Goal: Task Accomplishment & Management: Manage account settings

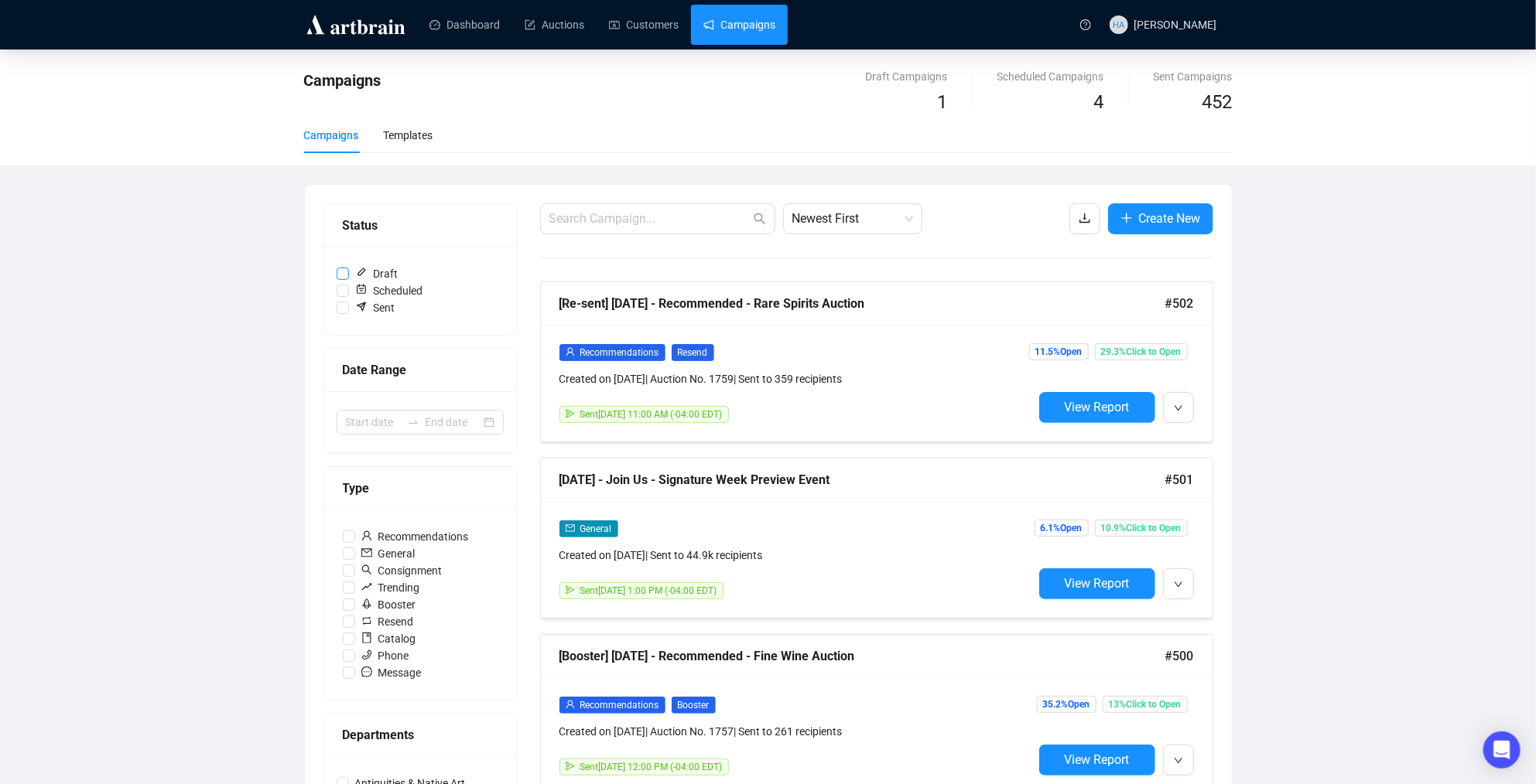
click at [342, 274] on input "Draft" at bounding box center [342, 273] width 12 height 12
checkbox input "true"
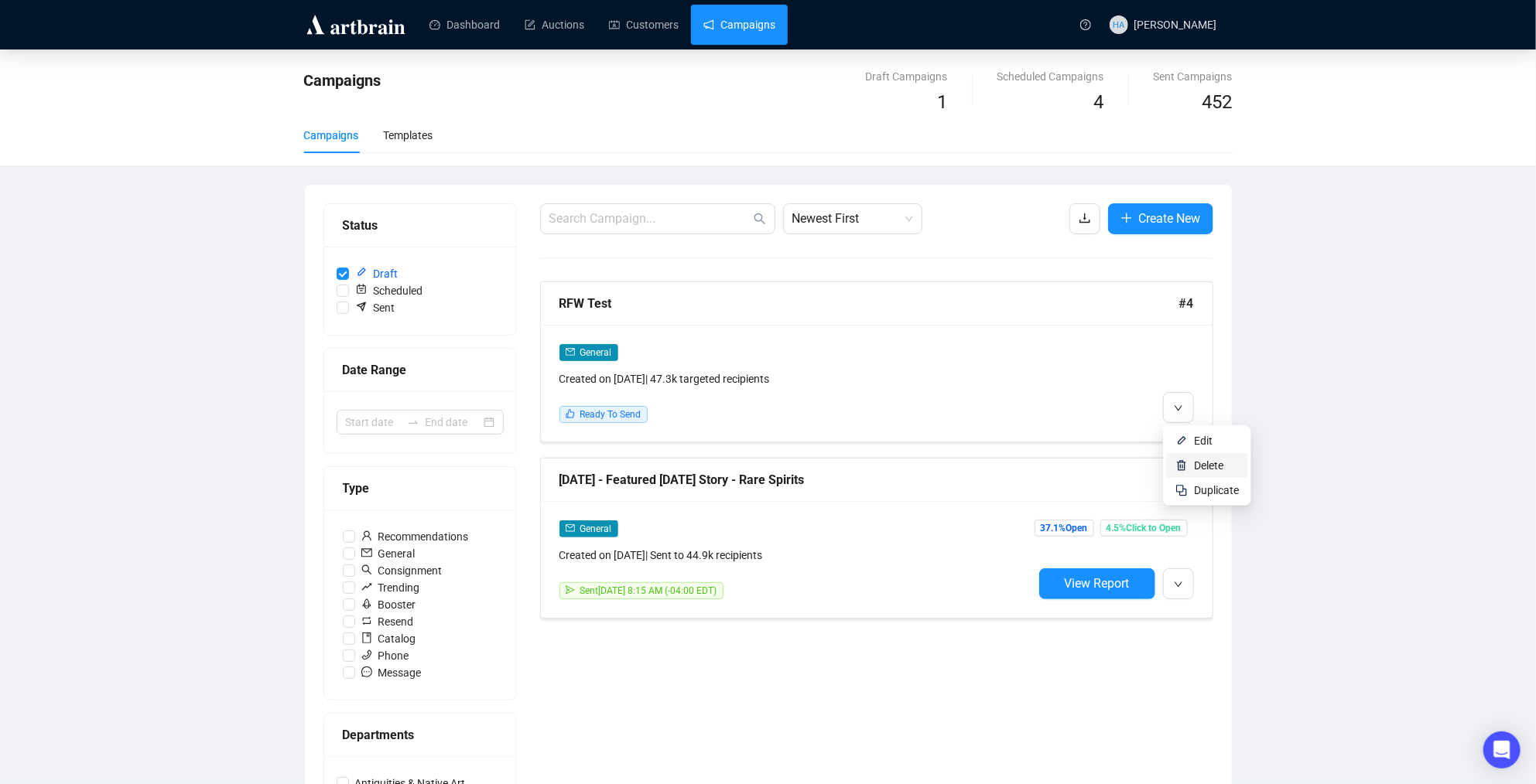
click at [1202, 462] on span "Delete" at bounding box center [1209, 465] width 30 height 12
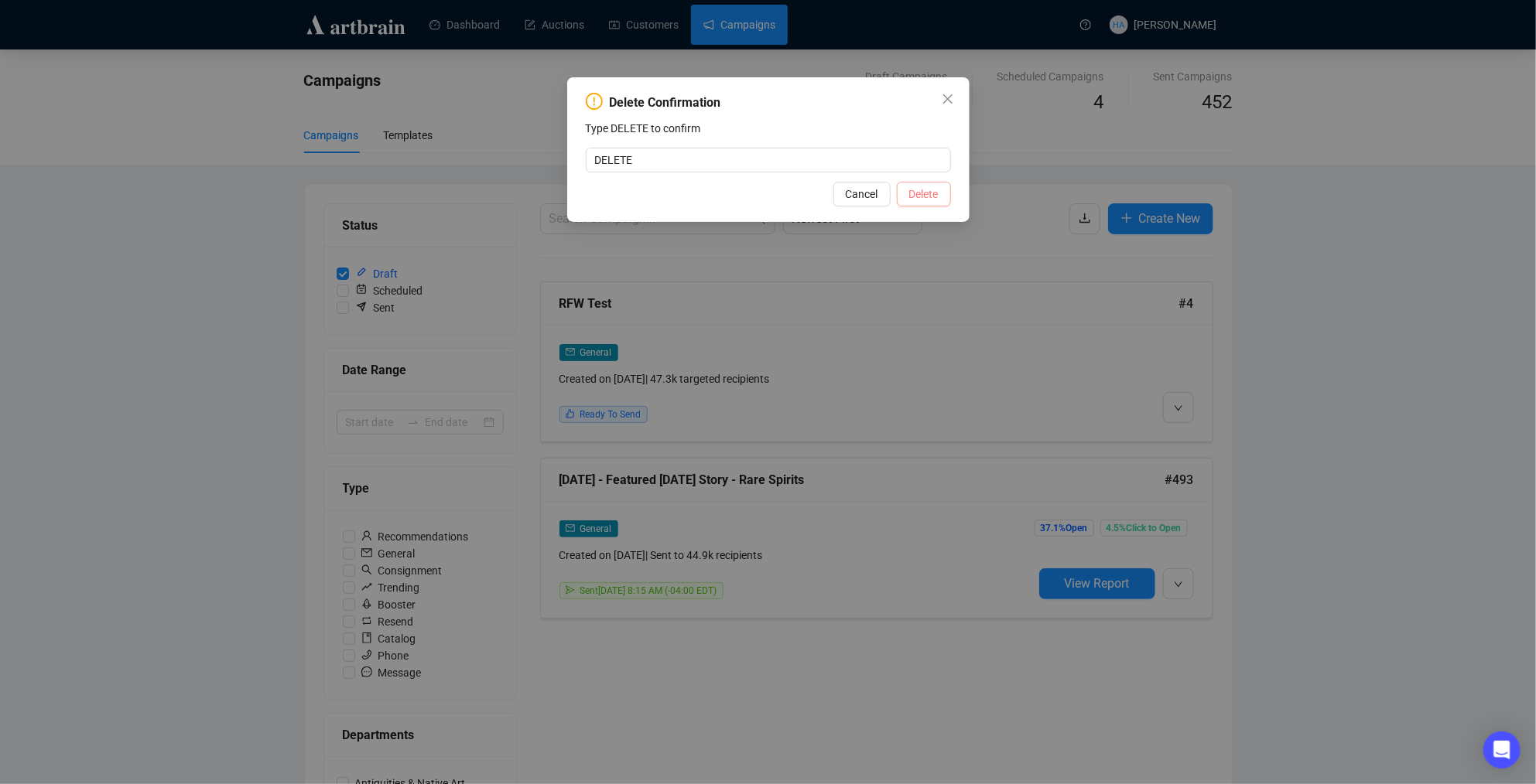
type input "DELETE"
click at [933, 203] on span "Delete" at bounding box center [925, 194] width 30 height 17
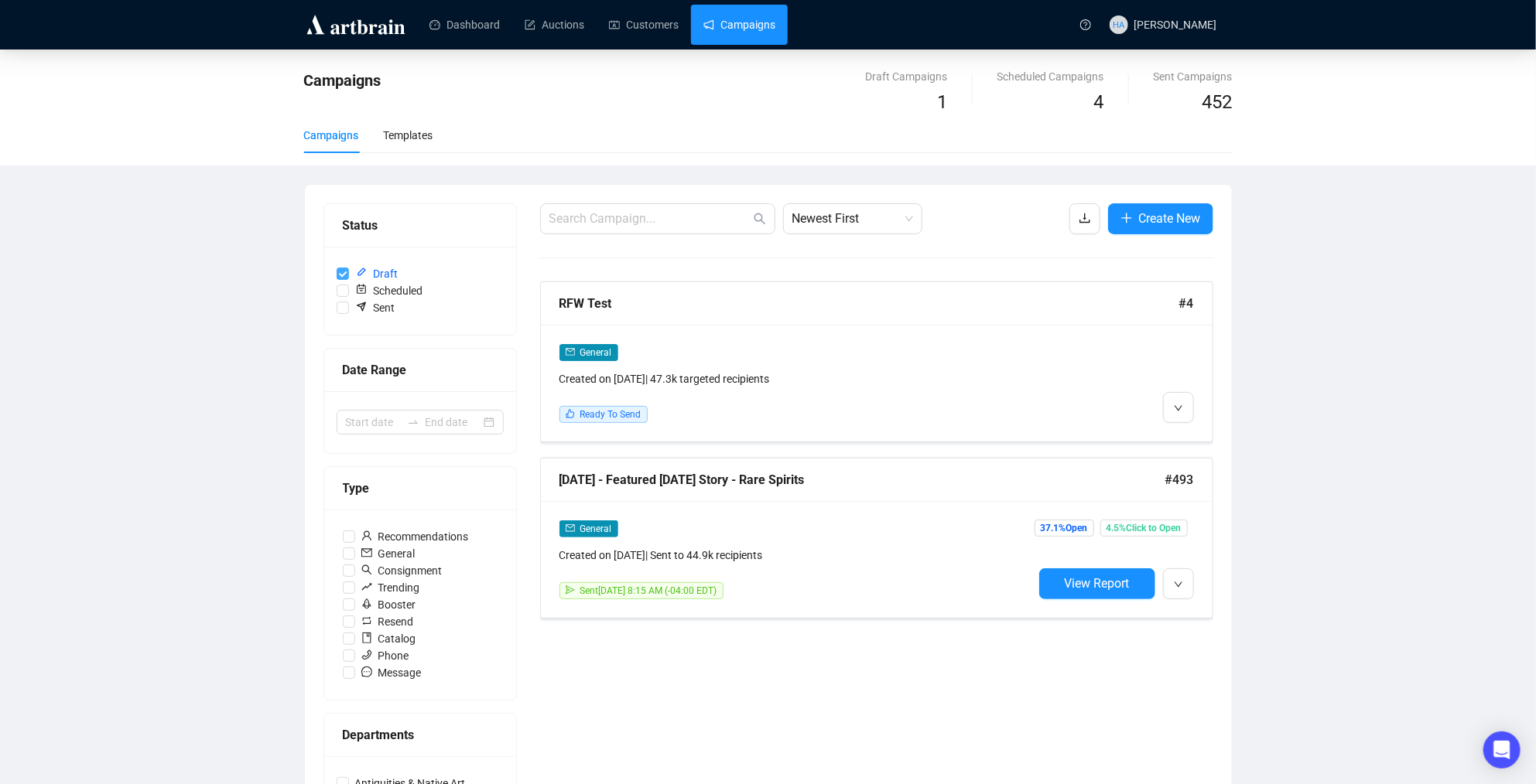
click at [340, 273] on input "Draft" at bounding box center [342, 273] width 12 height 12
checkbox input "false"
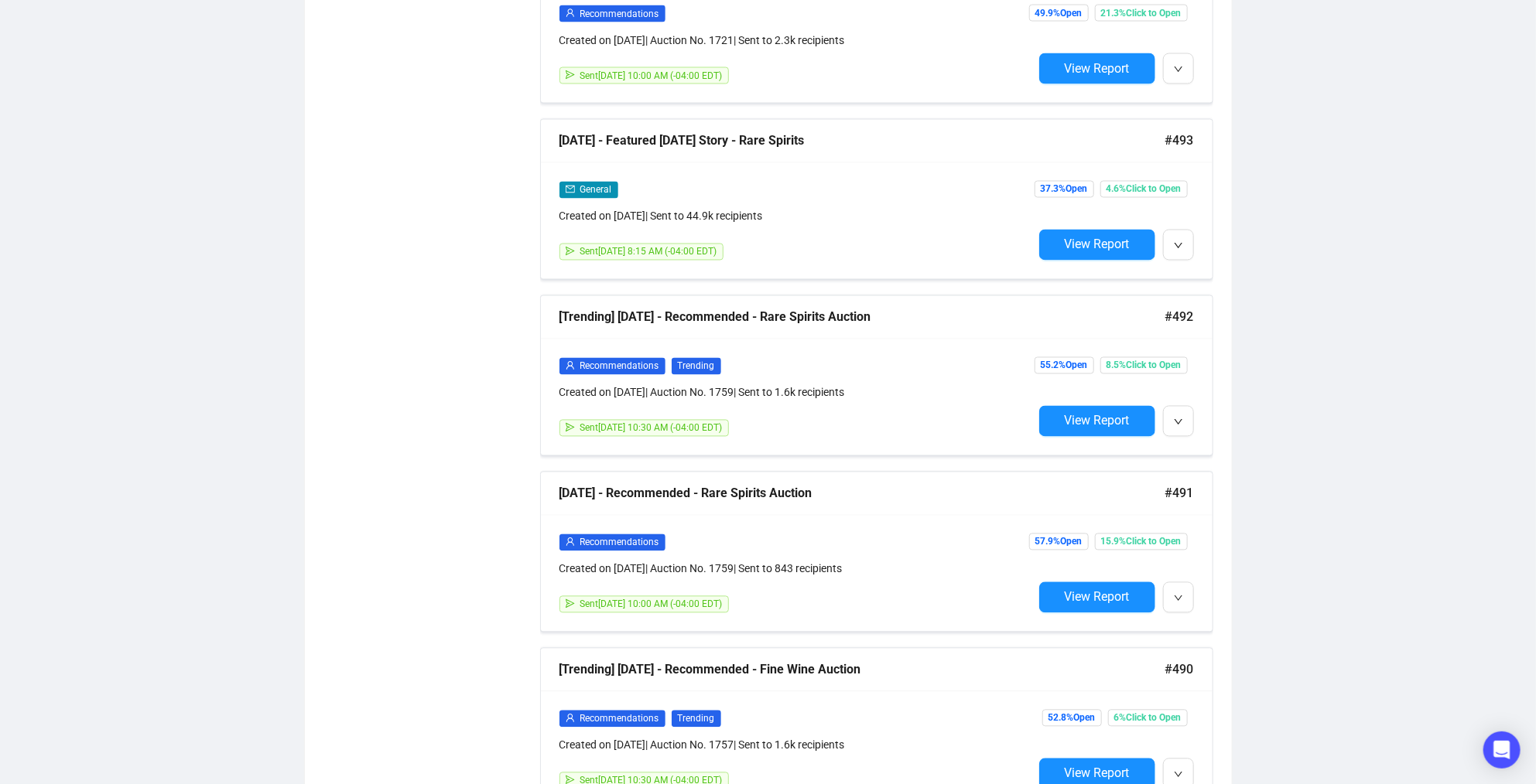
scroll to position [1575, 0]
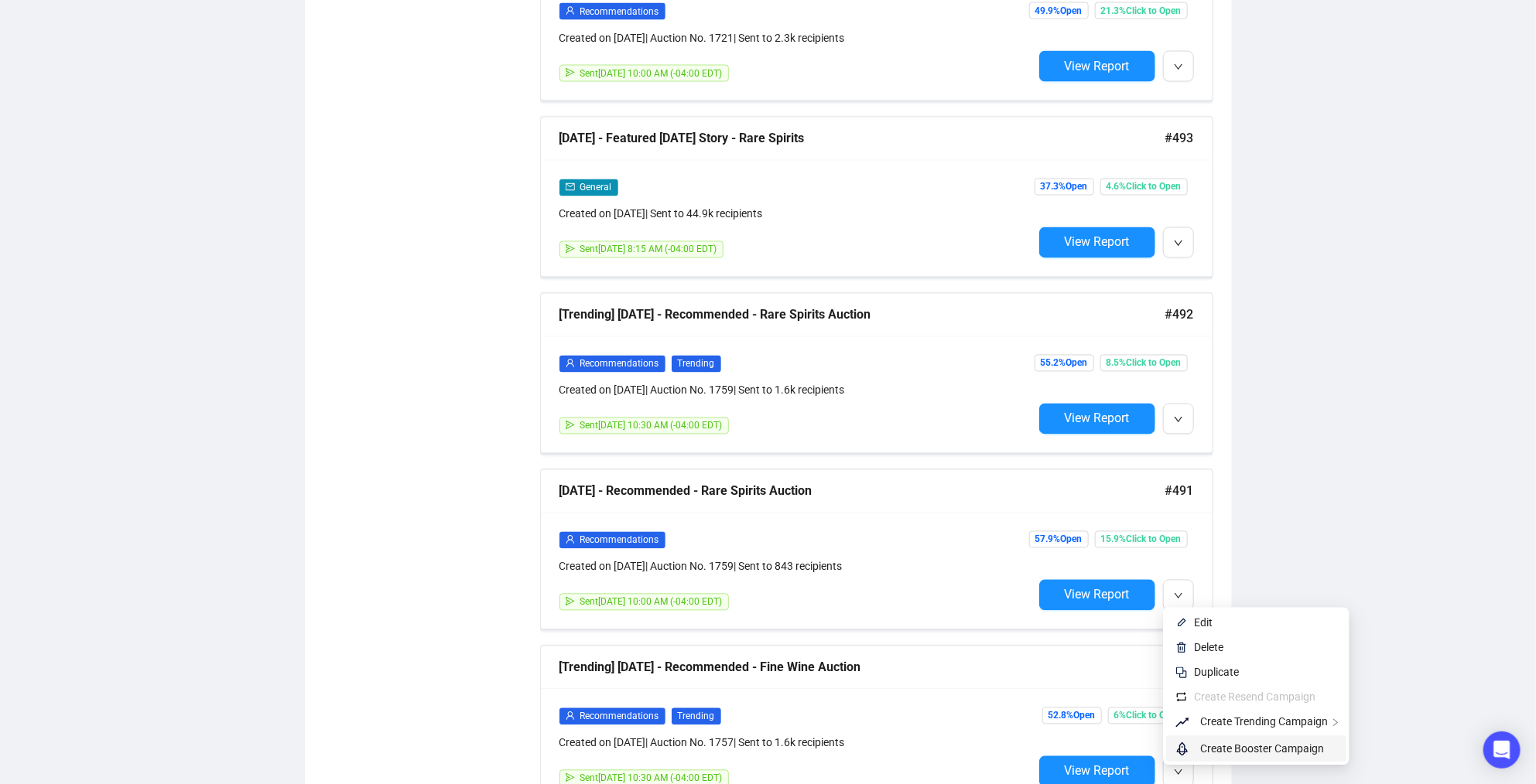
click at [1214, 743] on span "Create Booster Campaign" at bounding box center [1262, 749] width 124 height 12
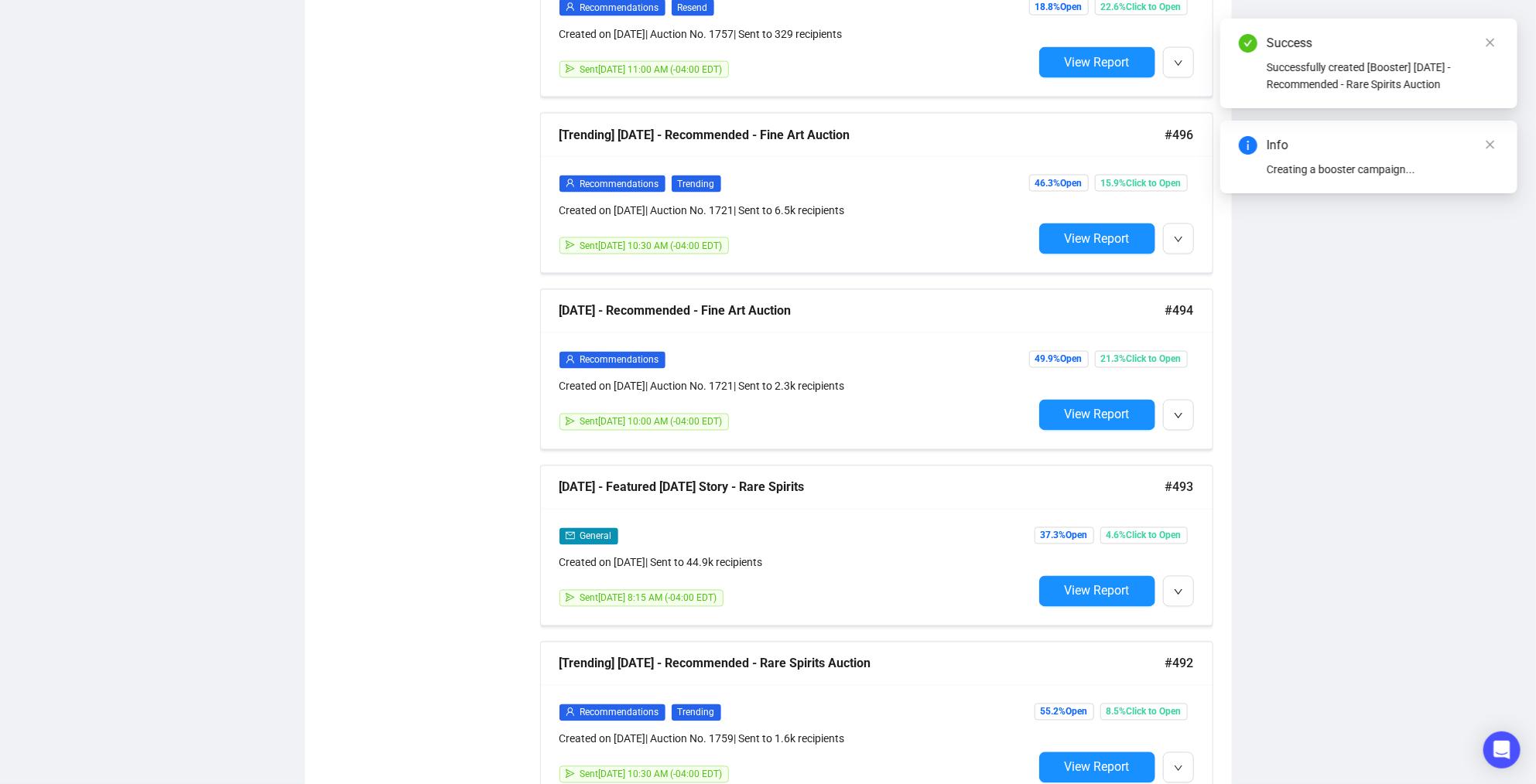
scroll to position [1396, 0]
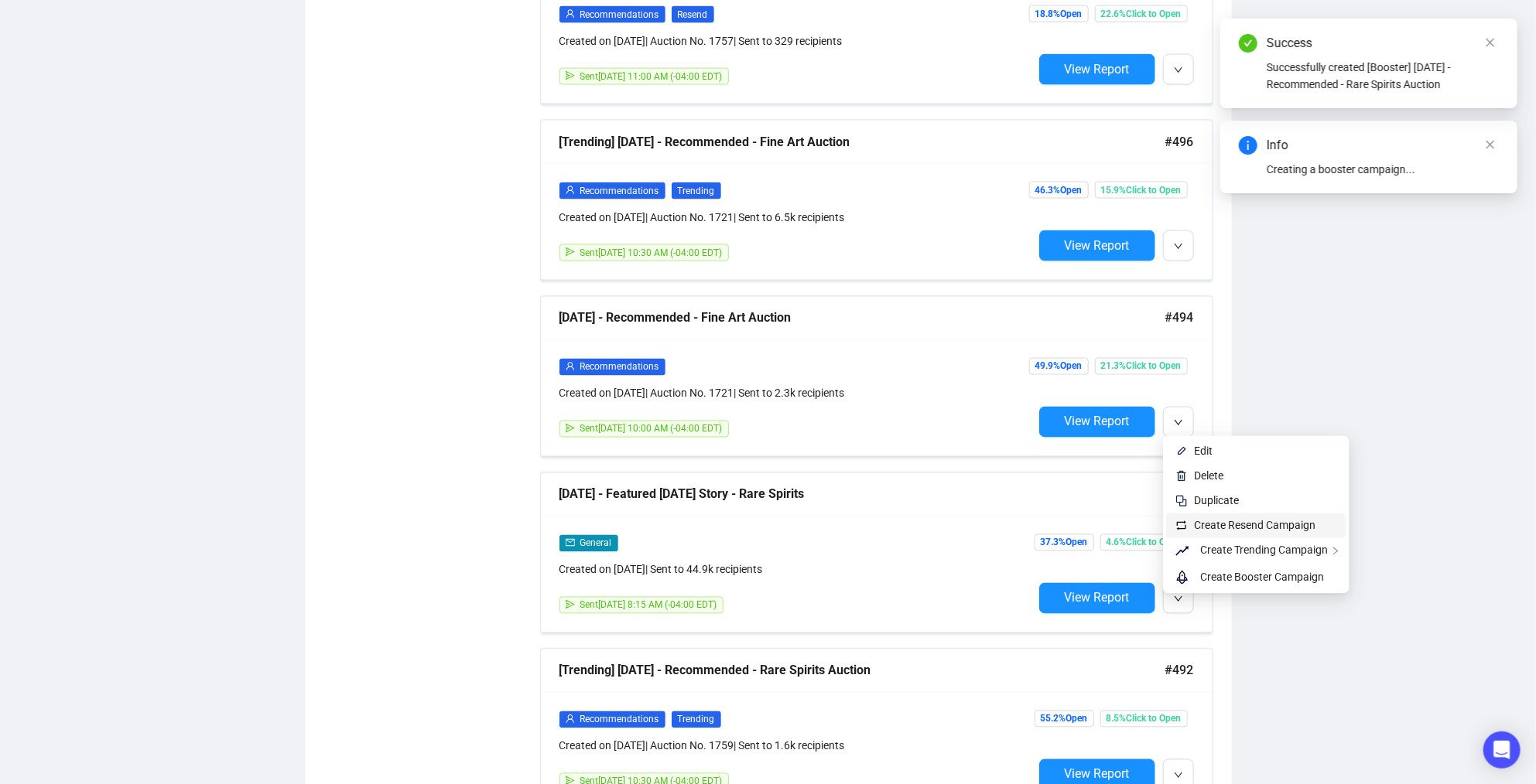
click at [1214, 528] on span "Create Resend Campaign" at bounding box center [1254, 526] width 122 height 12
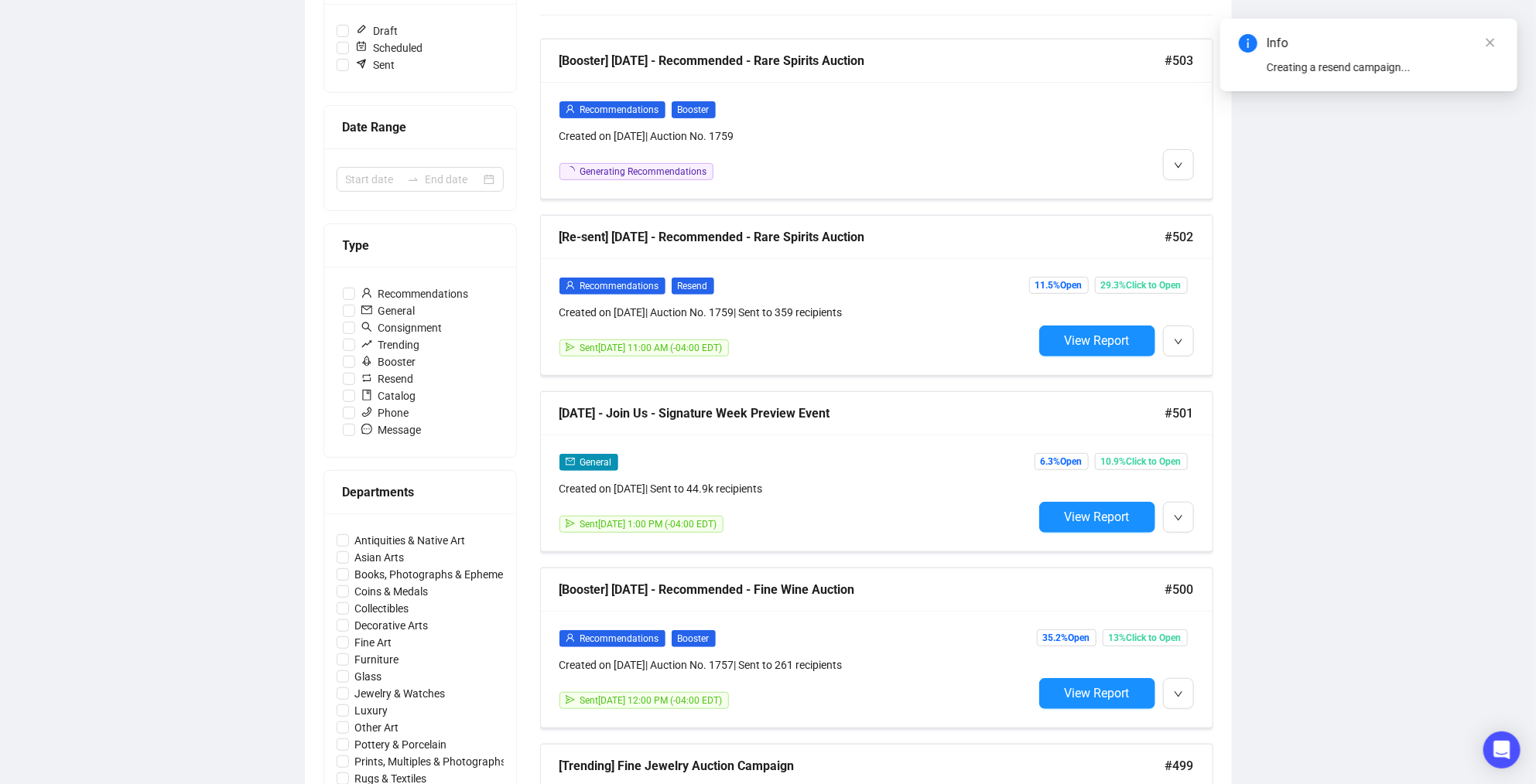
scroll to position [0, 0]
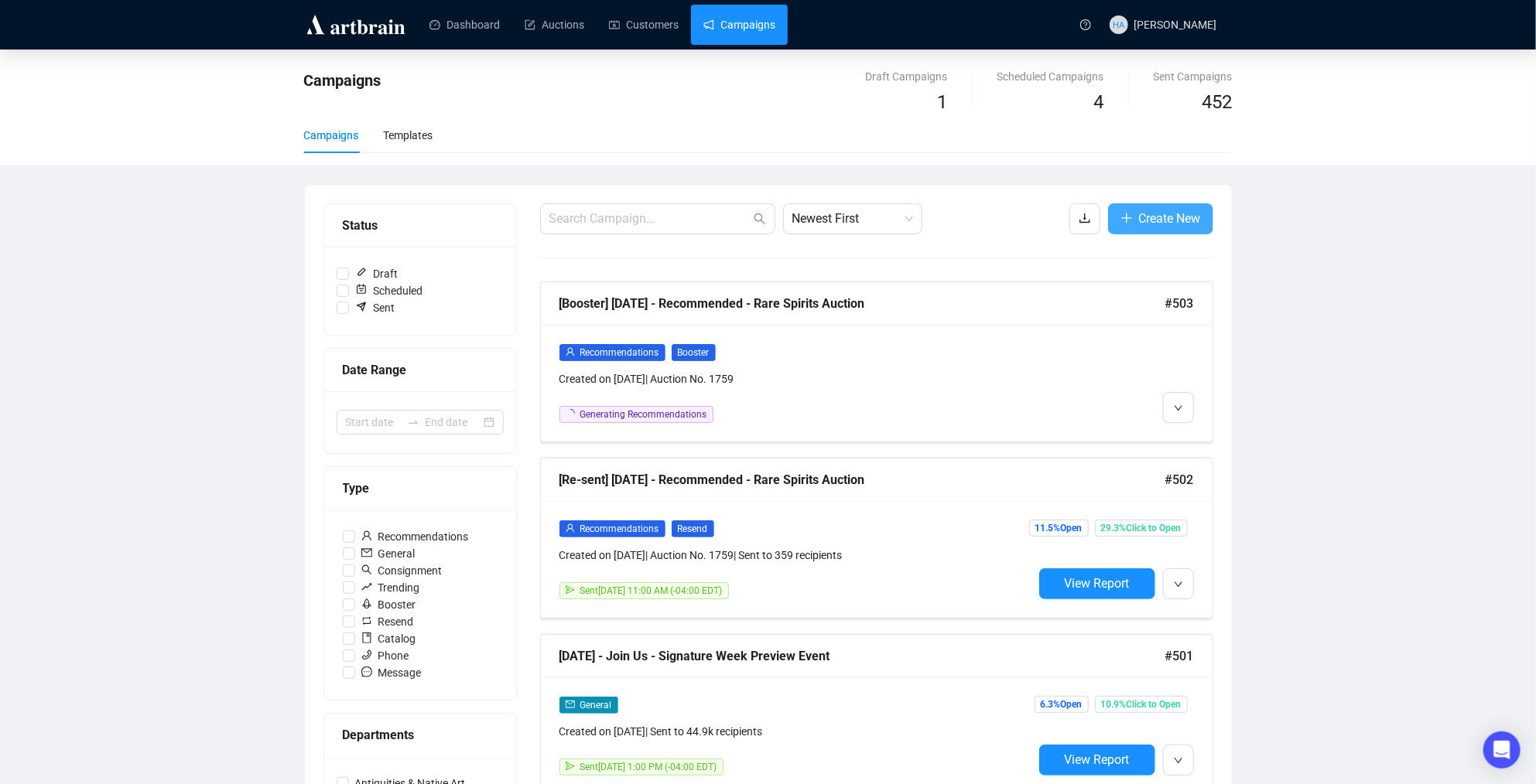
click at [1158, 214] on span "Create New" at bounding box center [1170, 218] width 62 height 20
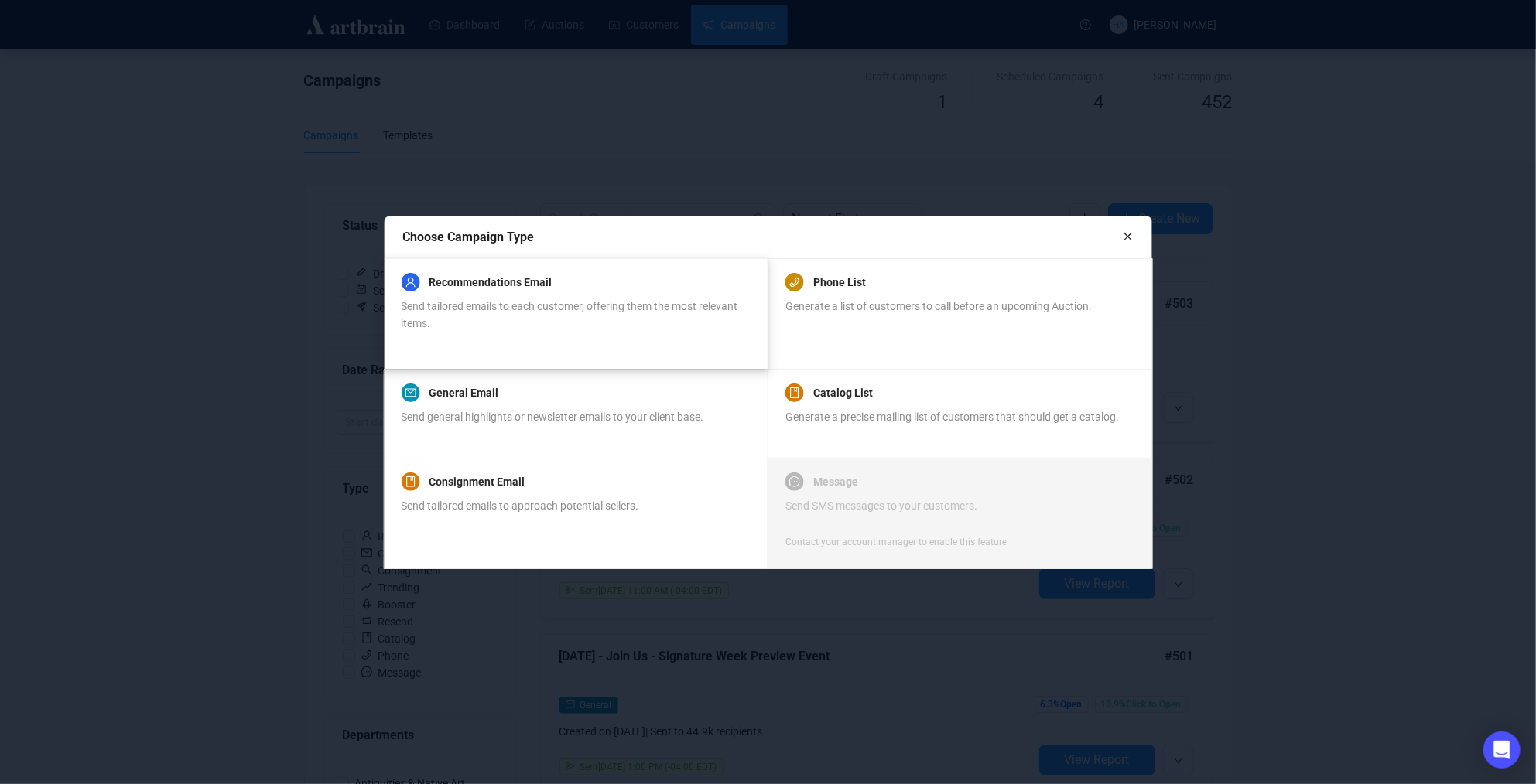
click at [492, 284] on div "Recommendations Email Send tailored emails to each customer, offering them the …" at bounding box center [574, 302] width 348 height 59
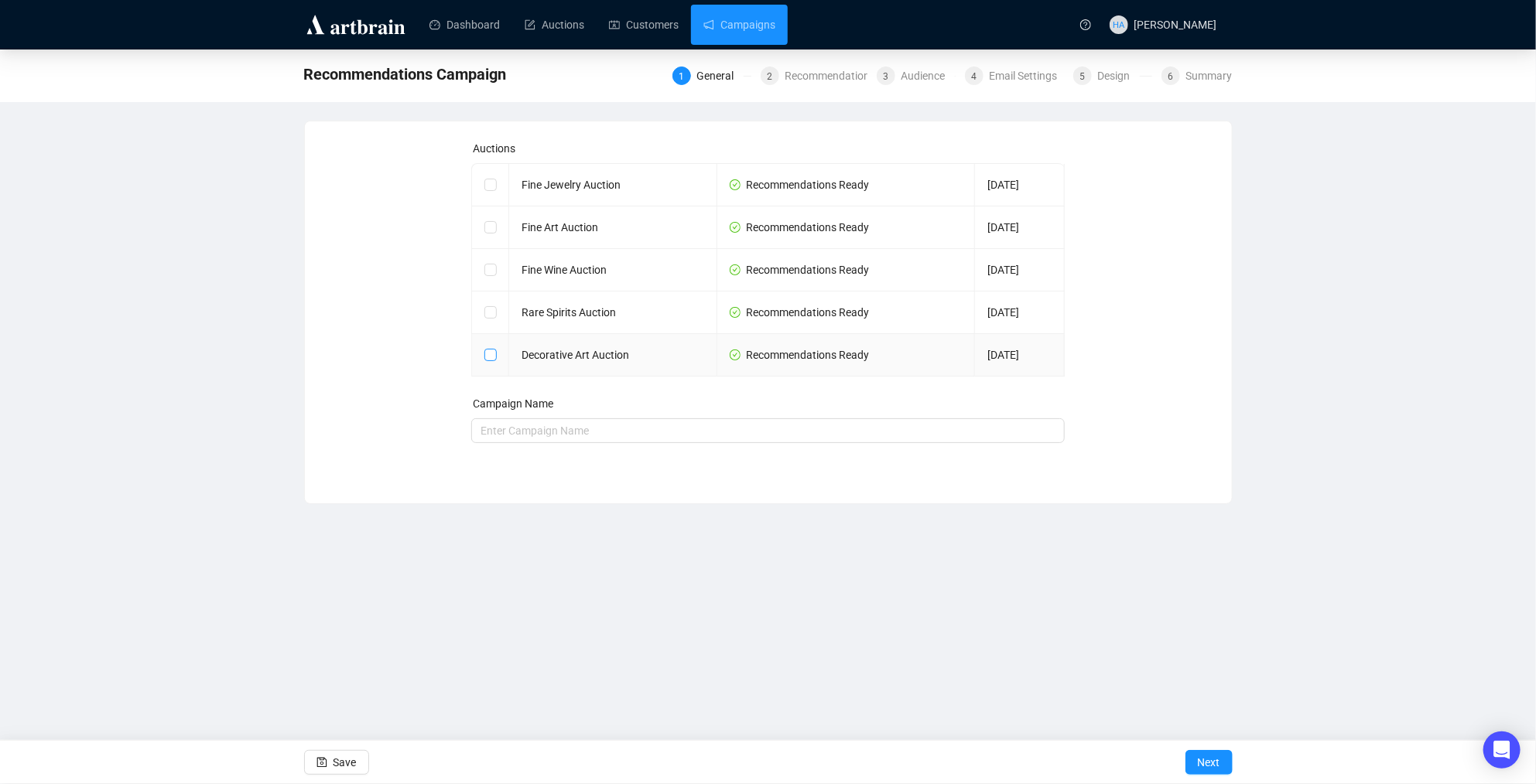
click at [491, 354] on input "checkbox" at bounding box center [490, 355] width 11 height 11
checkbox input "true"
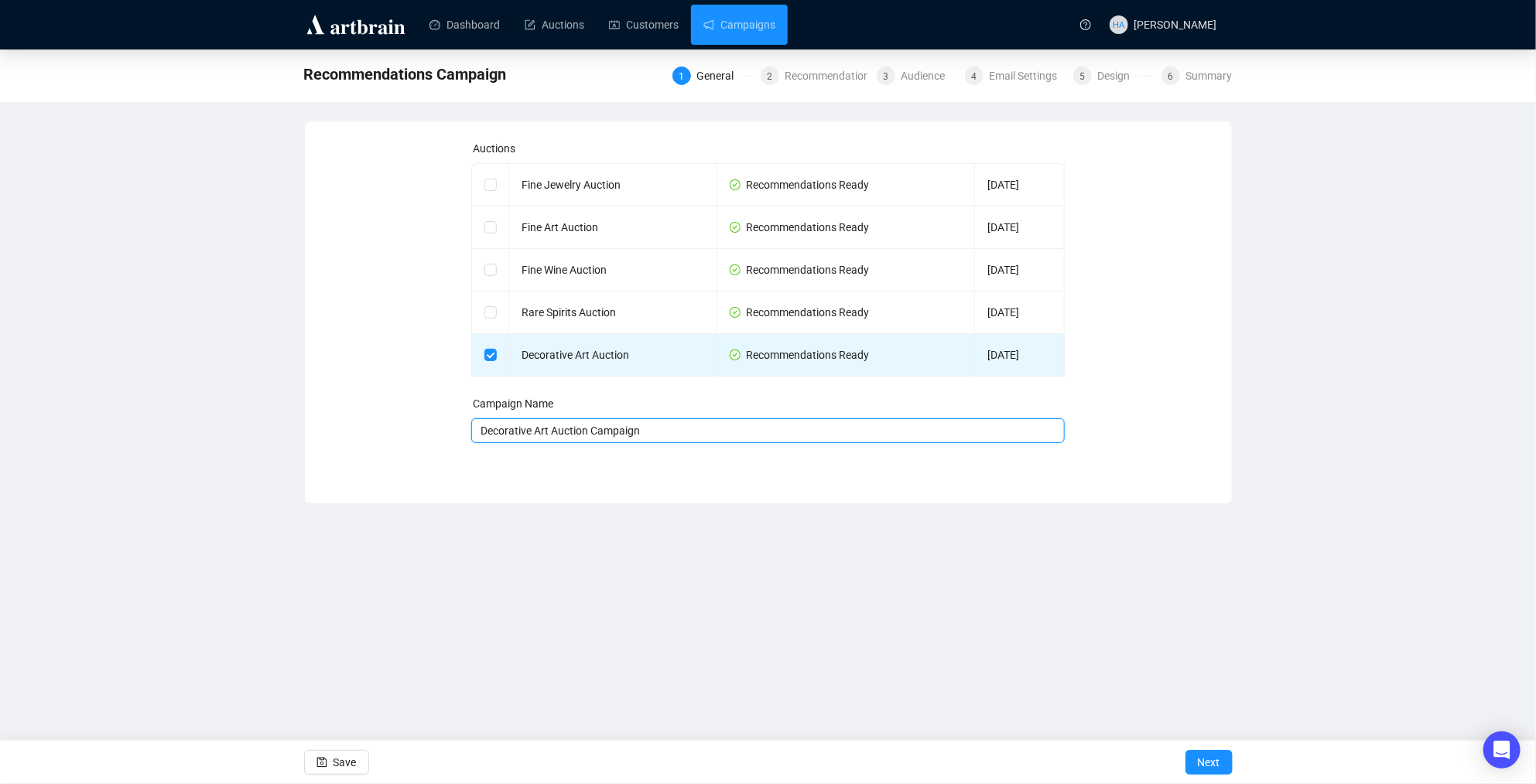
click at [481, 435] on input "Decorative Art Auction Campaign" at bounding box center [768, 431] width 594 height 25
drag, startPoint x: 794, startPoint y: 434, endPoint x: 729, endPoint y: 437, distance: 65.1
click at [729, 437] on input "[DATE] - Recommended - Decorative Art Auction Campaign" at bounding box center [768, 431] width 594 height 25
type input "[DATE] - Recommended - Decorative Art Auction"
click at [1206, 764] on span "Next" at bounding box center [1209, 763] width 22 height 44
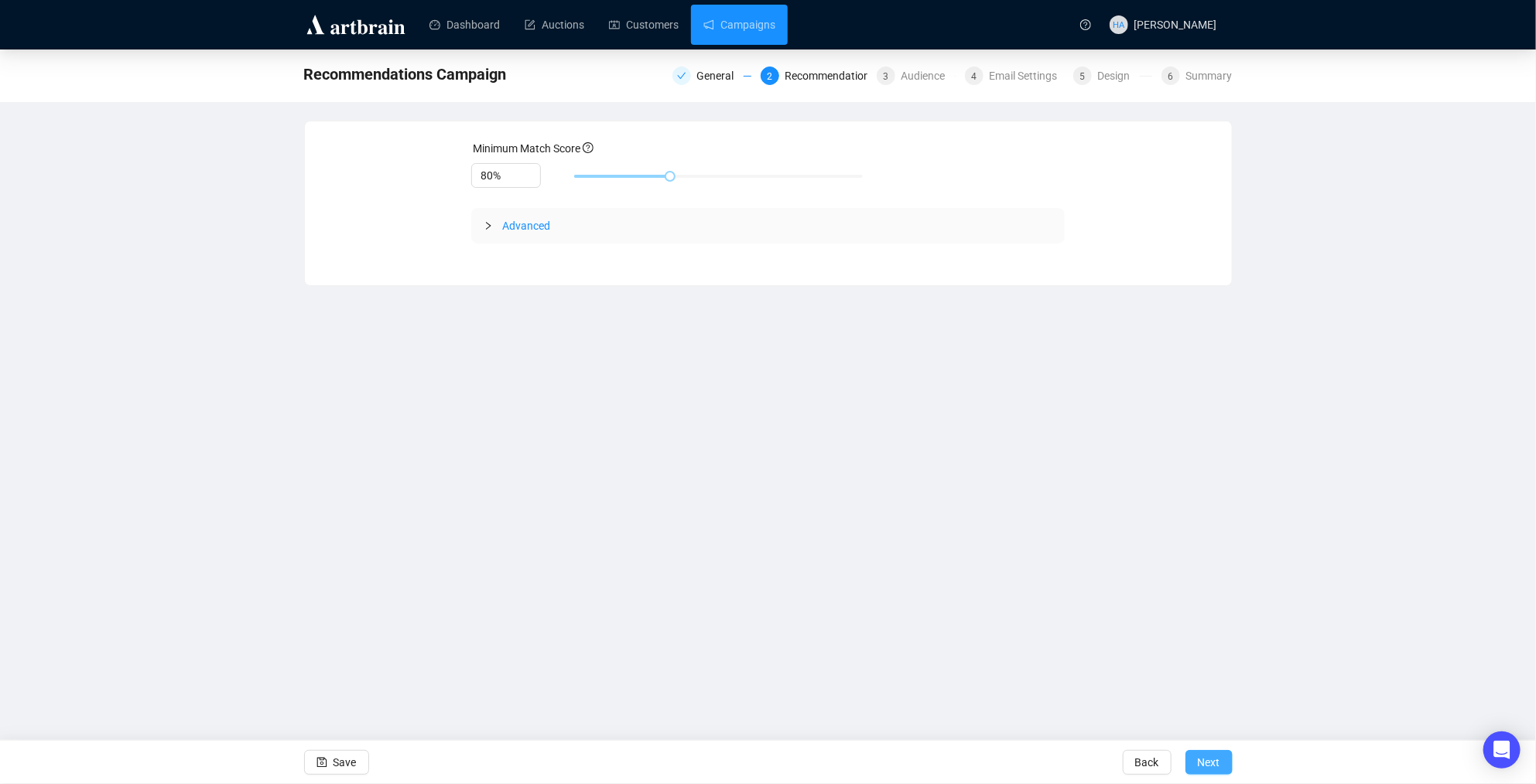
click at [1210, 764] on span "Next" at bounding box center [1209, 763] width 22 height 44
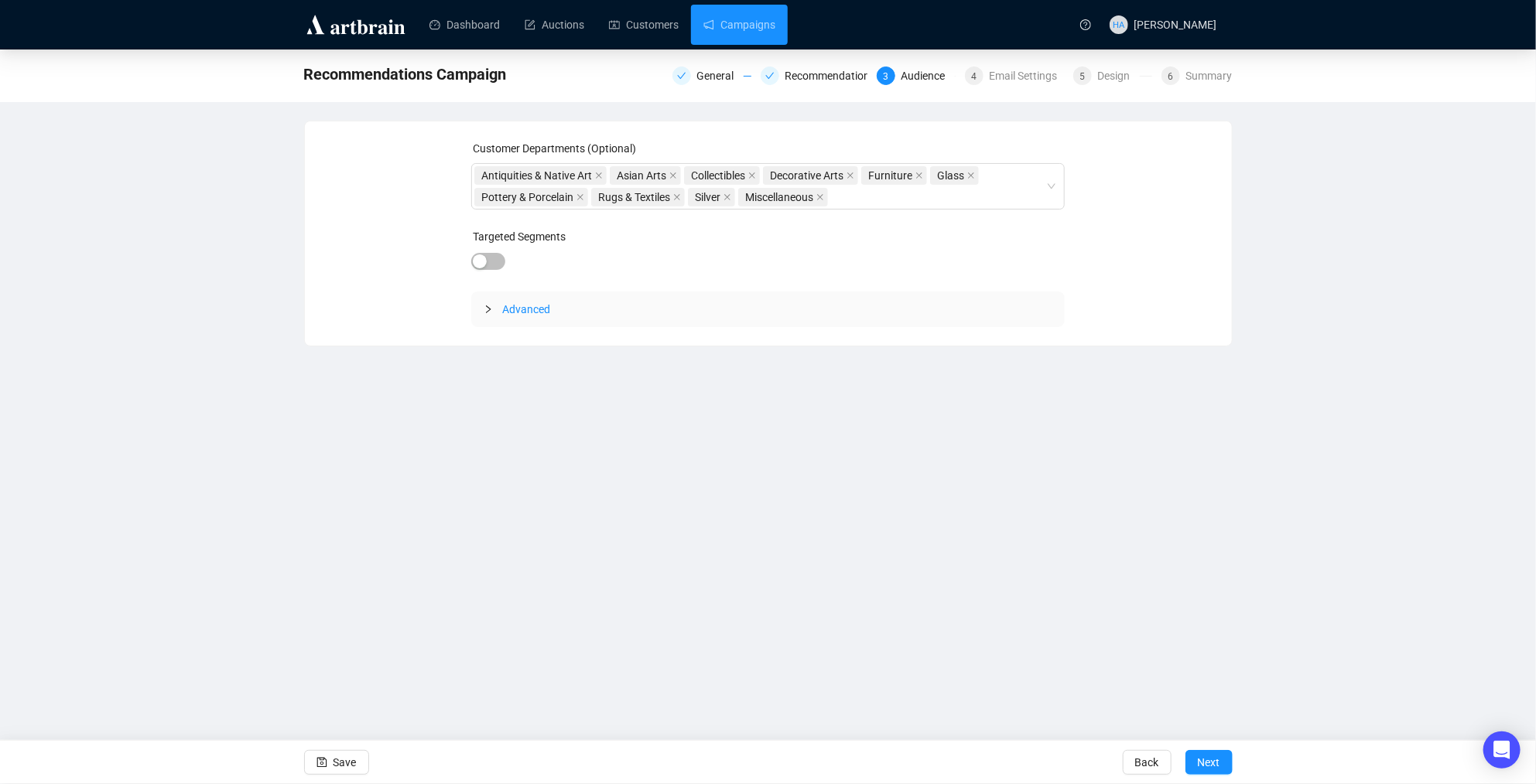
click at [1210, 764] on span "Next" at bounding box center [1209, 763] width 22 height 44
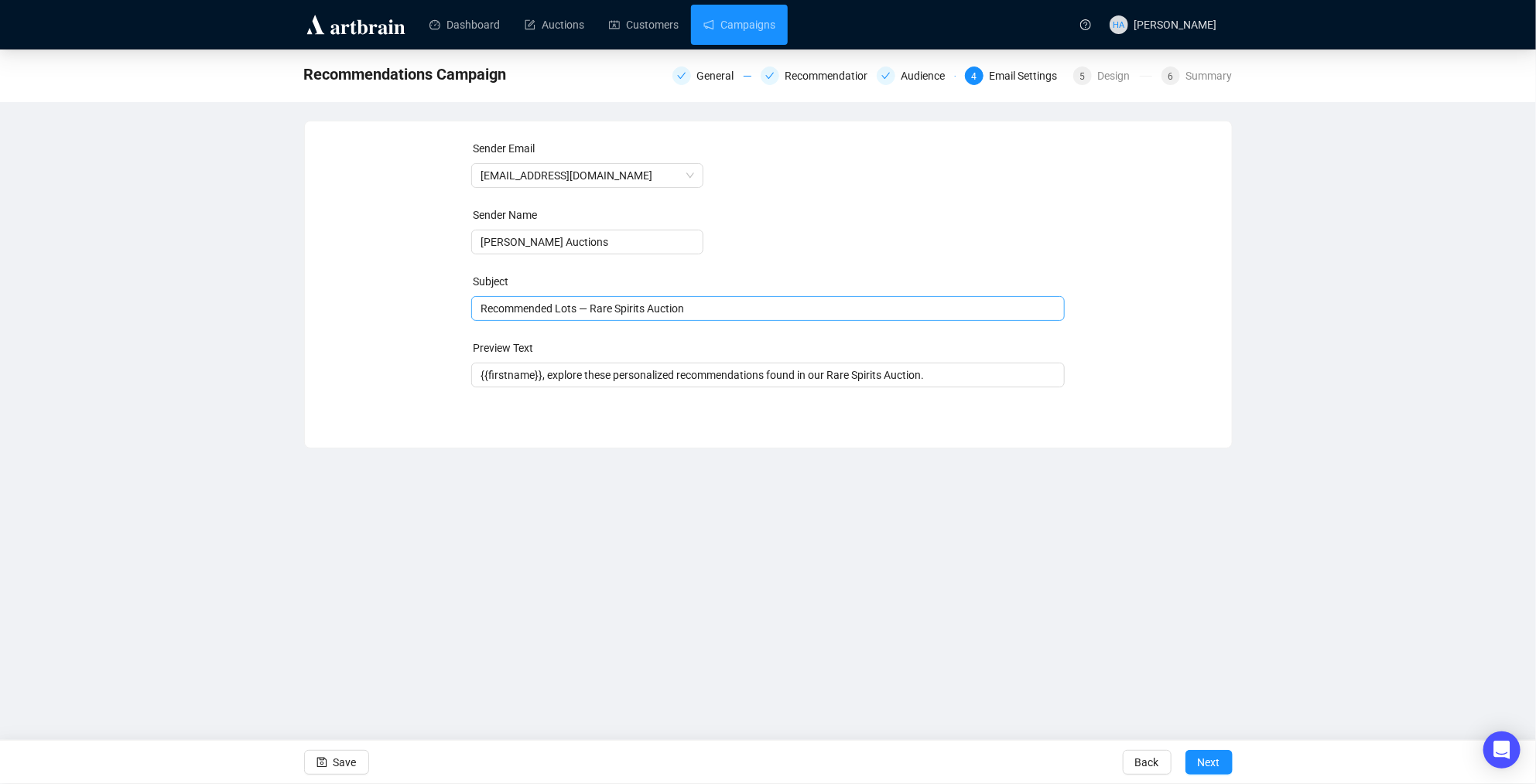
click at [612, 309] on span "Recommended Lots — Rare Spirits Auction" at bounding box center [768, 308] width 594 height 12
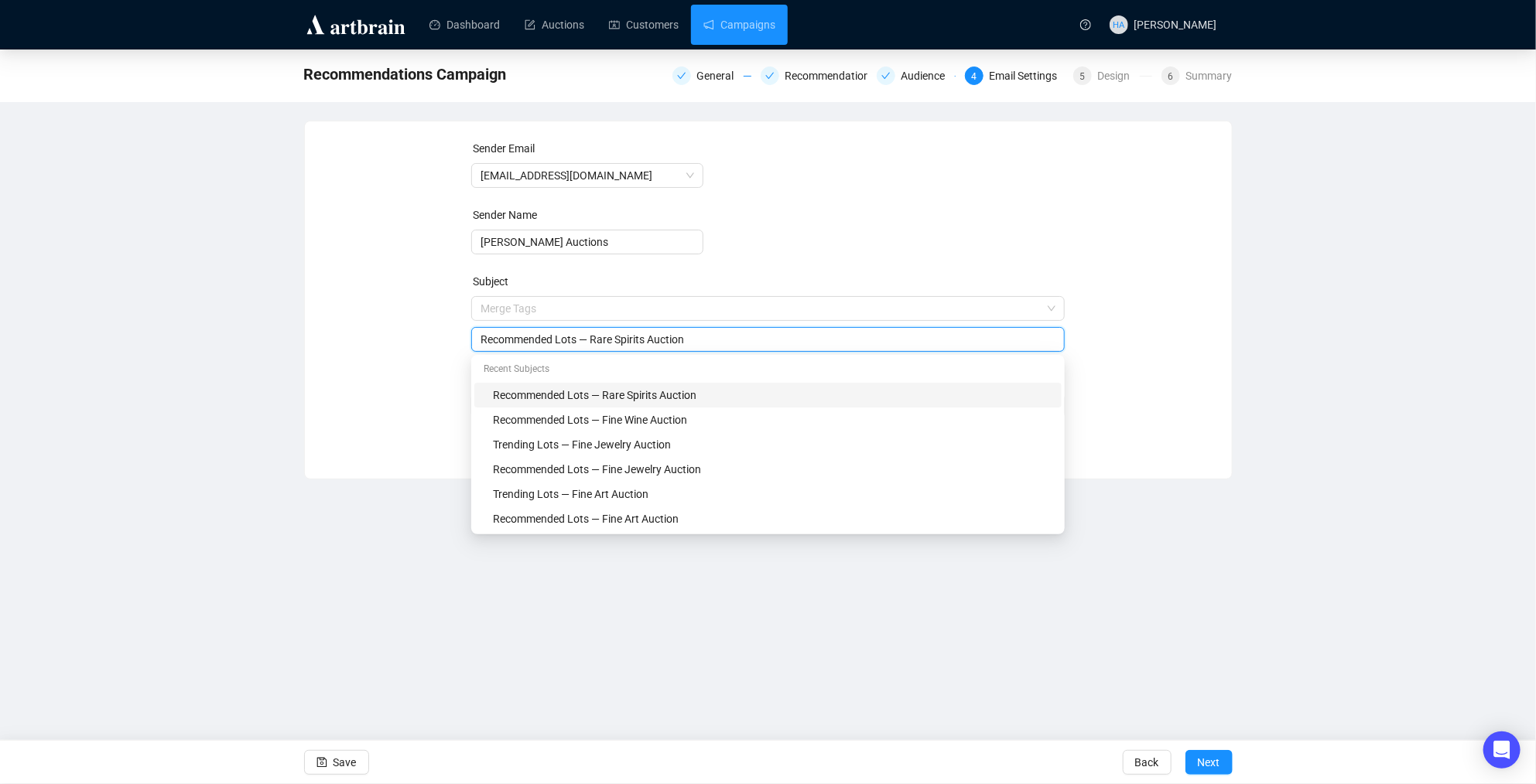
drag, startPoint x: 595, startPoint y: 339, endPoint x: 652, endPoint y: 339, distance: 57.0
click at [652, 339] on input "Recommended Lots — Rare Spirits Auction" at bounding box center [768, 339] width 575 height 17
type input "Recommended Lots — Decorative Art Auction"
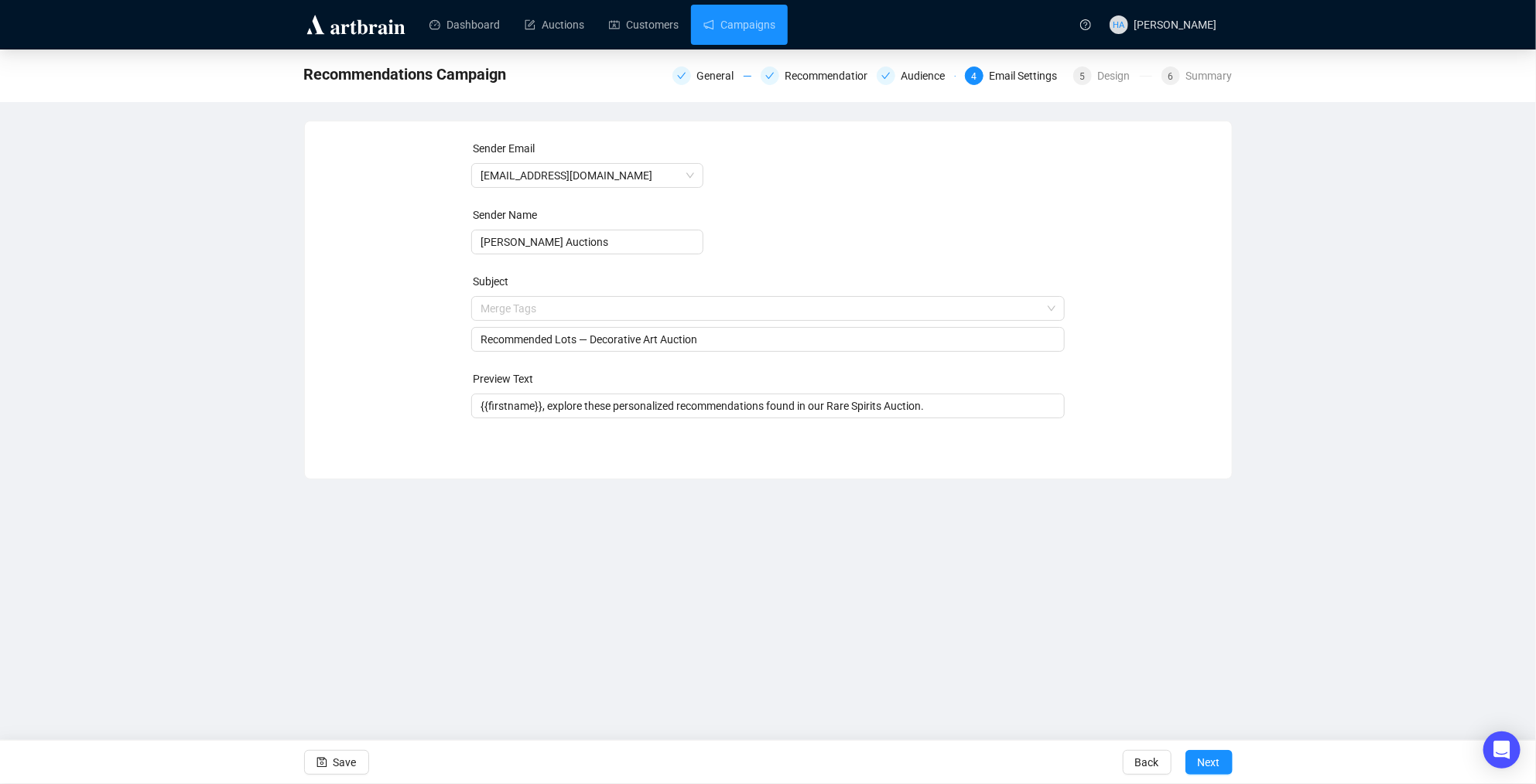
click at [435, 370] on div "Sender Email [EMAIL_ADDRESS][DOMAIN_NAME] Sender Name [PERSON_NAME] Auctions Su…" at bounding box center [768, 289] width 890 height 297
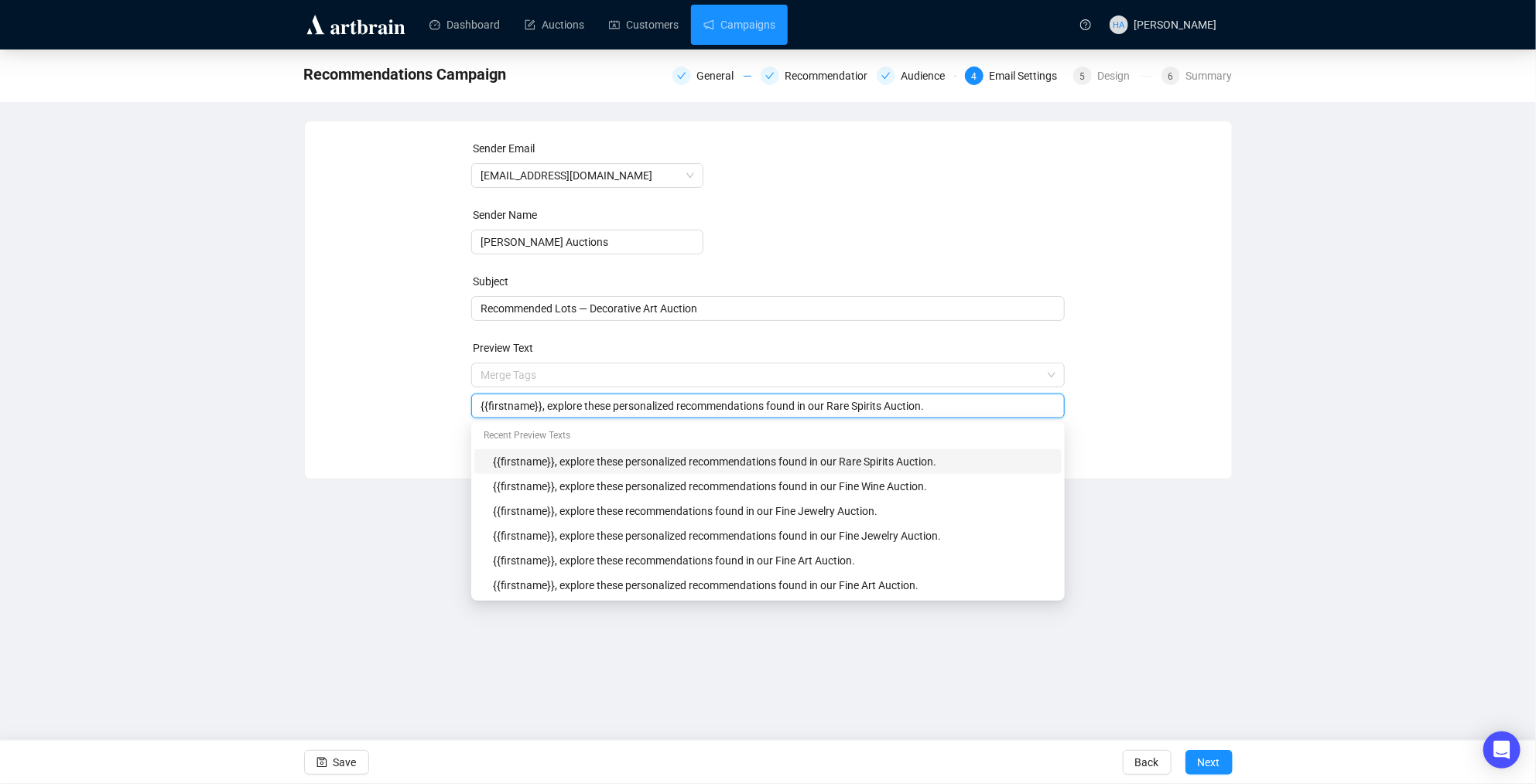
drag, startPoint x: 844, startPoint y: 409, endPoint x: 899, endPoint y: 408, distance: 55.0
click at [899, 408] on input "{{firstname}}, explore these personalized recommendations found in our Rare Spi…" at bounding box center [768, 406] width 575 height 17
type input "{{firstname}}, explore these personalized recommendations found in our Decorati…"
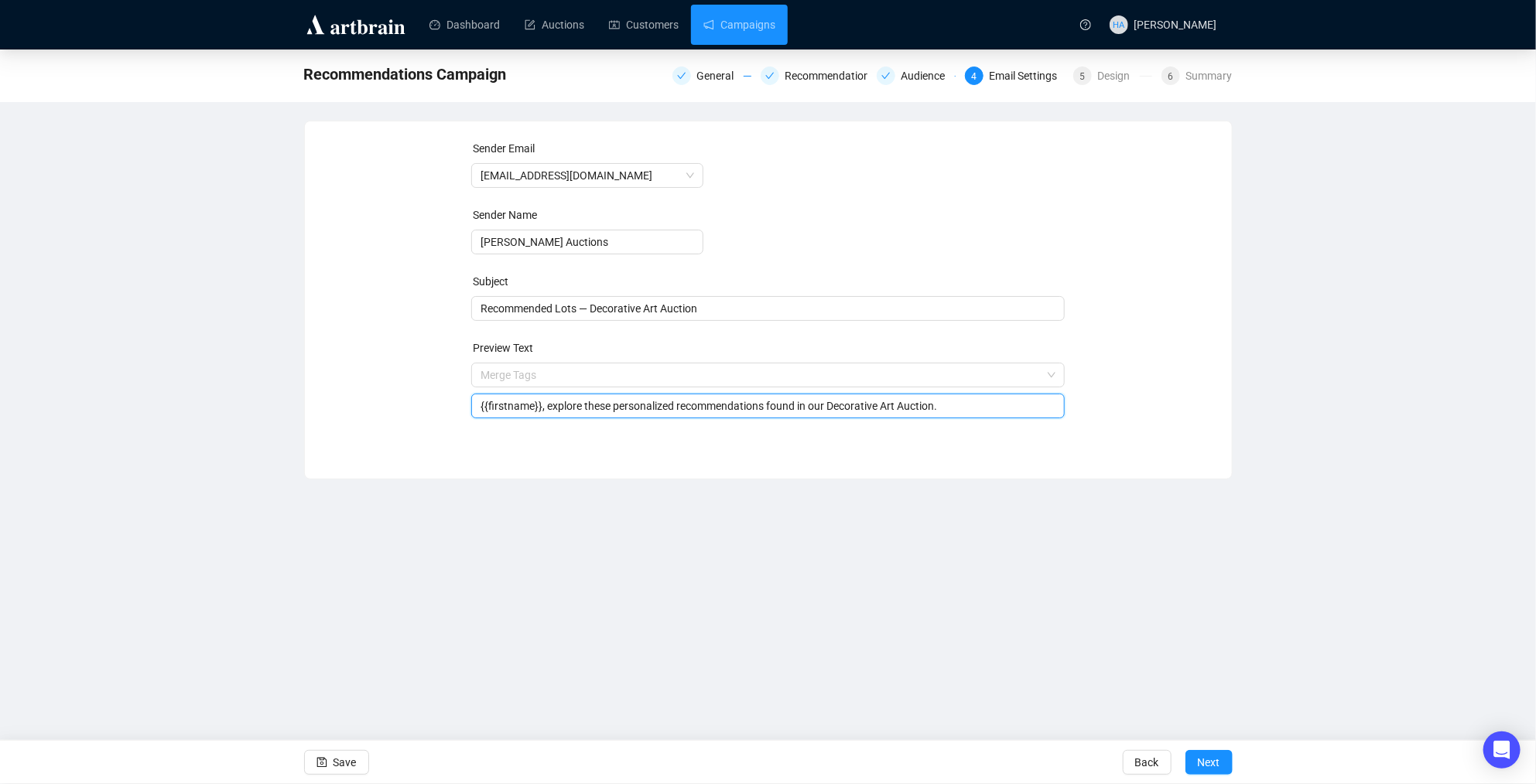
click at [1144, 396] on div "Sender Email [EMAIL_ADDRESS][DOMAIN_NAME] Sender Name [PERSON_NAME] Auctions Su…" at bounding box center [768, 289] width 890 height 297
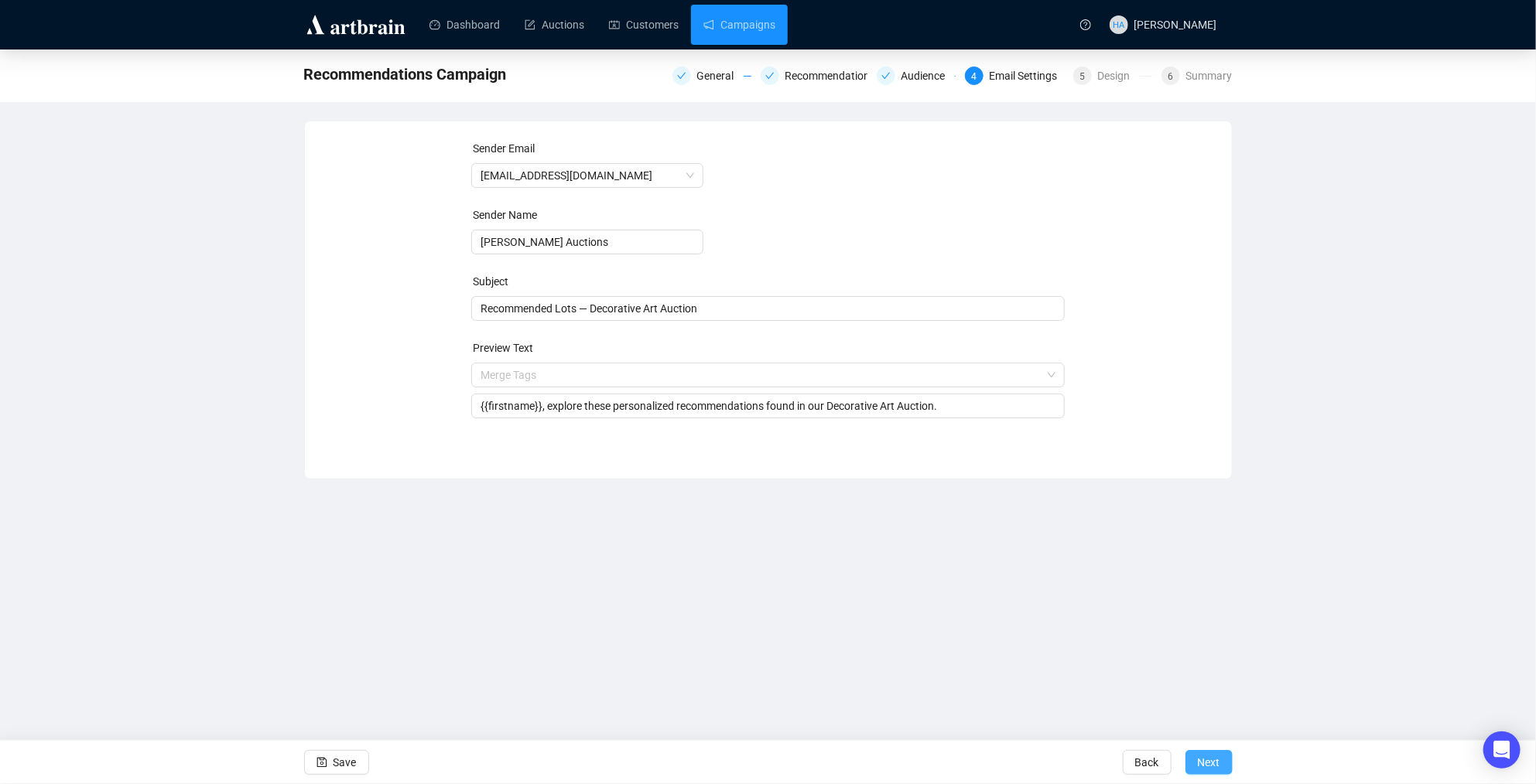
click at [1208, 764] on span "Next" at bounding box center [1209, 763] width 22 height 44
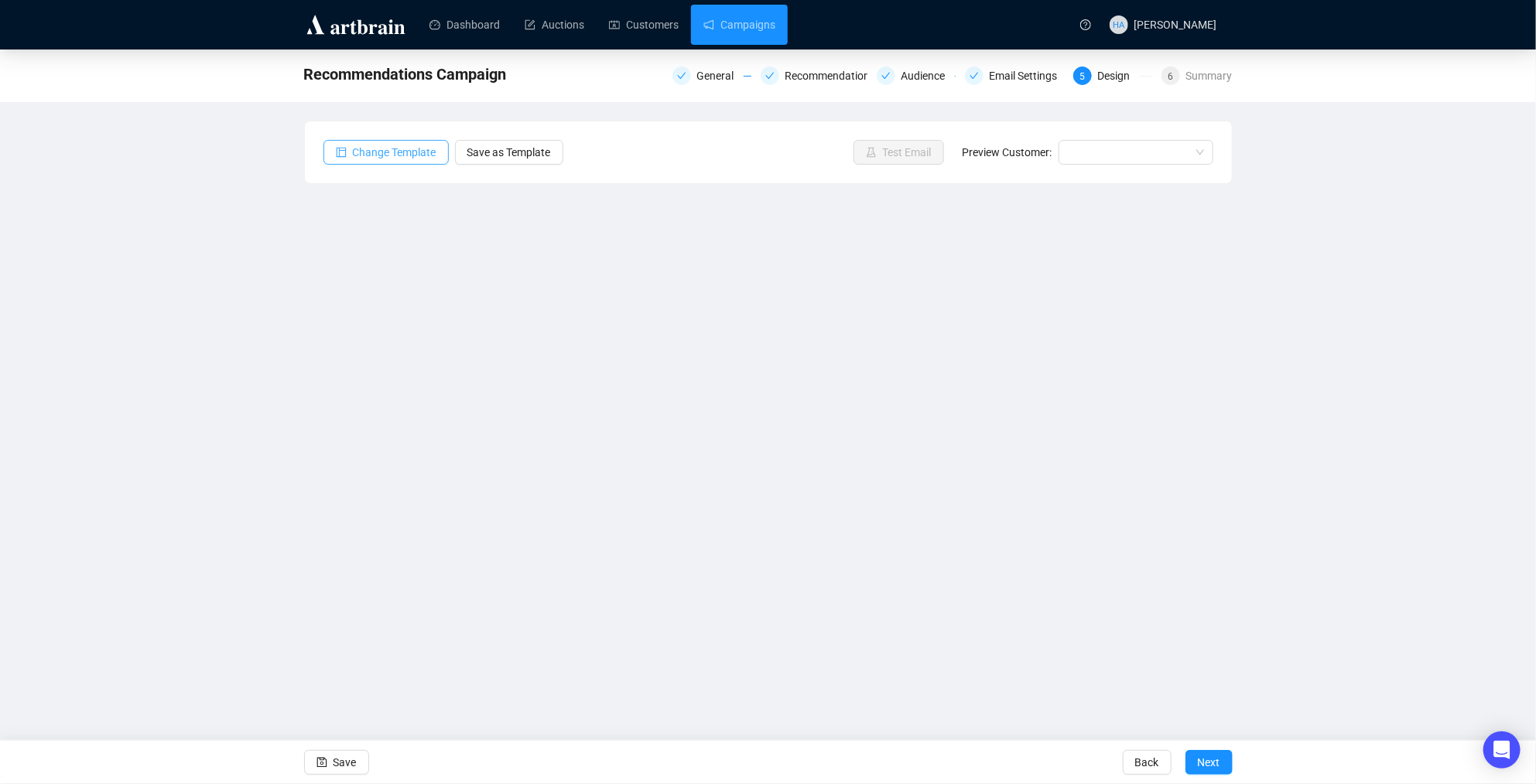
click at [400, 150] on span "Change Template" at bounding box center [395, 152] width 84 height 17
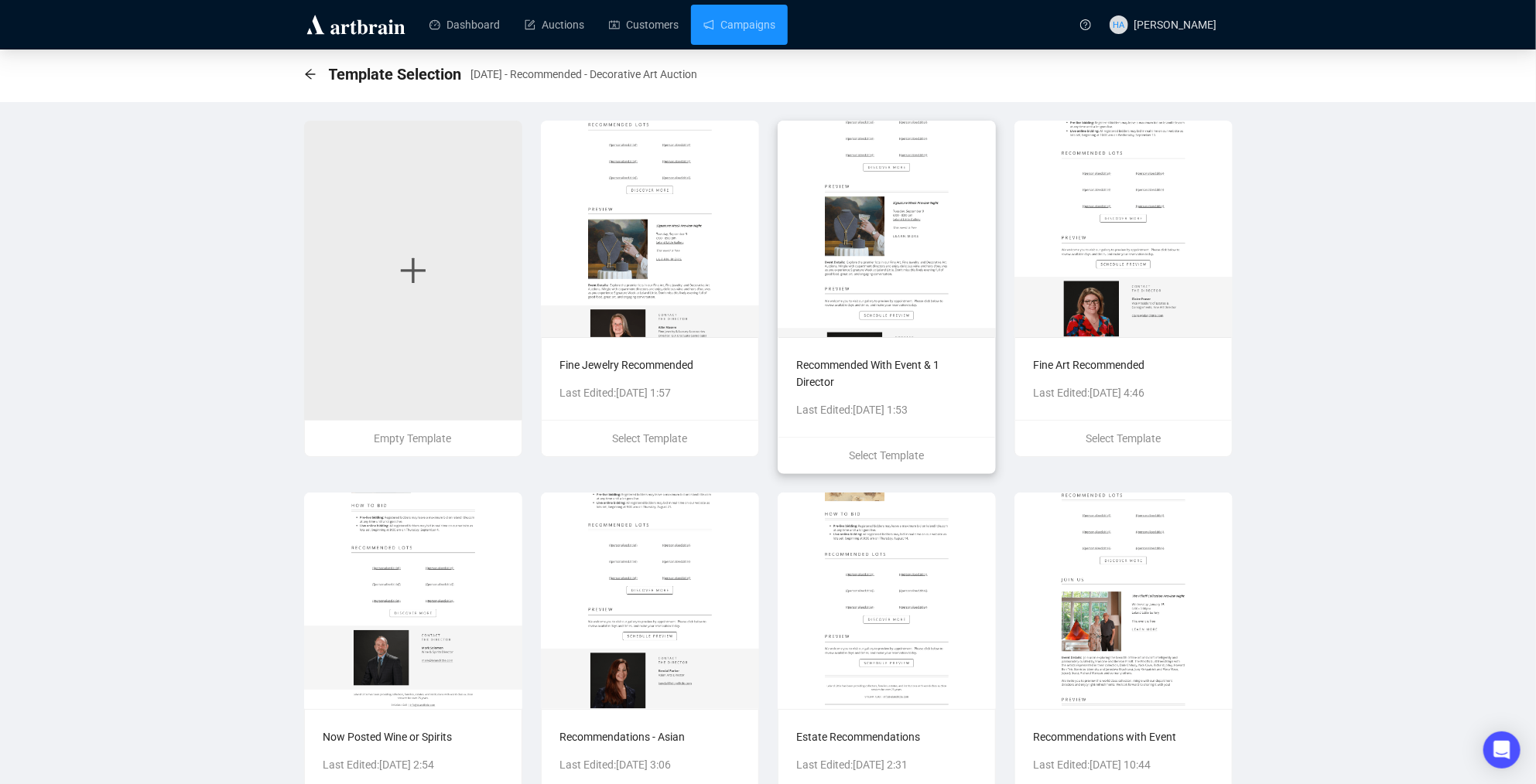
click at [973, 312] on img at bounding box center [886, 229] width 218 height 216
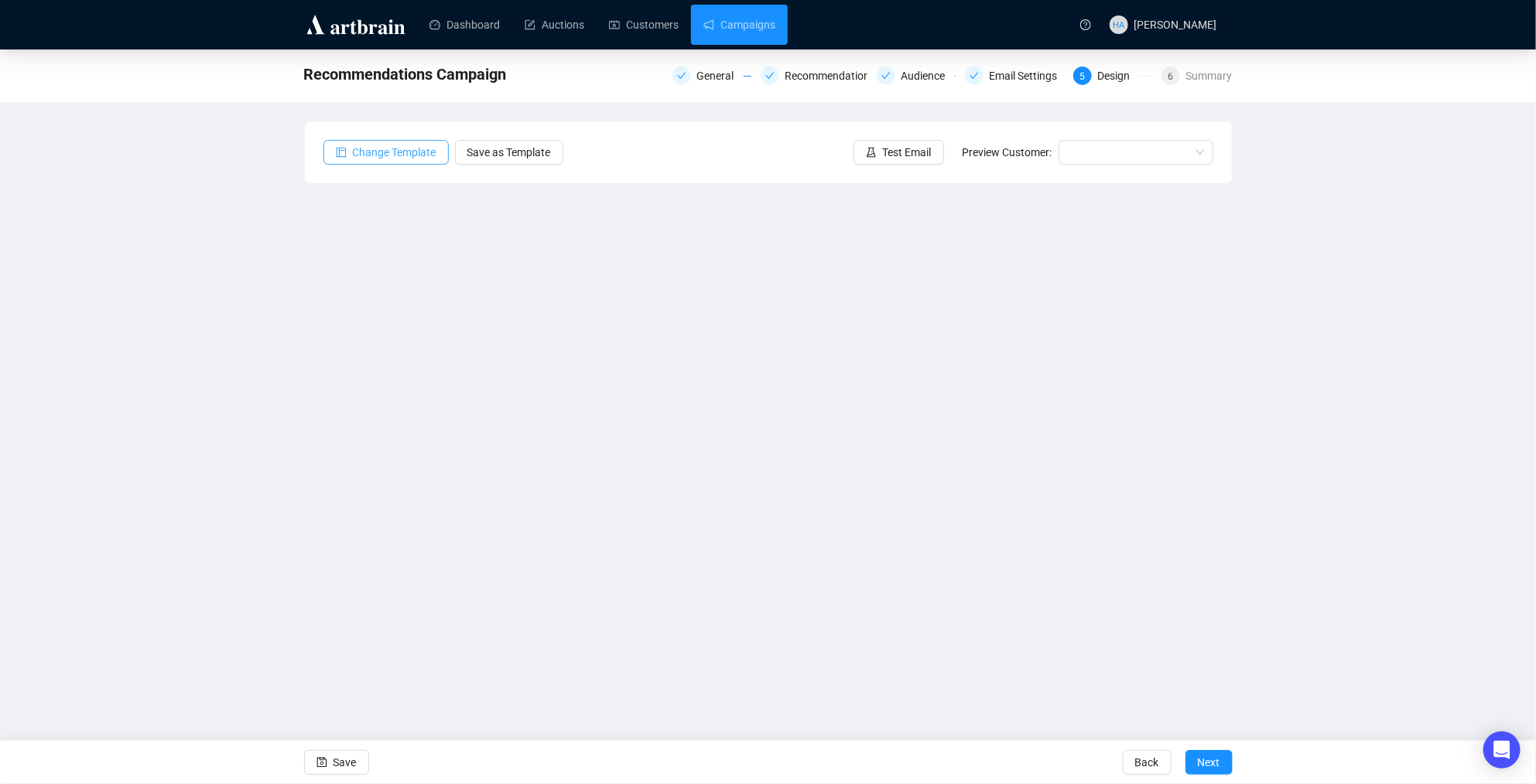
click at [405, 150] on span "Change Template" at bounding box center [395, 152] width 84 height 17
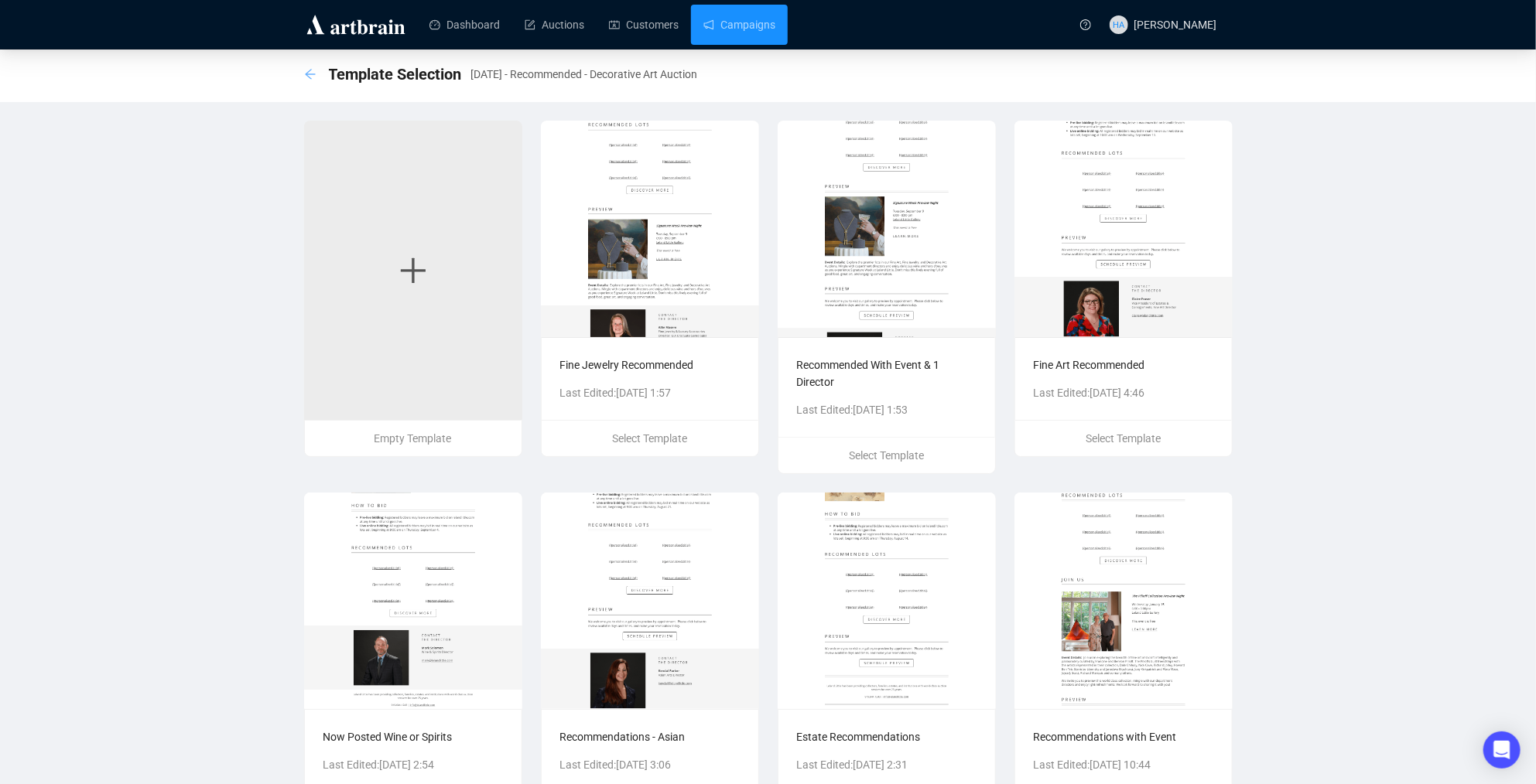
click at [309, 72] on icon "arrow-left" at bounding box center [309, 73] width 12 height 12
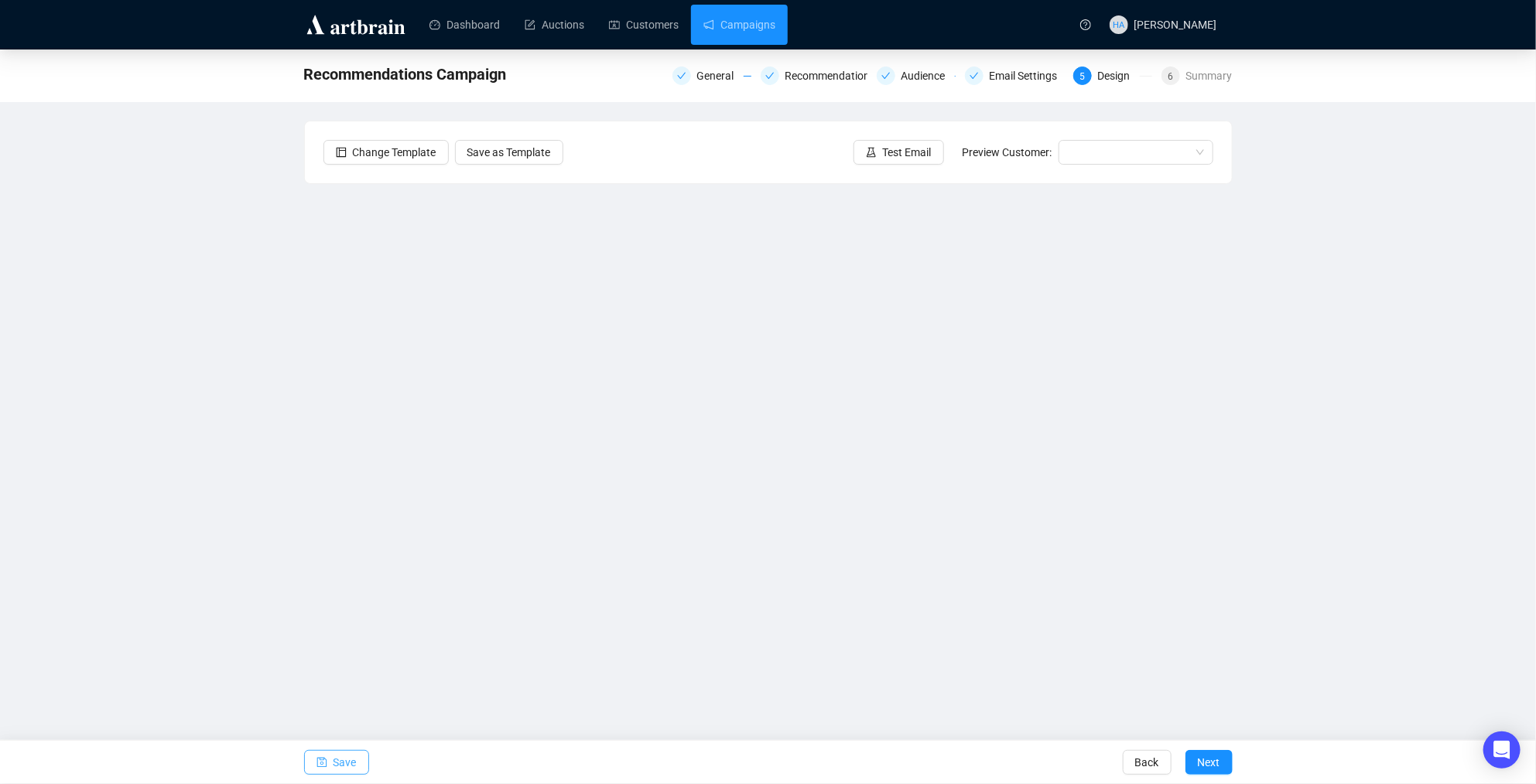
click at [352, 763] on span "Save" at bounding box center [345, 763] width 23 height 44
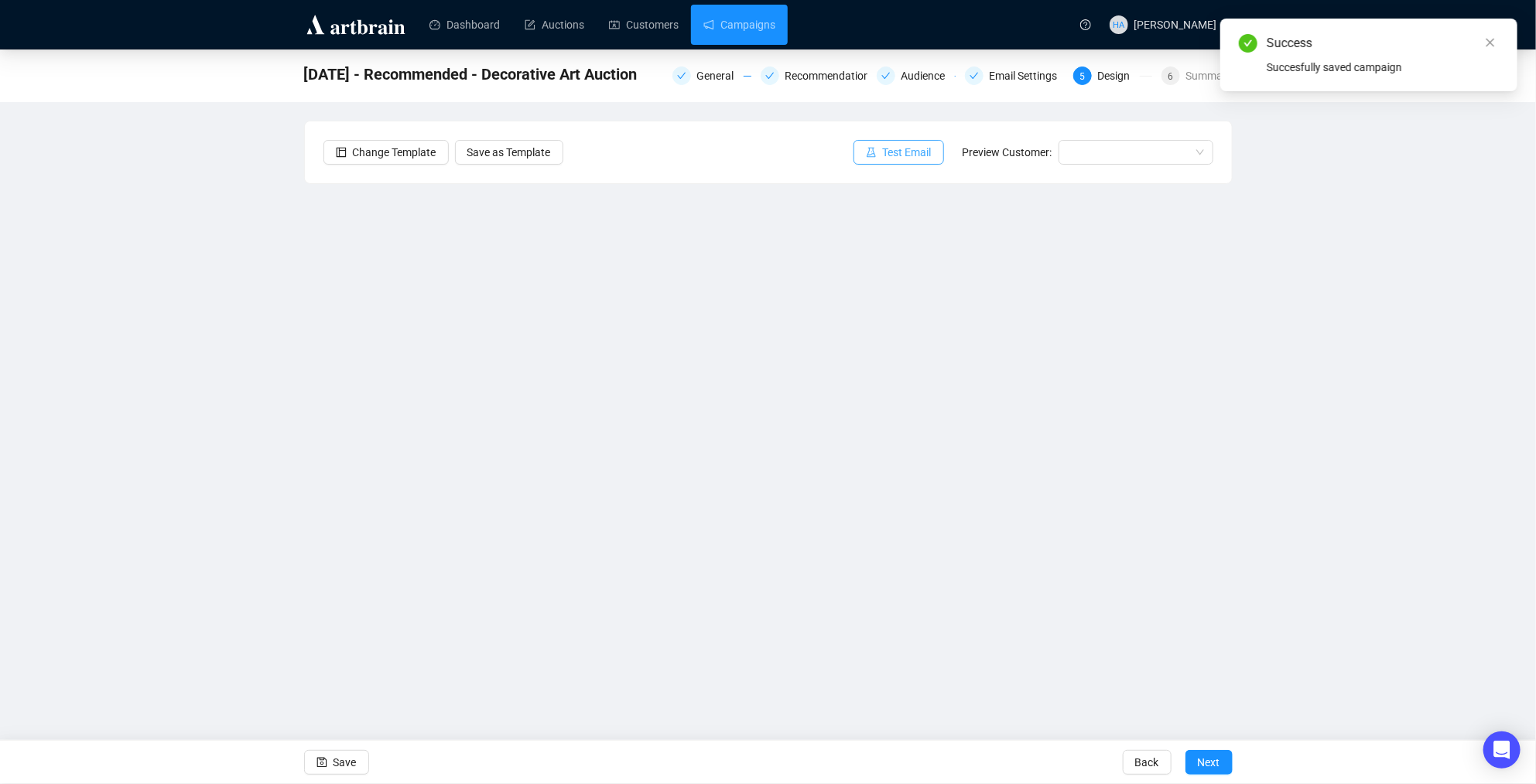
click at [901, 150] on span "Test Email" at bounding box center [907, 152] width 48 height 17
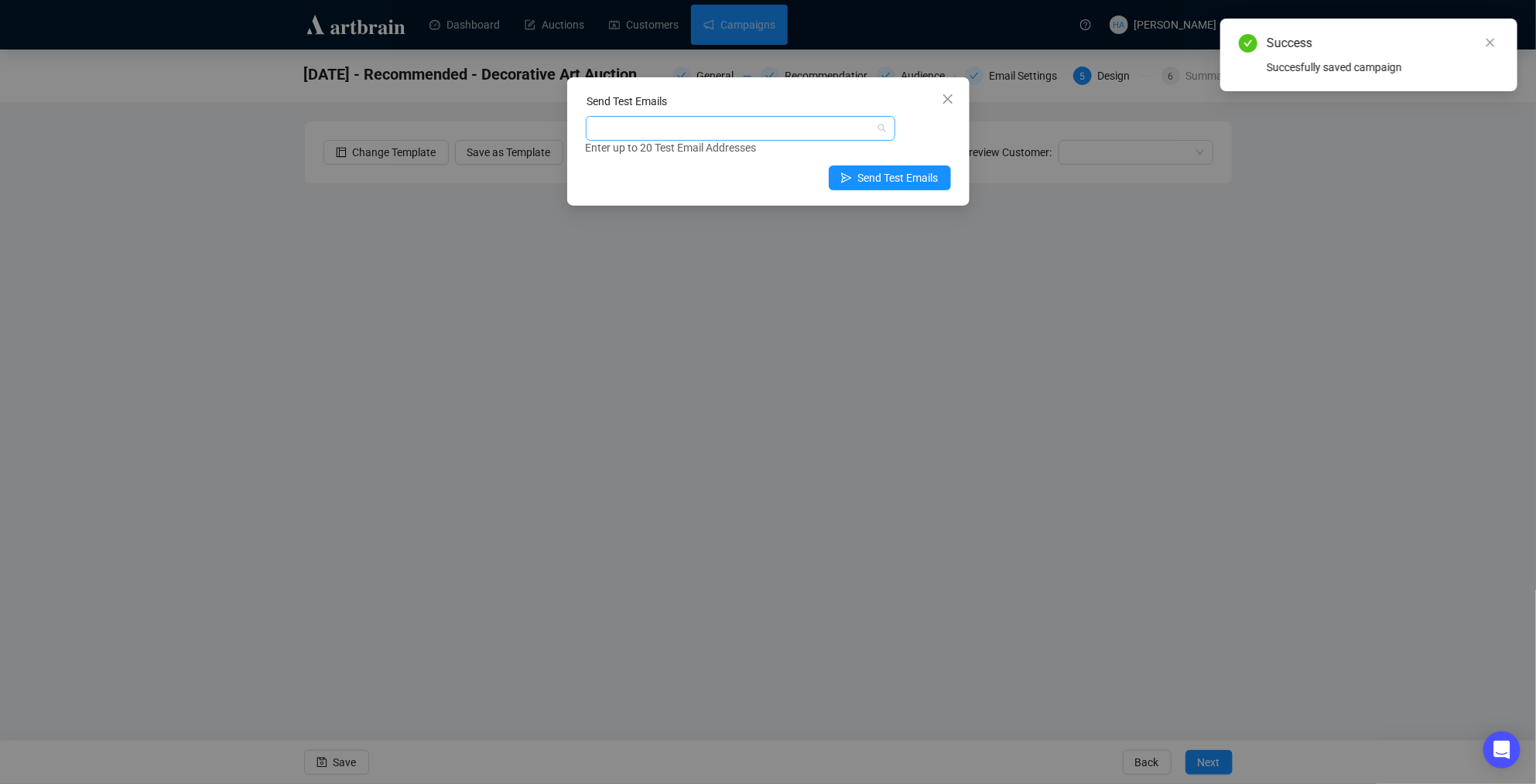
click at [761, 126] on div at bounding box center [732, 128] width 287 height 21
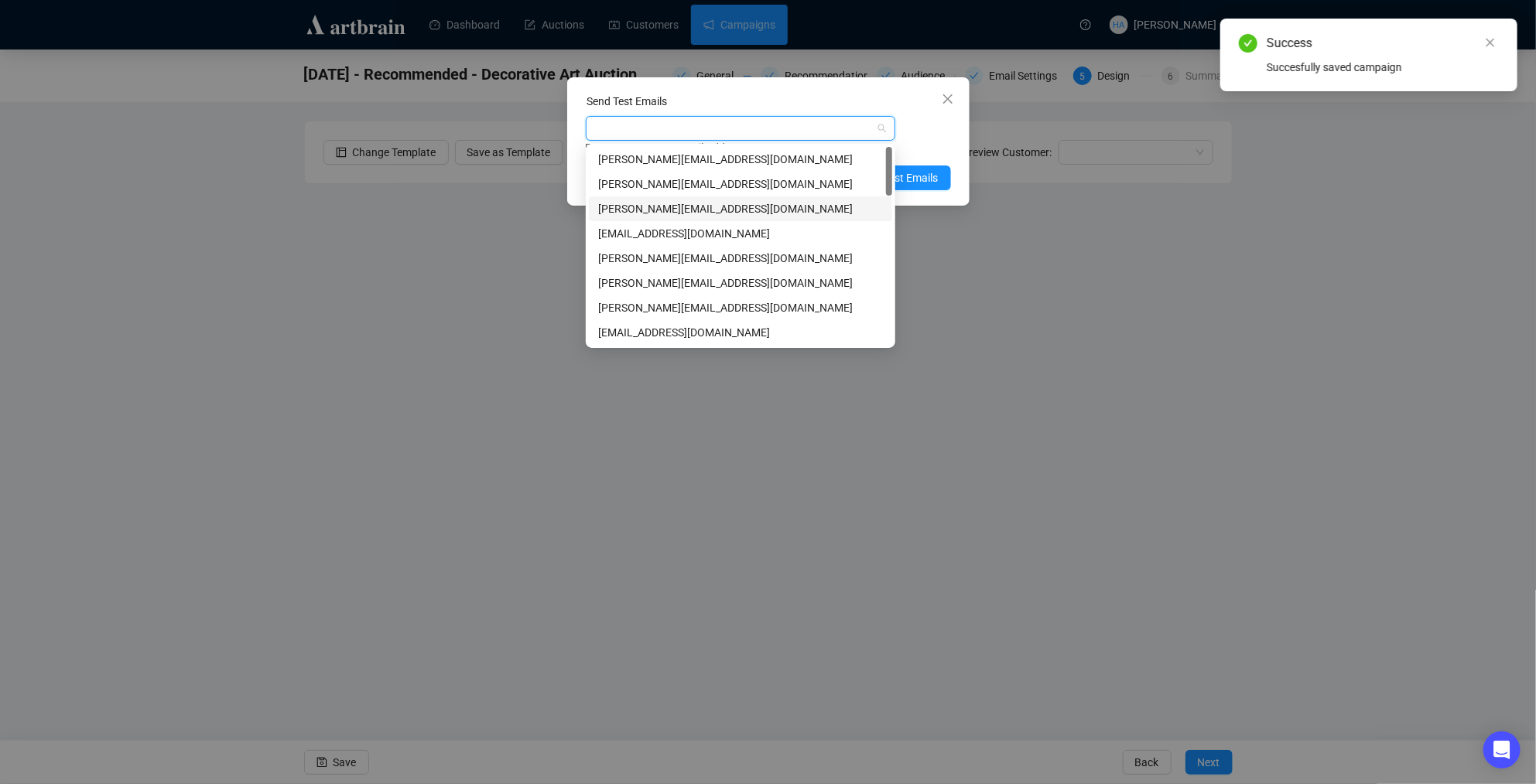
click at [669, 206] on div "[PERSON_NAME][EMAIL_ADDRESS][DOMAIN_NAME]" at bounding box center [741, 209] width 284 height 17
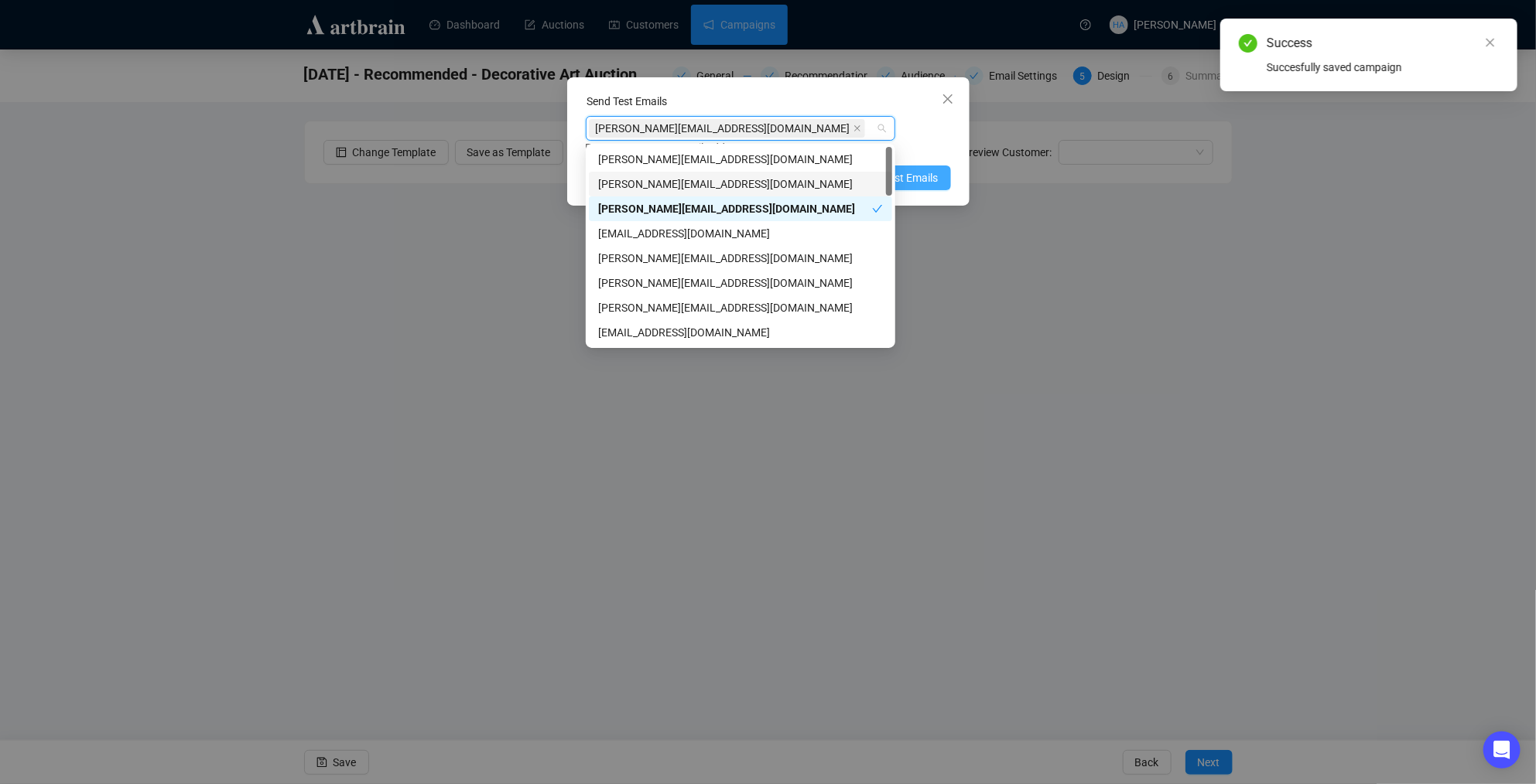
click at [919, 178] on span "Send Test Emails" at bounding box center [899, 177] width 81 height 17
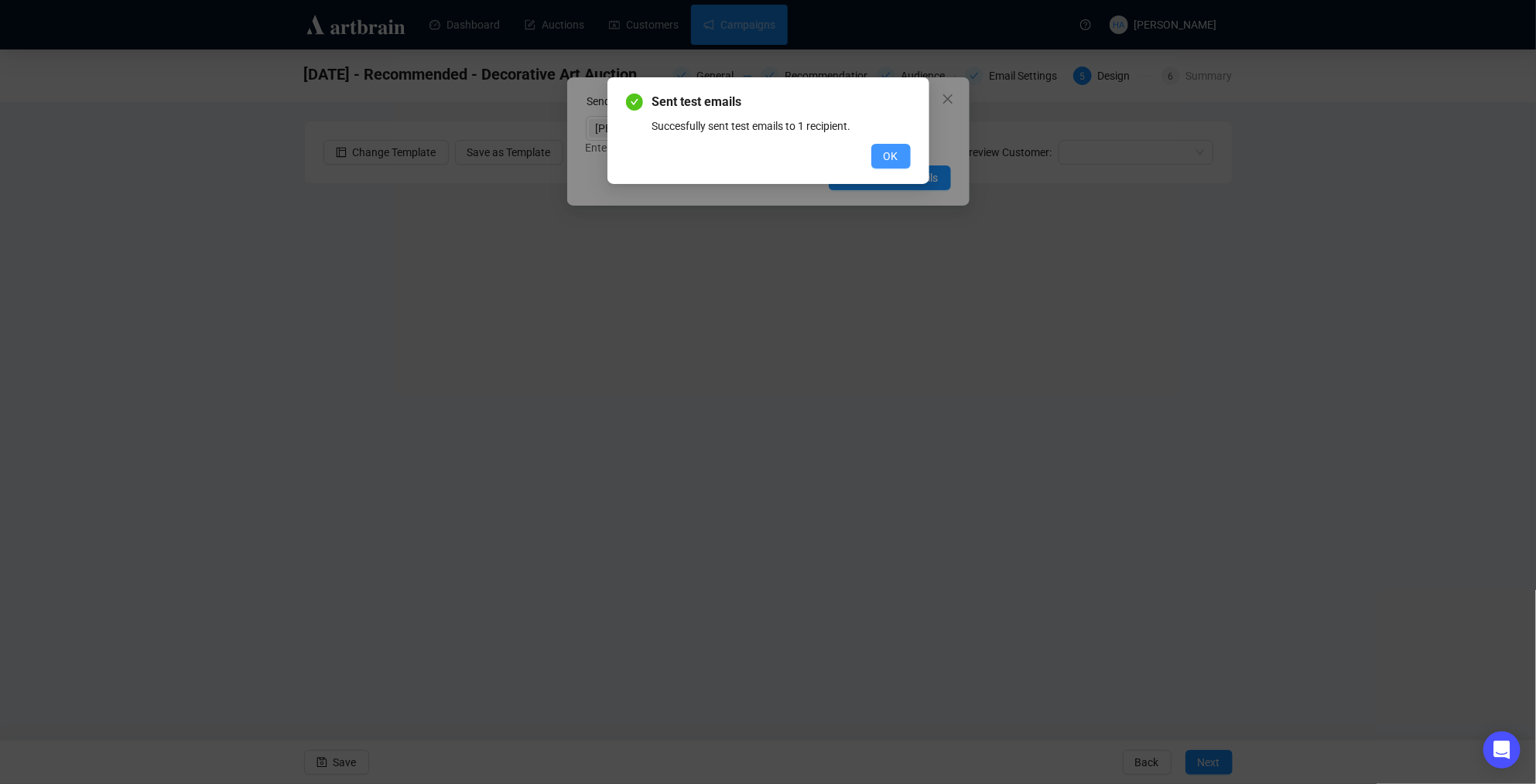
click at [897, 156] on span "OK" at bounding box center [891, 156] width 15 height 17
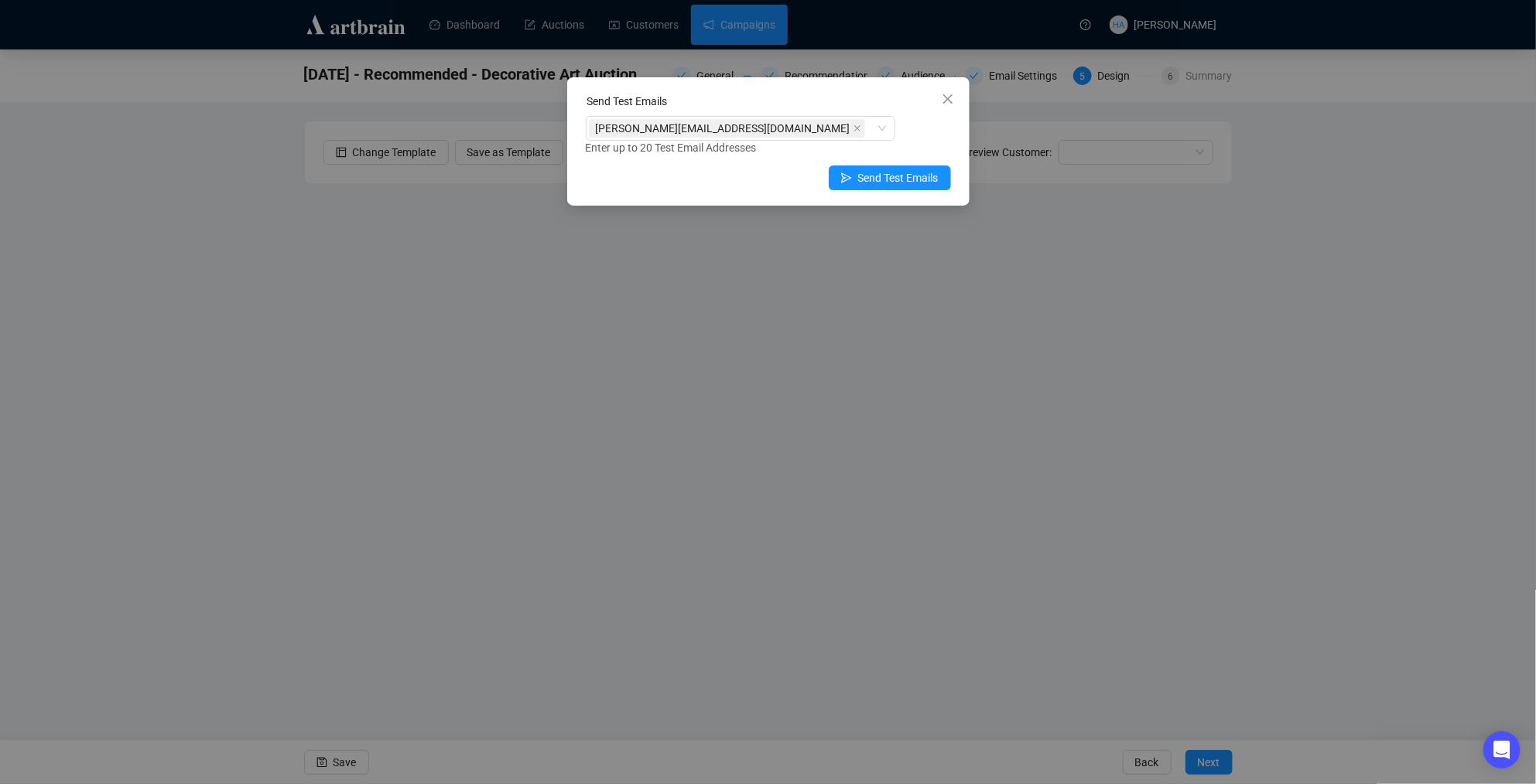
drag, startPoint x: 946, startPoint y: 92, endPoint x: 947, endPoint y: 109, distance: 17.0
click at [947, 93] on icon "close" at bounding box center [947, 98] width 12 height 12
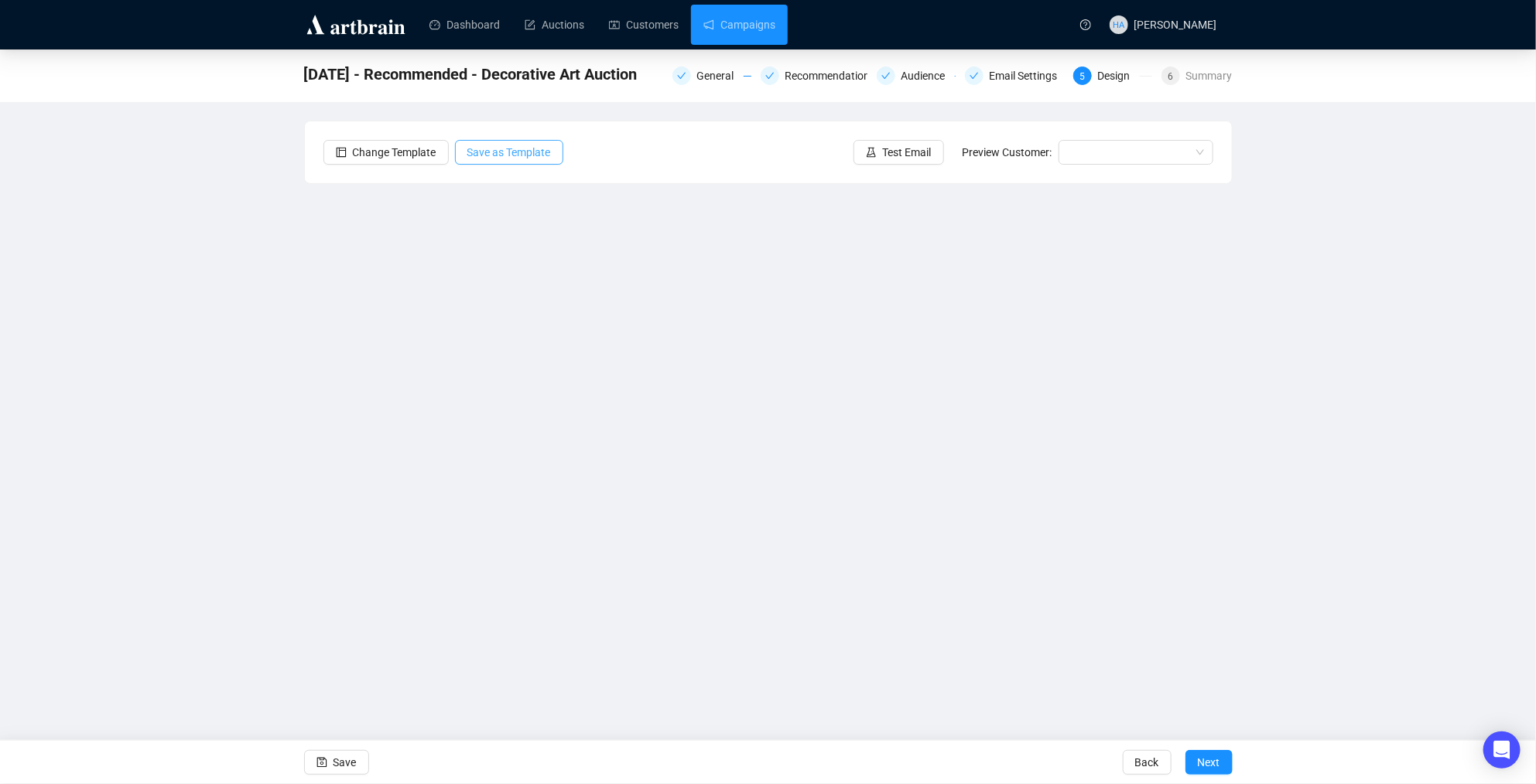
click at [515, 150] on span "Save as Template" at bounding box center [509, 152] width 84 height 17
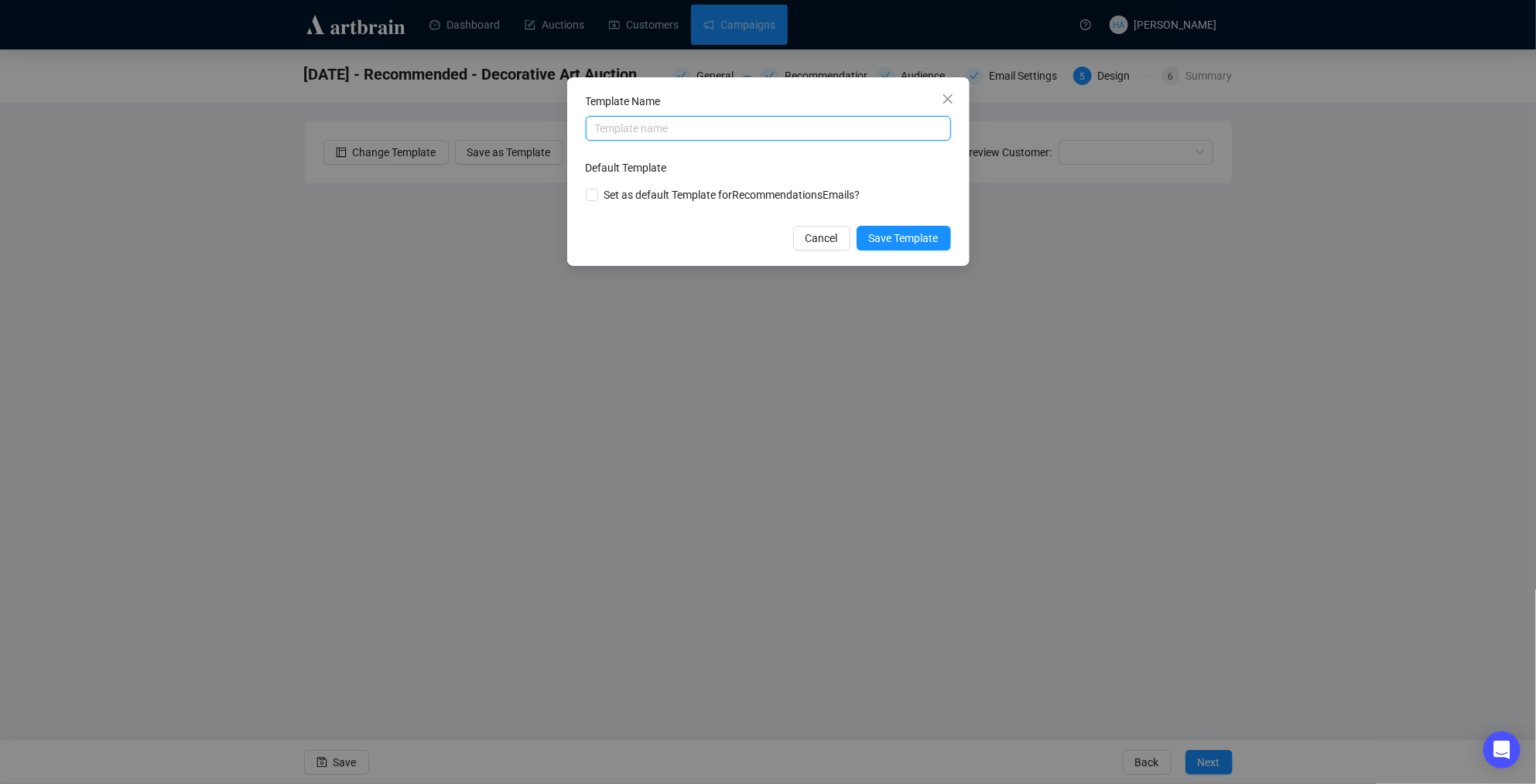
click at [688, 128] on input "text" at bounding box center [768, 128] width 365 height 25
type input "D"
type input "R"
type input "Decorative Art Recommended"
click at [890, 240] on span "Save Template" at bounding box center [903, 238] width 70 height 17
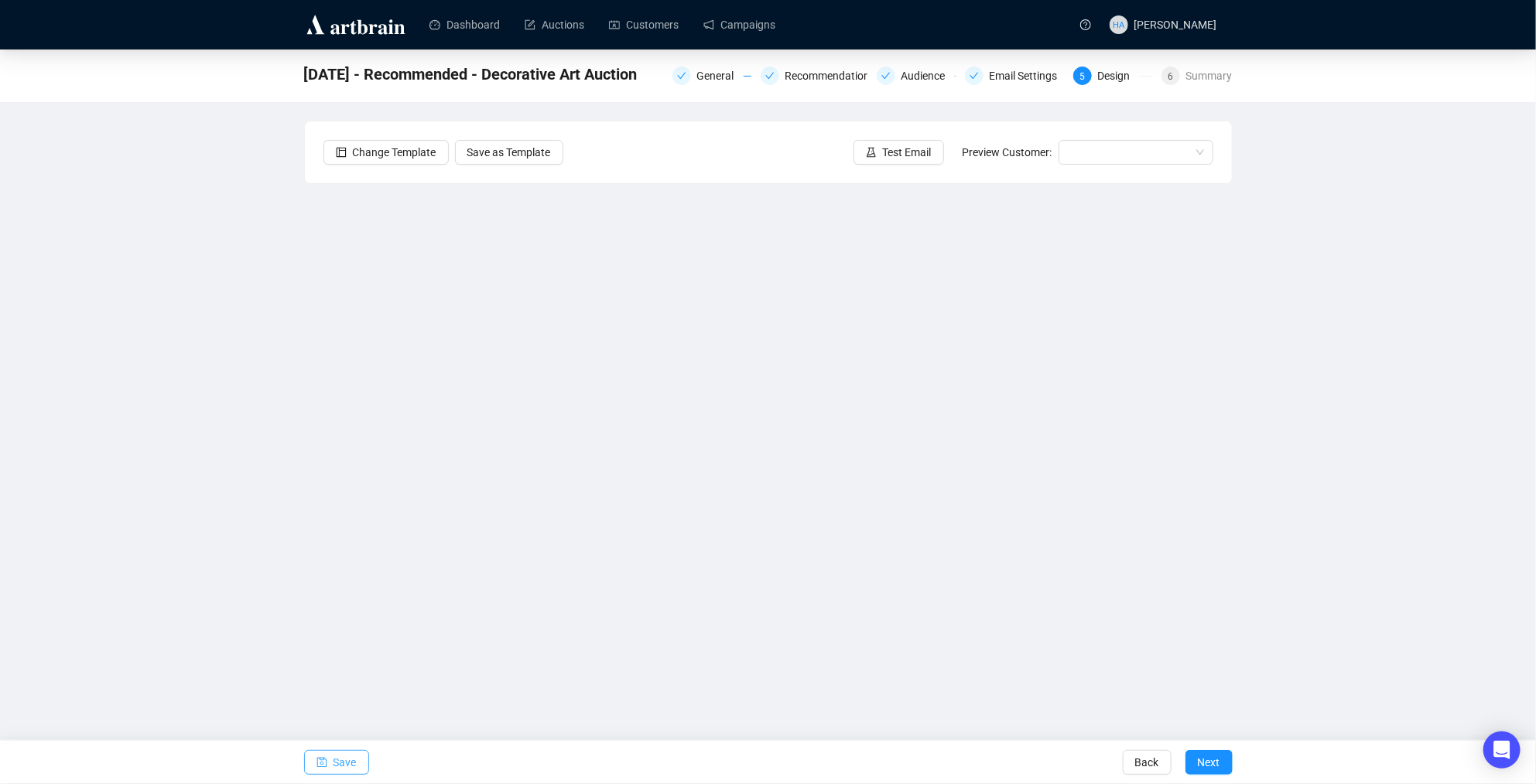
click at [355, 764] on span "Save" at bounding box center [345, 763] width 23 height 44
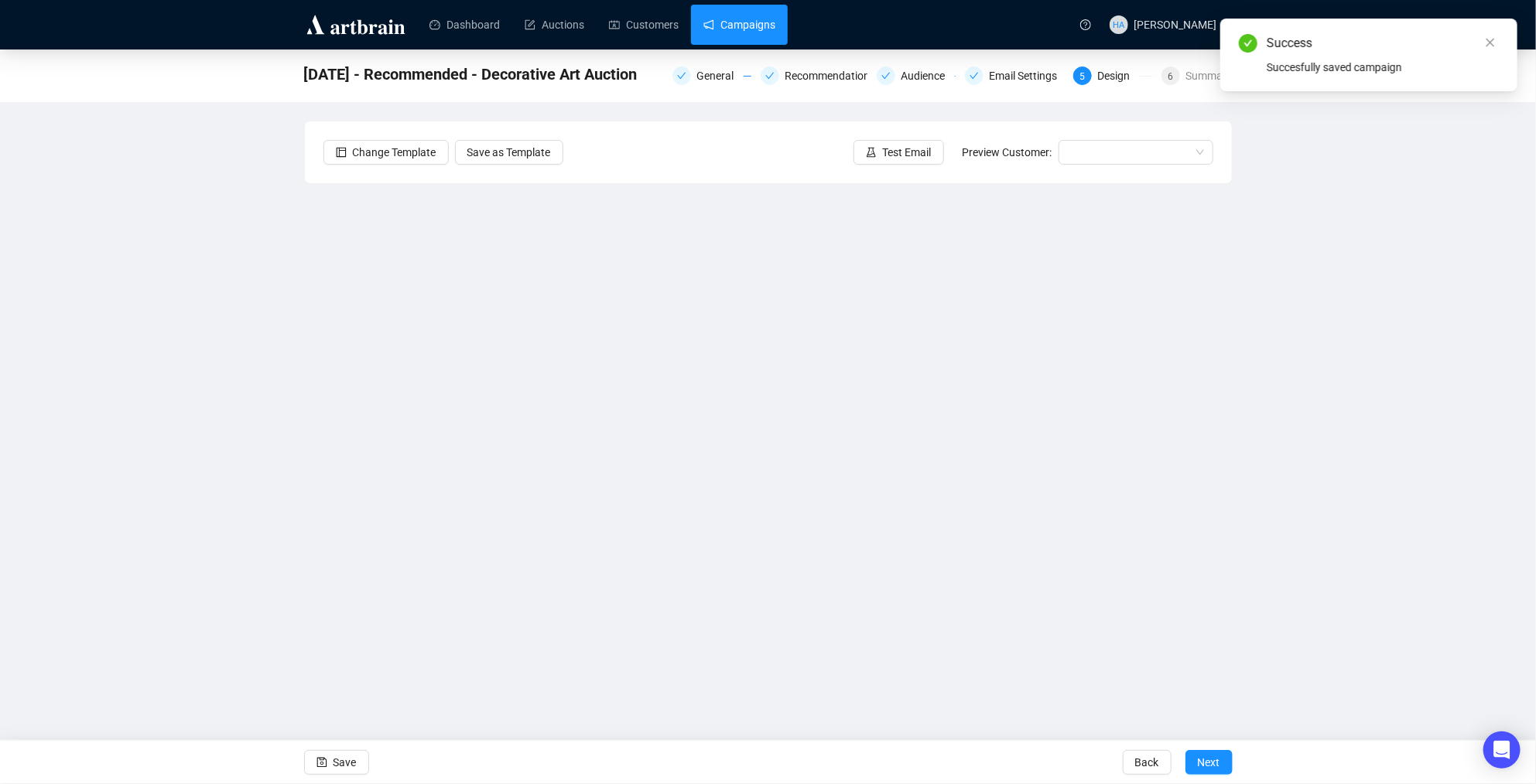
click at [775, 27] on link "Campaigns" at bounding box center [739, 24] width 72 height 40
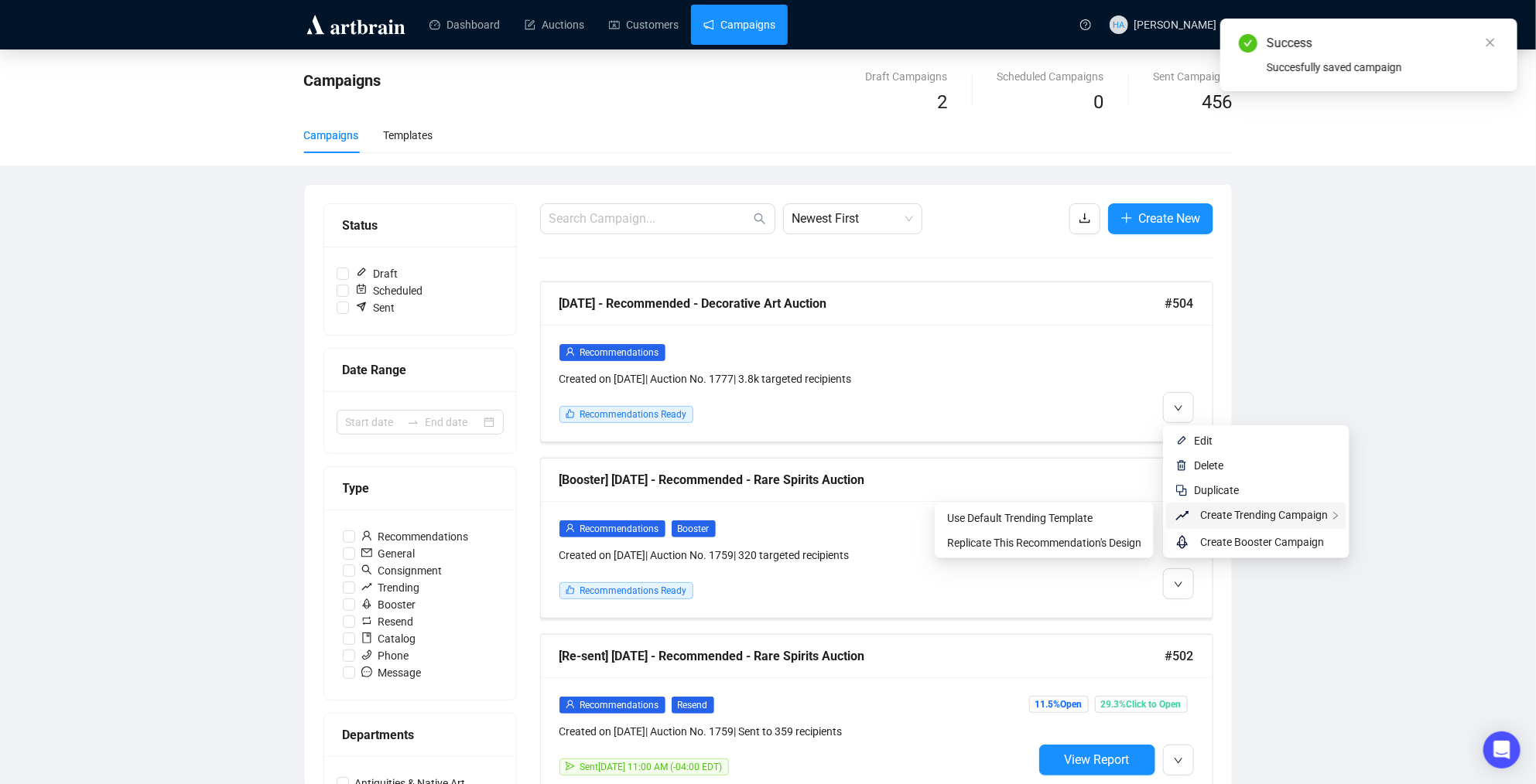
click at [1228, 512] on span "Create Trending Campaign" at bounding box center [1264, 515] width 127 height 12
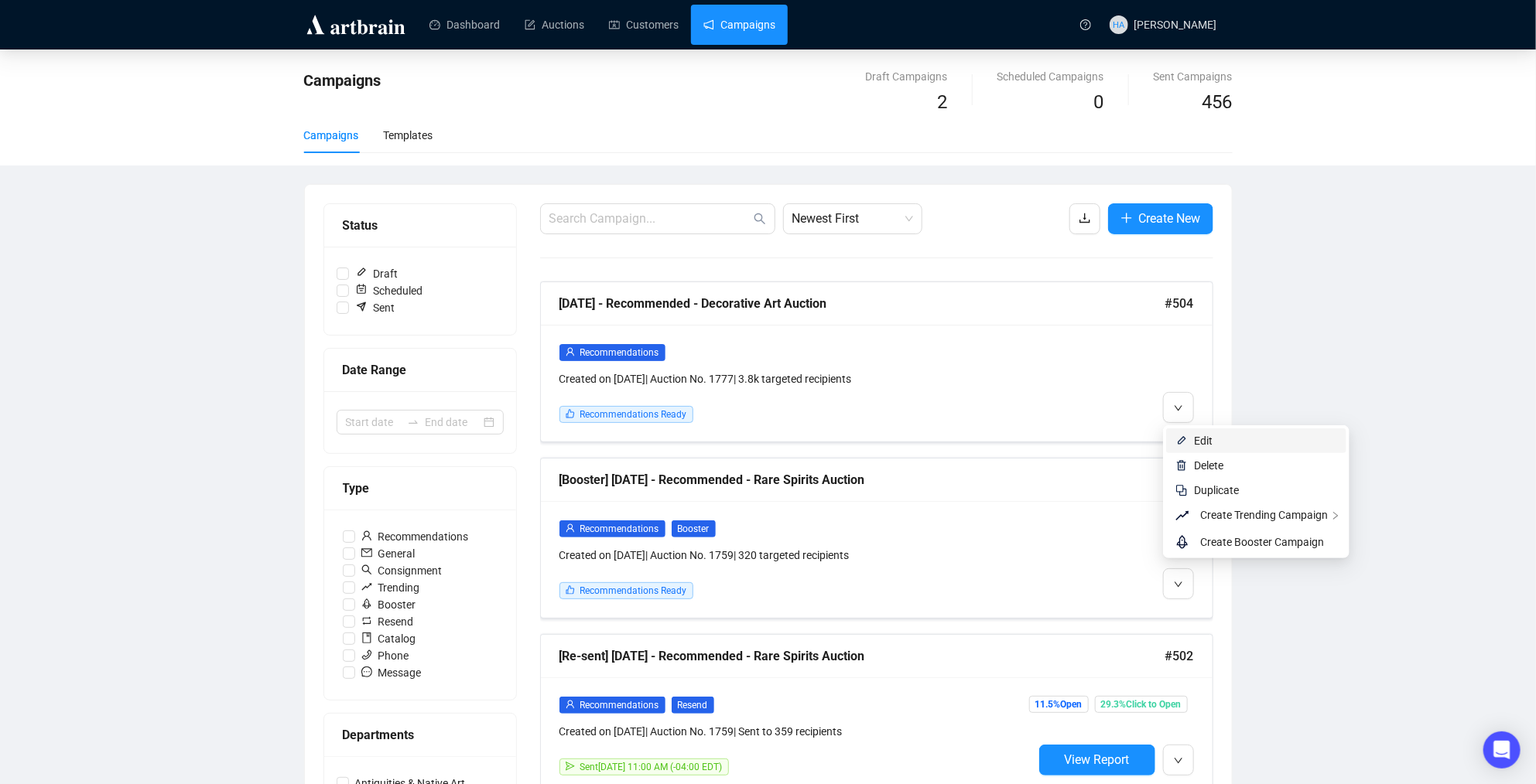
click at [1195, 440] on span "Edit" at bounding box center [1203, 440] width 19 height 12
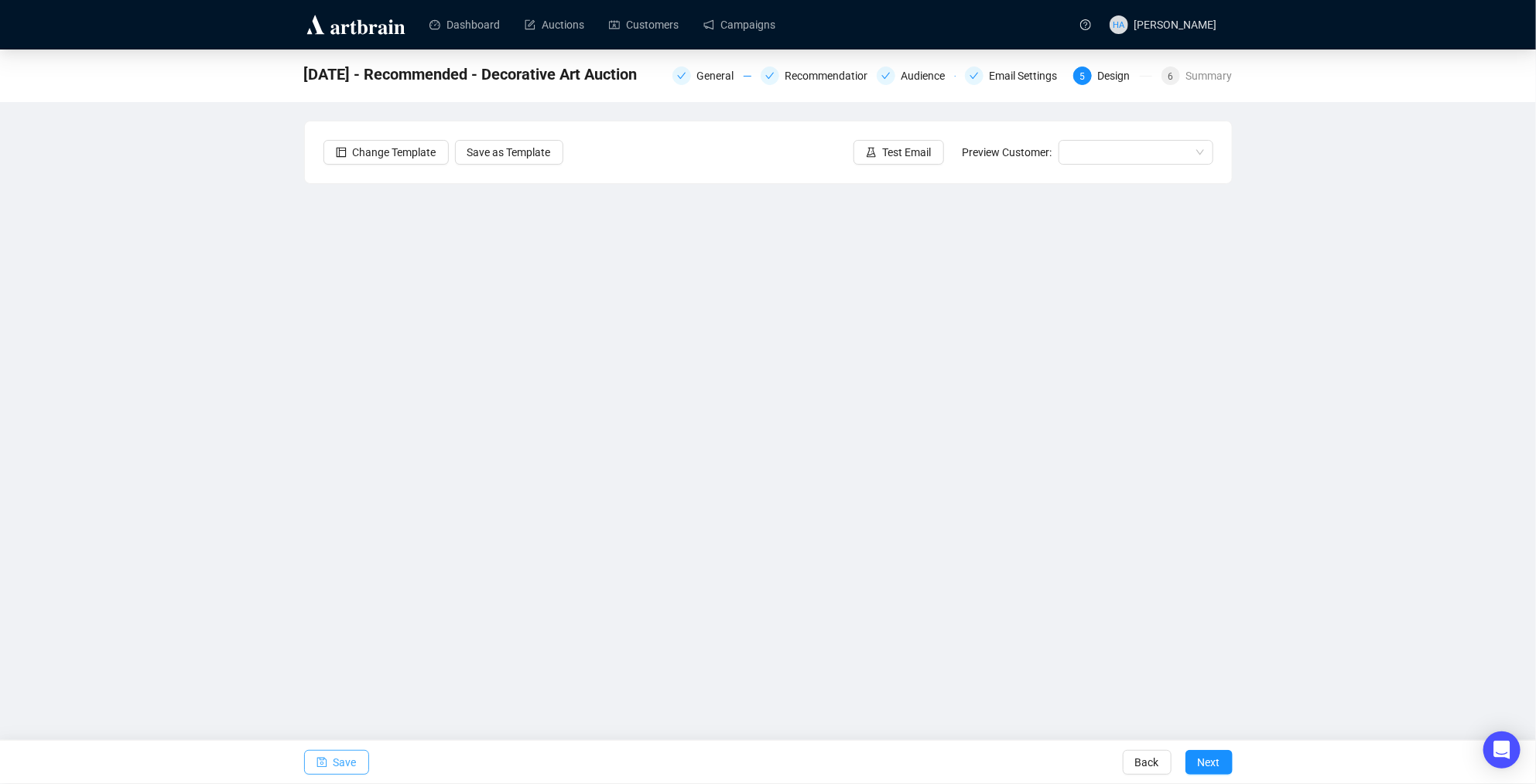
click at [345, 758] on span "Save" at bounding box center [345, 763] width 23 height 44
click at [348, 760] on span "Save" at bounding box center [345, 763] width 23 height 44
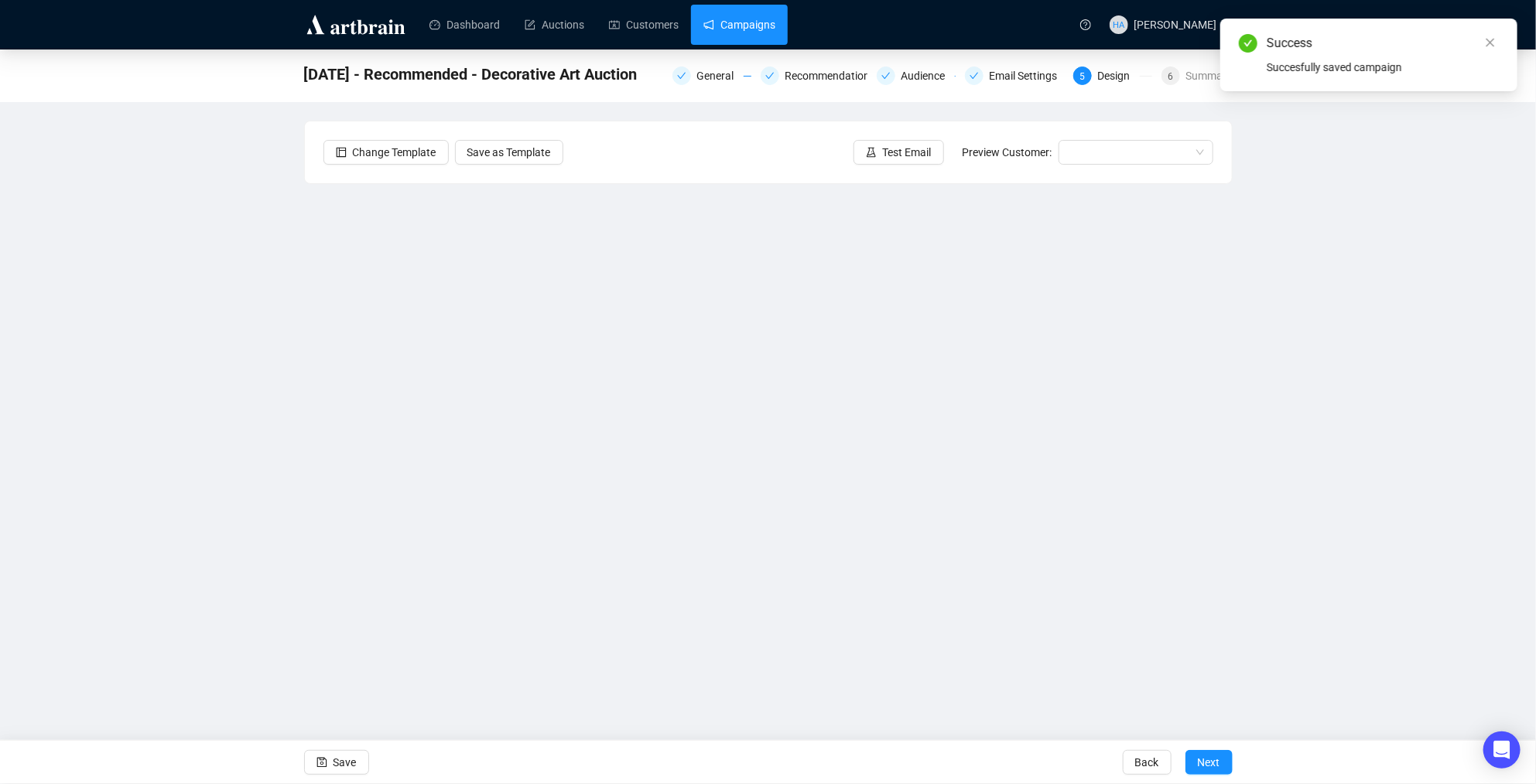
click at [744, 30] on link "Campaigns" at bounding box center [739, 24] width 72 height 40
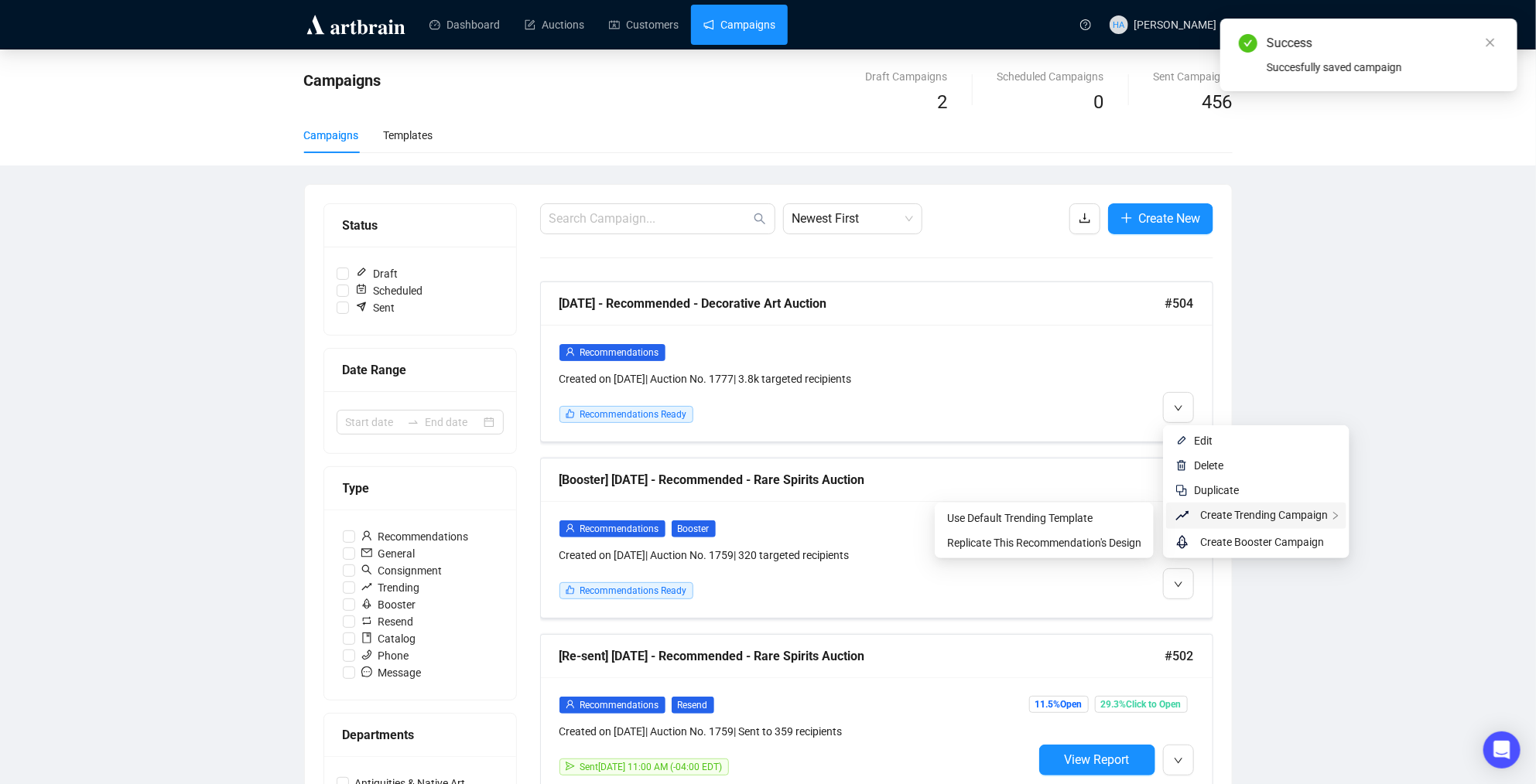
click at [1253, 519] on span "Create Trending Campaign" at bounding box center [1264, 515] width 127 height 12
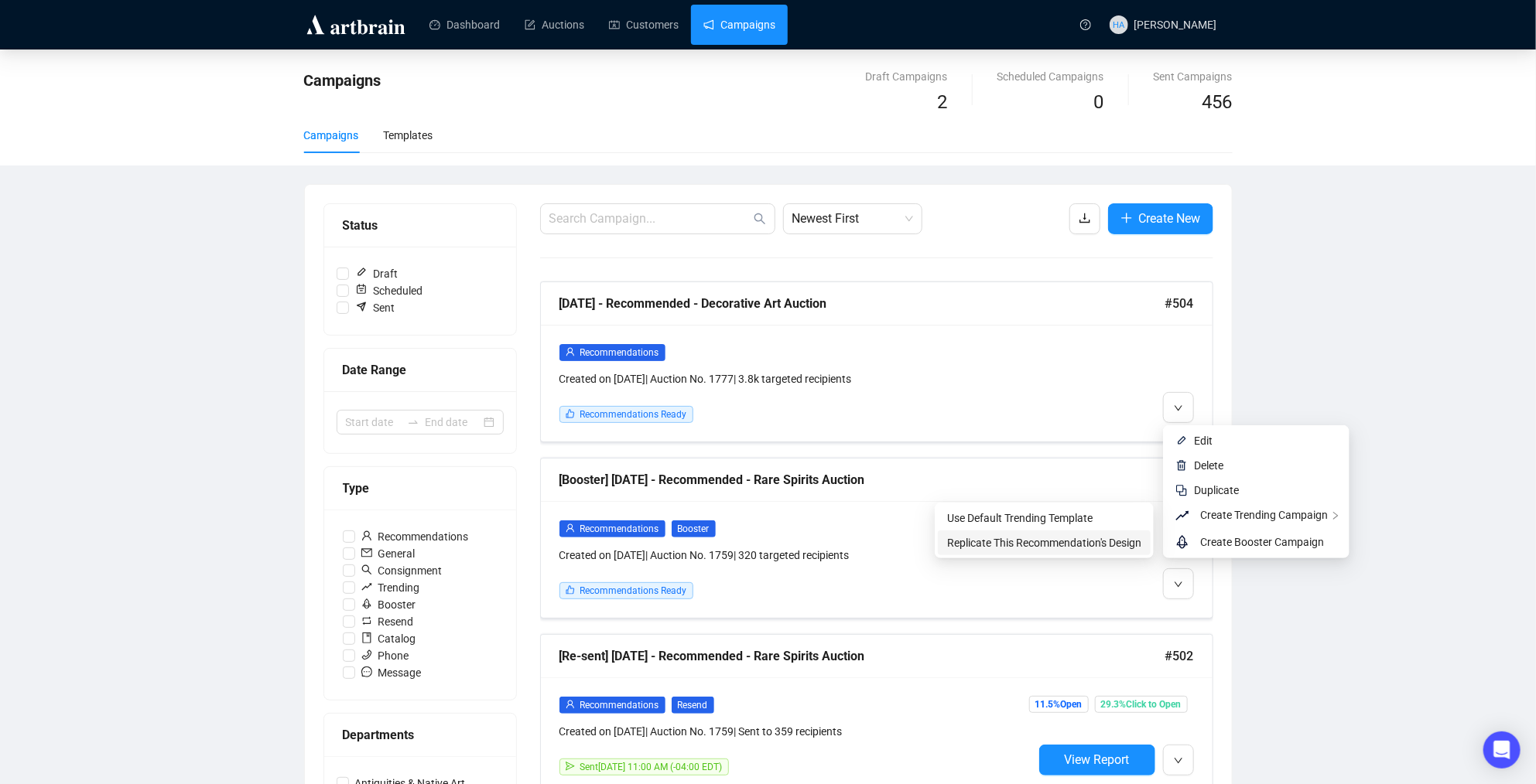
click at [1102, 539] on span "Replicate This Recommendation's Design" at bounding box center [1044, 542] width 194 height 12
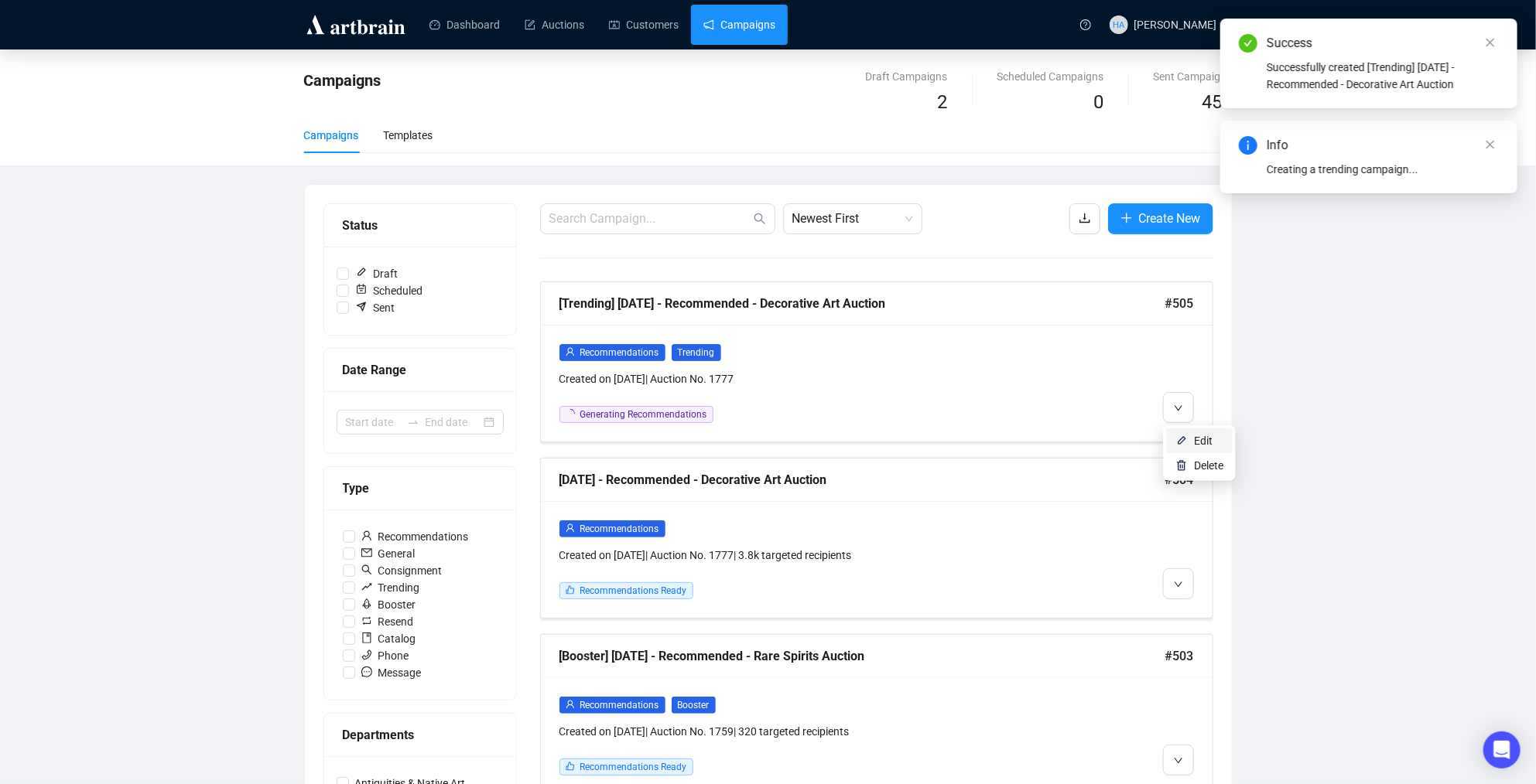
click at [1191, 438] on li "Edit" at bounding box center [1200, 440] width 67 height 25
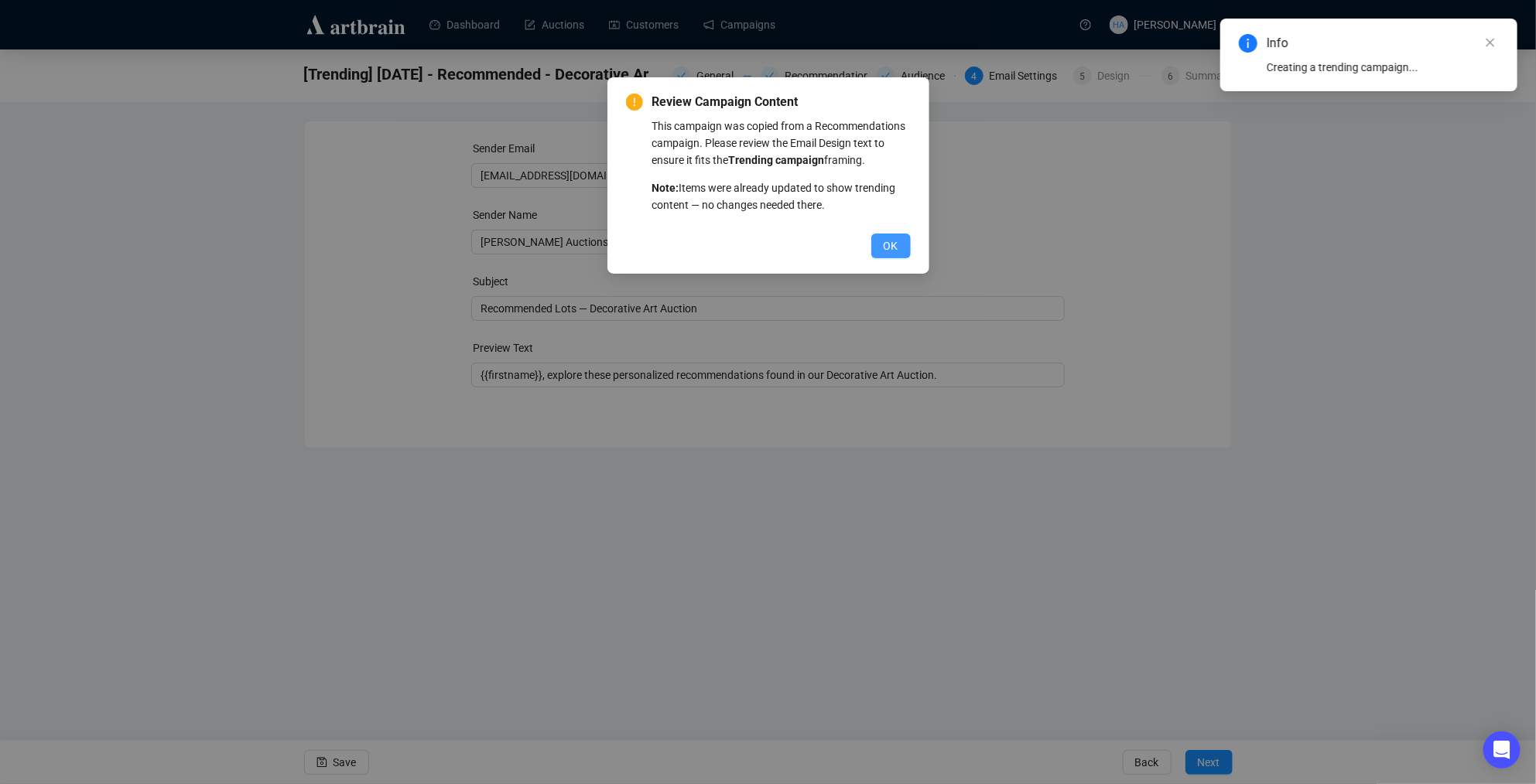
click at [898, 255] on span "OK" at bounding box center [891, 246] width 15 height 17
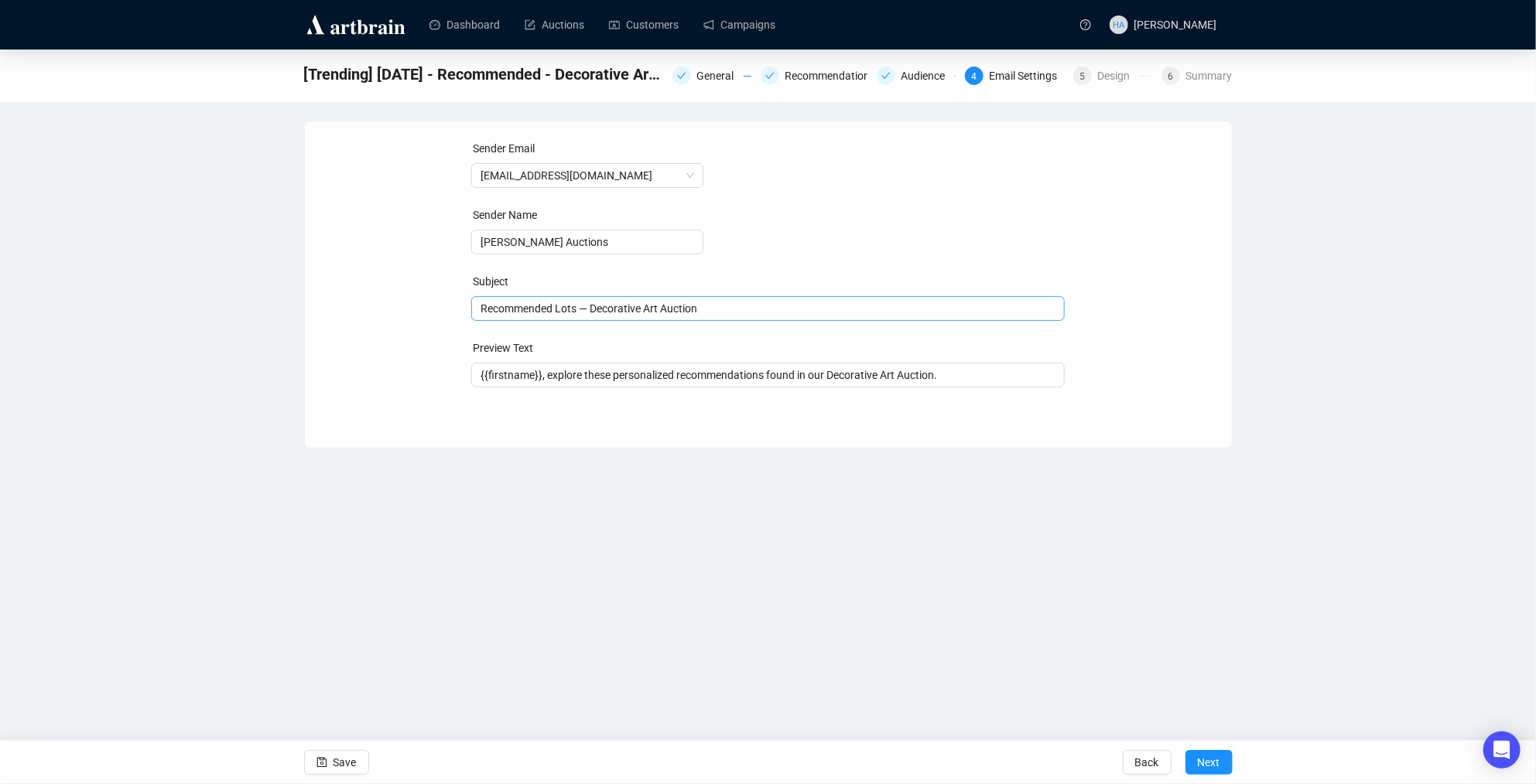
click at [516, 307] on span "Recommended Lots — Decorative Art Auction" at bounding box center [768, 308] width 594 height 12
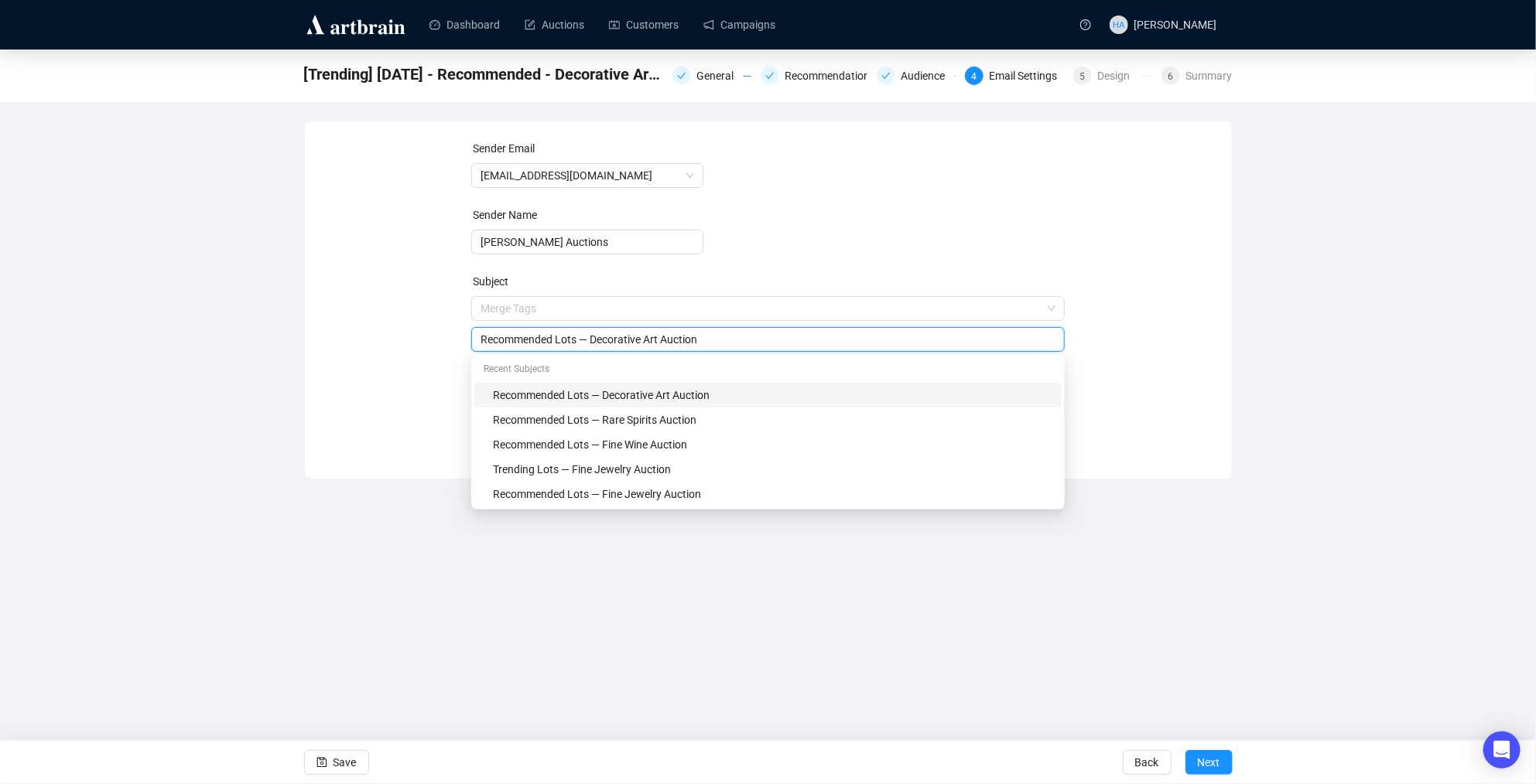
click at [501, 337] on input "Recommended Lots — Decorative Art Auction" at bounding box center [768, 339] width 575 height 17
type input "Trending Lots — Decorative Art Auction"
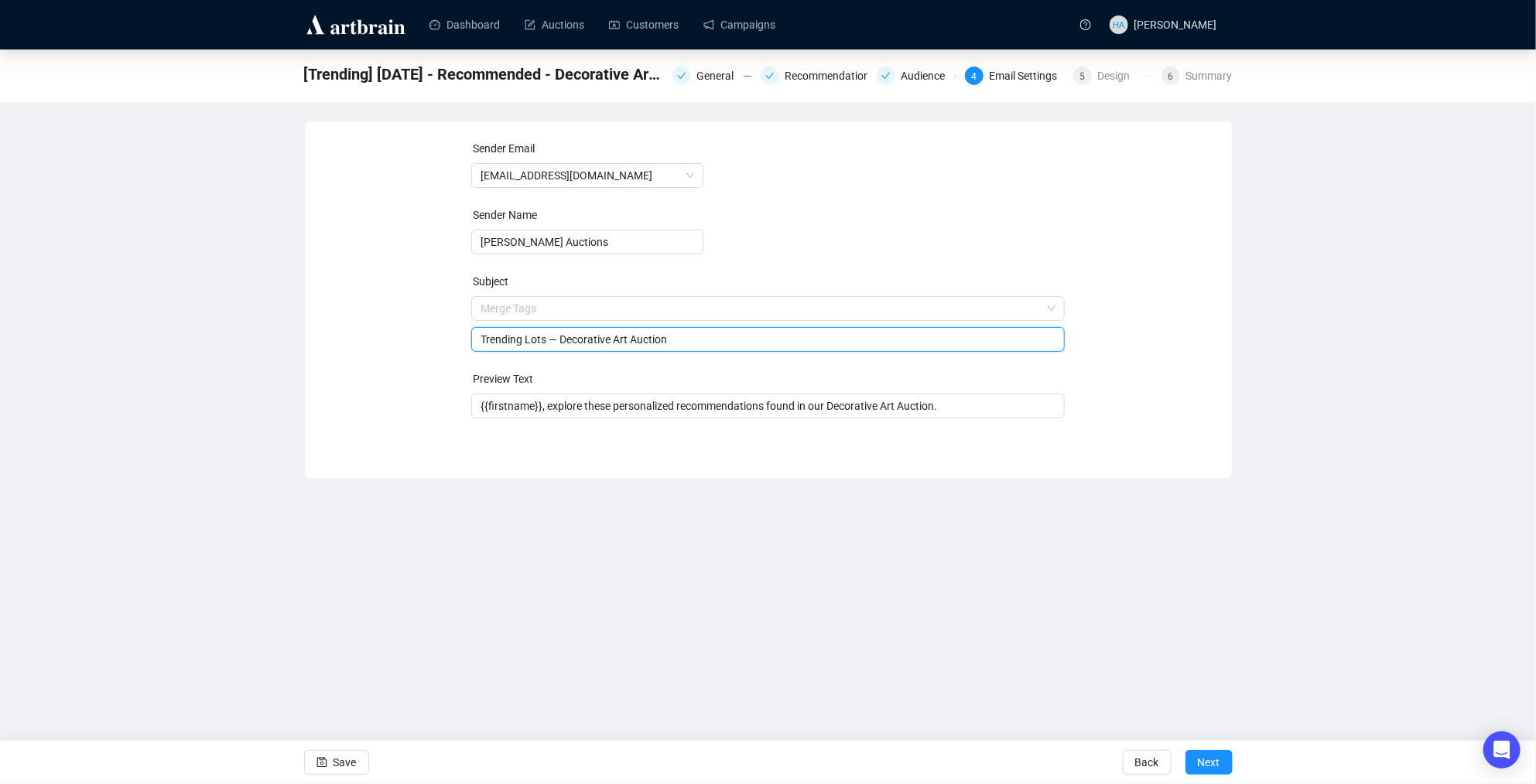
click at [394, 372] on div "Sender Email [EMAIL_ADDRESS][DOMAIN_NAME] Sender Name [PERSON_NAME] Auctions Su…" at bounding box center [768, 289] width 890 height 297
click at [564, 405] on input "{{firstname}}, explore these personalized recommendations found in our Decorati…" at bounding box center [768, 406] width 575 height 17
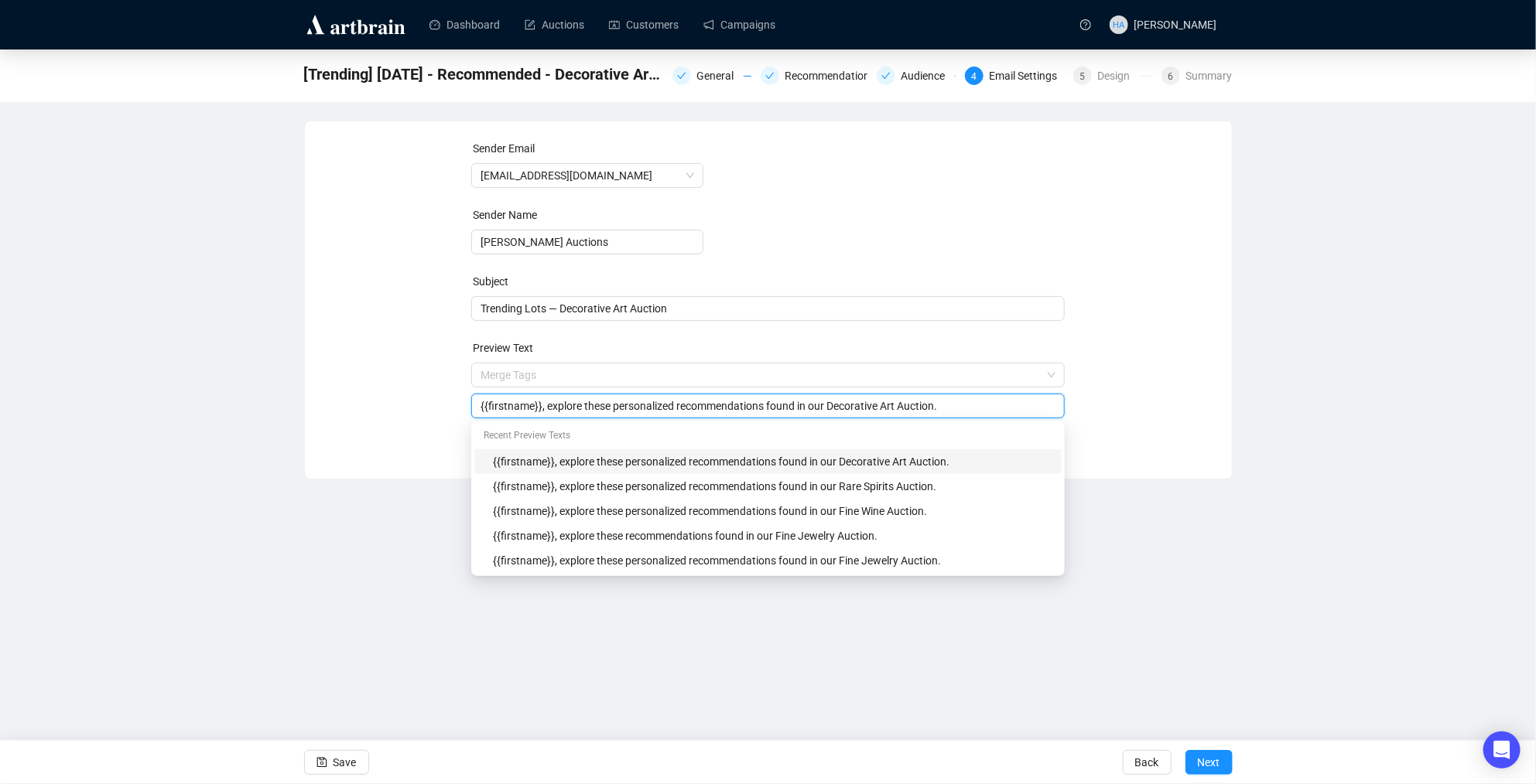
click at [637, 408] on input "{{firstname}}, explore these personalized recommendations found in our Decorati…" at bounding box center [768, 406] width 575 height 17
type input "{{firstname}}, explore these recommendations found in our Decorative Art Auctio…"
click at [372, 398] on div "Sender Email [EMAIL_ADDRESS][DOMAIN_NAME] Sender Name [PERSON_NAME] Auctions Su…" at bounding box center [768, 289] width 890 height 297
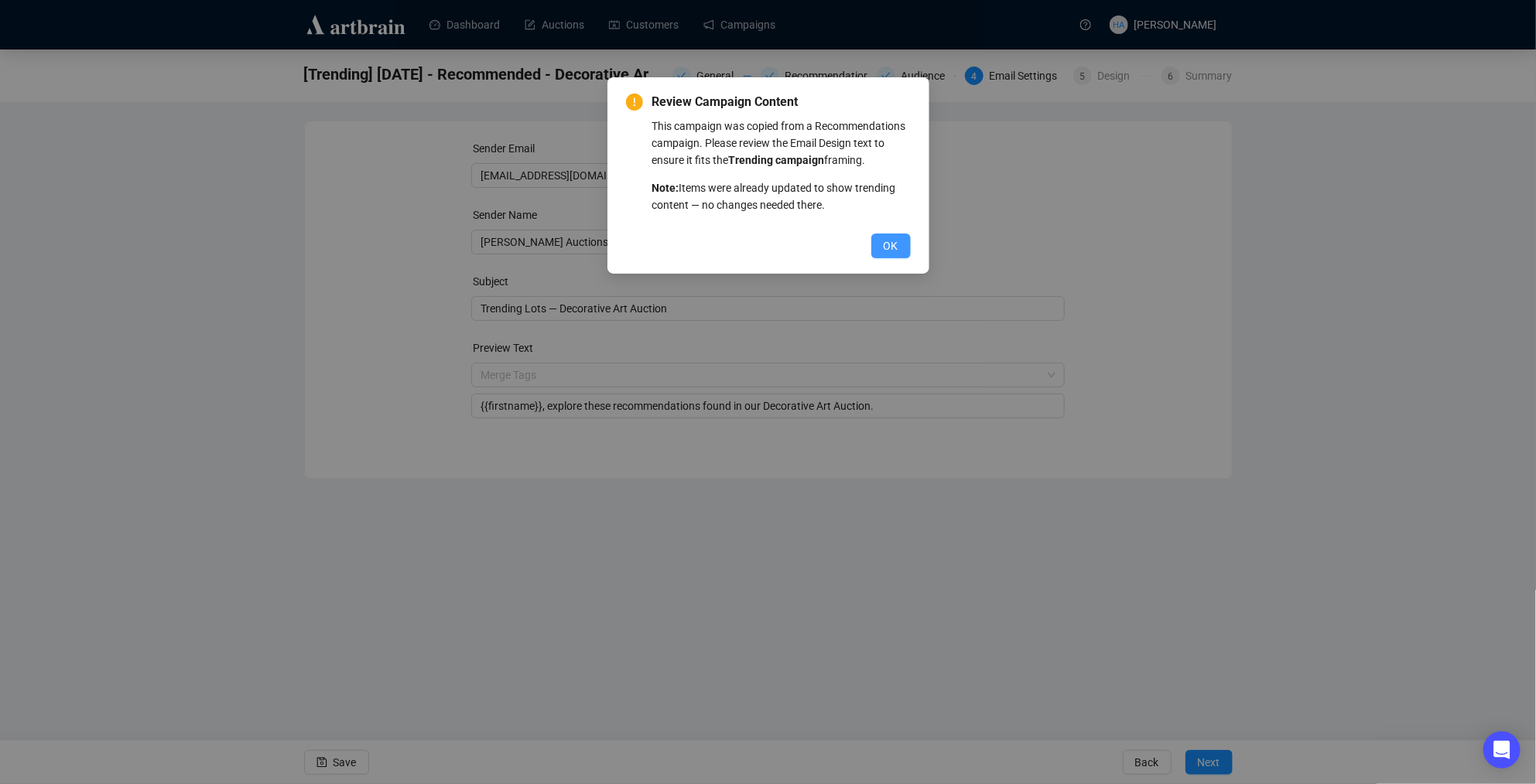
click at [896, 255] on span "OK" at bounding box center [891, 246] width 15 height 17
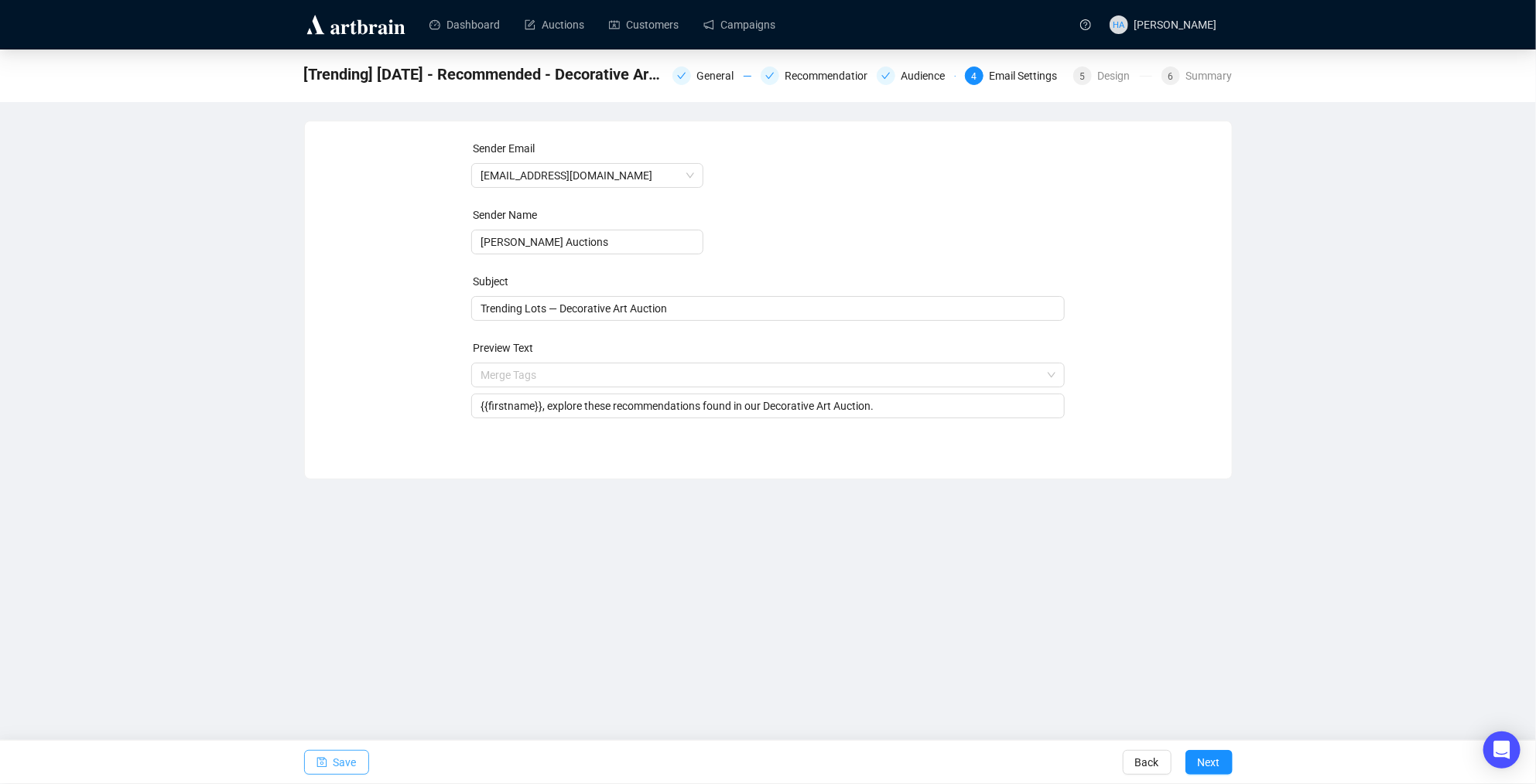
click at [340, 761] on span "Save" at bounding box center [345, 763] width 23 height 44
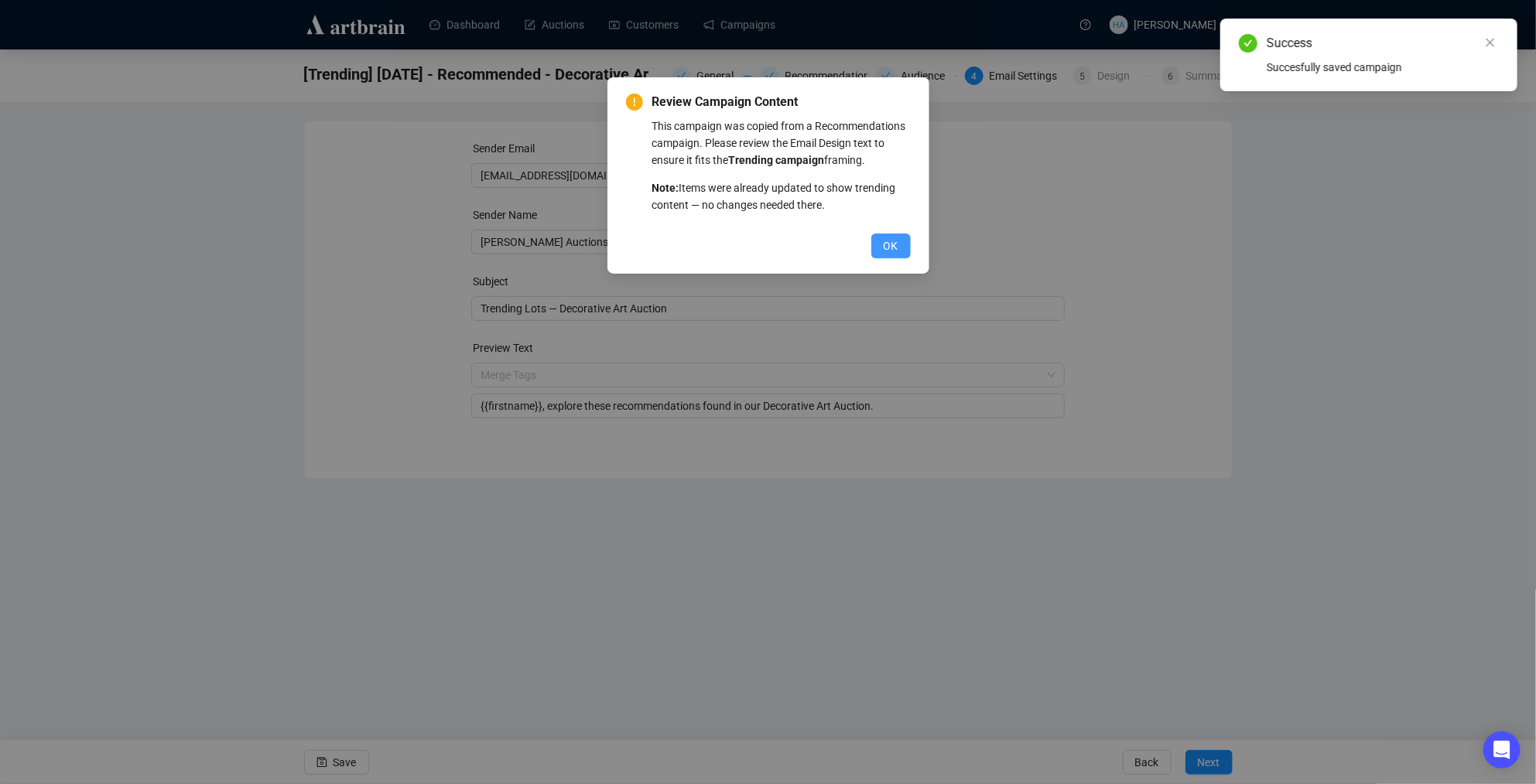
click at [891, 255] on span "OK" at bounding box center [891, 246] width 15 height 17
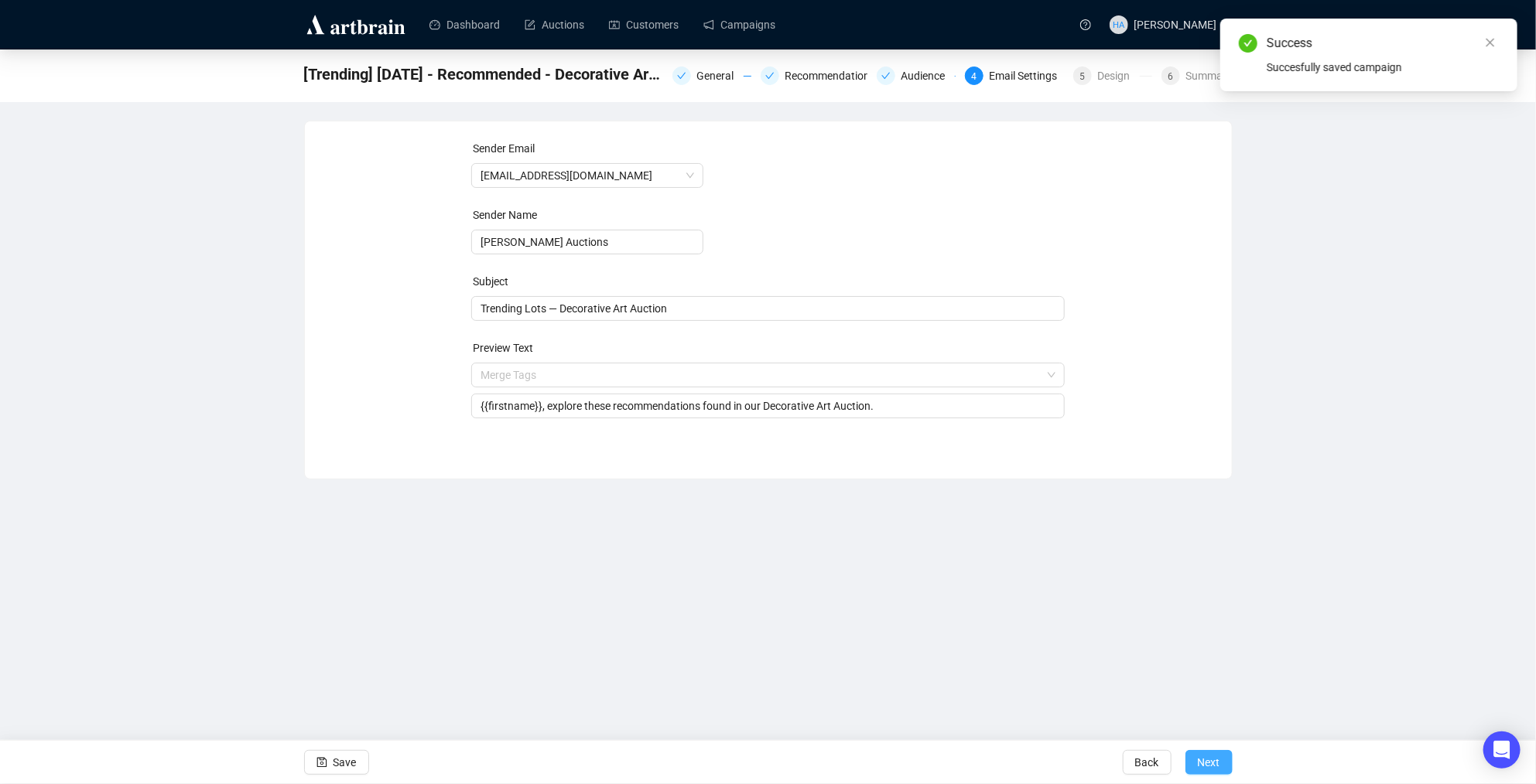
click at [1214, 758] on span "Next" at bounding box center [1209, 763] width 22 height 44
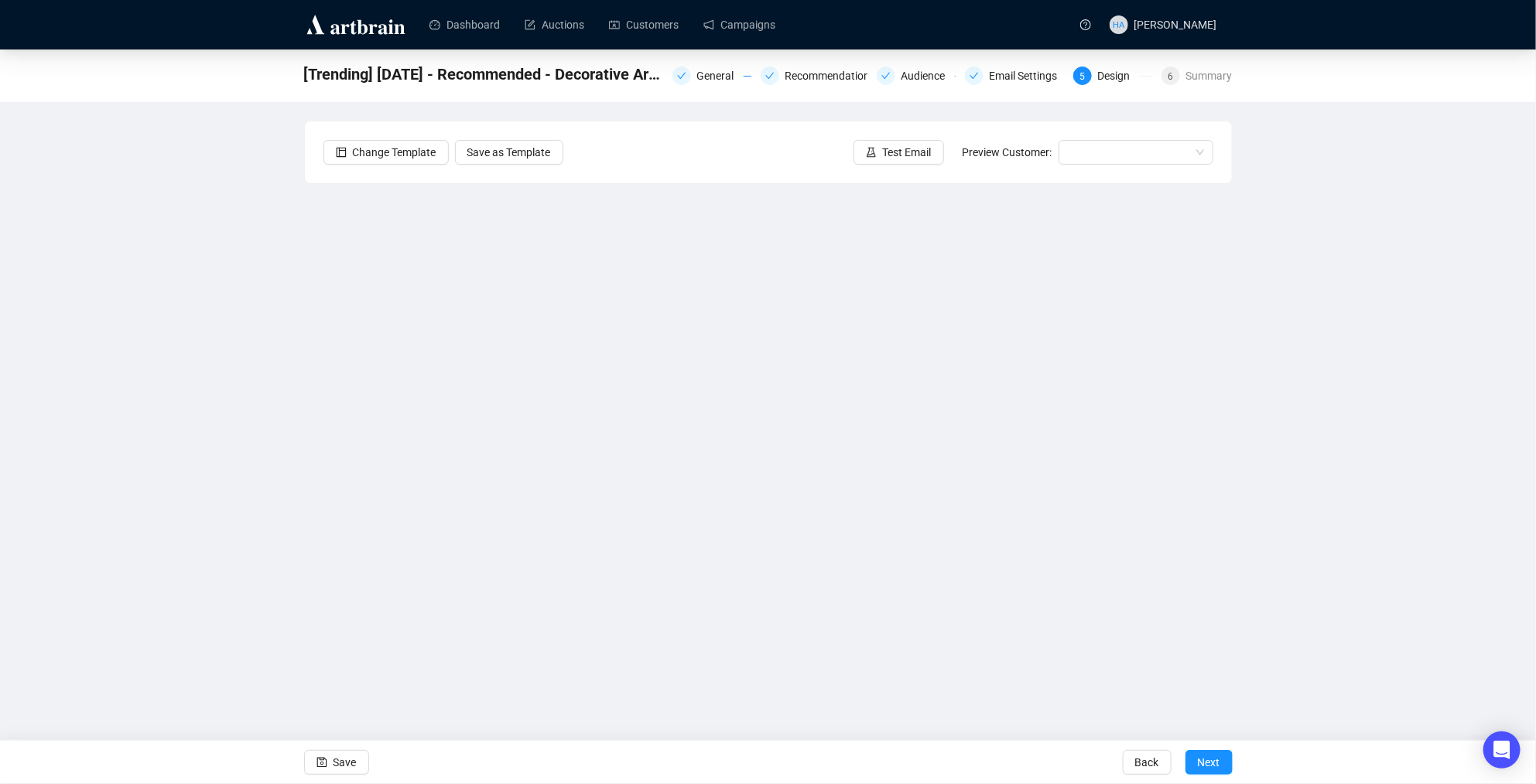
drag, startPoint x: 345, startPoint y: 765, endPoint x: 367, endPoint y: 733, distance: 38.8
click at [345, 765] on span "Save" at bounding box center [345, 763] width 23 height 44
click at [753, 26] on link "Campaigns" at bounding box center [739, 24] width 72 height 40
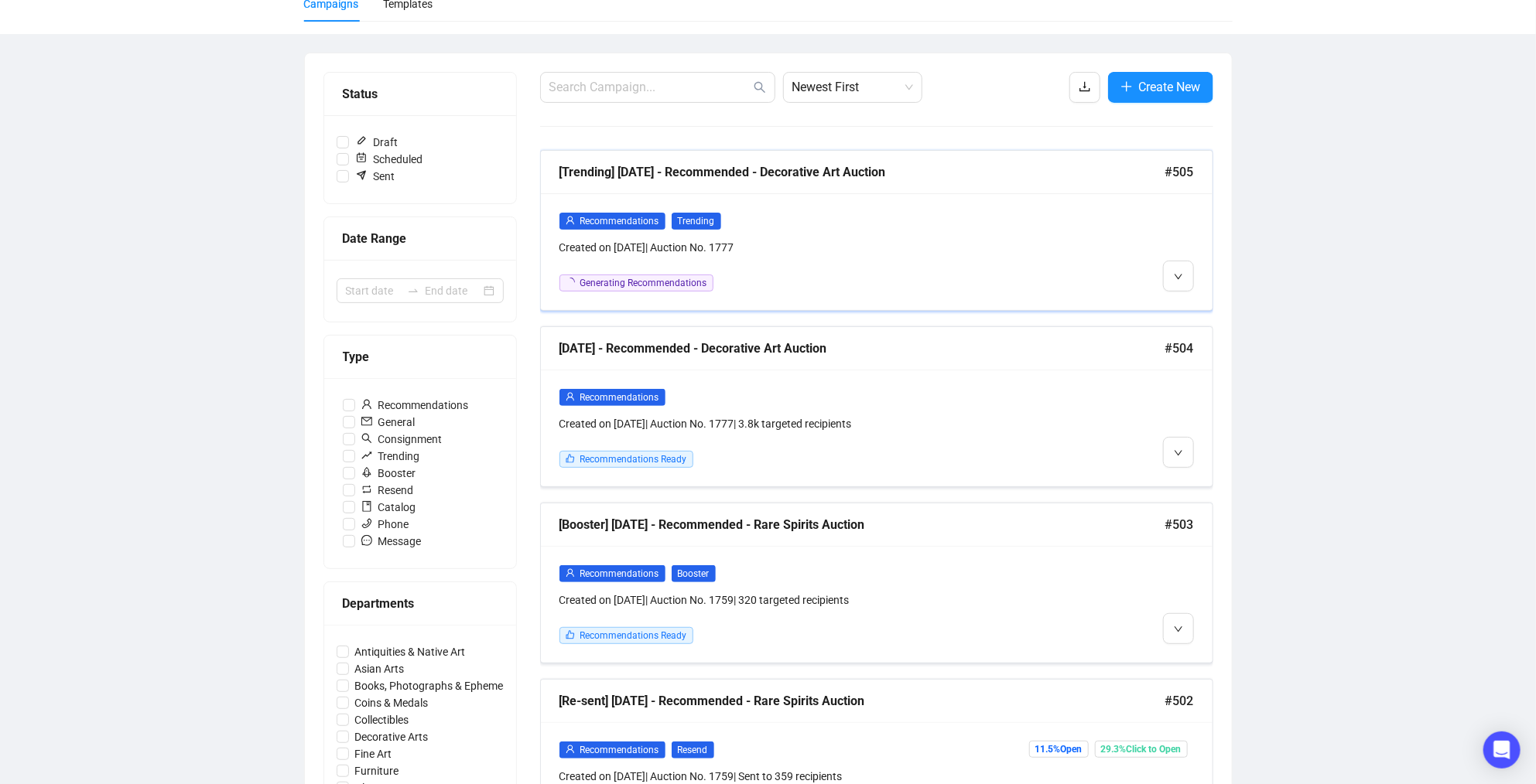
scroll to position [134, 0]
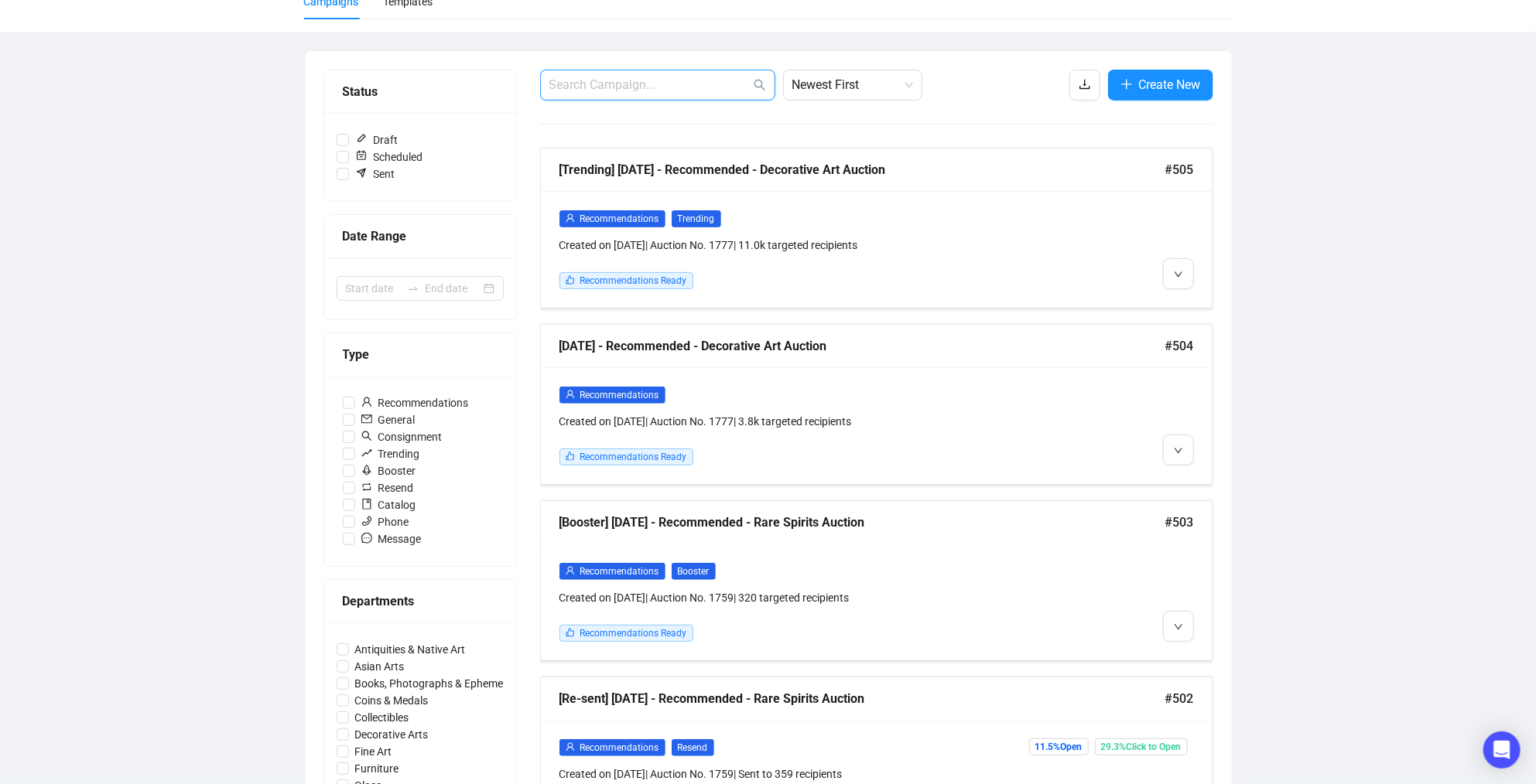
click at [631, 86] on input "text" at bounding box center [650, 85] width 202 height 19
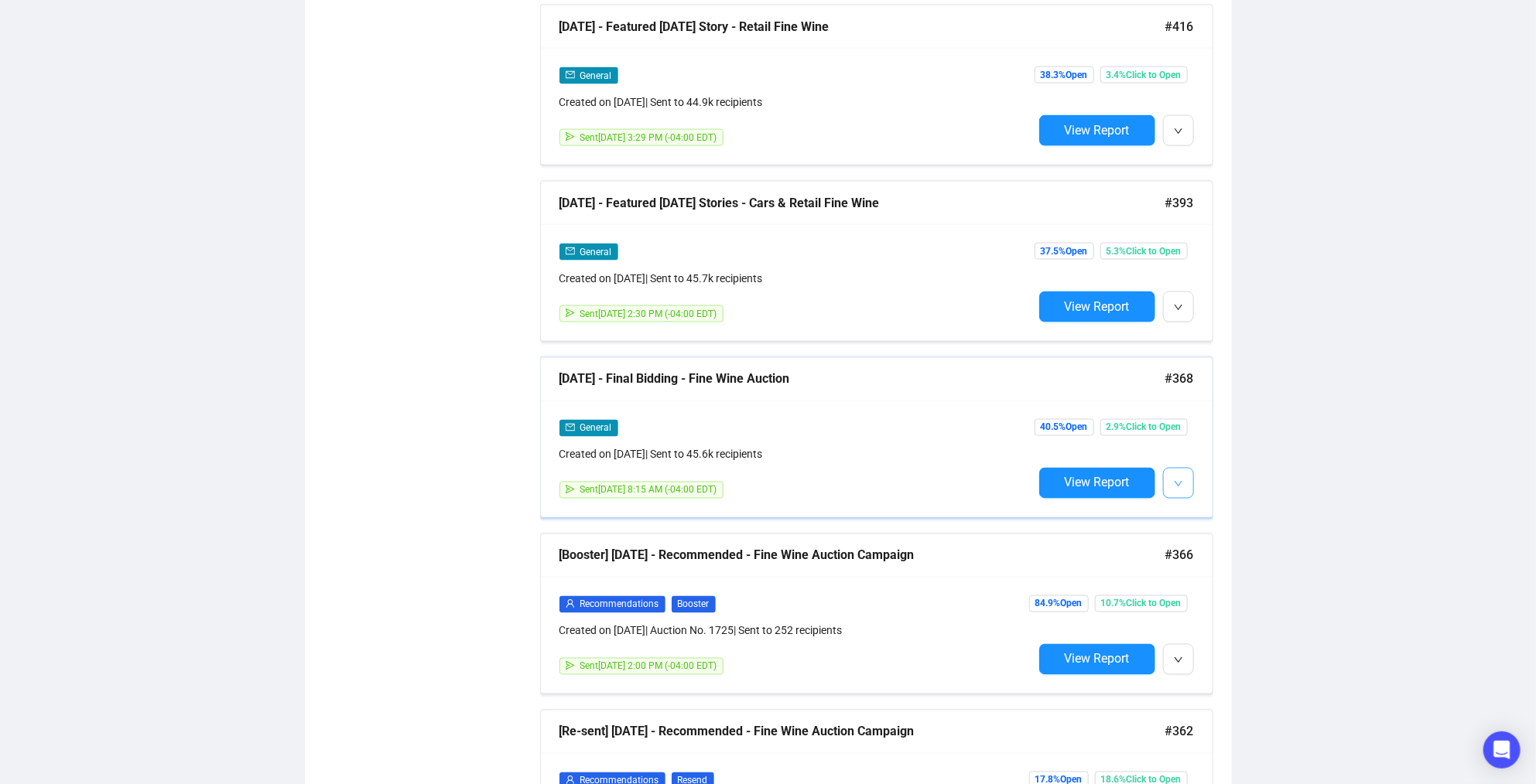
scroll to position [1341, 0]
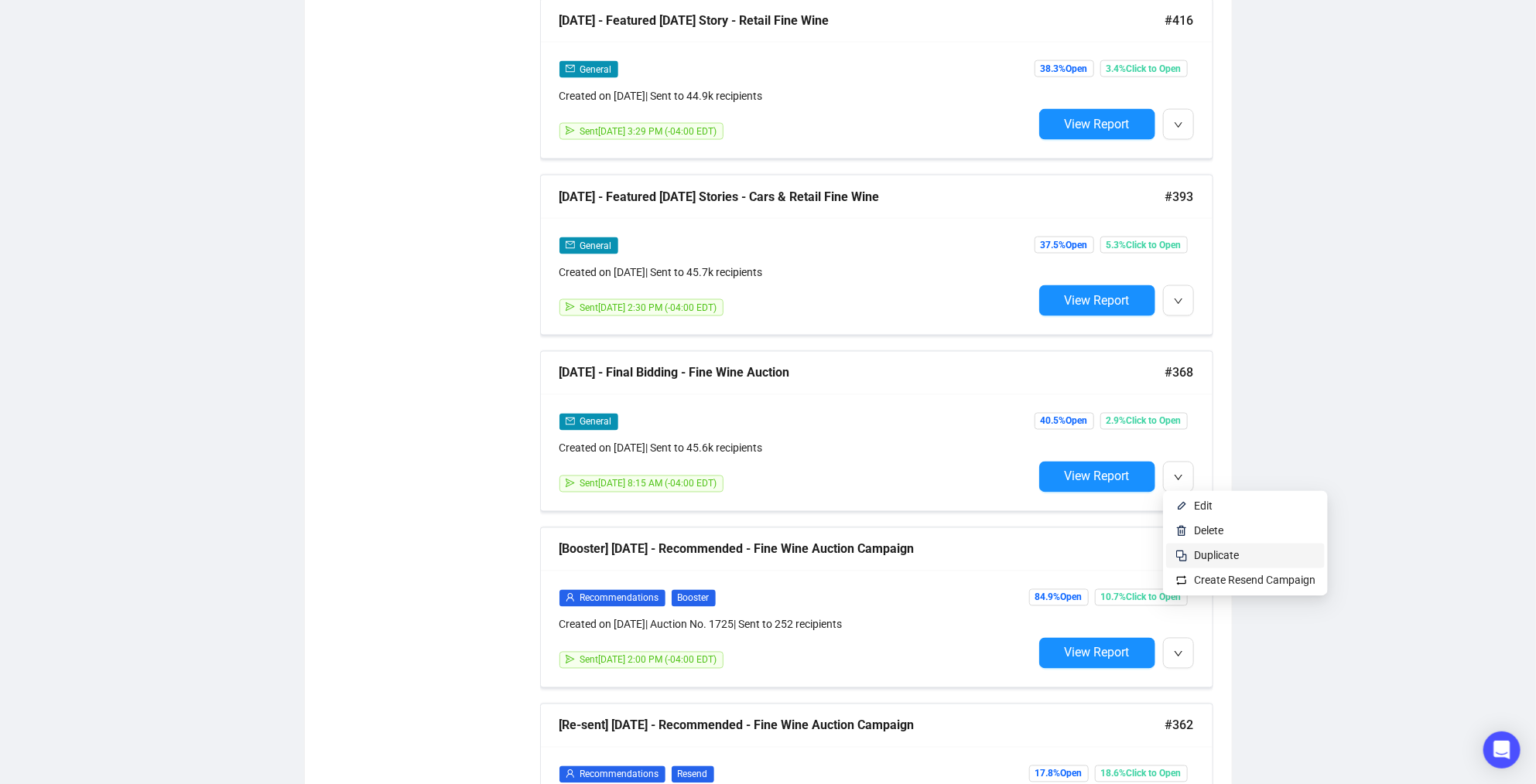
type input "Fine Wine"
click at [1199, 550] on span "Duplicate" at bounding box center [1216, 555] width 45 height 12
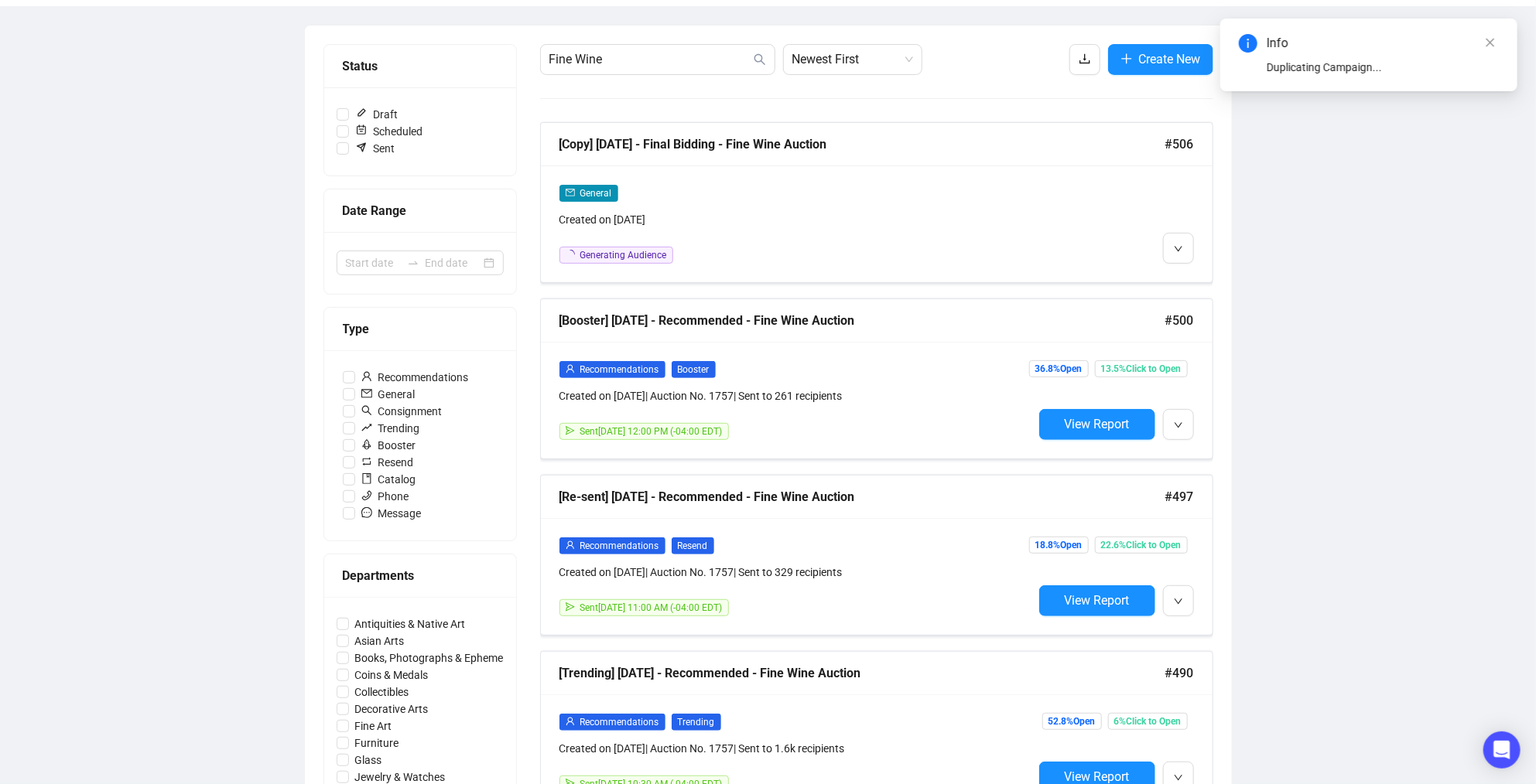
scroll to position [0, 0]
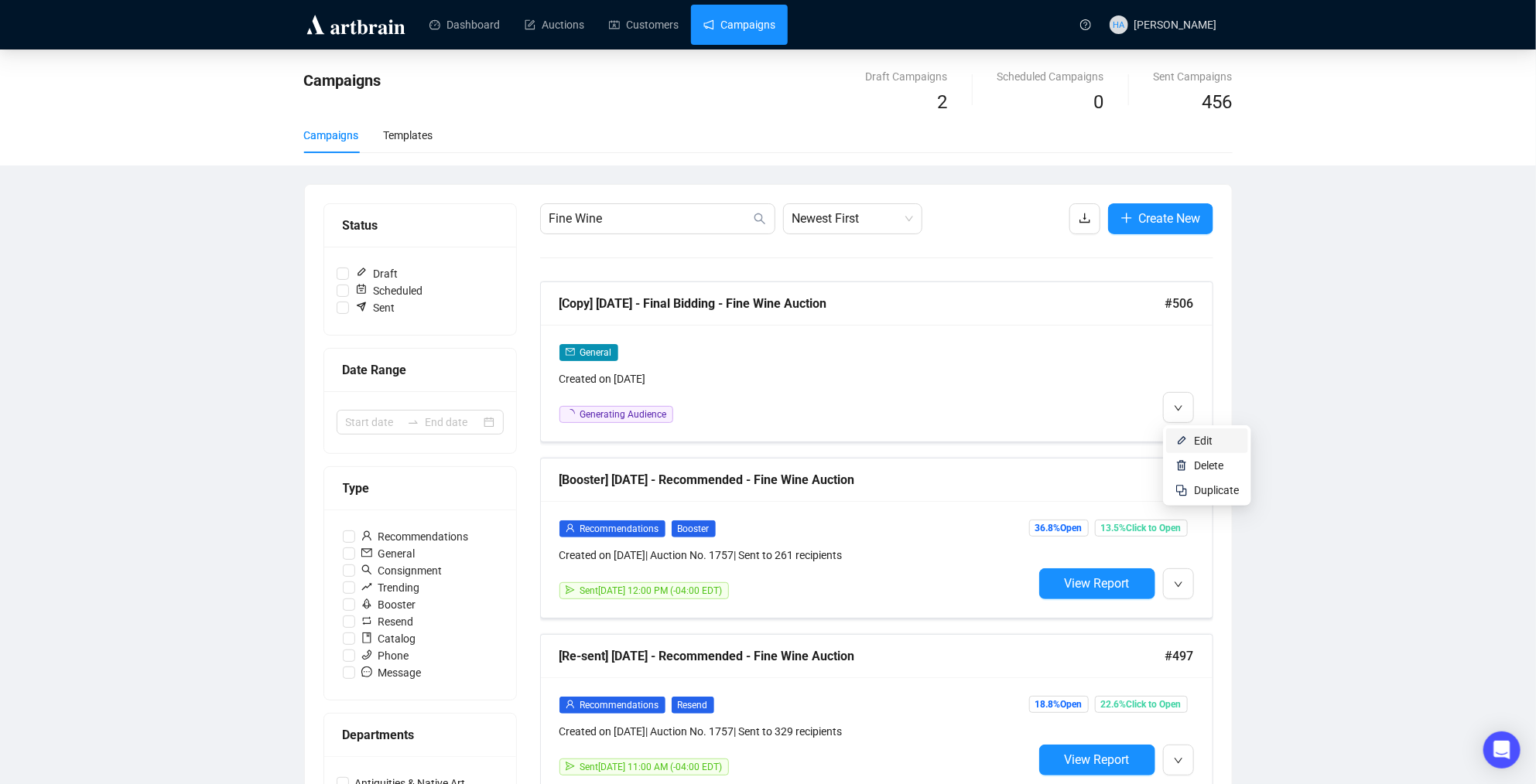
click at [1191, 438] on li "Edit" at bounding box center [1207, 440] width 82 height 25
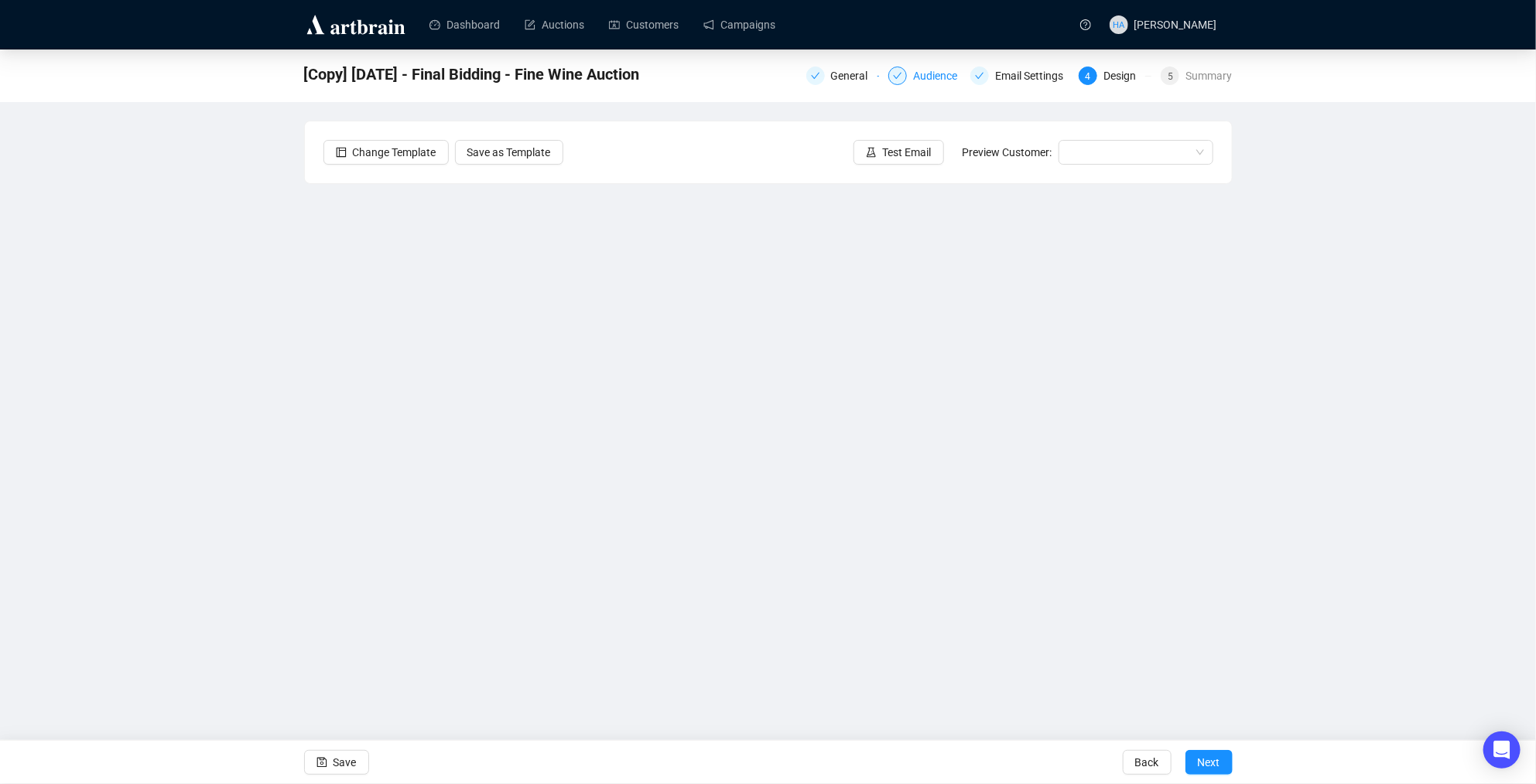
click at [930, 79] on div "Audience" at bounding box center [939, 76] width 53 height 19
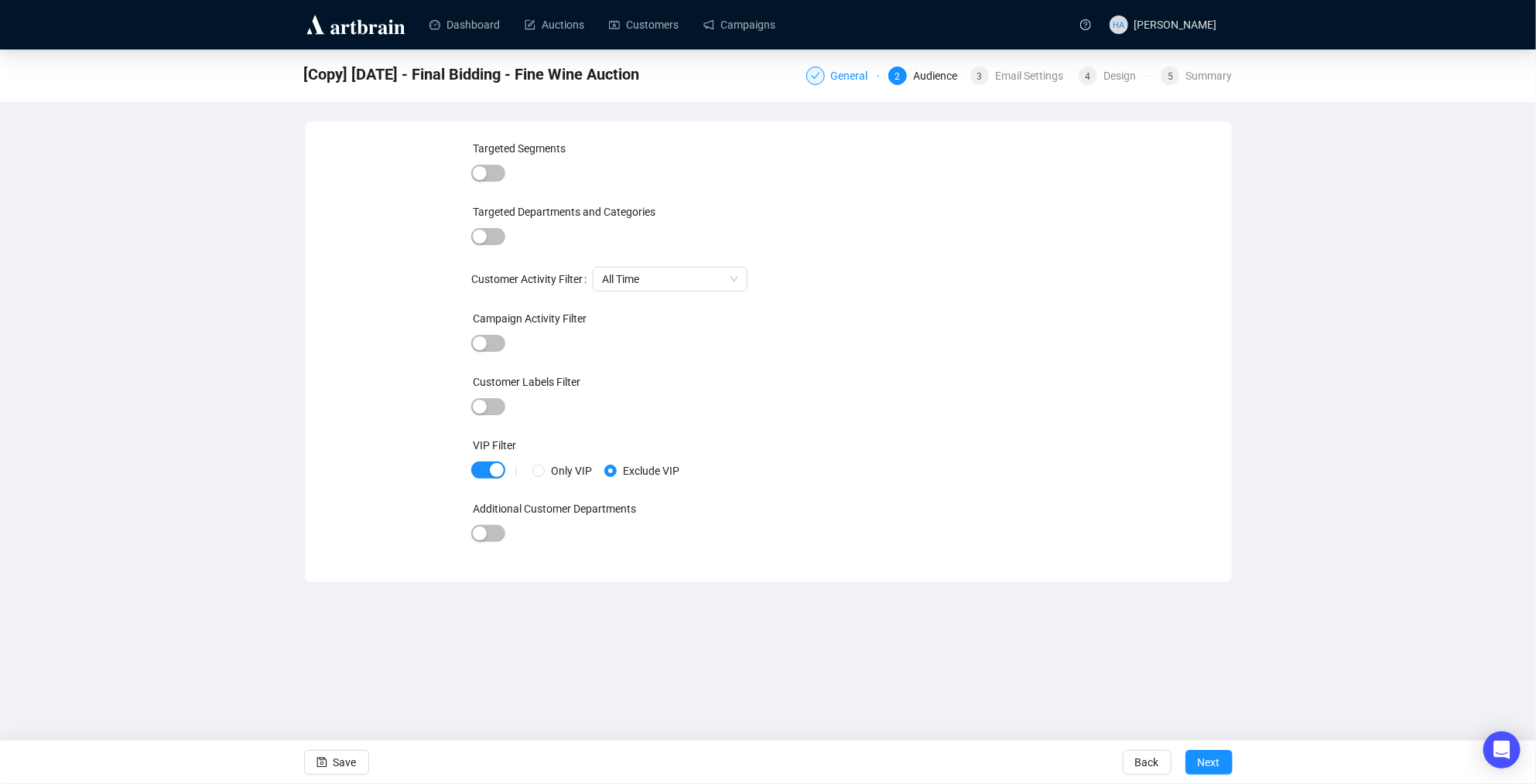
click at [835, 75] on div "General" at bounding box center [854, 76] width 46 height 19
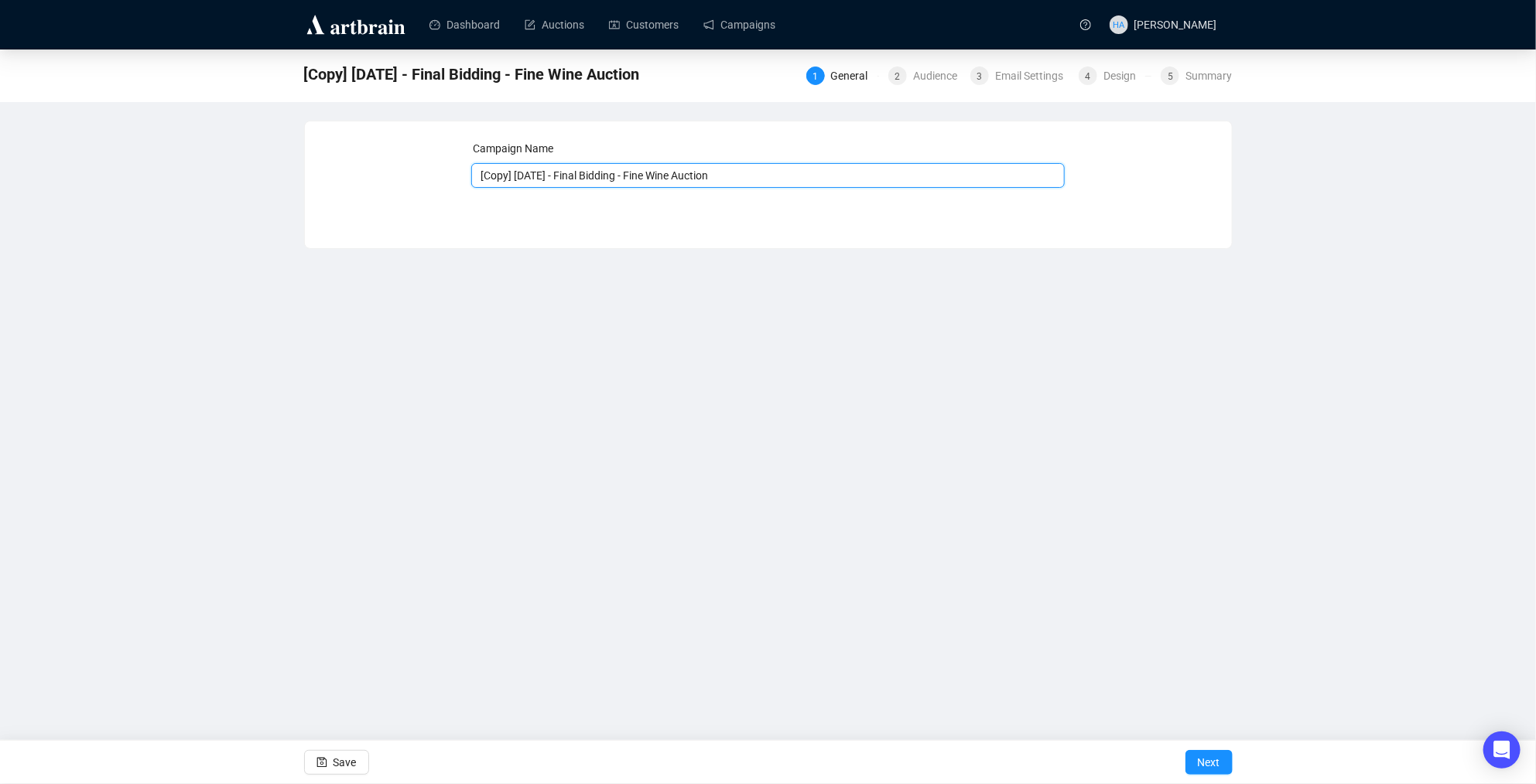
drag, startPoint x: 530, startPoint y: 176, endPoint x: 479, endPoint y: 176, distance: 51.0
click at [479, 176] on input "[Copy] [DATE] - Final Bidding - Fine Wine Auction" at bounding box center [768, 176] width 594 height 25
type input "[DATE] - Final Bidding - Fine Wine Auction"
click at [1202, 760] on span "Next" at bounding box center [1209, 763] width 22 height 44
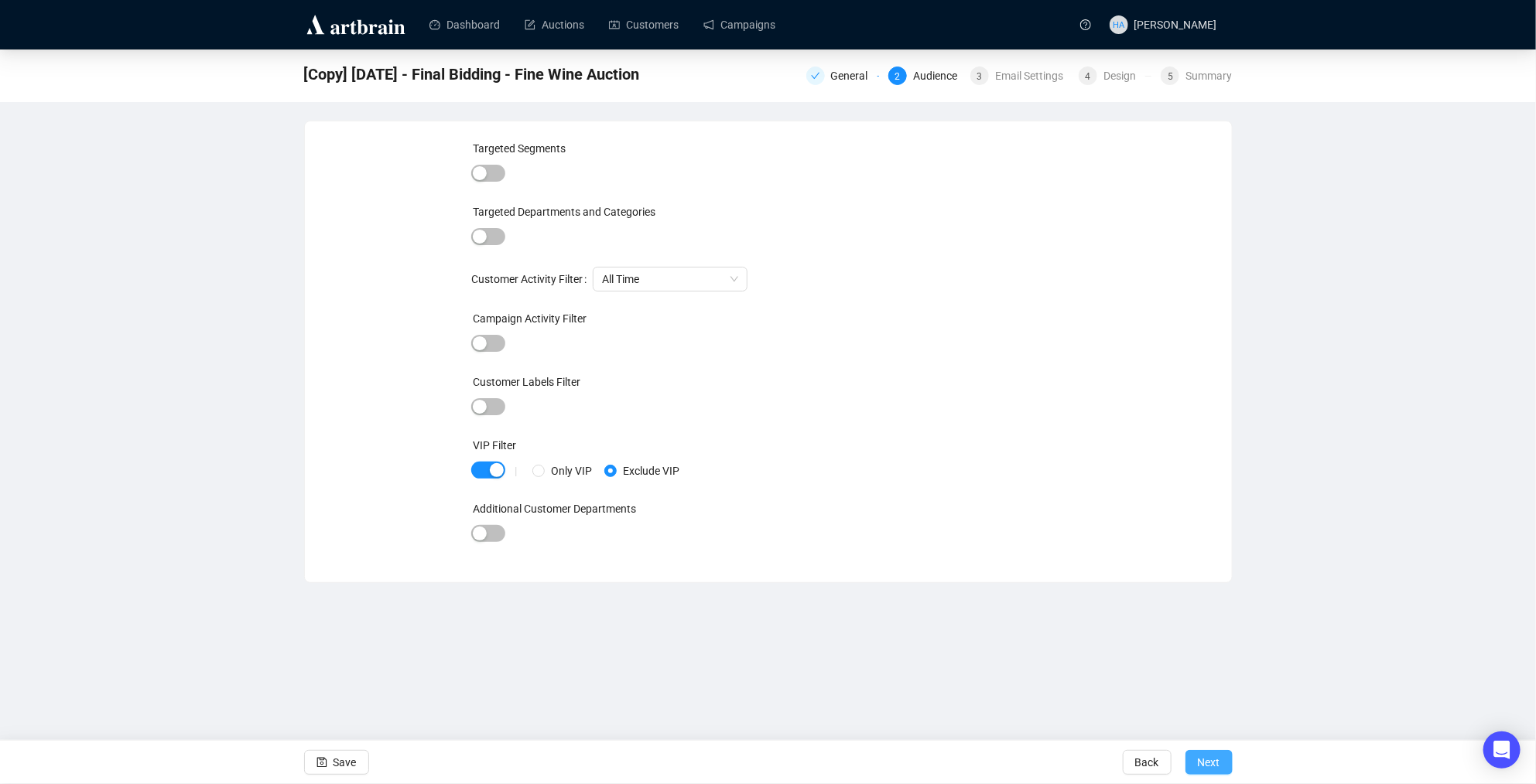
click at [1212, 767] on span "Next" at bounding box center [1209, 763] width 22 height 44
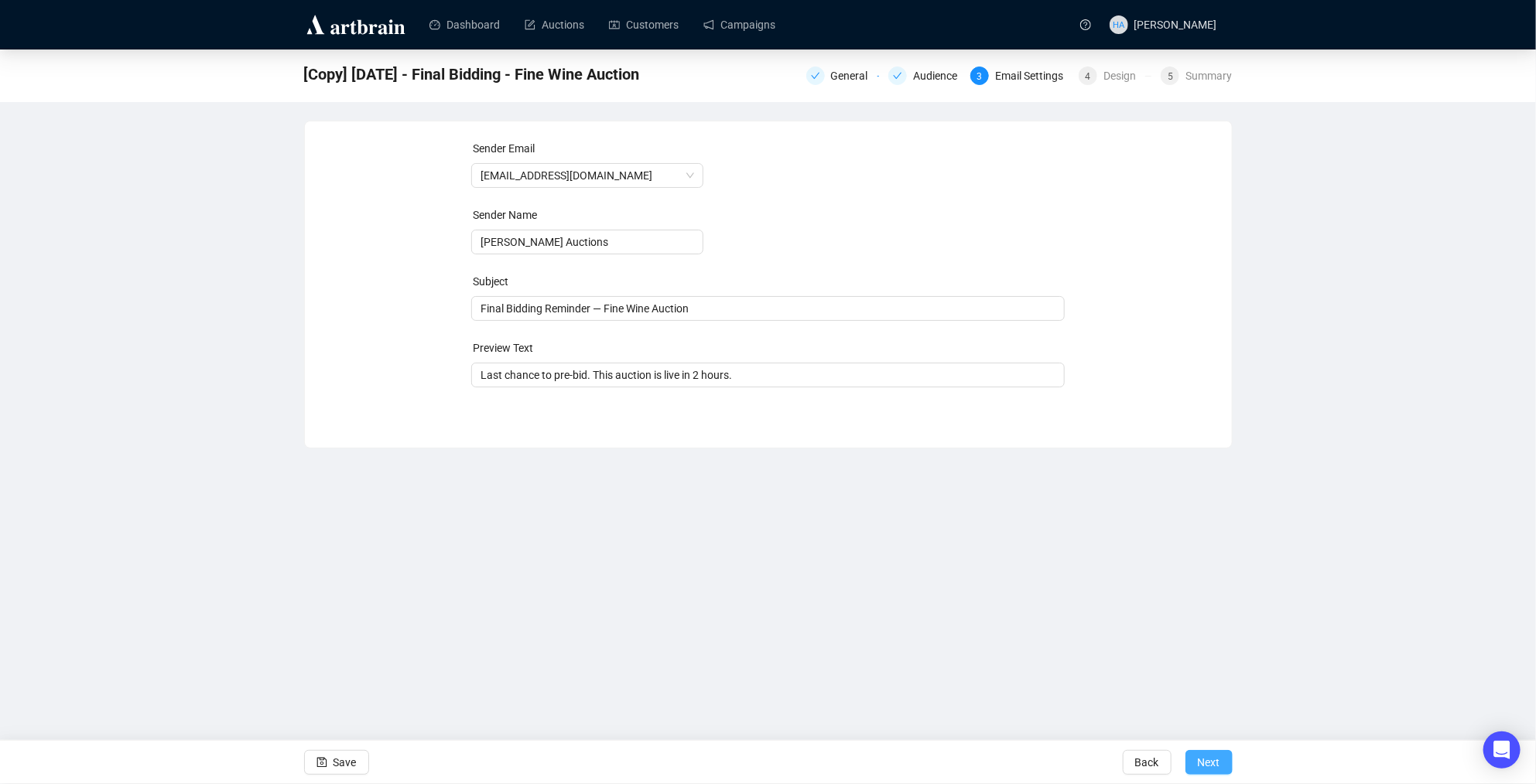
click at [1210, 761] on span "Next" at bounding box center [1209, 763] width 22 height 44
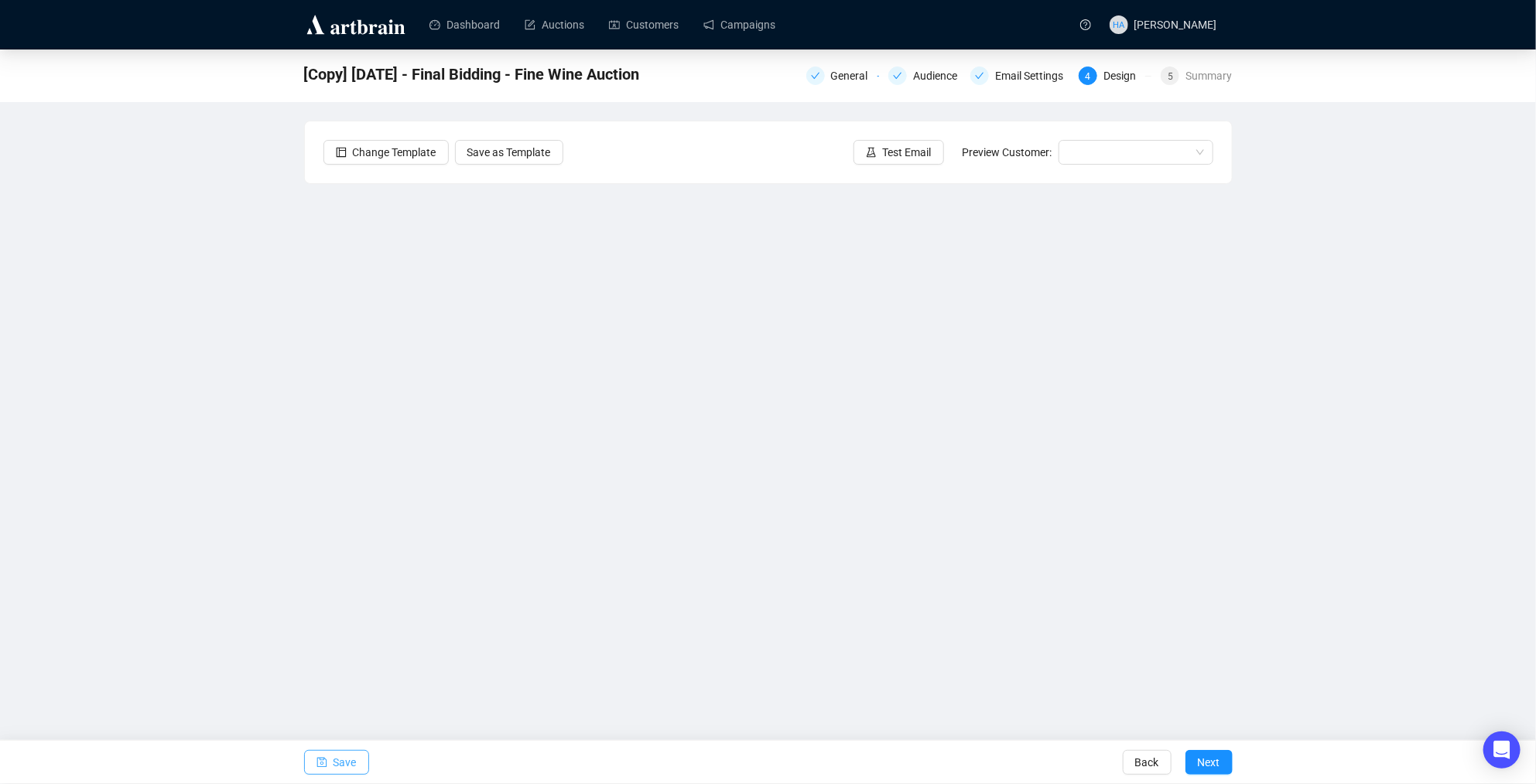
click at [349, 767] on span "Save" at bounding box center [345, 763] width 23 height 44
click at [329, 757] on button "Save" at bounding box center [336, 763] width 65 height 25
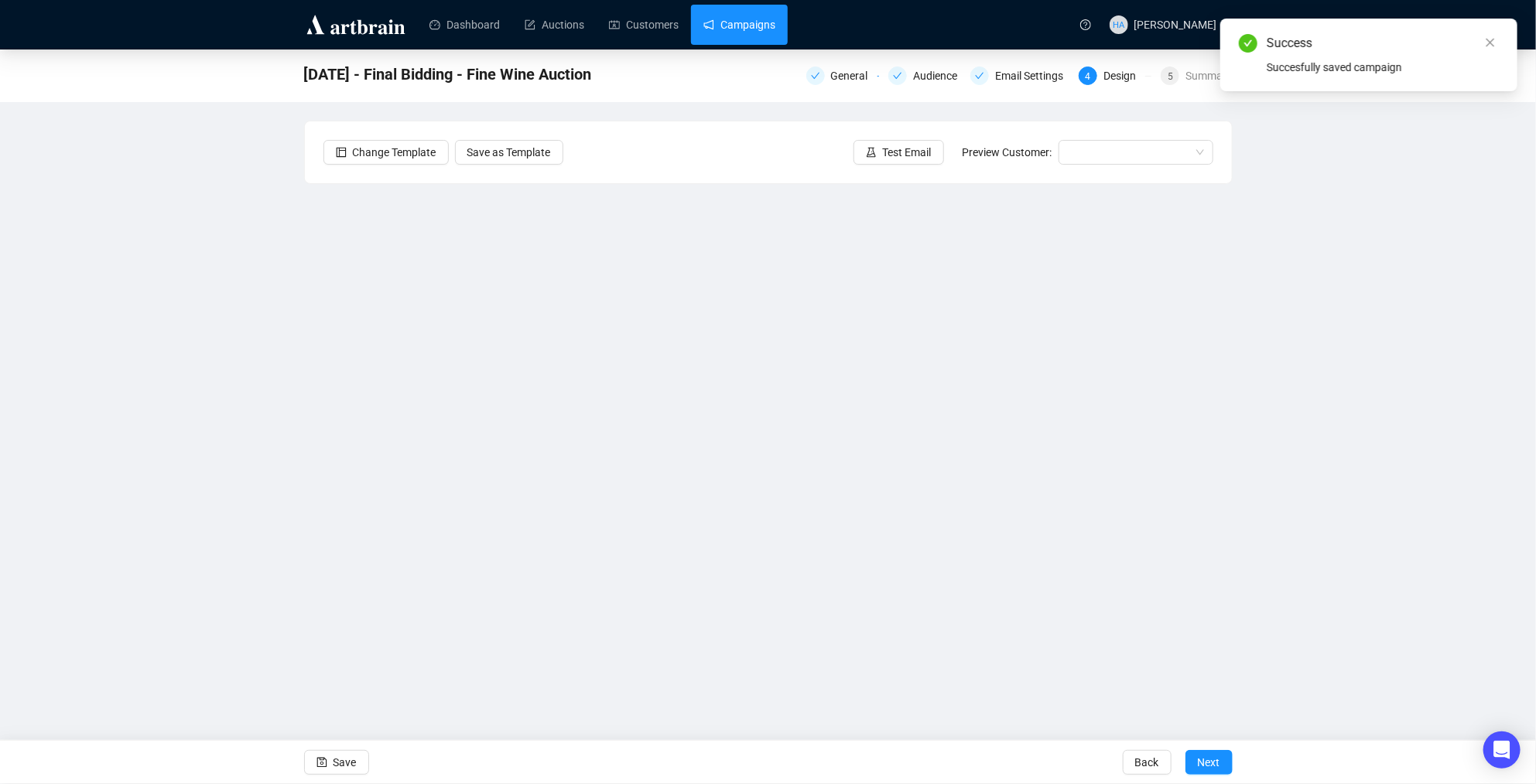
click at [760, 29] on link "Campaigns" at bounding box center [739, 24] width 72 height 40
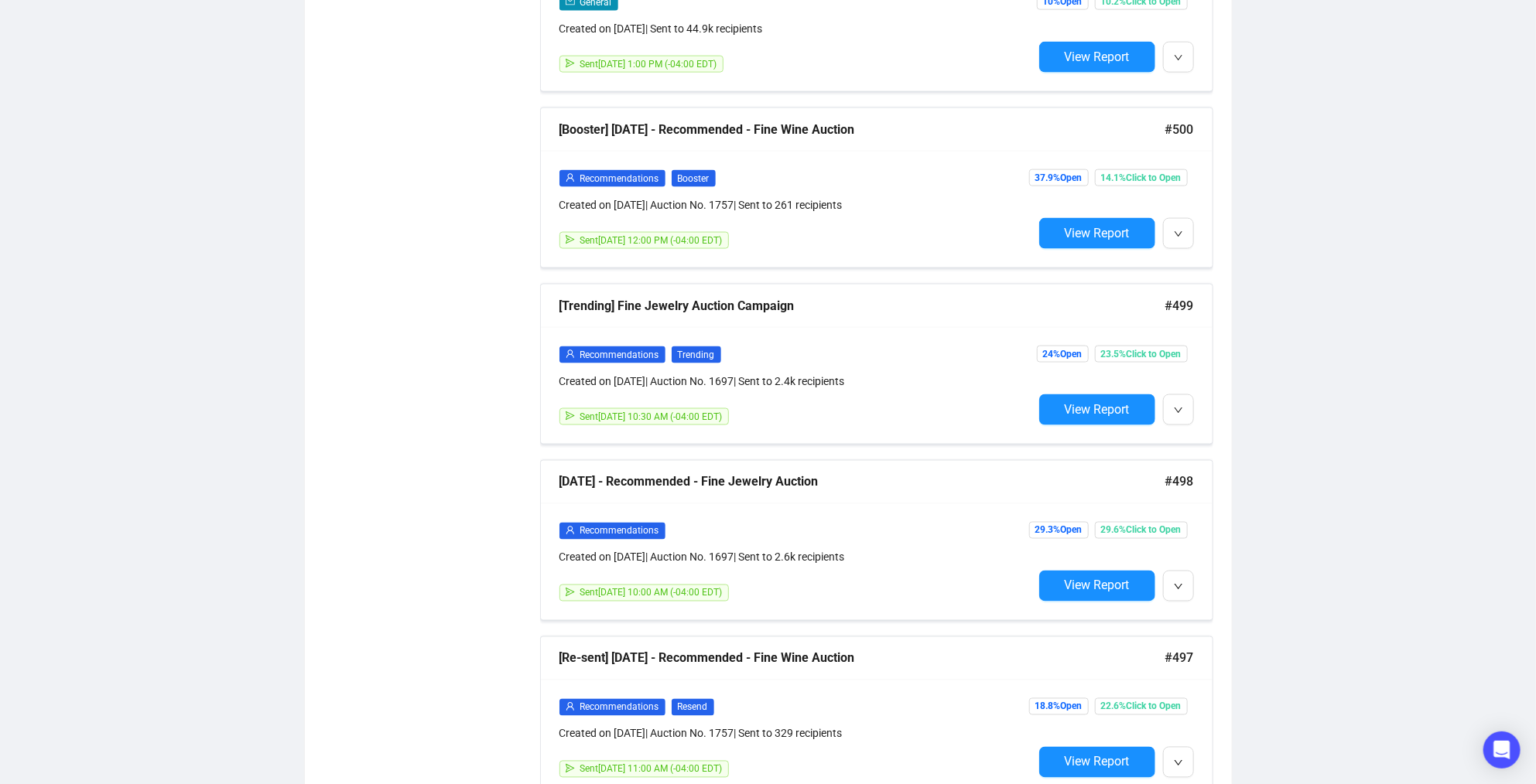
scroll to position [1241, 0]
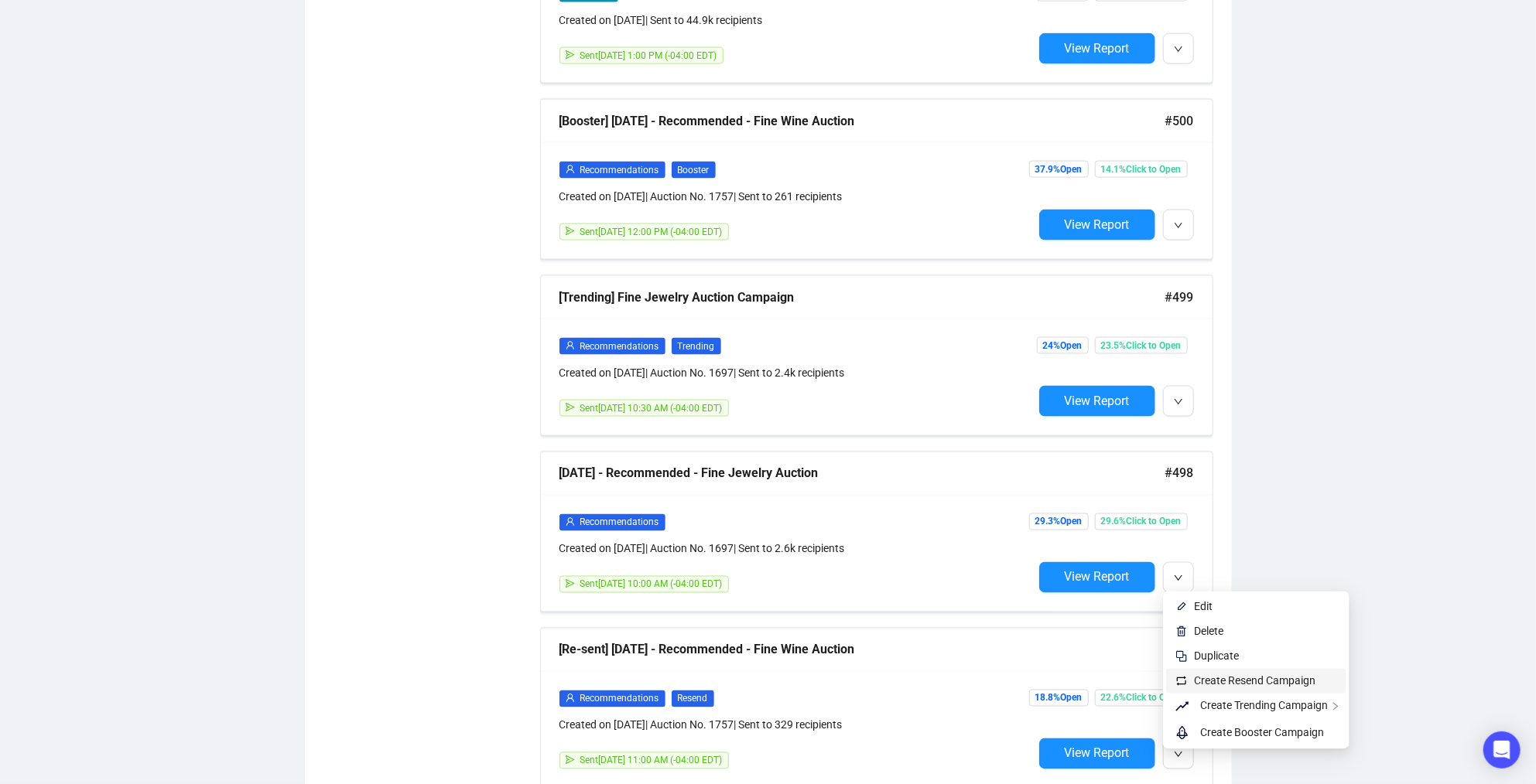
click at [1209, 679] on span "Create Resend Campaign" at bounding box center [1254, 681] width 122 height 12
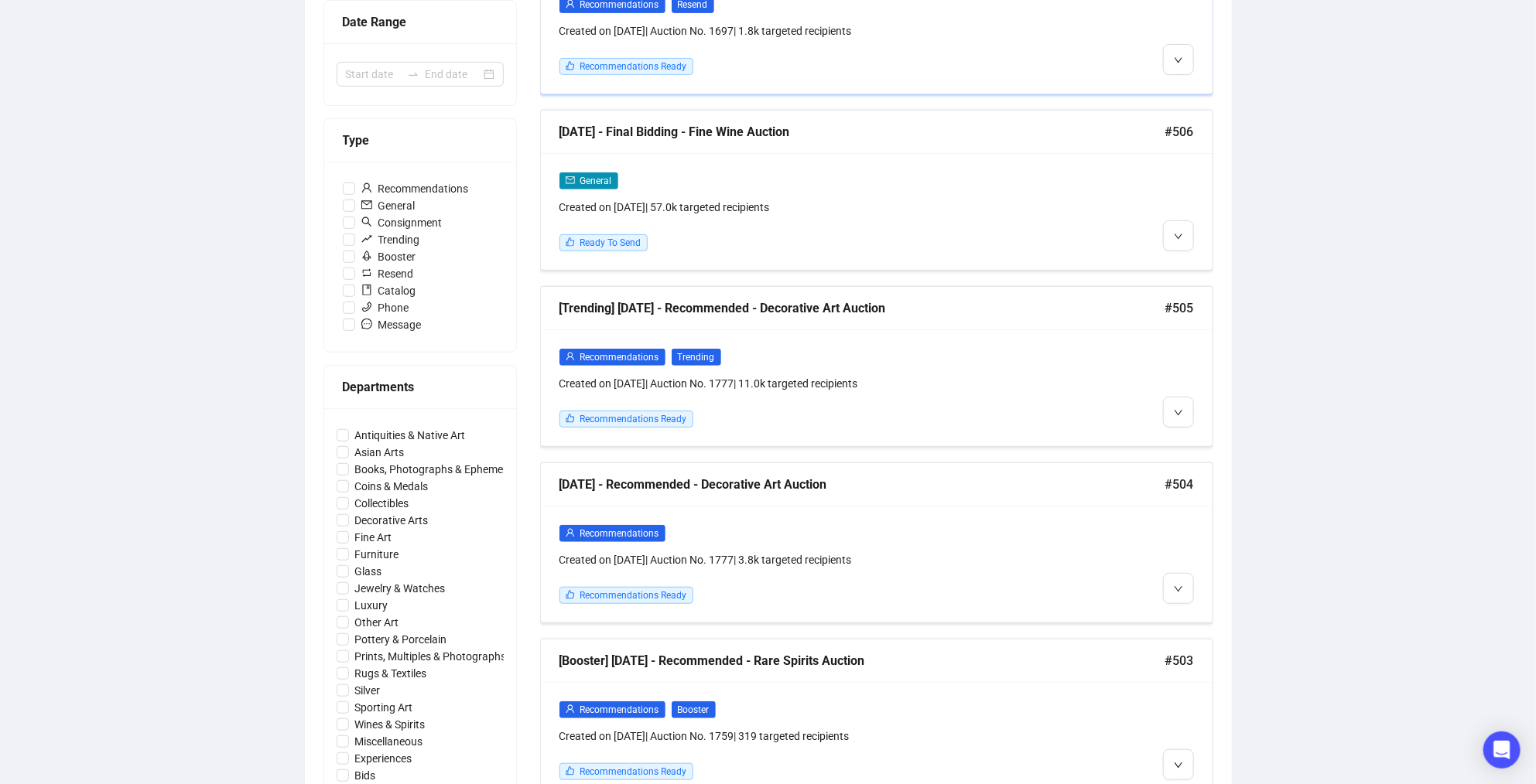
scroll to position [0, 0]
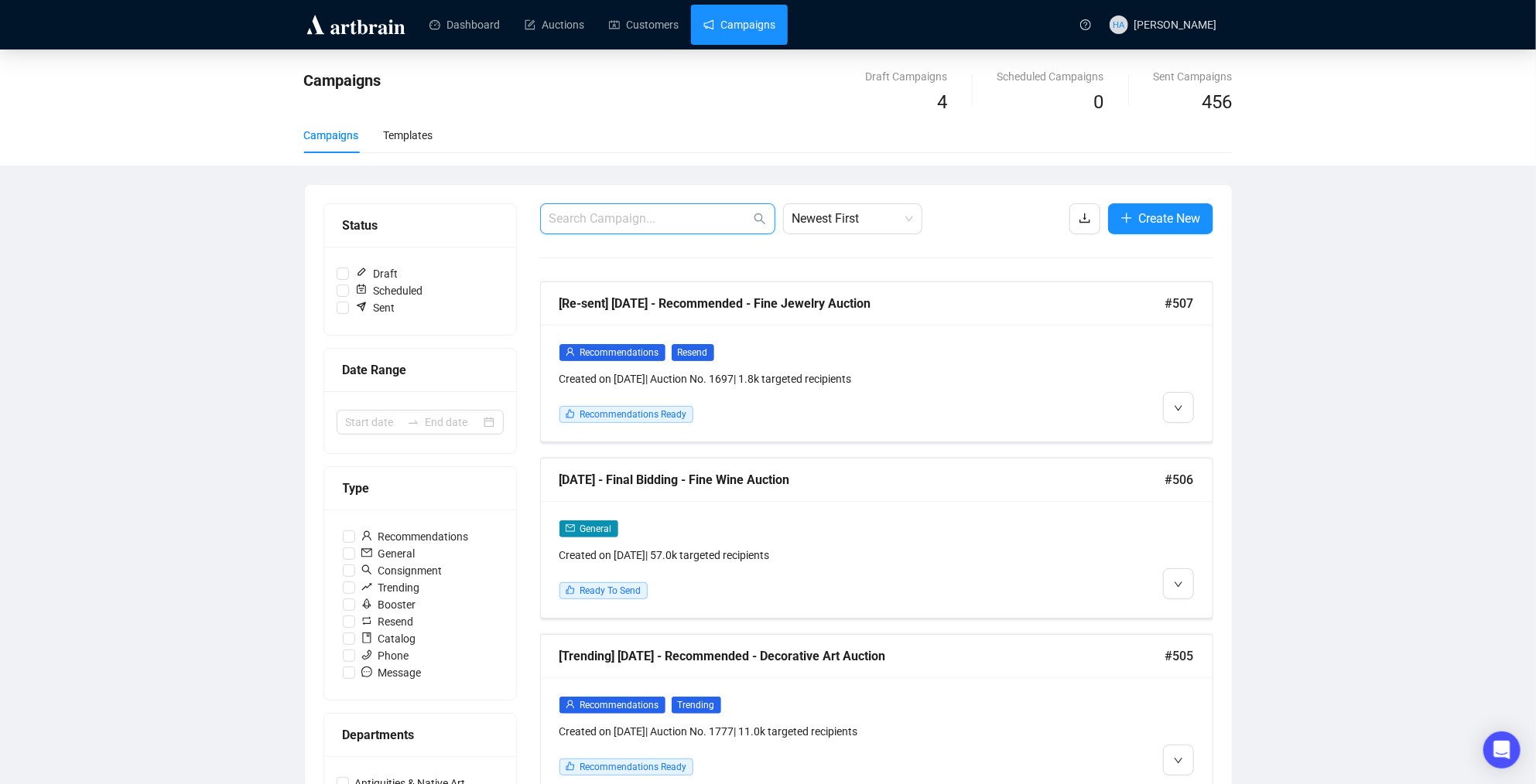
click at [658, 226] on input "text" at bounding box center [650, 219] width 202 height 19
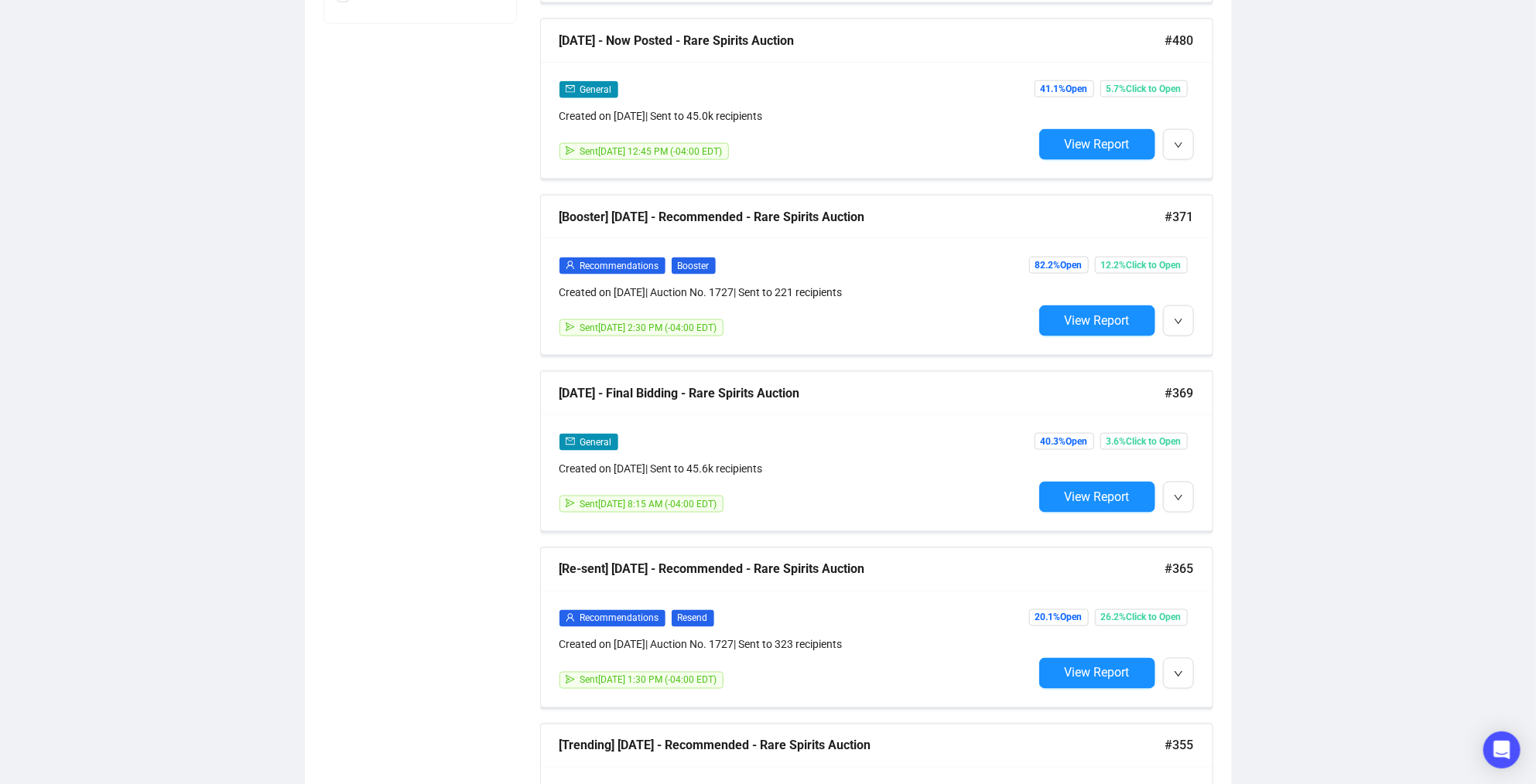
scroll to position [1209, 0]
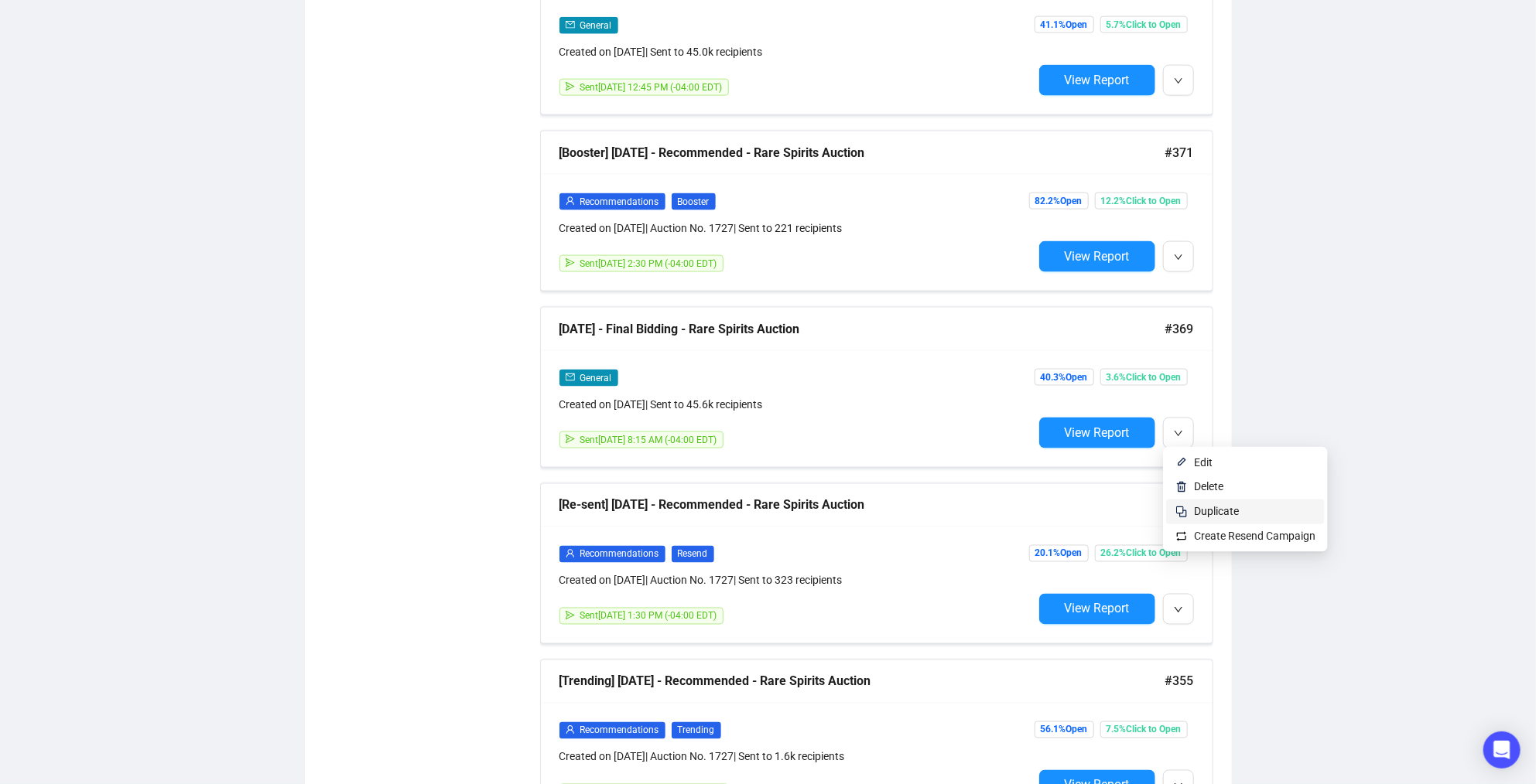
type input "Rare Spirits"
click at [1212, 503] on span "Duplicate" at bounding box center [1254, 512] width 122 height 17
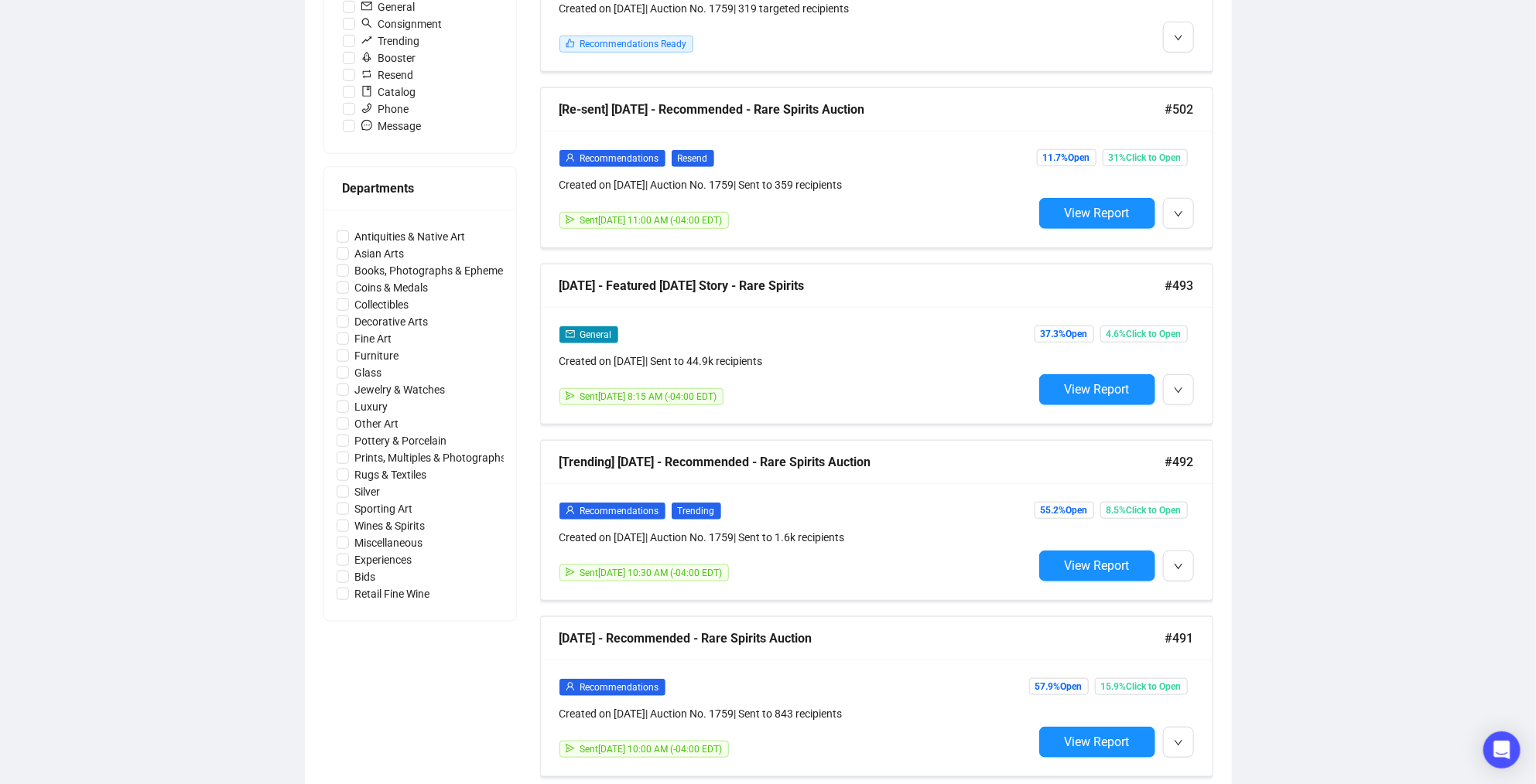
scroll to position [0, 0]
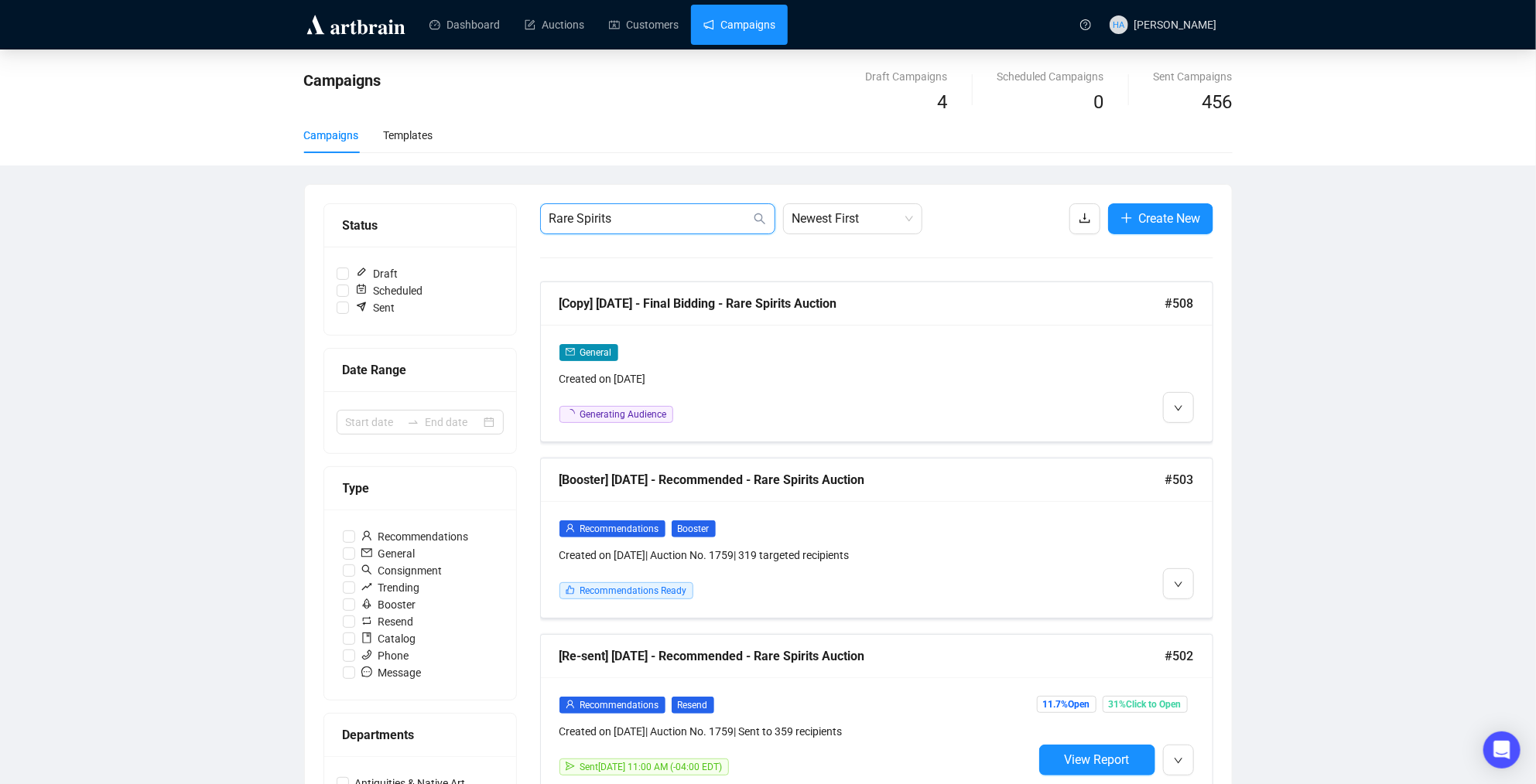
click at [627, 222] on input "Rare Spirits" at bounding box center [650, 219] width 202 height 19
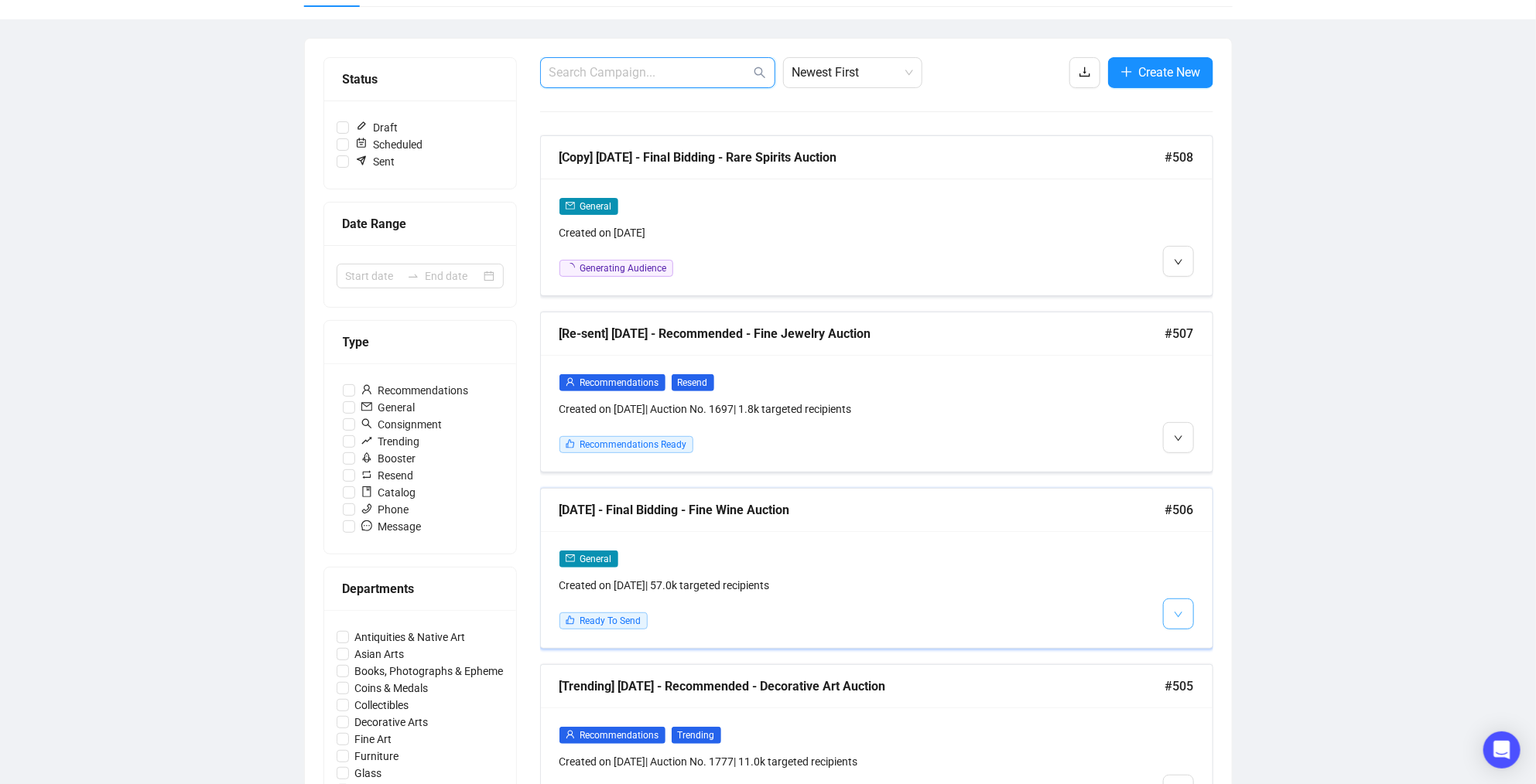
scroll to position [151, 0]
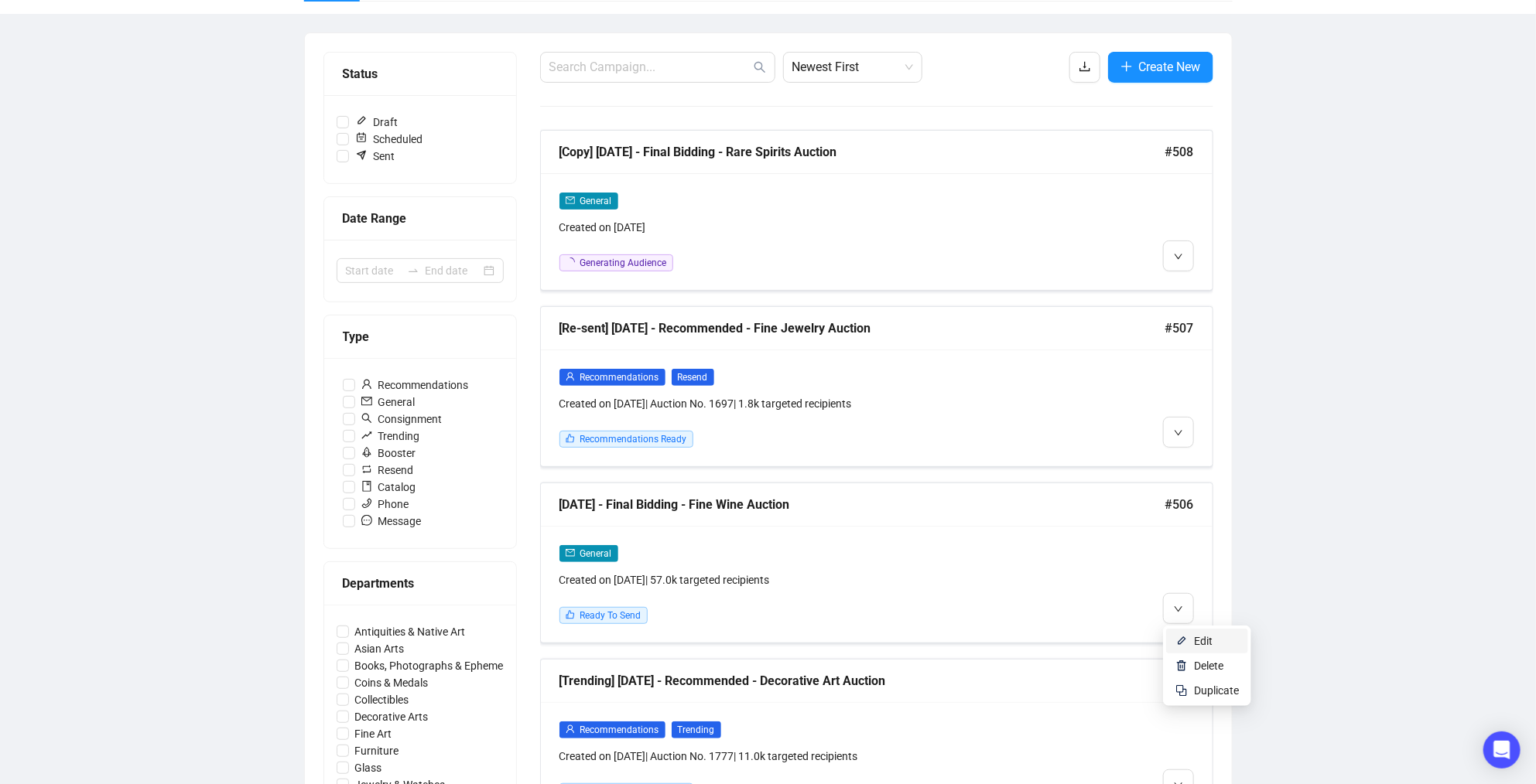
click at [1195, 637] on span "Edit" at bounding box center [1203, 641] width 19 height 12
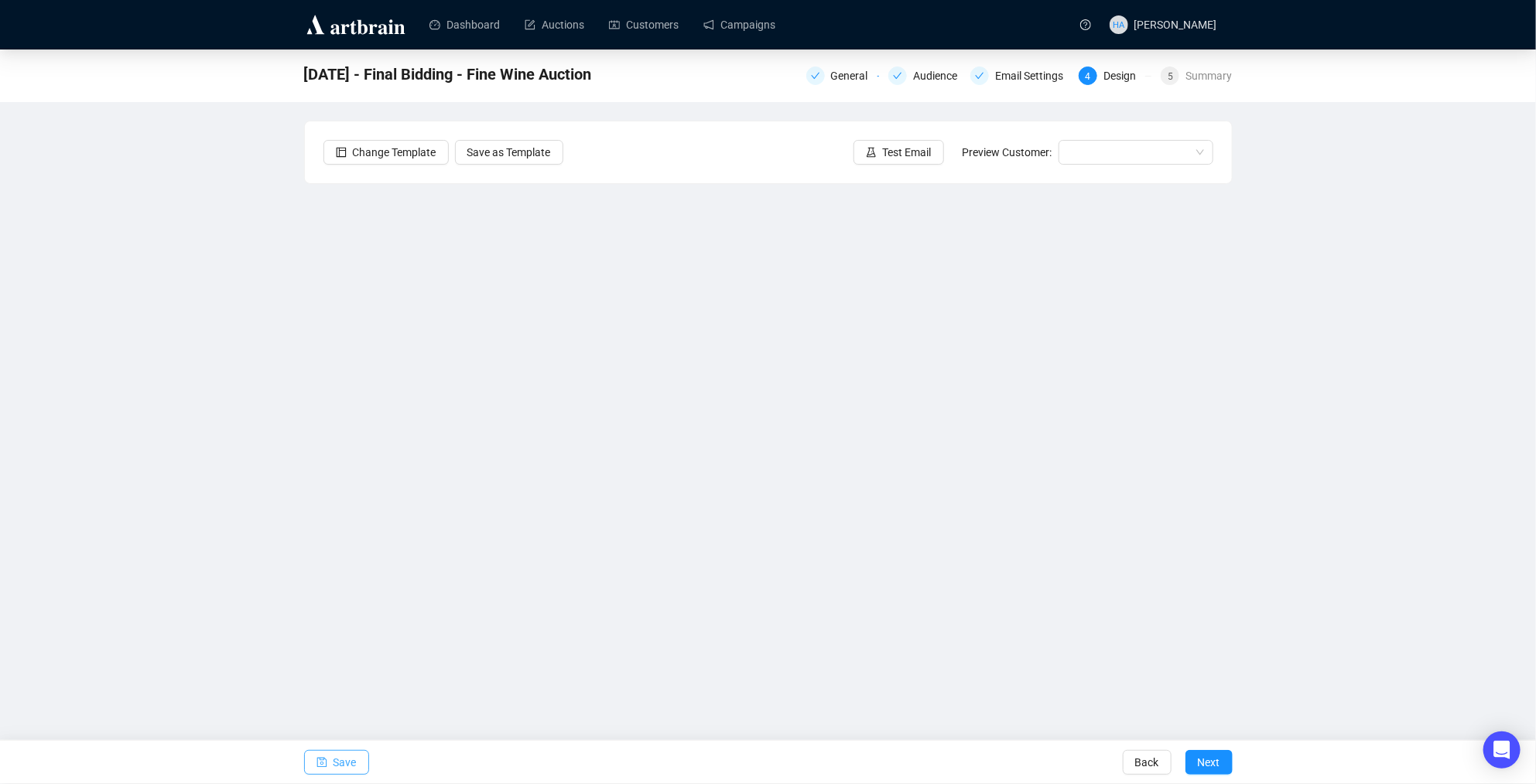
click at [345, 756] on span "Save" at bounding box center [345, 763] width 23 height 44
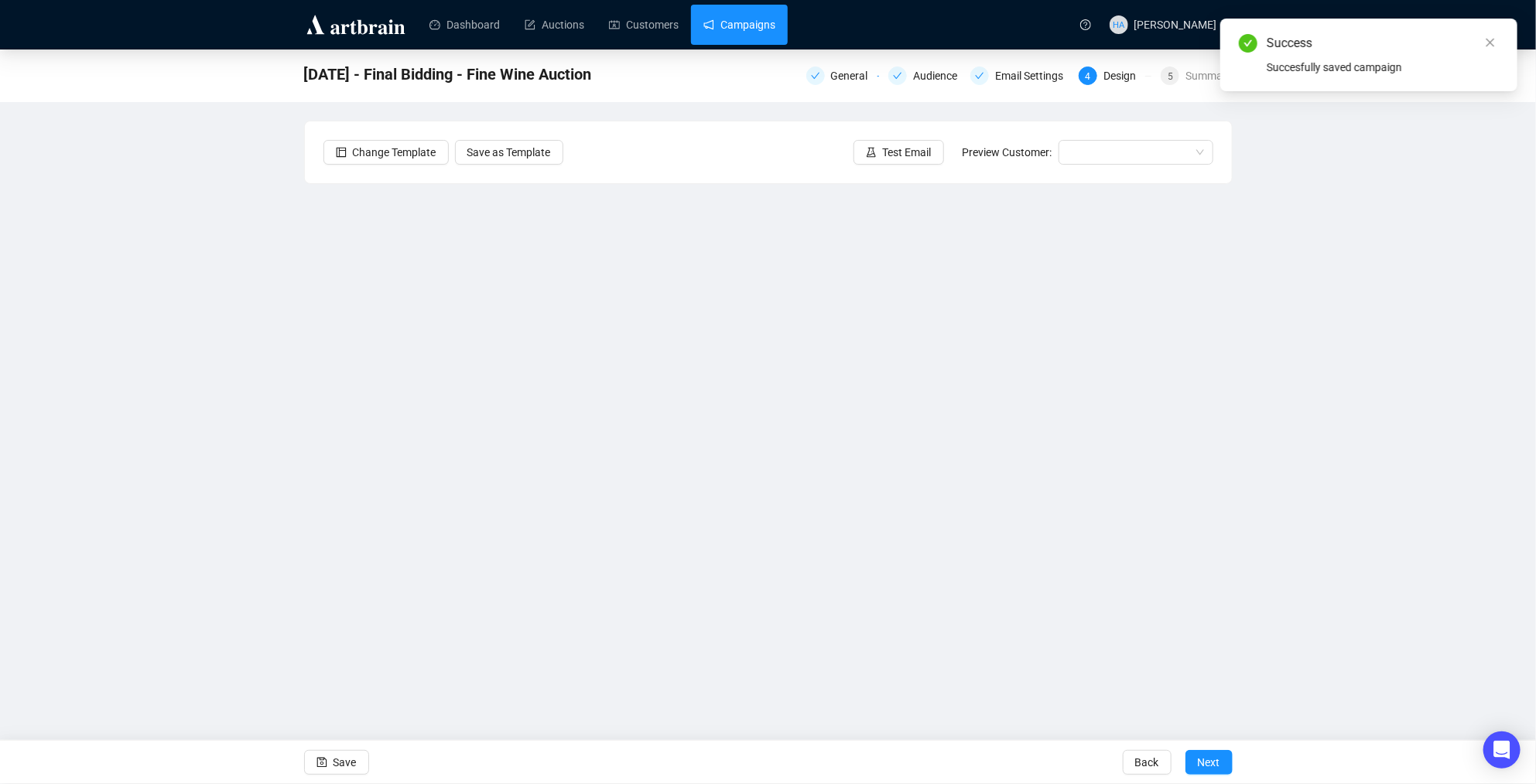
click at [751, 20] on link "Campaigns" at bounding box center [739, 24] width 72 height 40
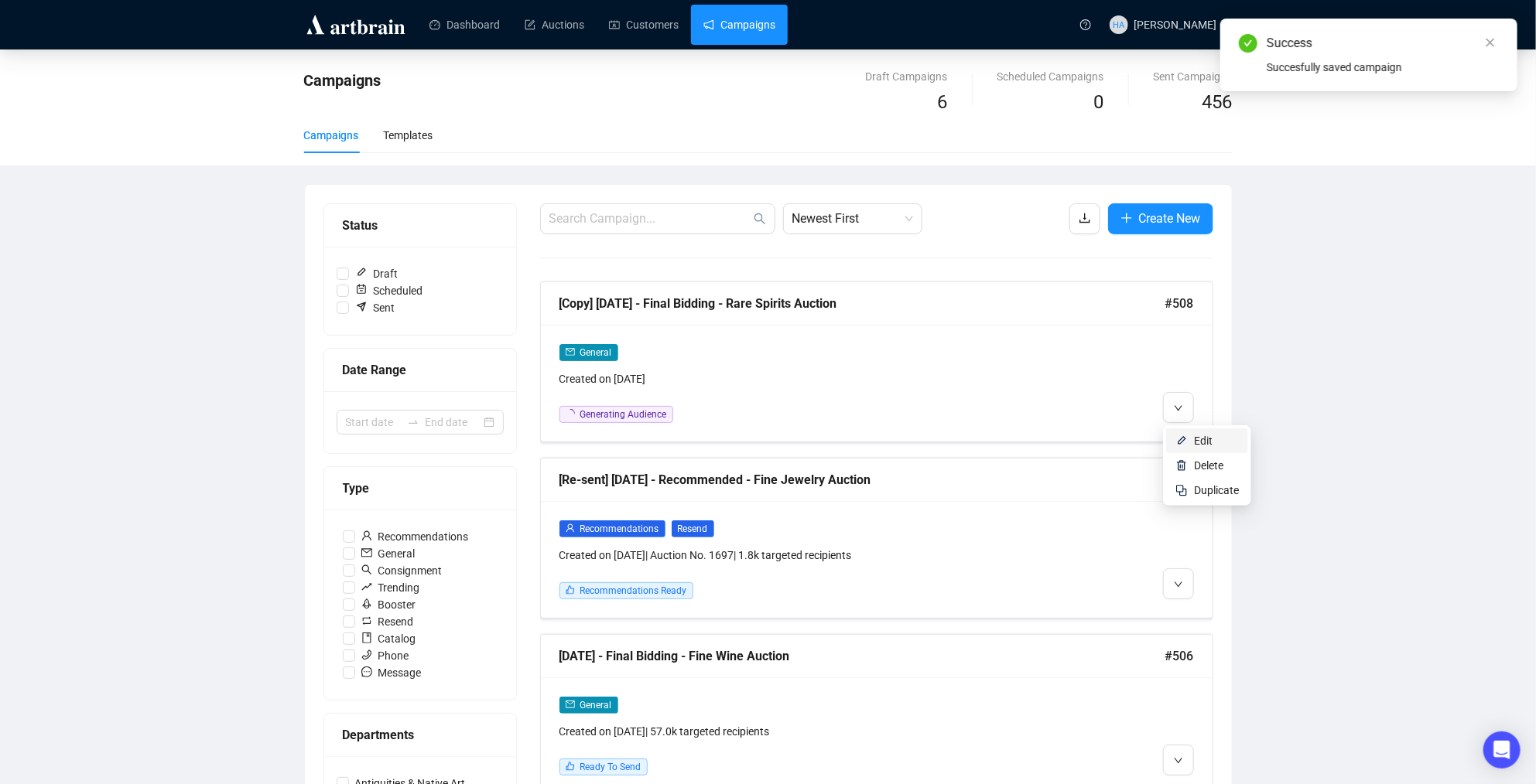
click at [1189, 435] on li "Edit" at bounding box center [1207, 440] width 82 height 25
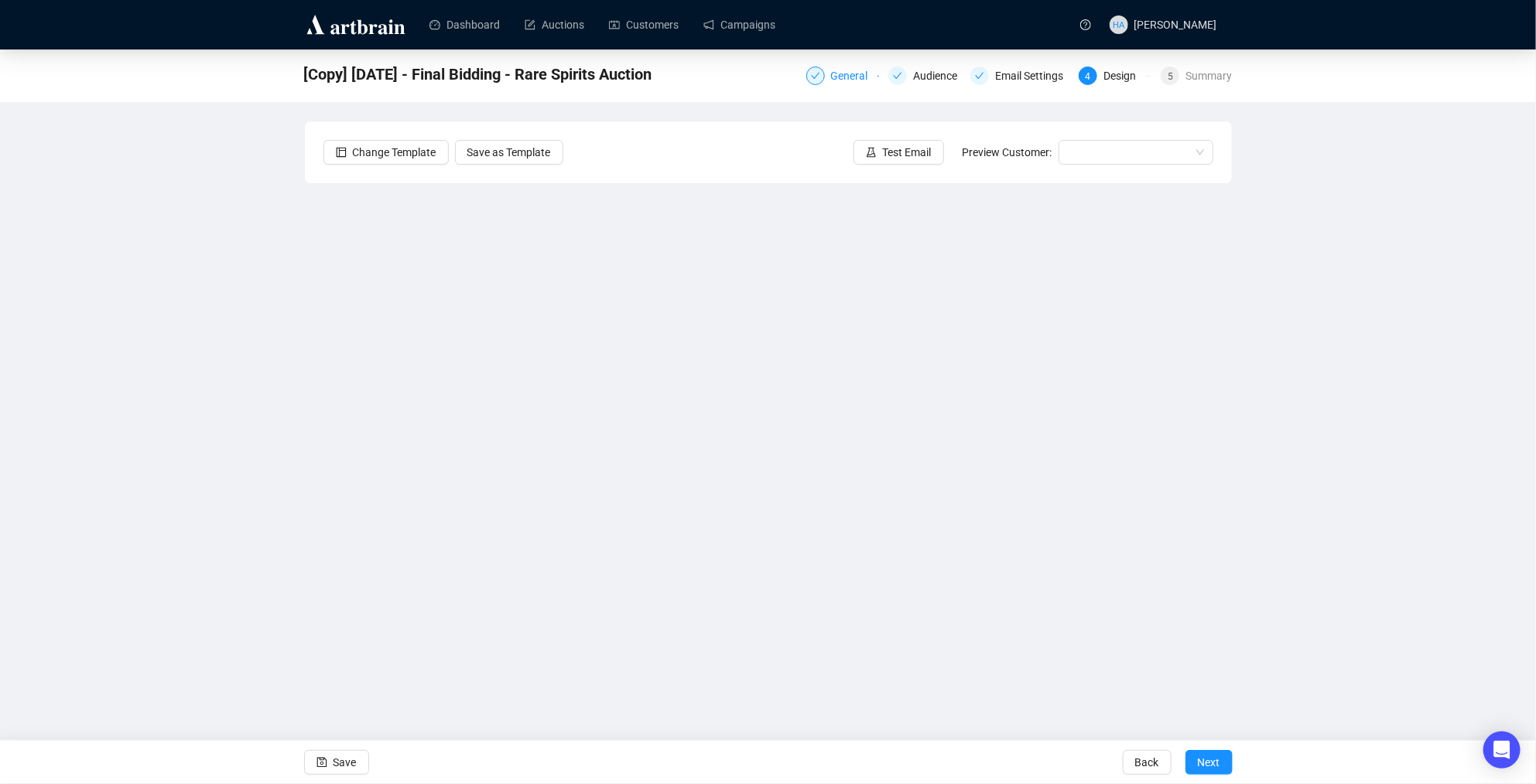
click at [840, 75] on div "General" at bounding box center [854, 76] width 46 height 19
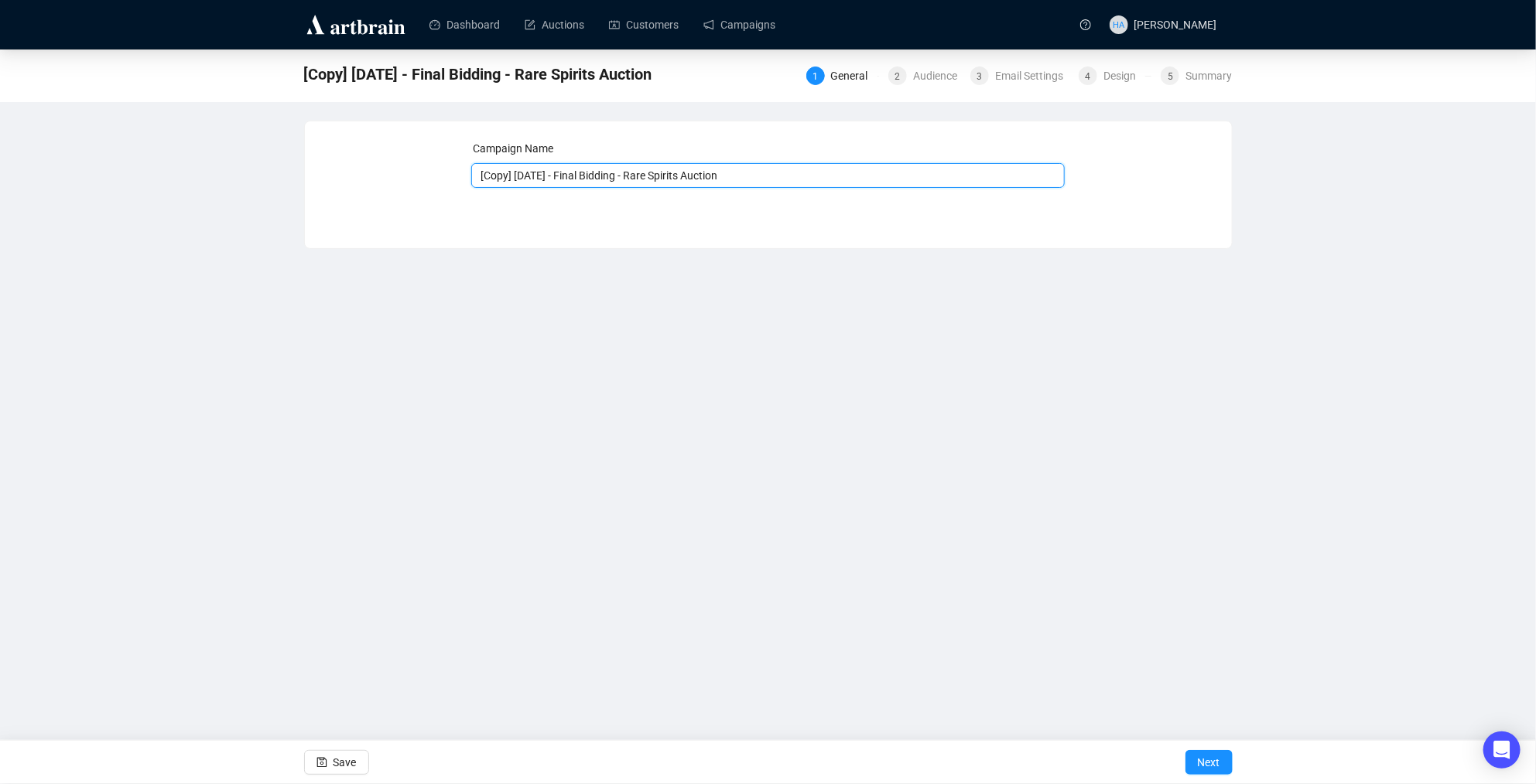
drag, startPoint x: 534, startPoint y: 176, endPoint x: 460, endPoint y: 174, distance: 74.0
click at [460, 174] on div "Campaign Name [Copy] [DATE] - Final Bidding - Rare Spirits Auction Save Next" at bounding box center [768, 174] width 890 height 67
type input "[DATE] - Final Bidding - Rare Spirits Auction"
click at [1215, 761] on span "Next" at bounding box center [1209, 763] width 22 height 44
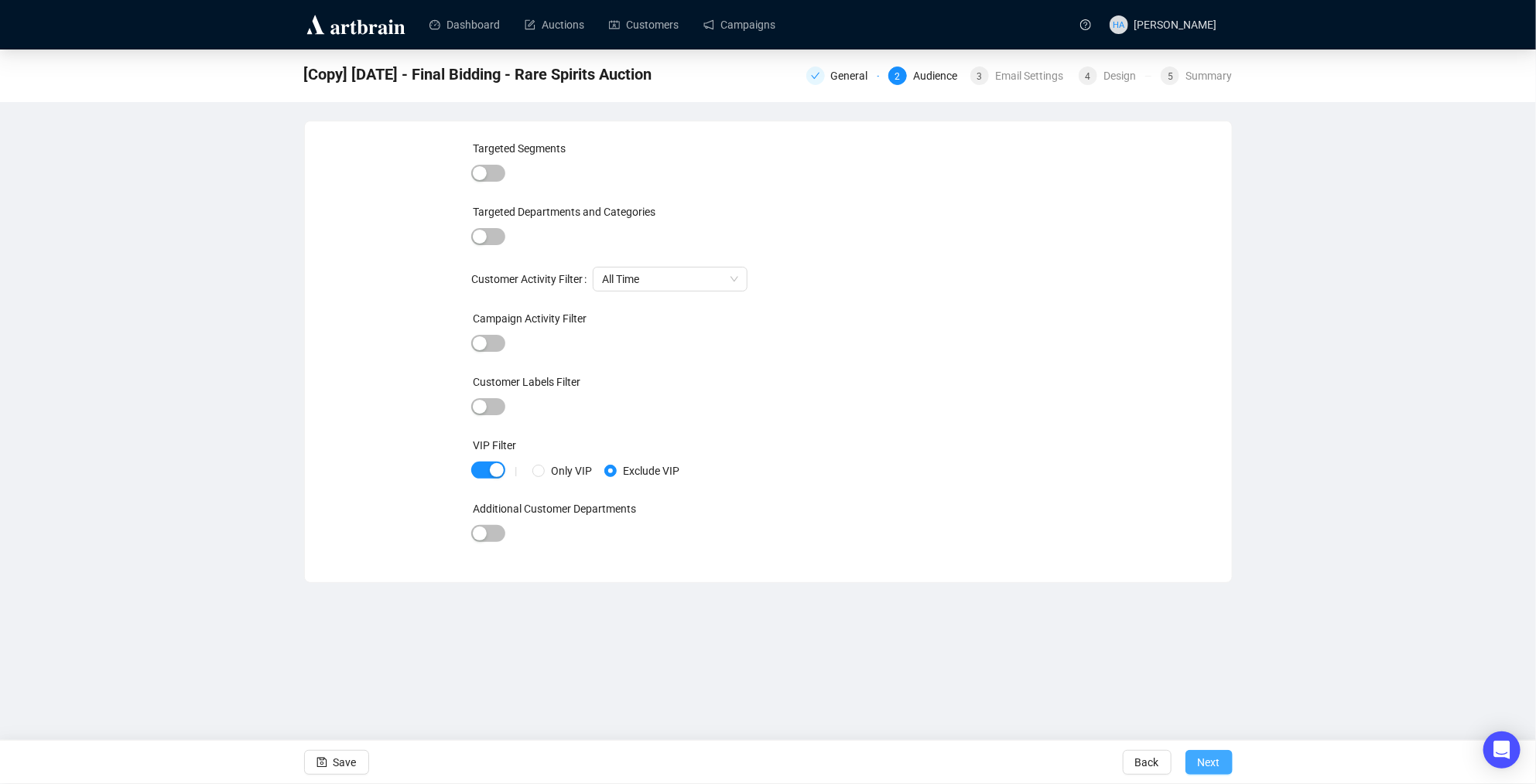
click at [1198, 753] on span "Next" at bounding box center [1209, 763] width 22 height 44
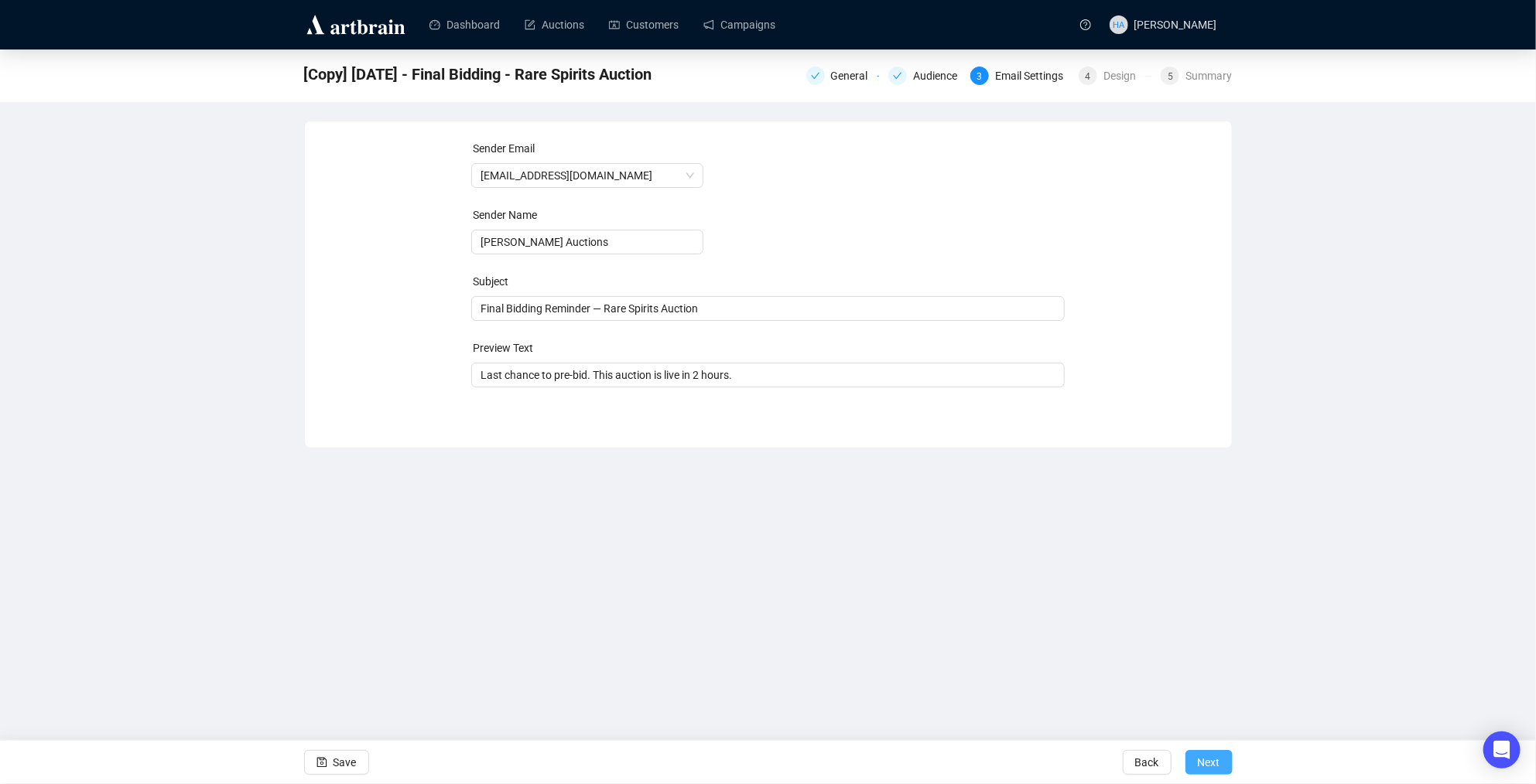
click at [1212, 758] on span "Next" at bounding box center [1209, 763] width 22 height 44
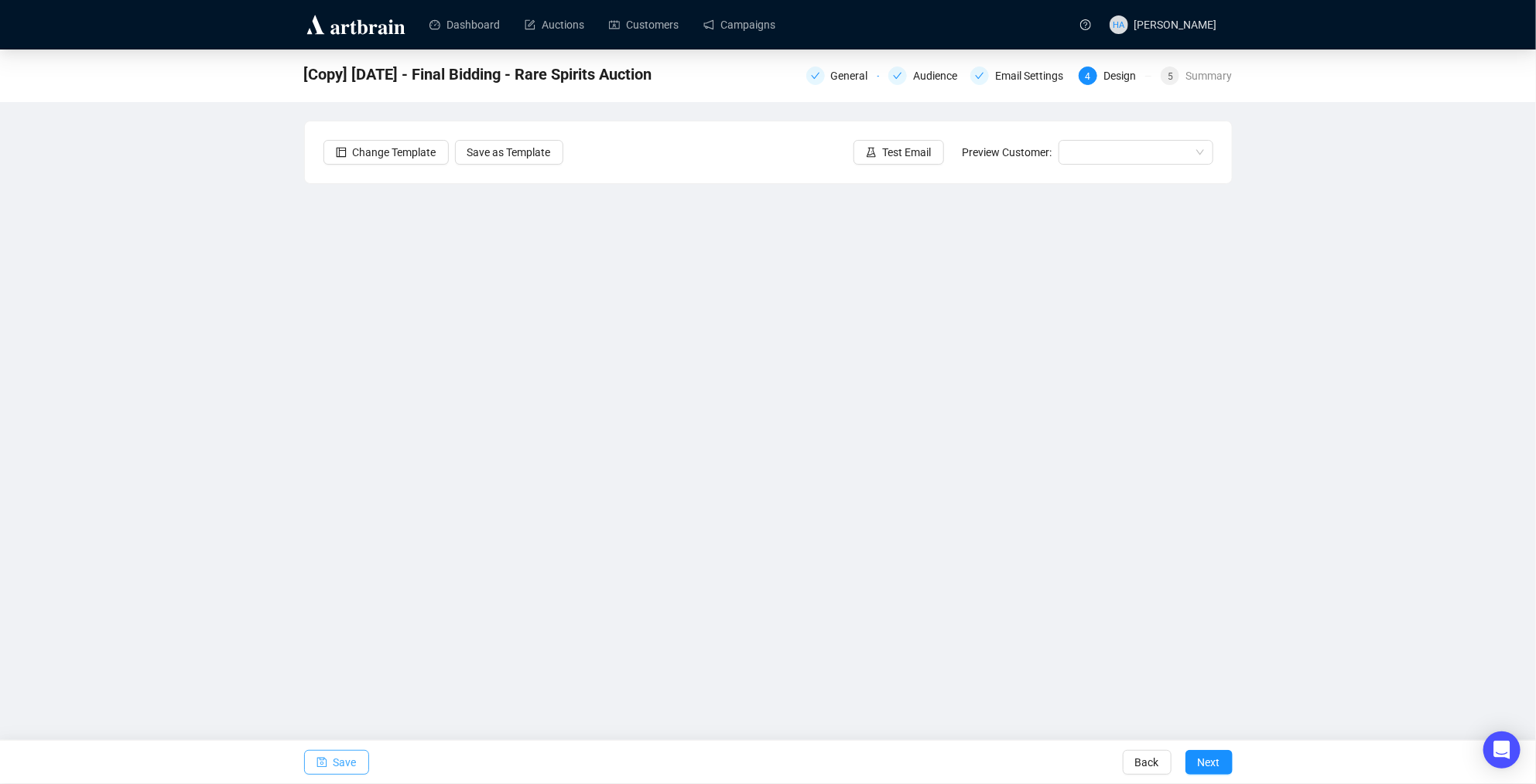
click at [340, 770] on span "Save" at bounding box center [345, 763] width 23 height 44
drag, startPoint x: 344, startPoint y: 764, endPoint x: 323, endPoint y: 666, distance: 100.2
click at [345, 764] on span "Save" at bounding box center [345, 763] width 23 height 44
click at [342, 771] on span "Save" at bounding box center [345, 763] width 23 height 44
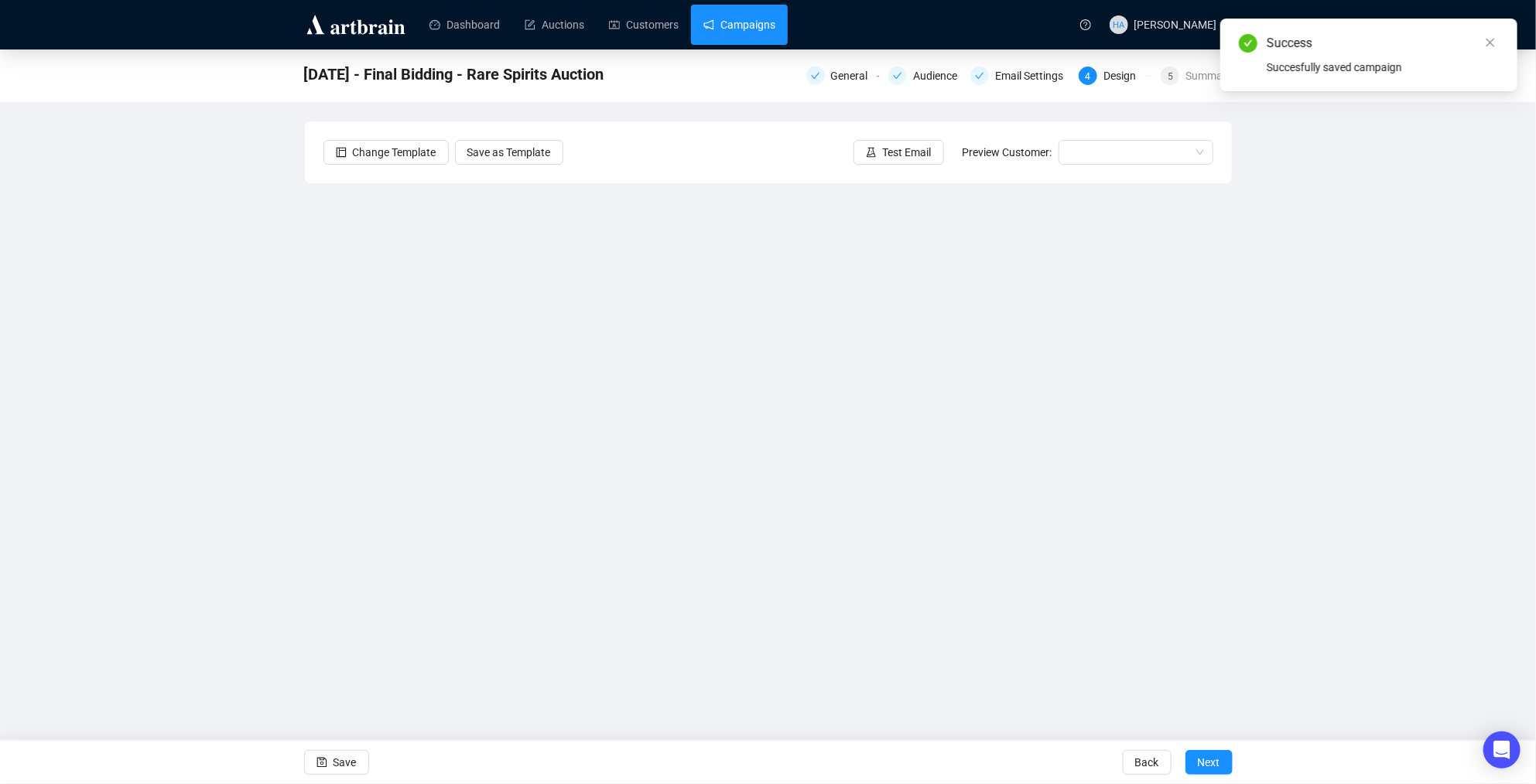
click at [770, 19] on link "Campaigns" at bounding box center [739, 24] width 72 height 40
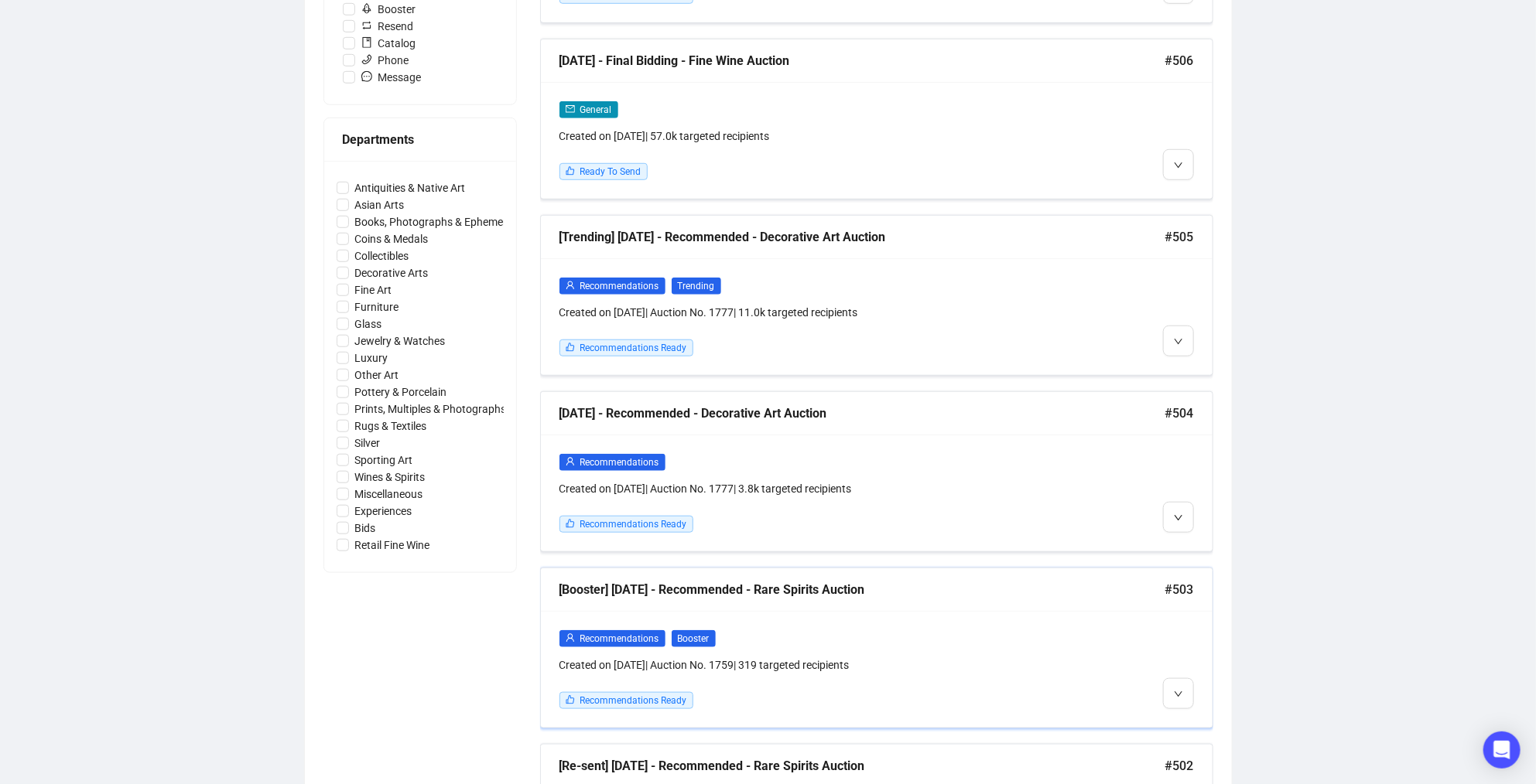
scroll to position [596, 0]
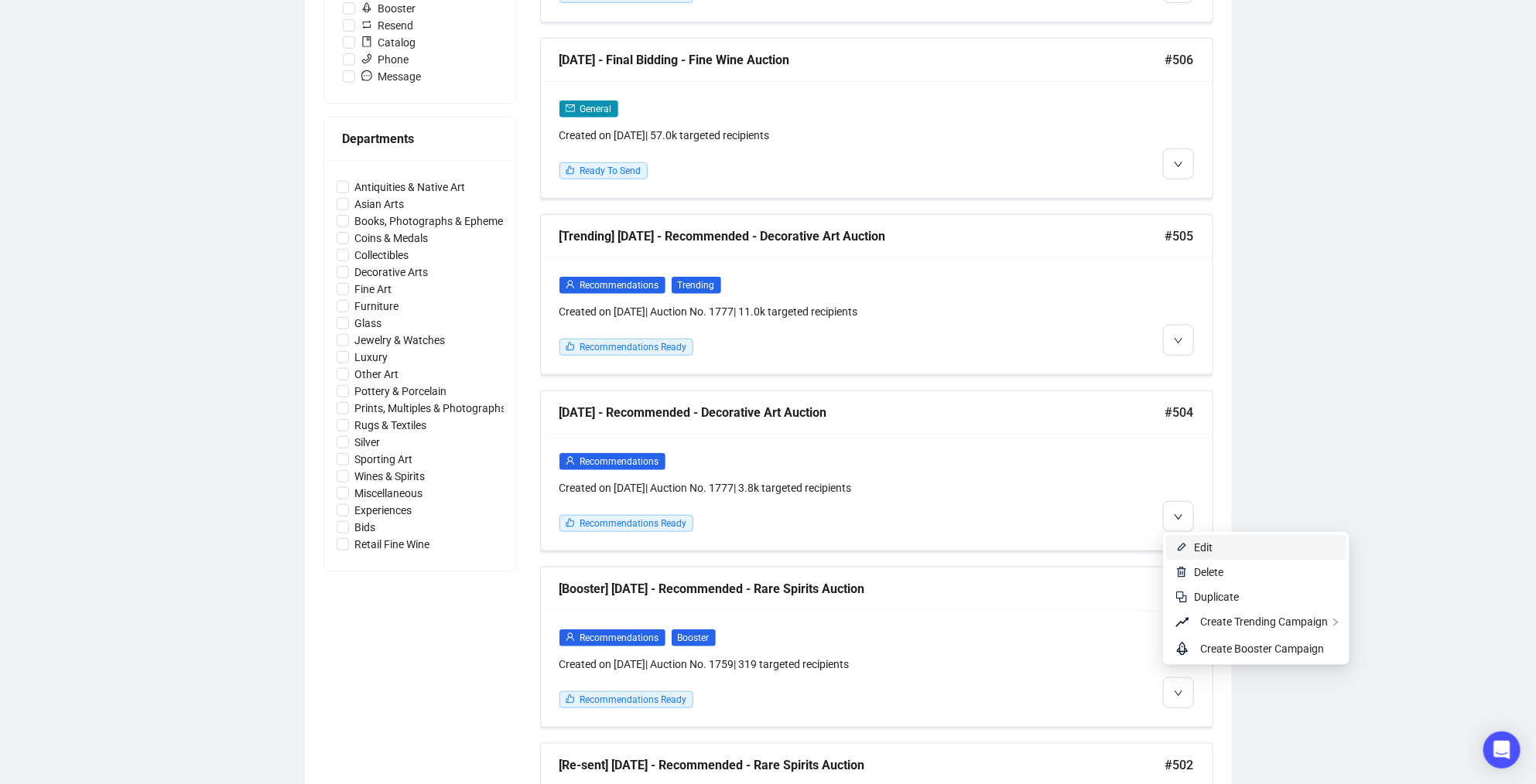
click at [1191, 546] on li "Edit" at bounding box center [1256, 547] width 180 height 25
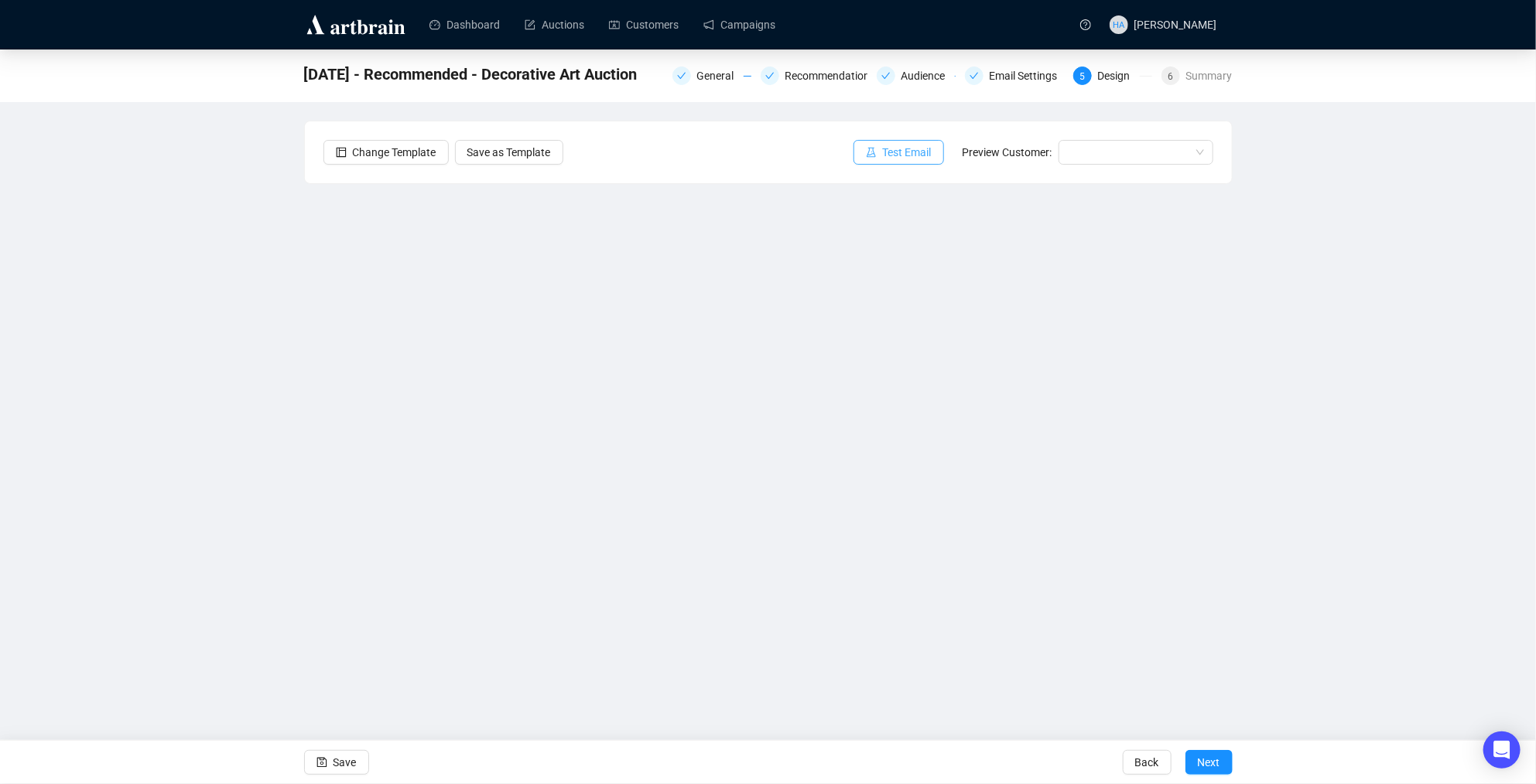
click at [895, 152] on span "Test Email" at bounding box center [907, 152] width 48 height 17
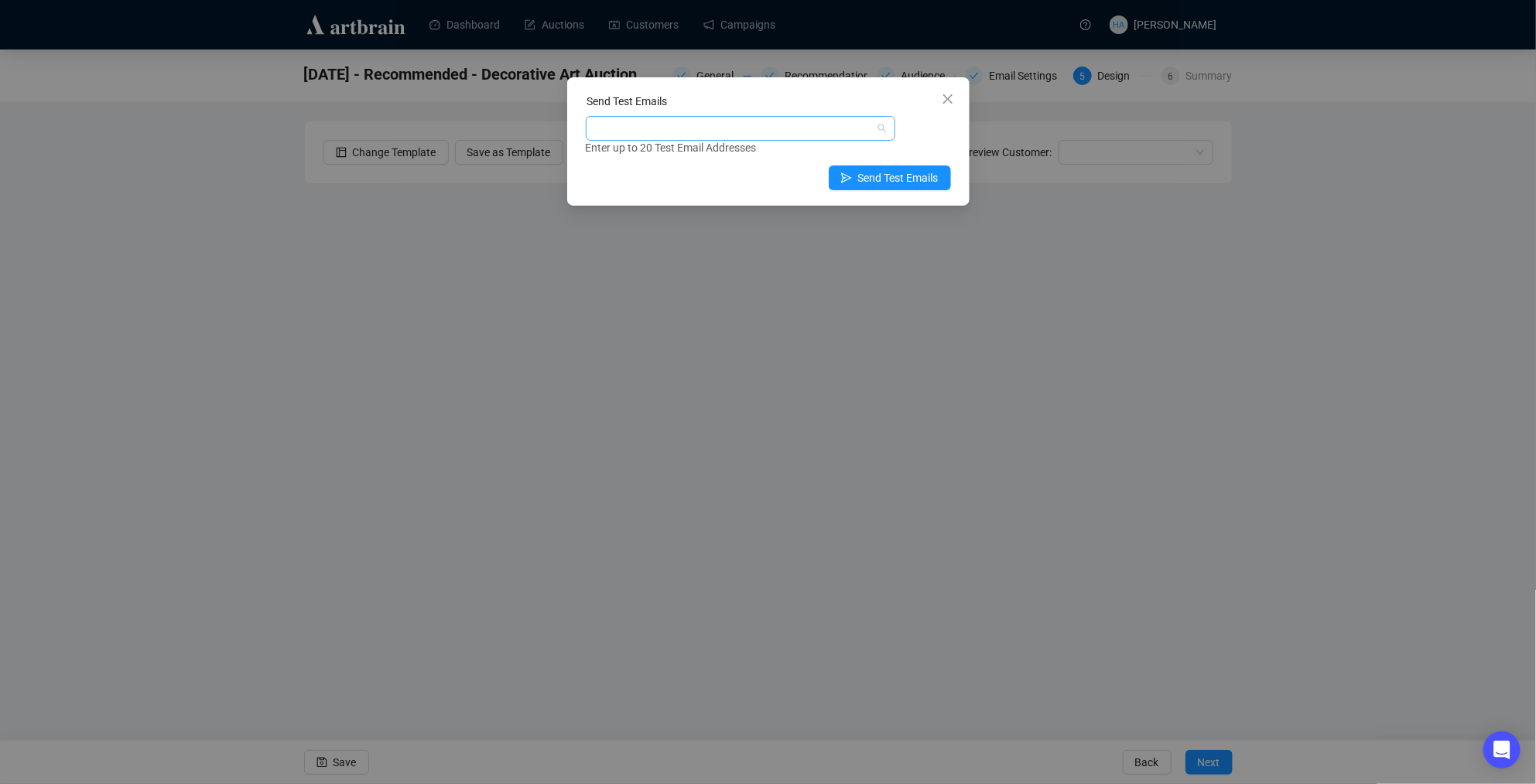
click at [747, 132] on div at bounding box center [732, 128] width 287 height 21
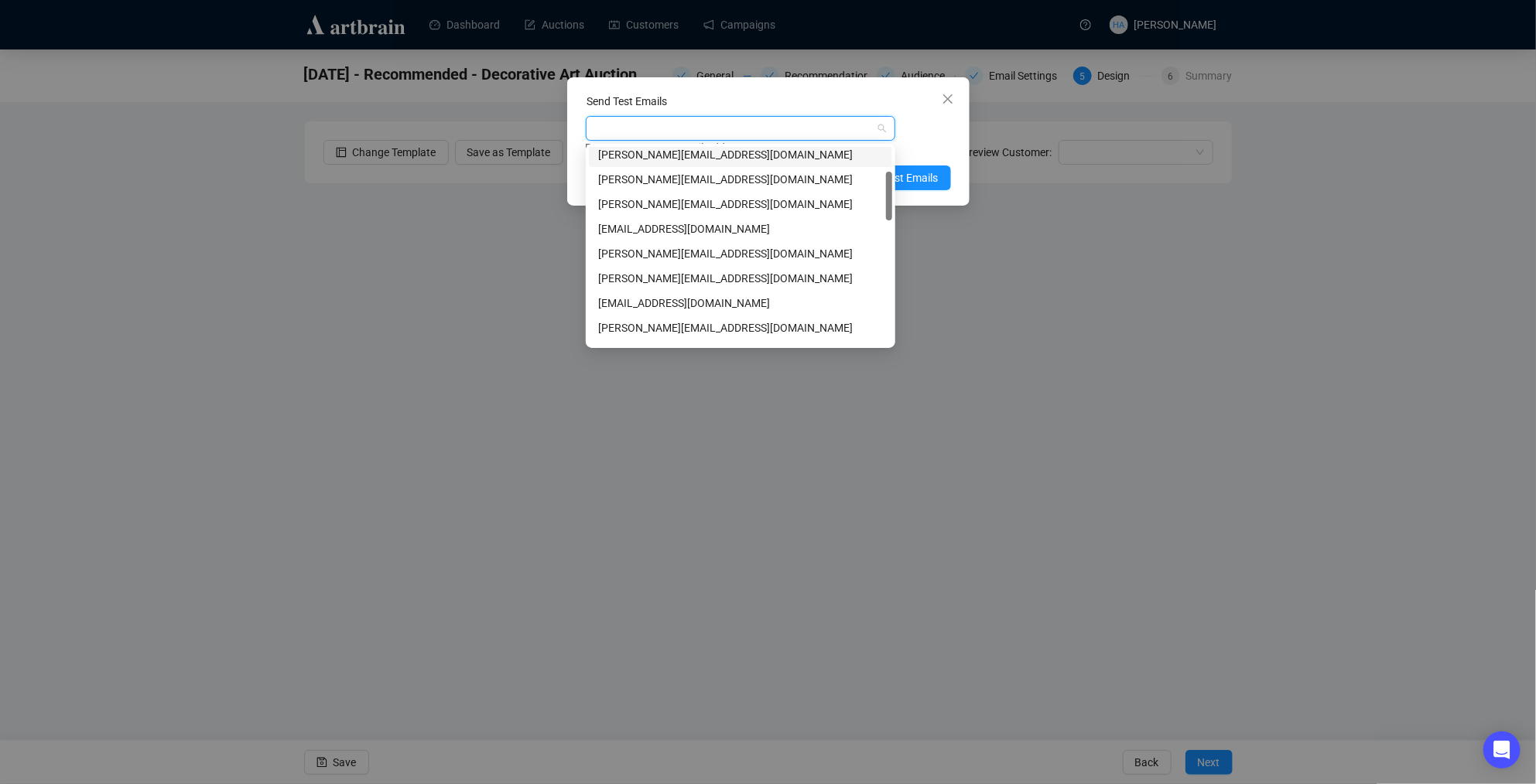
scroll to position [95, 0]
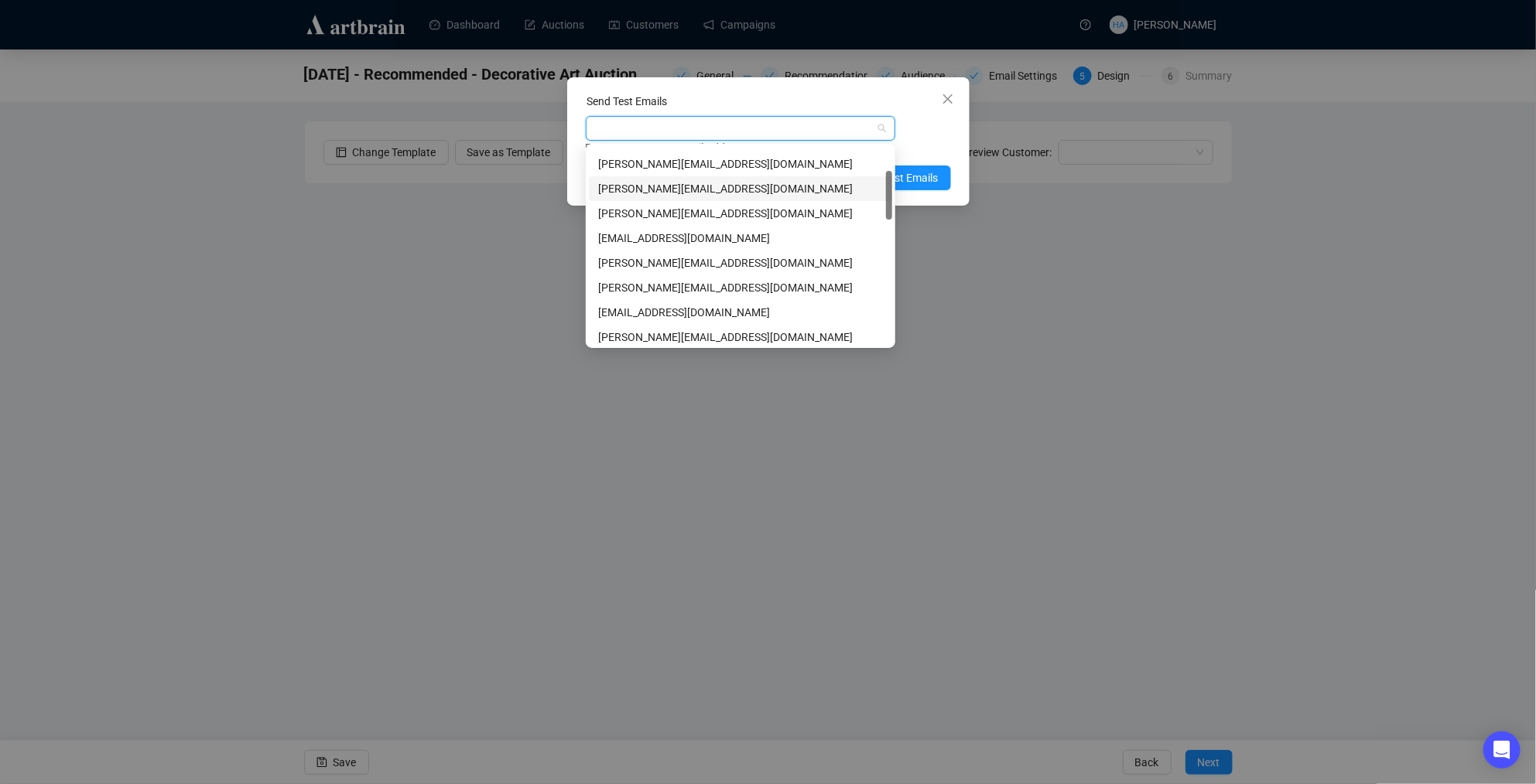
click at [653, 188] on div "[PERSON_NAME][EMAIL_ADDRESS][DOMAIN_NAME]" at bounding box center [741, 189] width 284 height 17
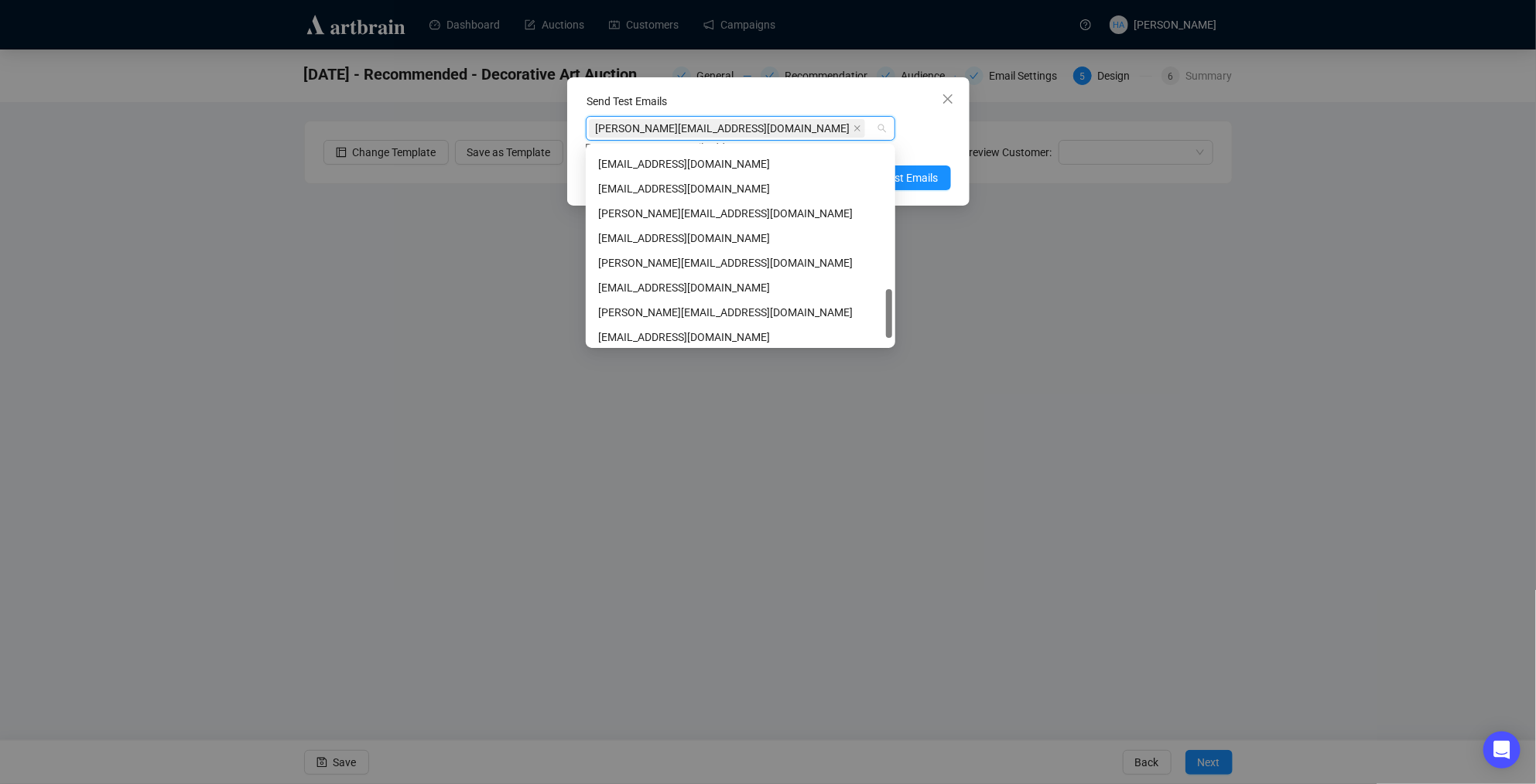
scroll to position [594, 0]
click at [639, 333] on div "[EMAIL_ADDRESS][DOMAIN_NAME]" at bounding box center [741, 333] width 284 height 17
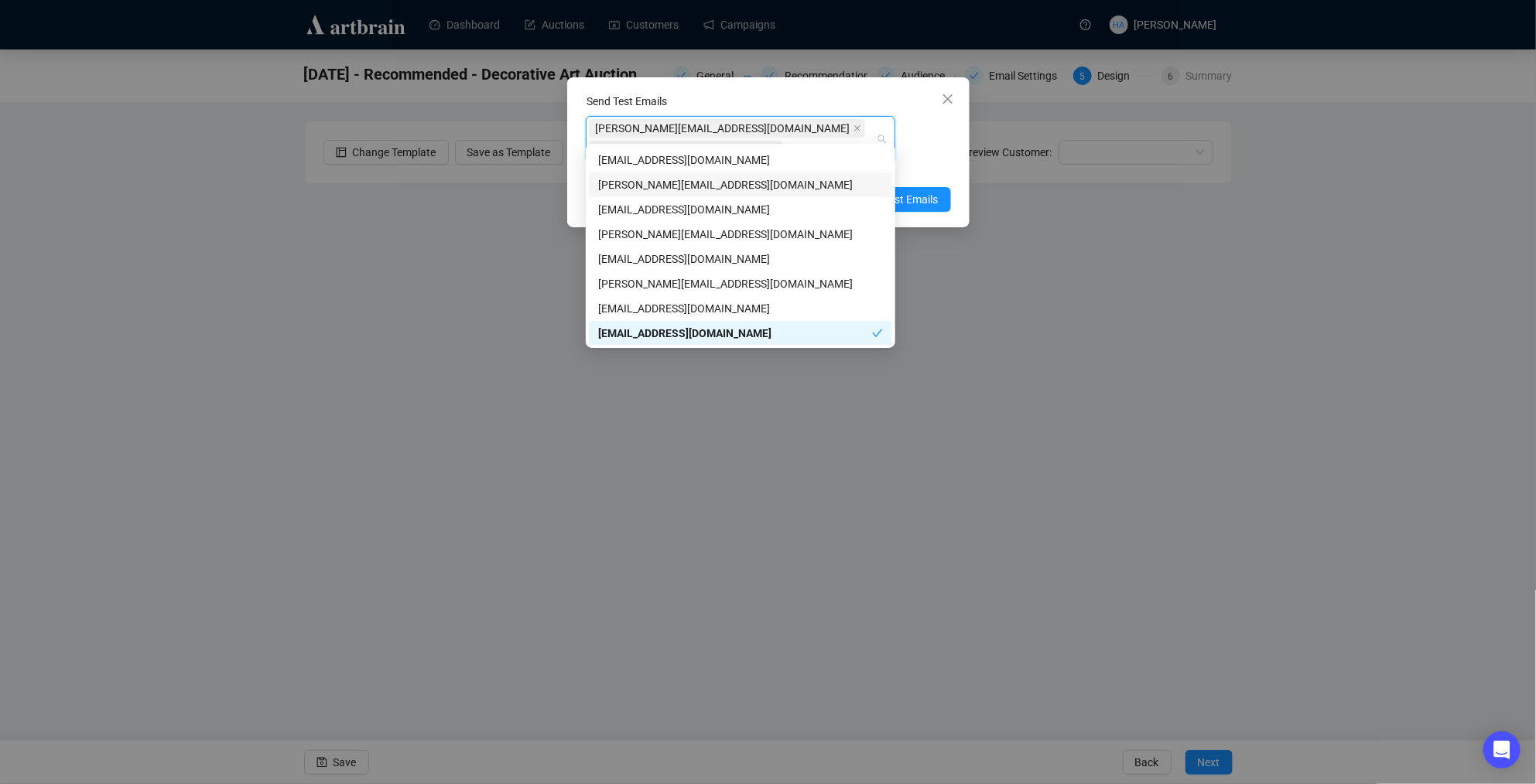
click at [926, 137] on div "[PERSON_NAME][EMAIL_ADDRESS][DOMAIN_NAME] [EMAIL_ADDRESS][DOMAIN_NAME] Enter up…" at bounding box center [768, 147] width 365 height 62
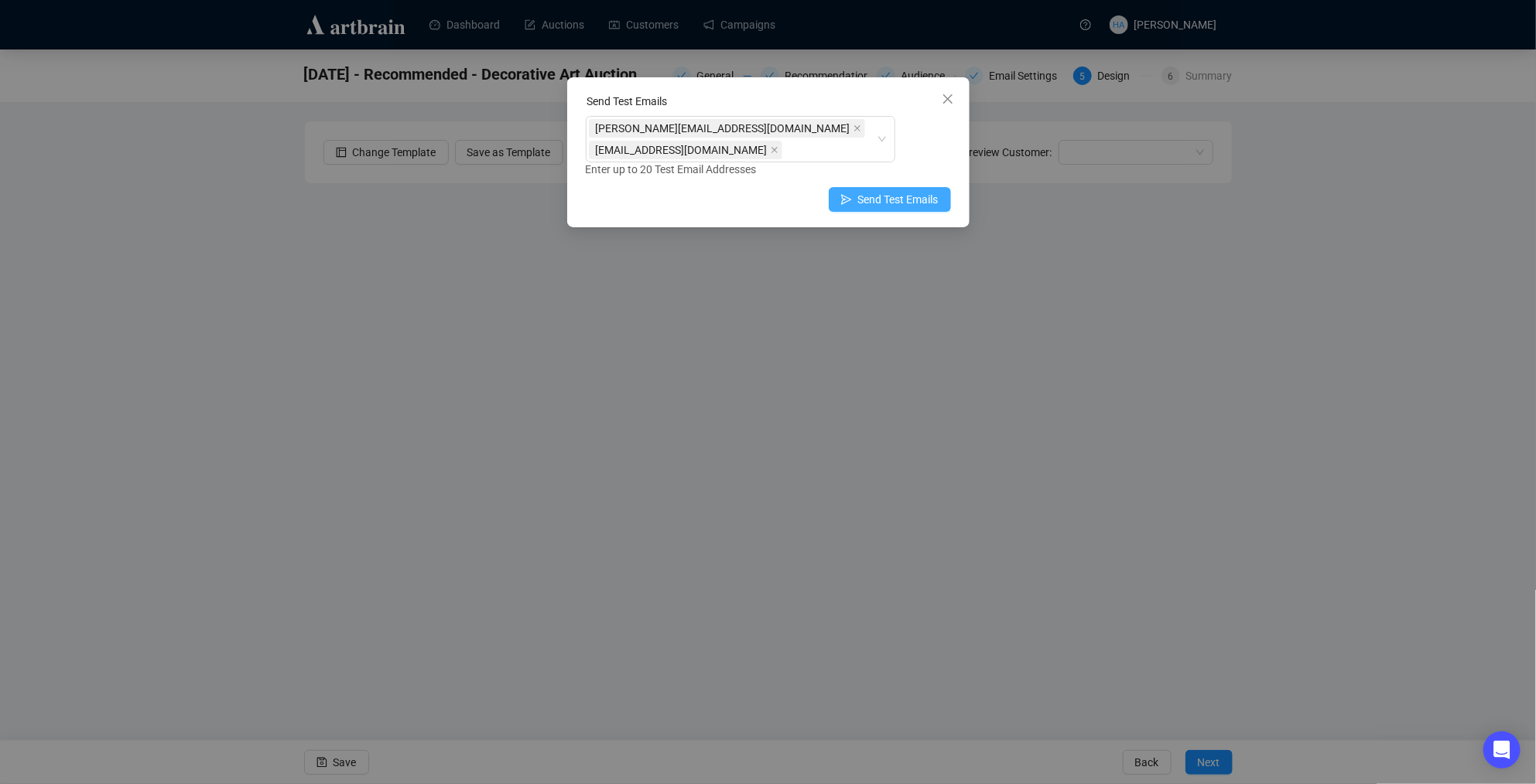
click at [889, 191] on span "Send Test Emails" at bounding box center [899, 200] width 81 height 17
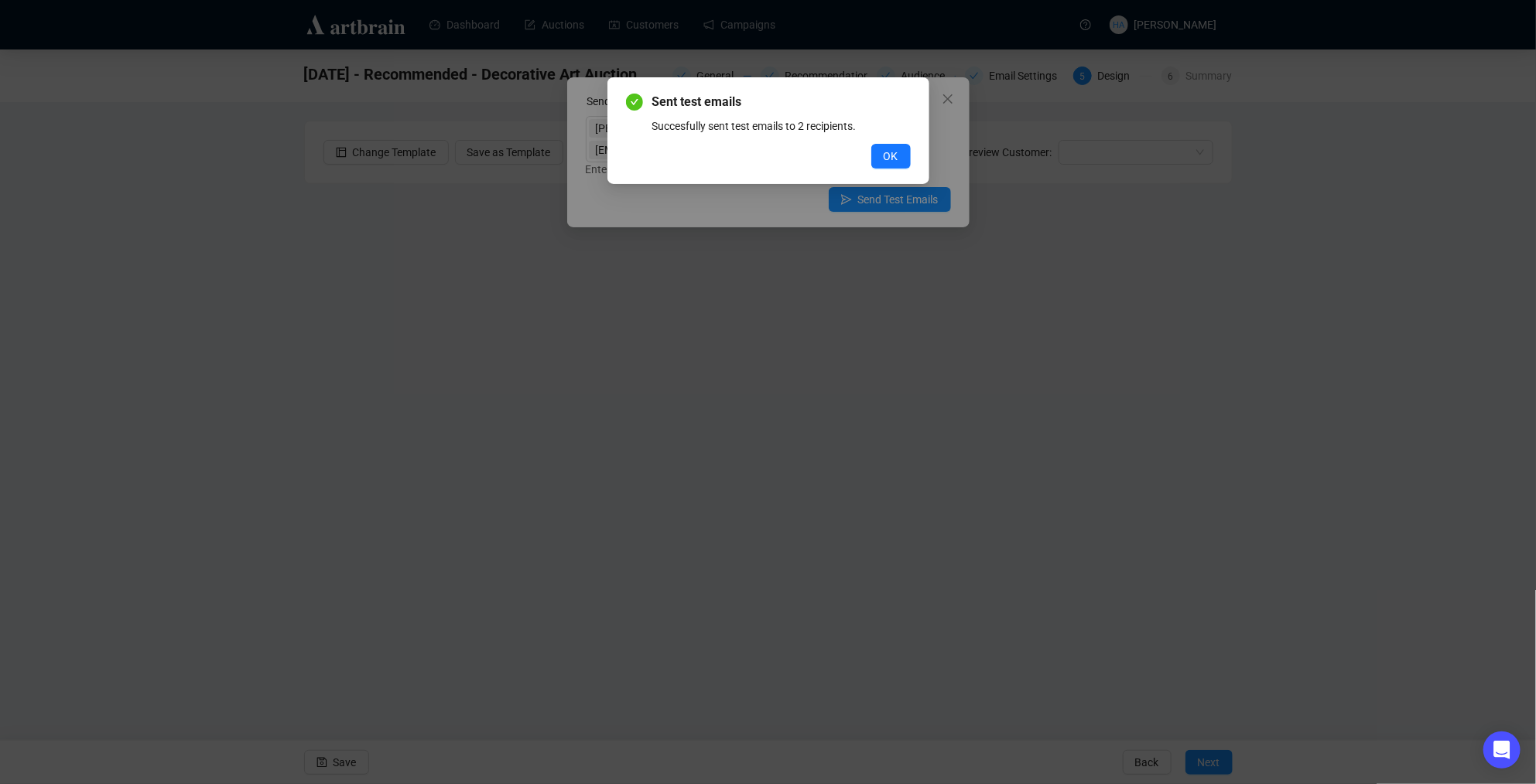
click at [894, 158] on span "OK" at bounding box center [891, 156] width 15 height 17
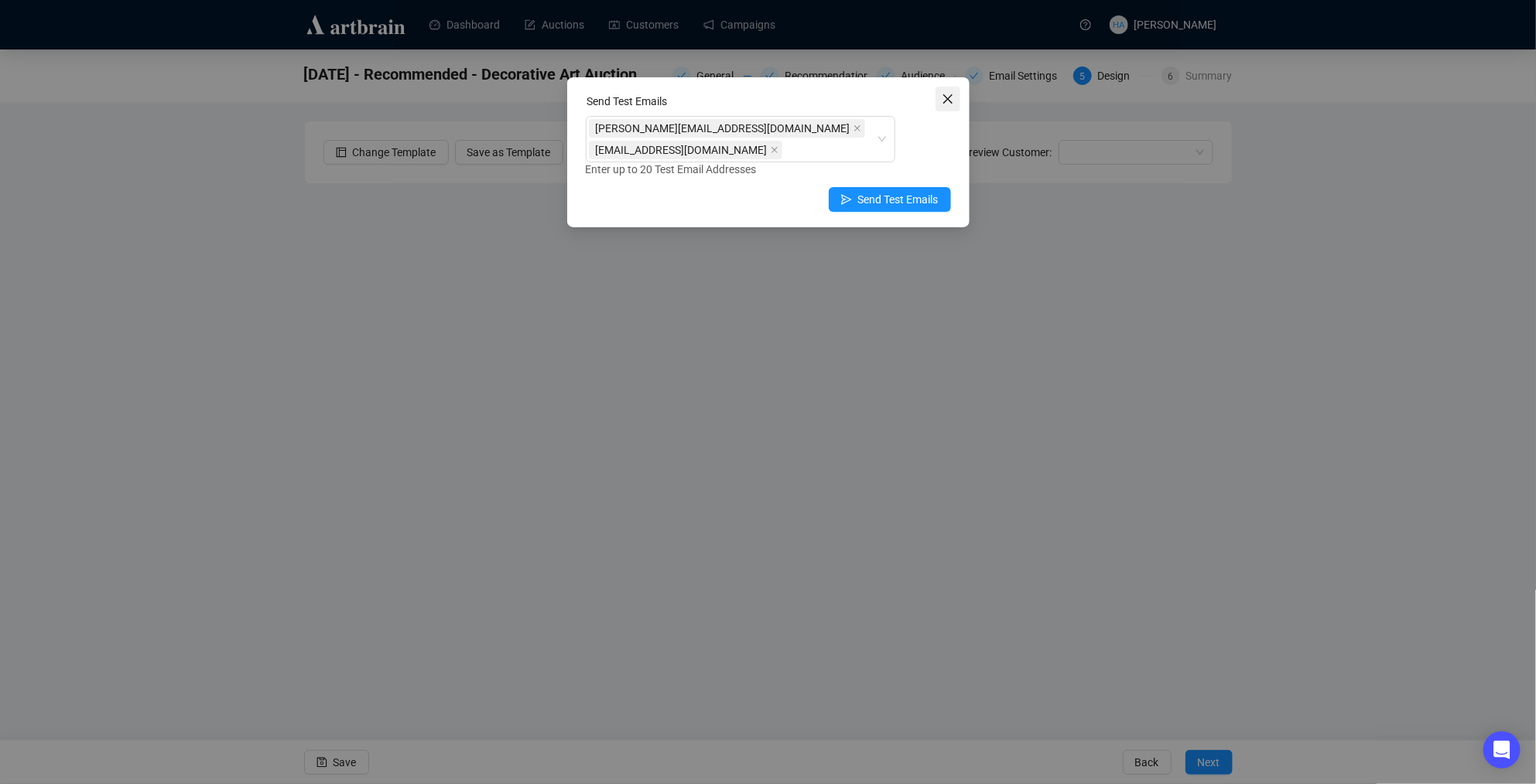
click at [940, 102] on span "Close" at bounding box center [948, 98] width 25 height 12
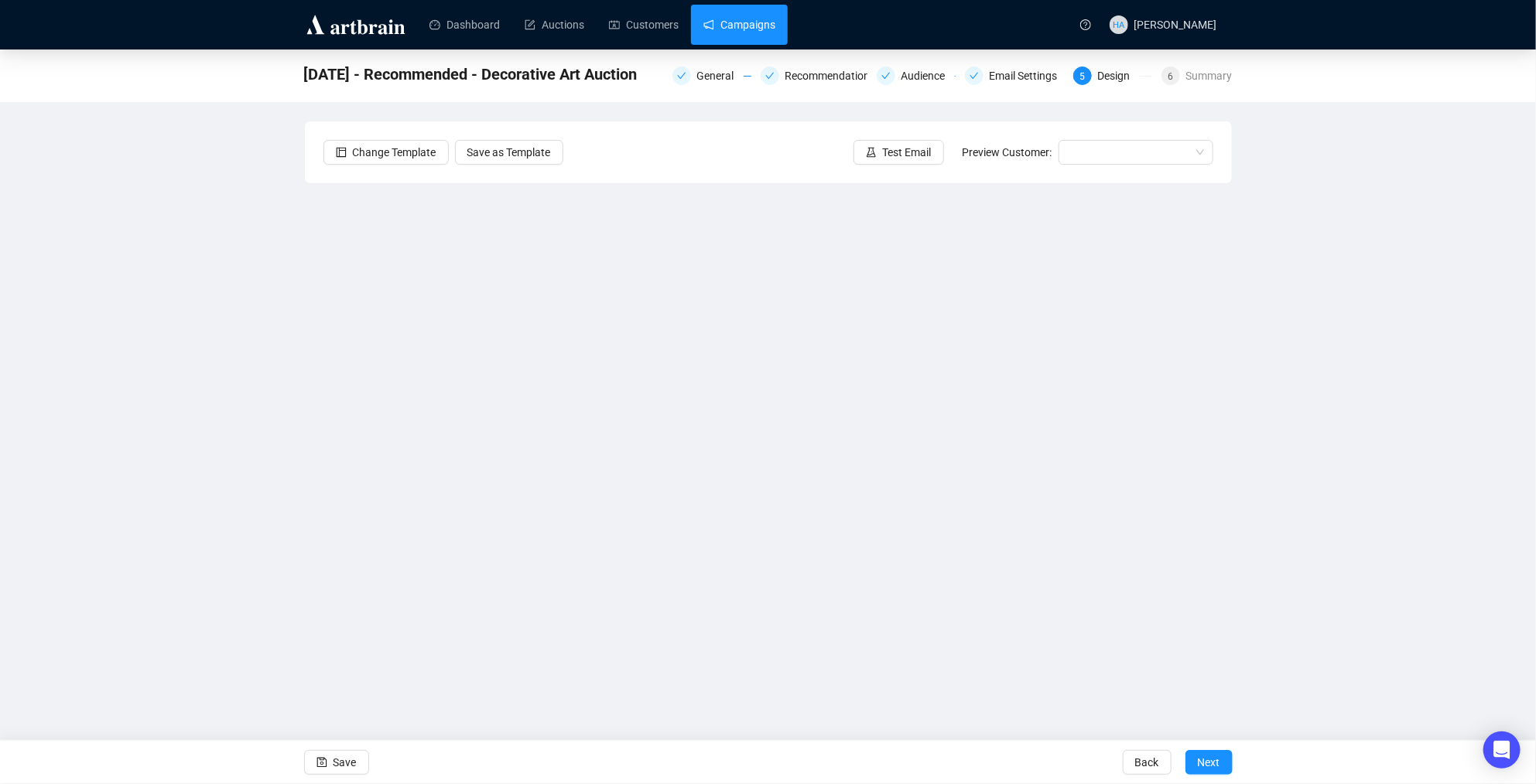
click at [755, 32] on link "Campaigns" at bounding box center [739, 24] width 72 height 40
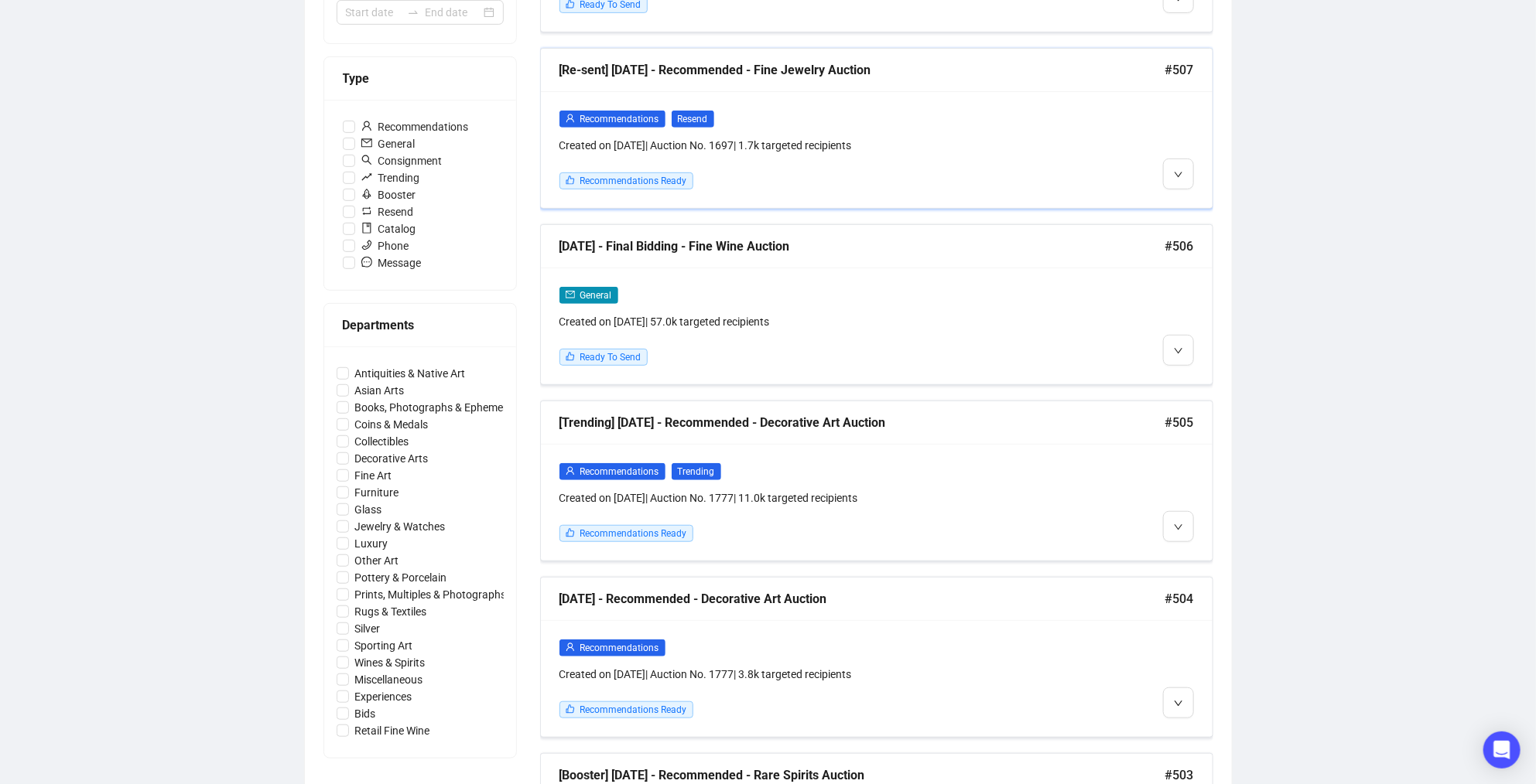
scroll to position [415, 0]
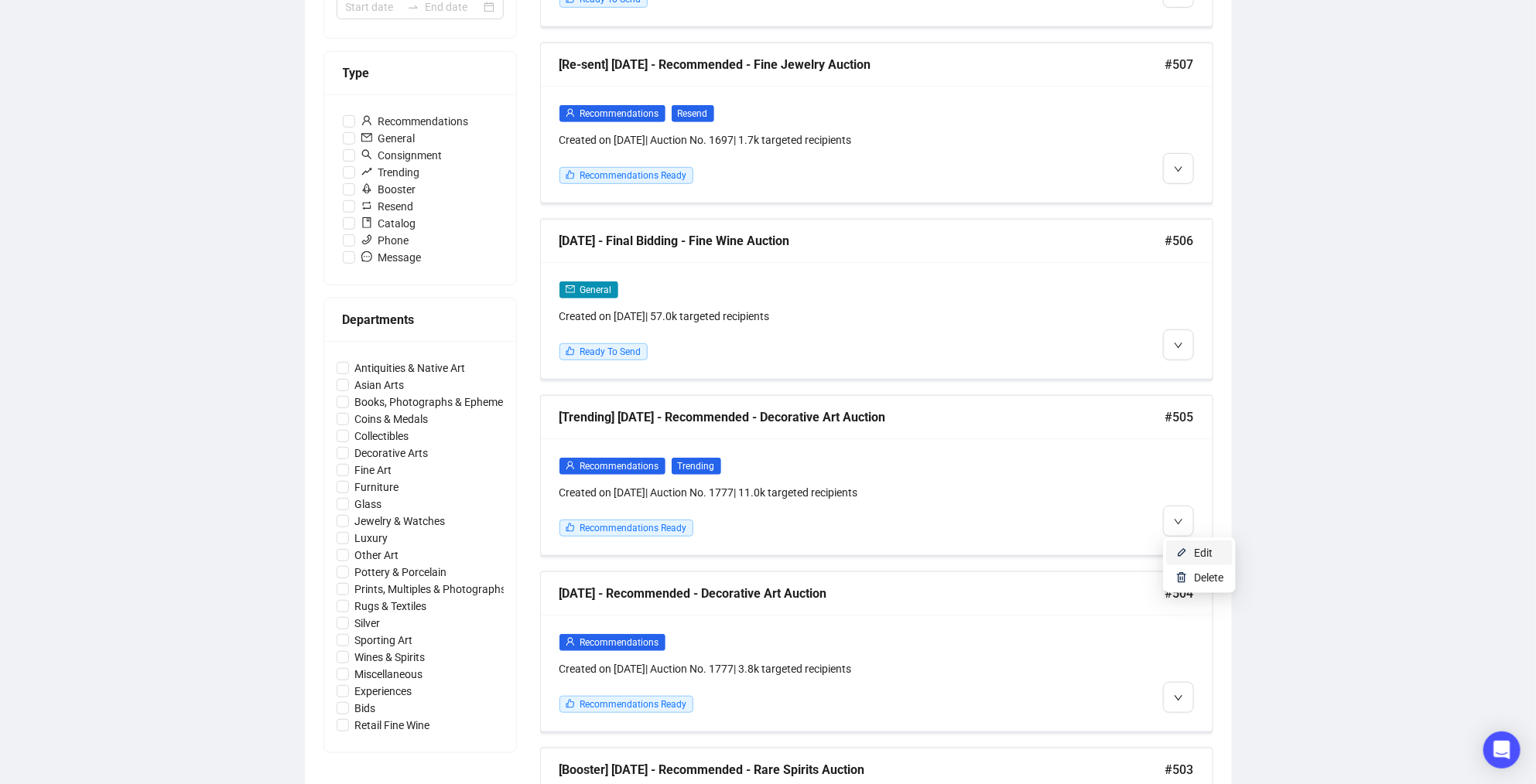
click at [1191, 551] on li "Edit" at bounding box center [1200, 553] width 67 height 25
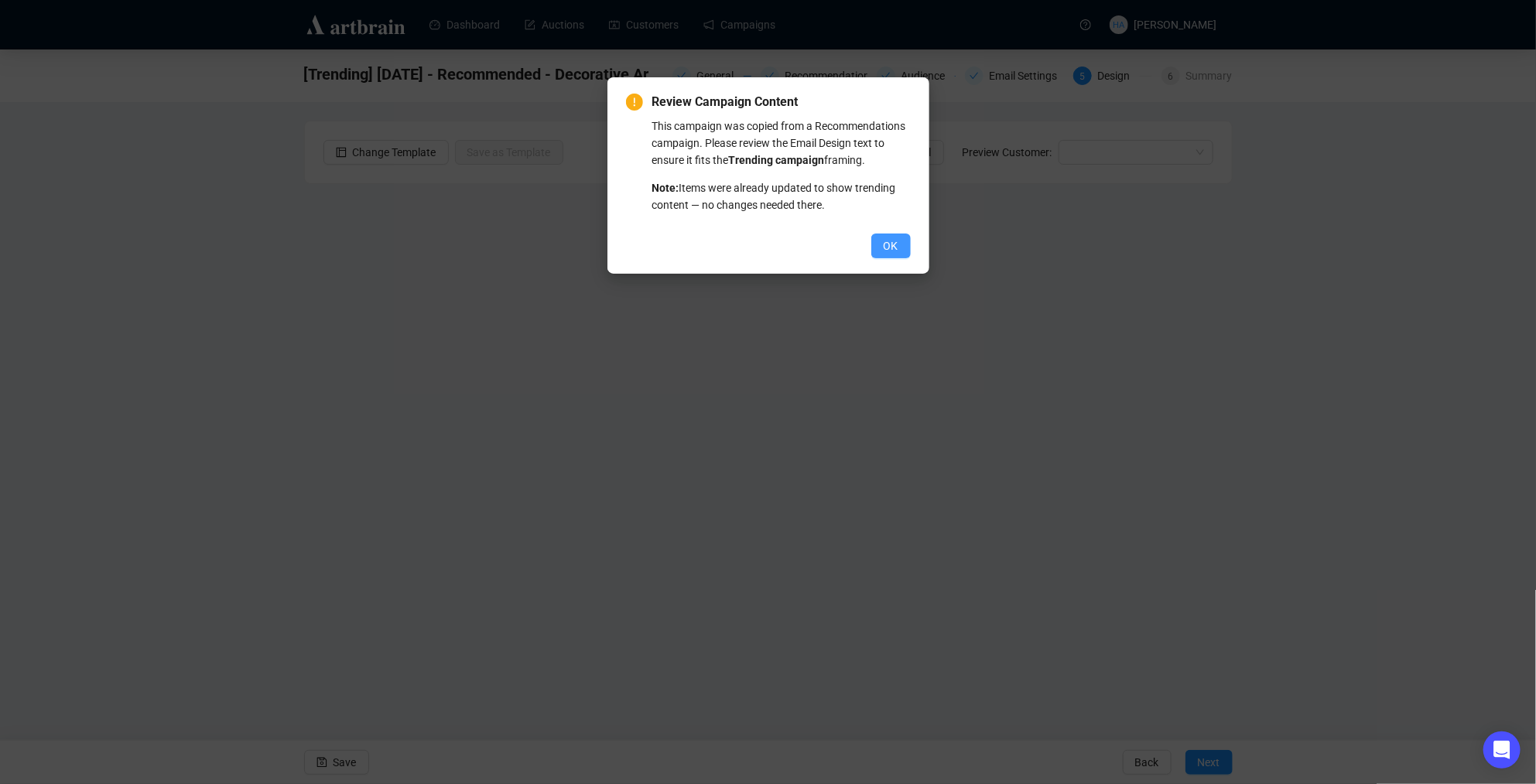
click at [889, 255] on span "OK" at bounding box center [891, 246] width 15 height 17
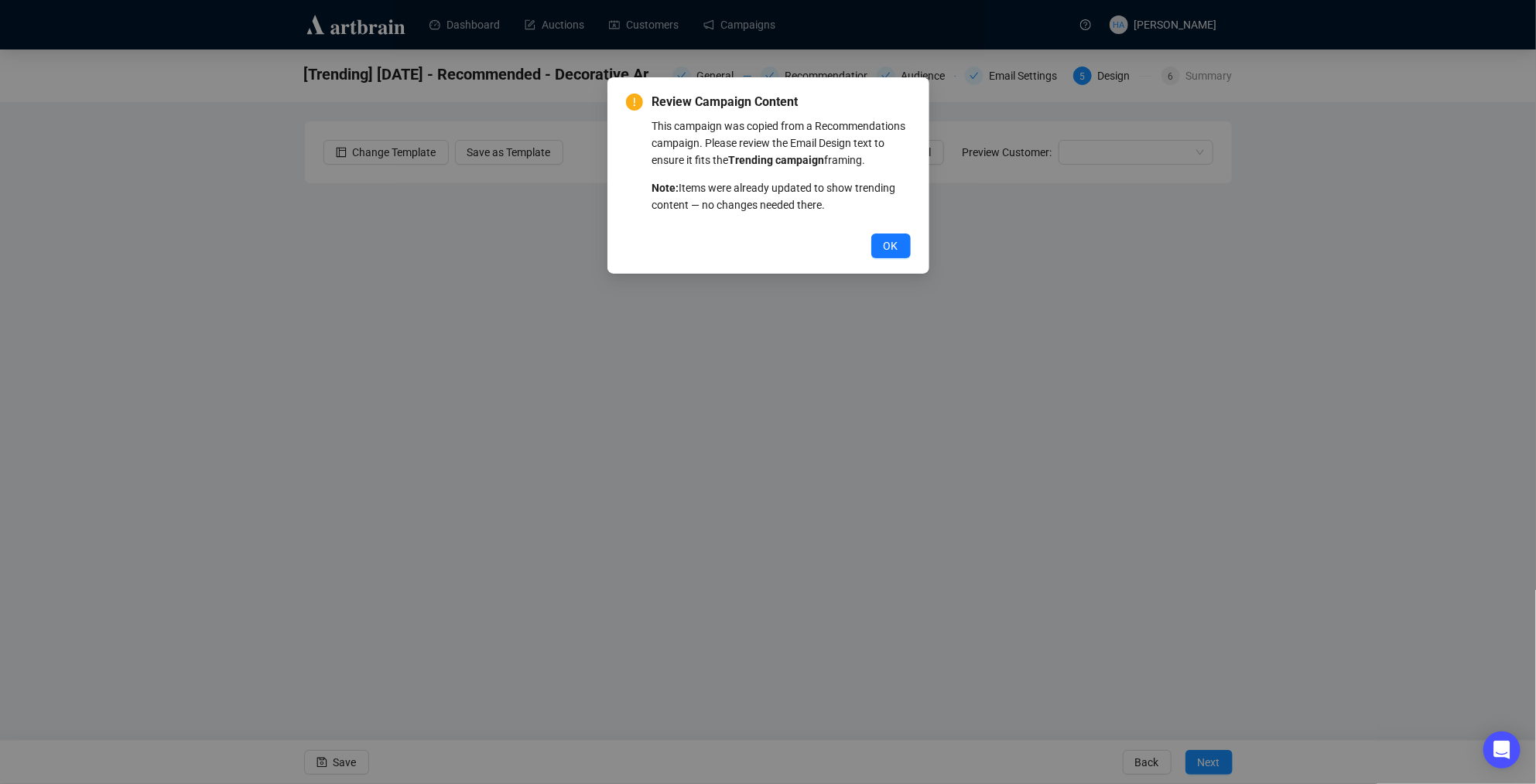
click at [889, 255] on span "OK" at bounding box center [891, 246] width 15 height 17
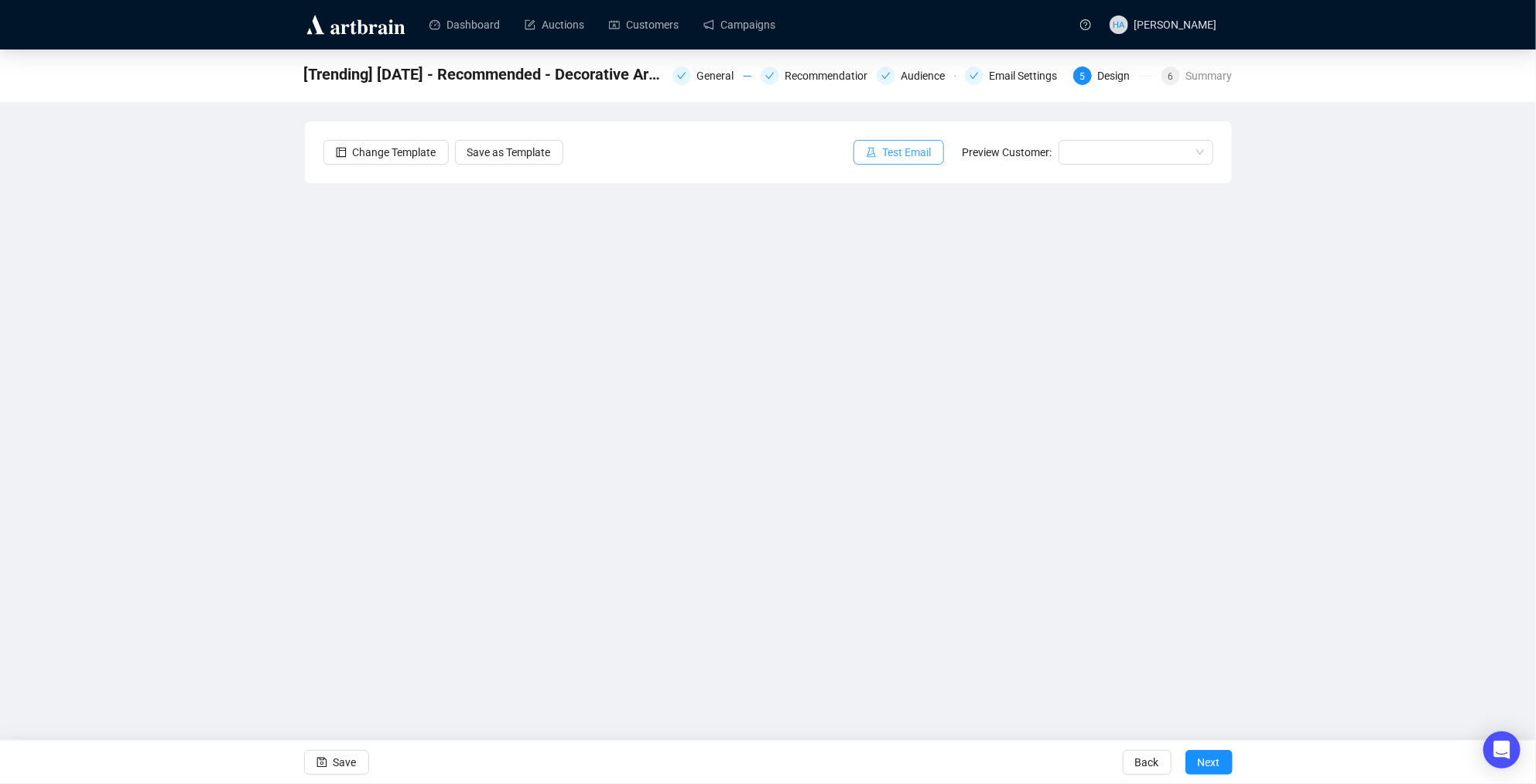
click at [896, 151] on span "Test Email" at bounding box center [907, 152] width 48 height 17
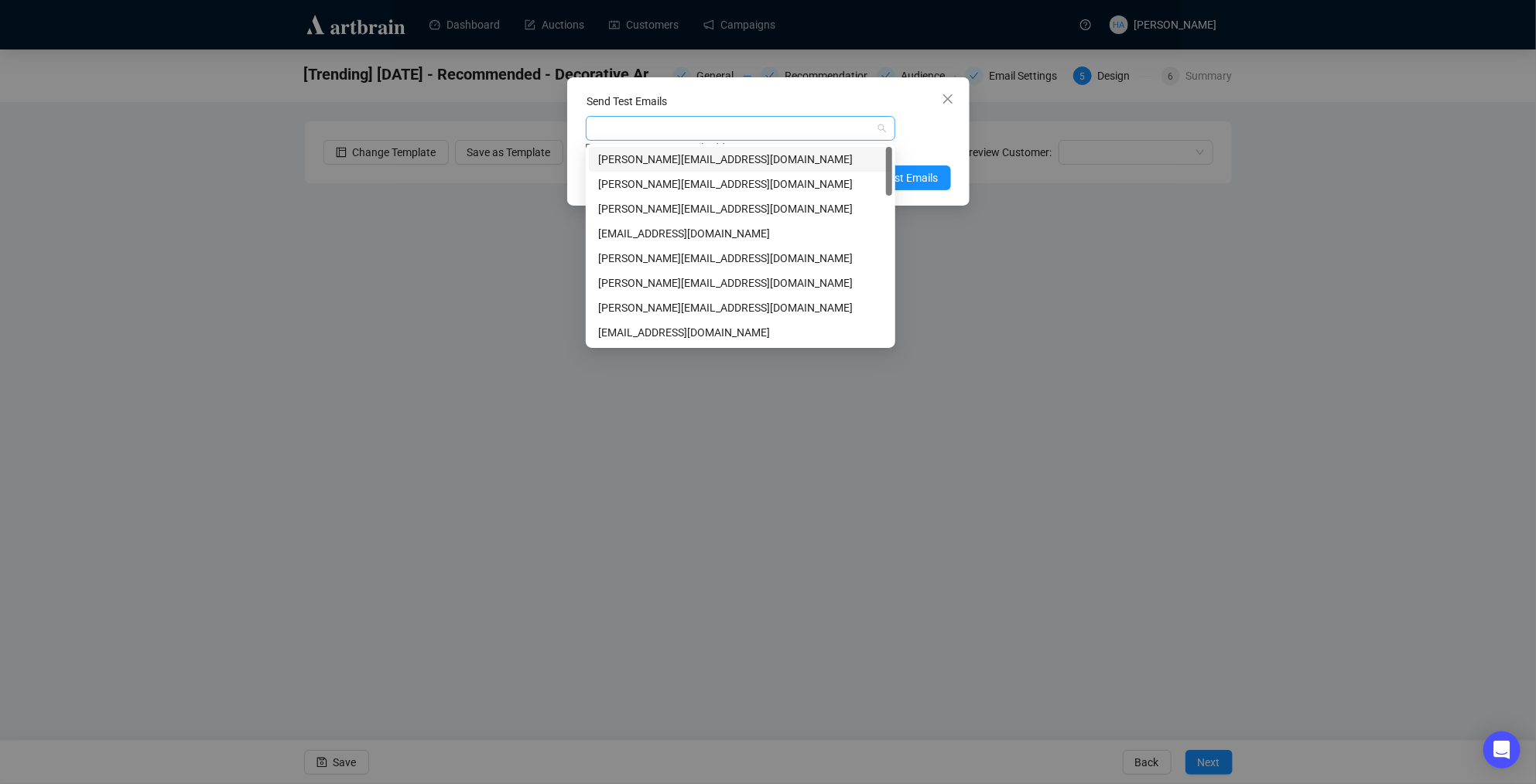
click at [670, 123] on div at bounding box center [732, 128] width 287 height 21
click at [676, 278] on div "[PERSON_NAME][EMAIL_ADDRESS][DOMAIN_NAME]" at bounding box center [741, 283] width 284 height 17
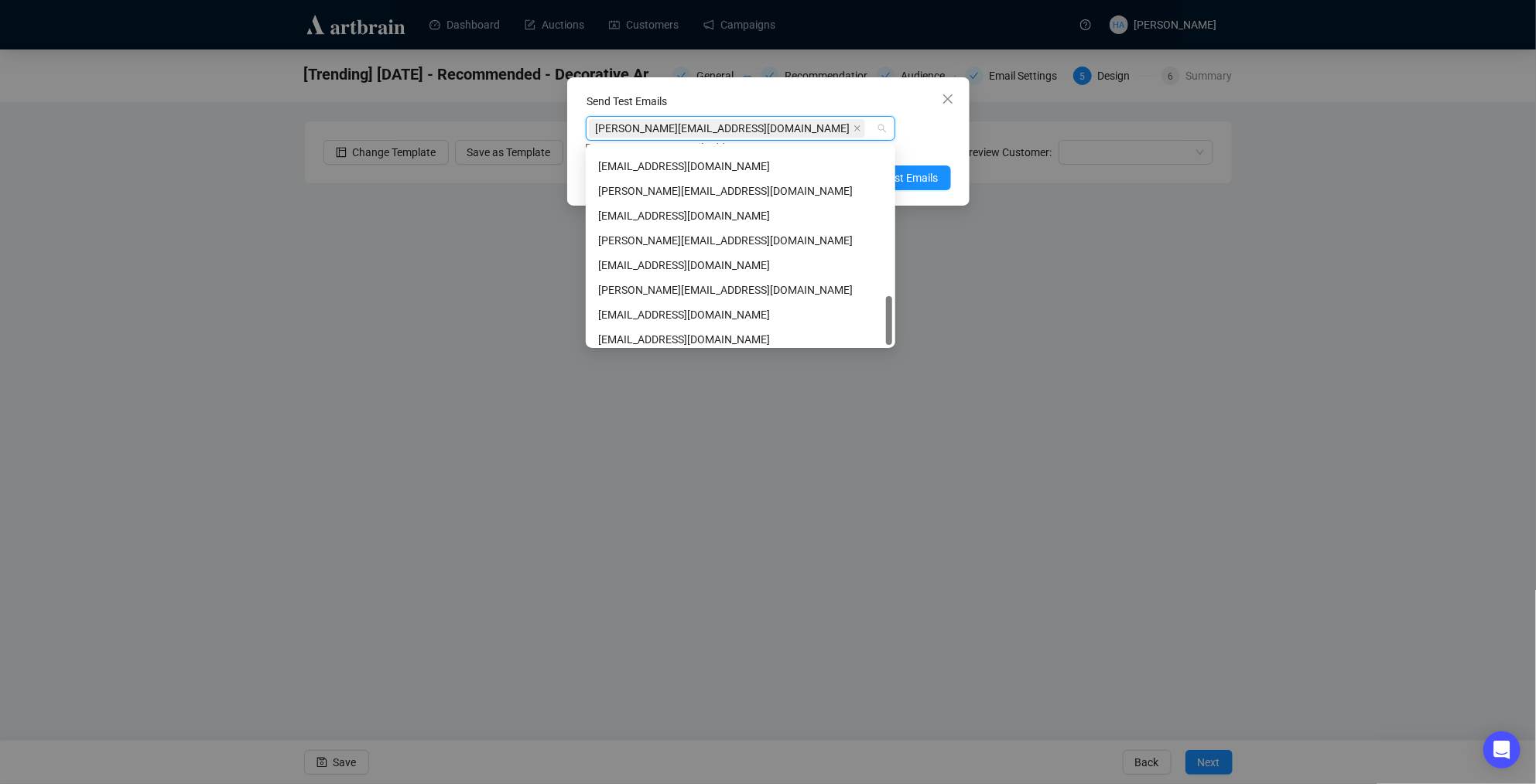
scroll to position [594, 0]
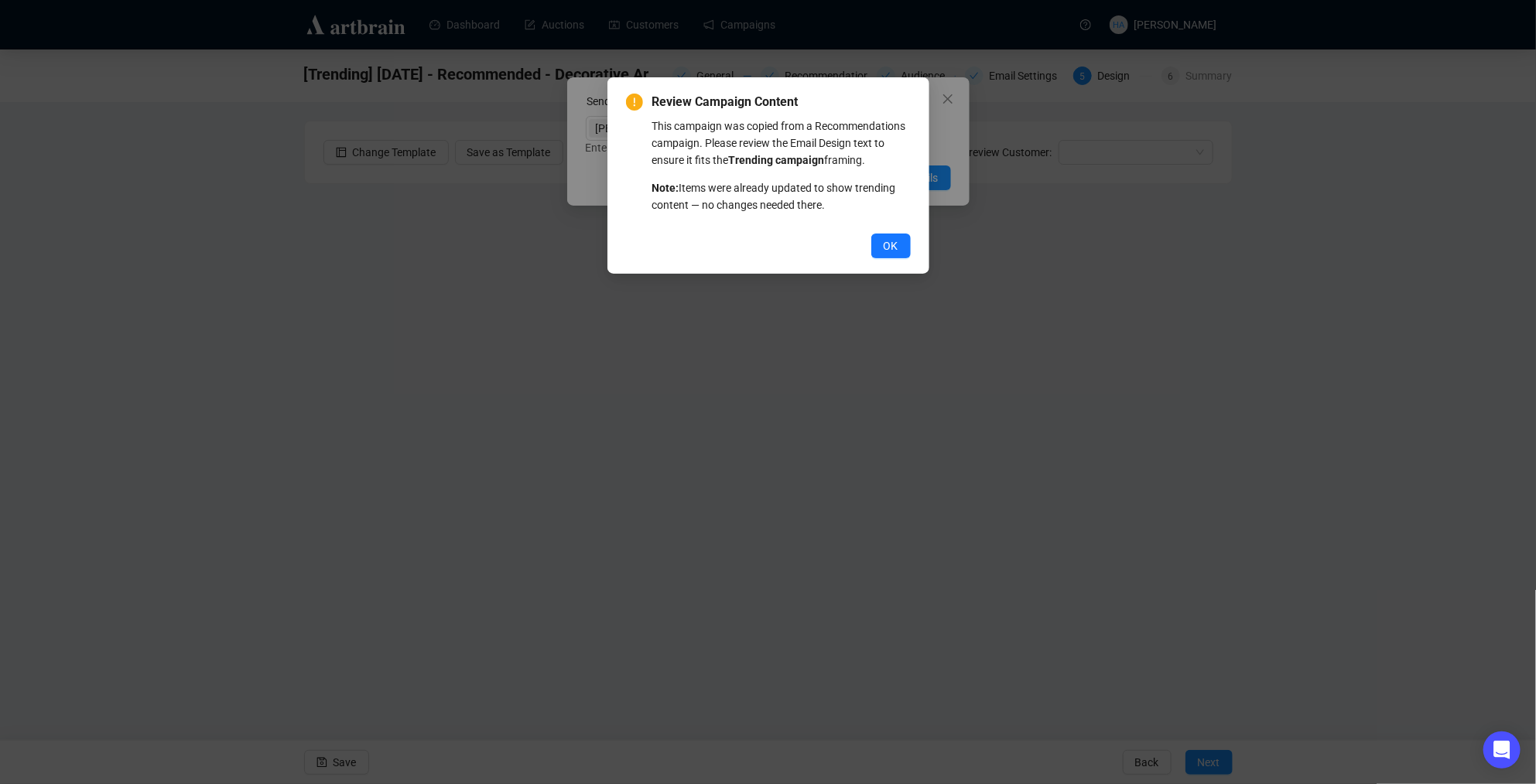
click at [886, 255] on span "OK" at bounding box center [891, 246] width 15 height 17
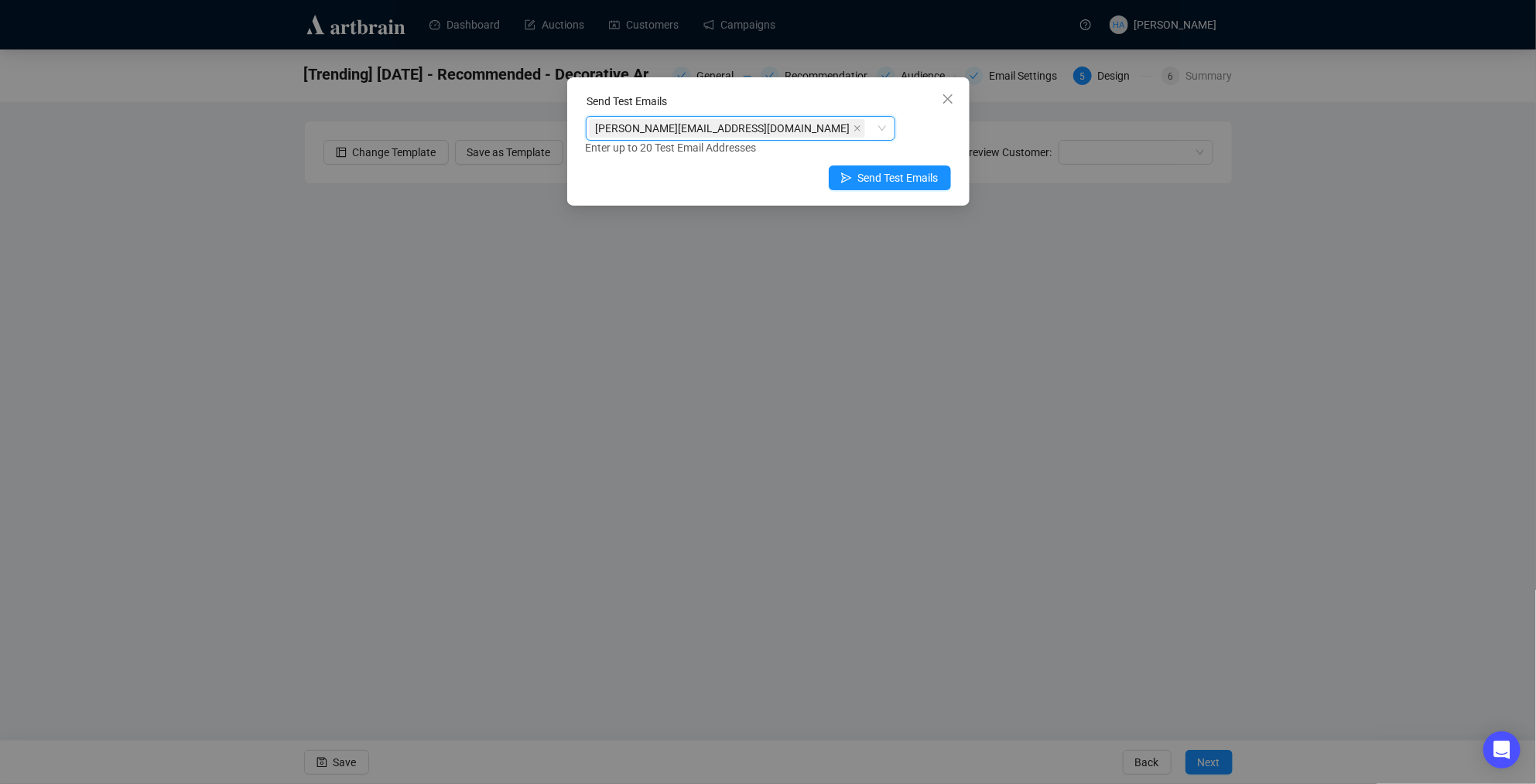
click at [762, 127] on div "[PERSON_NAME][EMAIL_ADDRESS][DOMAIN_NAME]" at bounding box center [732, 128] width 287 height 21
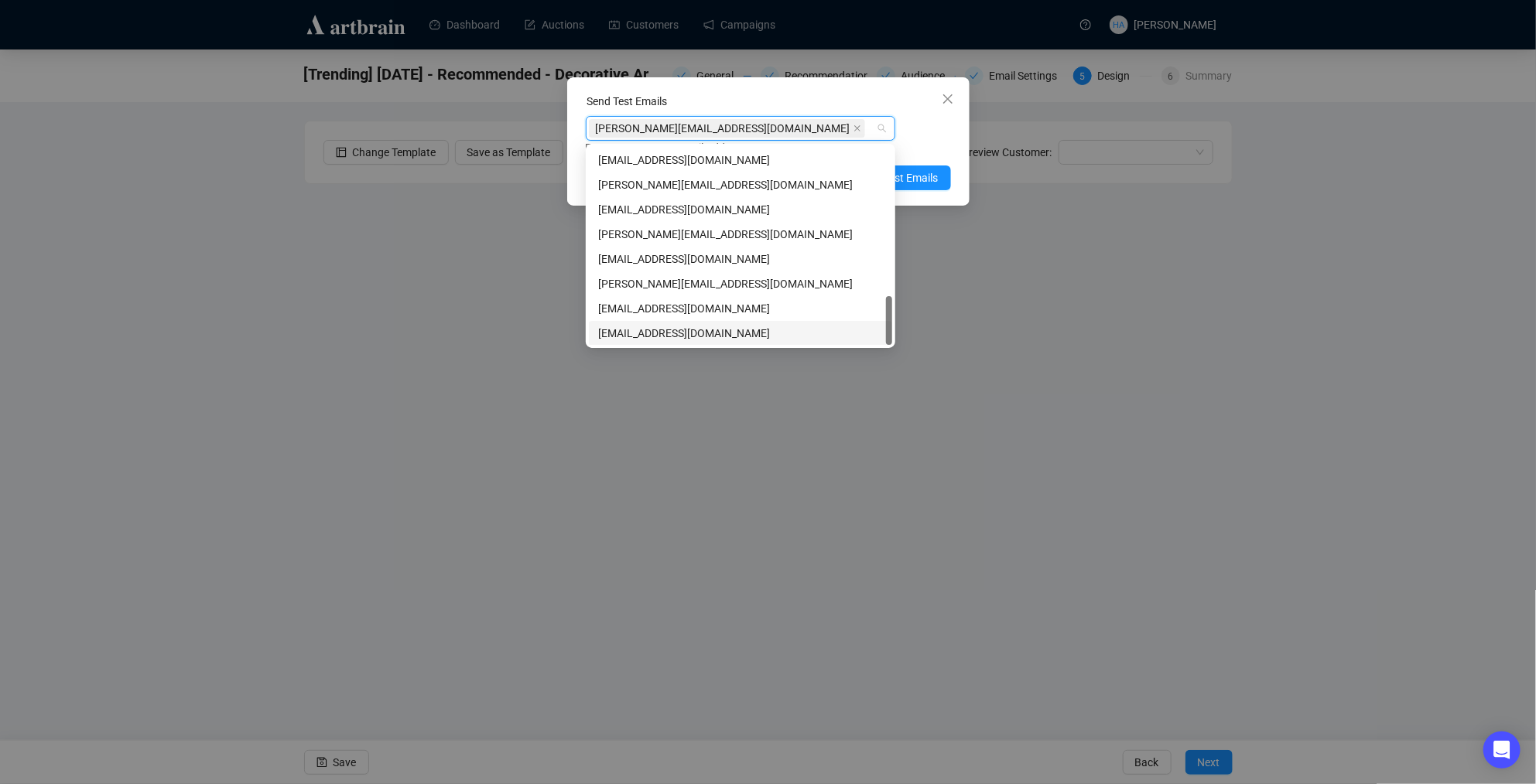
click at [654, 335] on div "[EMAIL_ADDRESS][DOMAIN_NAME]" at bounding box center [741, 333] width 284 height 17
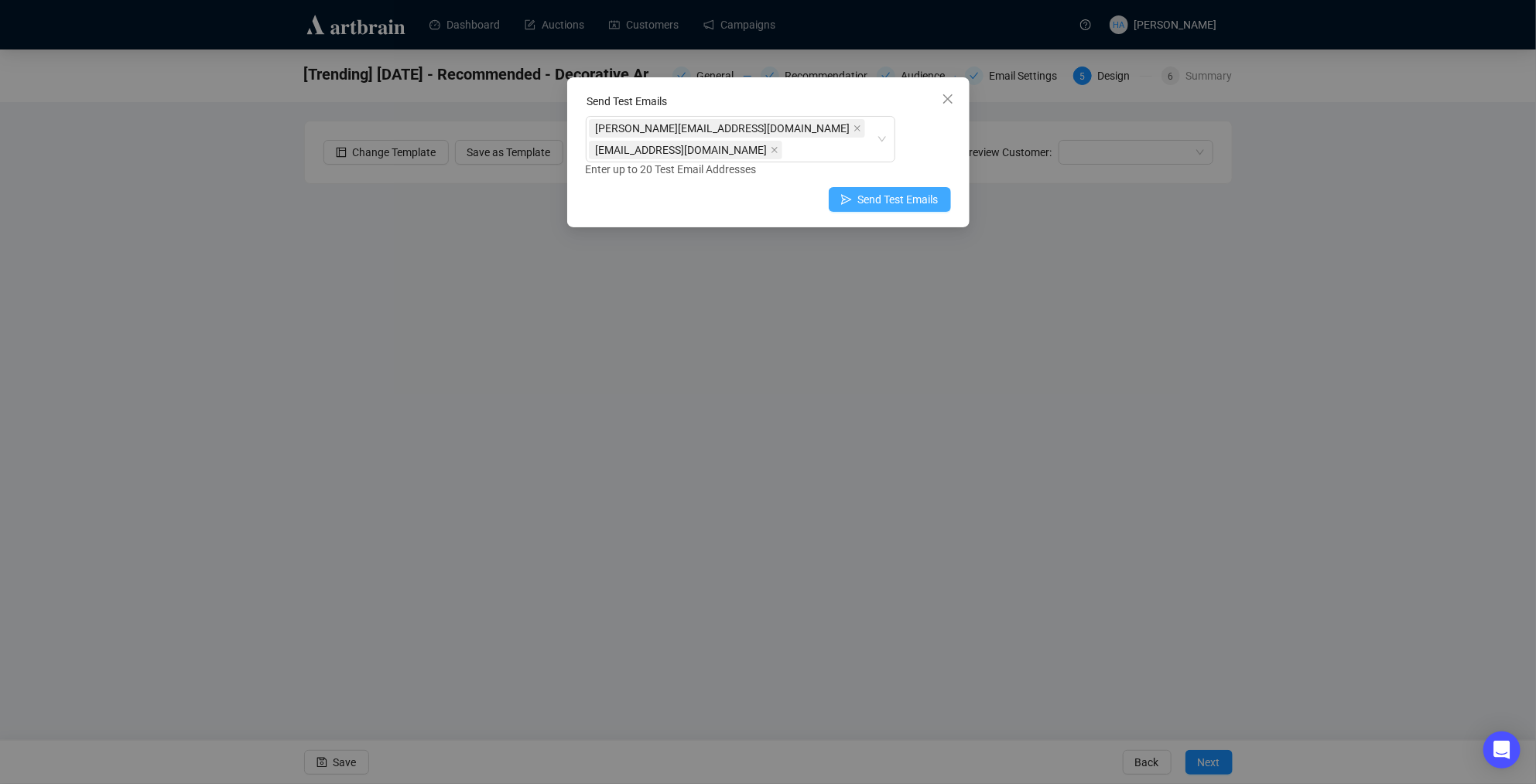
click at [926, 191] on span "Send Test Emails" at bounding box center [899, 200] width 81 height 17
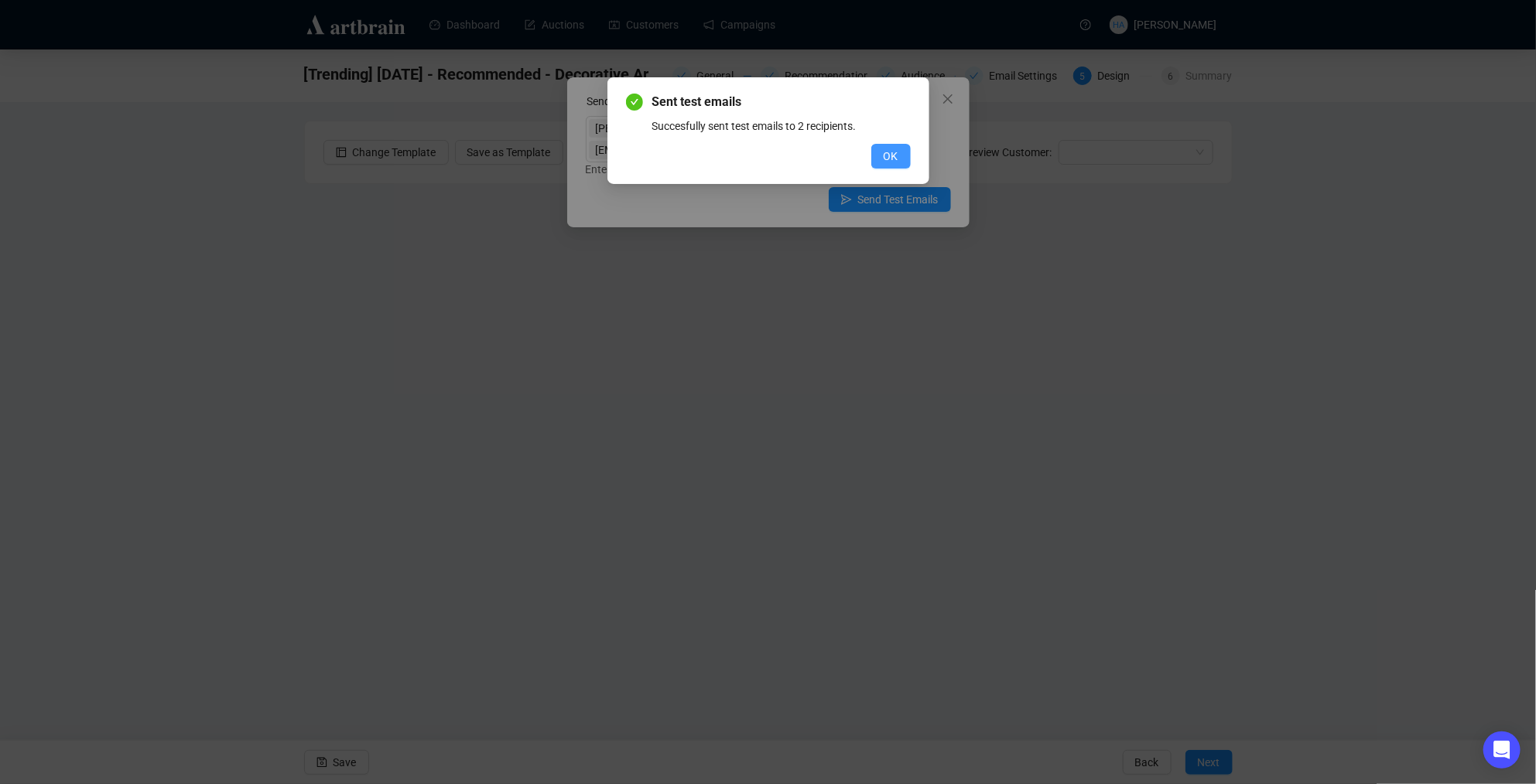
click at [887, 156] on span "OK" at bounding box center [891, 156] width 15 height 17
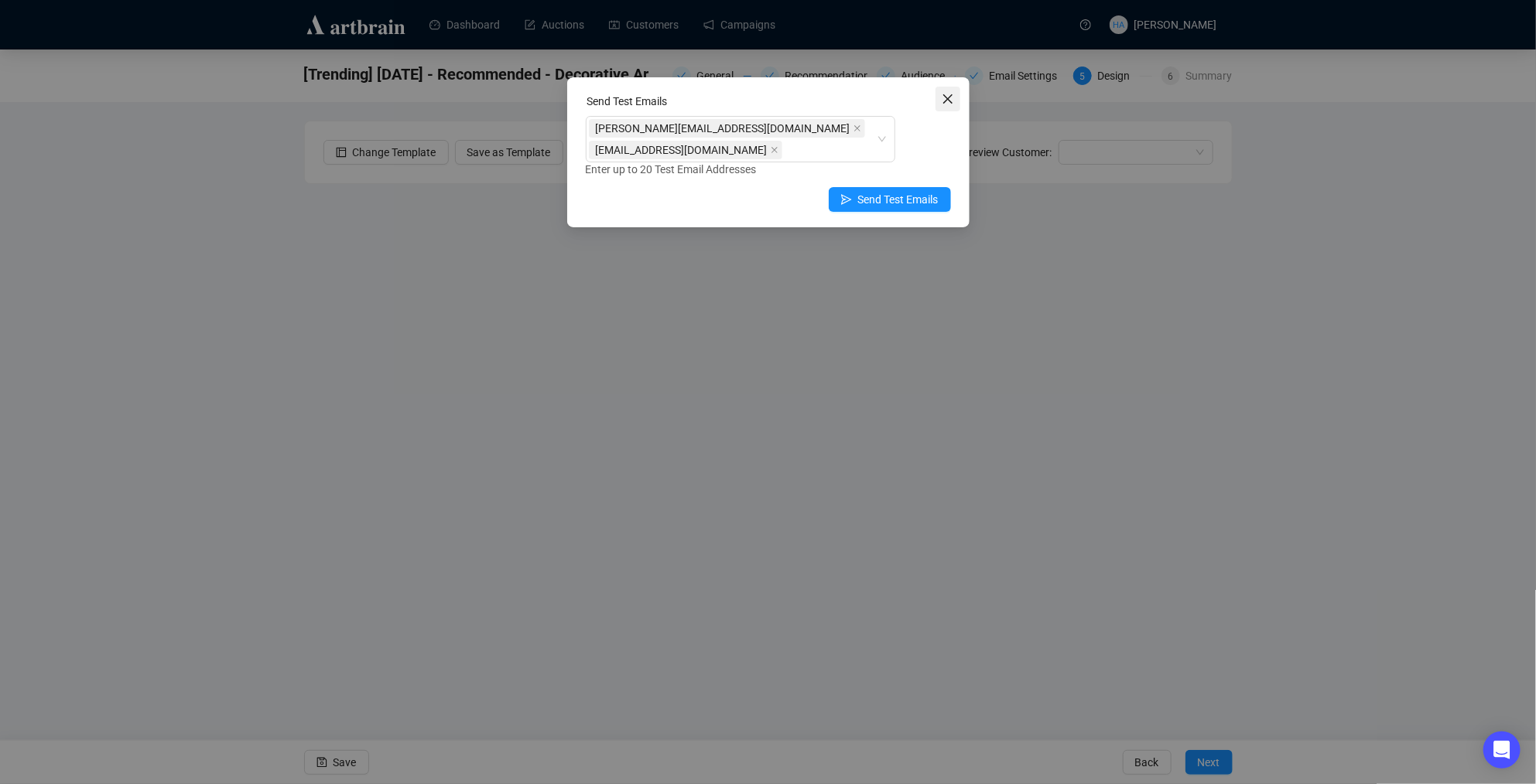
drag, startPoint x: 948, startPoint y: 96, endPoint x: 933, endPoint y: 99, distance: 15.3
click at [947, 97] on icon "close" at bounding box center [947, 98] width 12 height 12
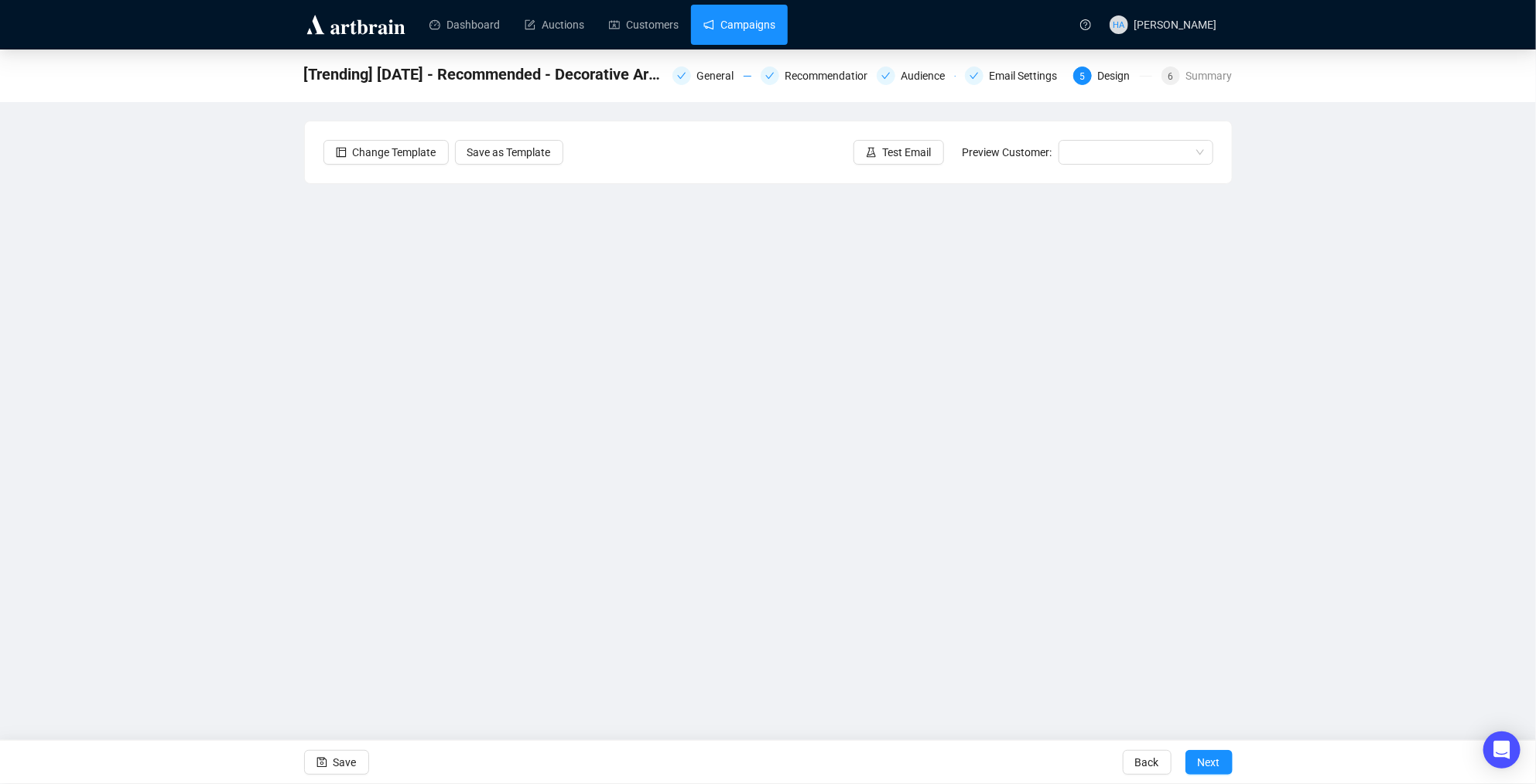
click at [761, 25] on link "Campaigns" at bounding box center [739, 24] width 72 height 40
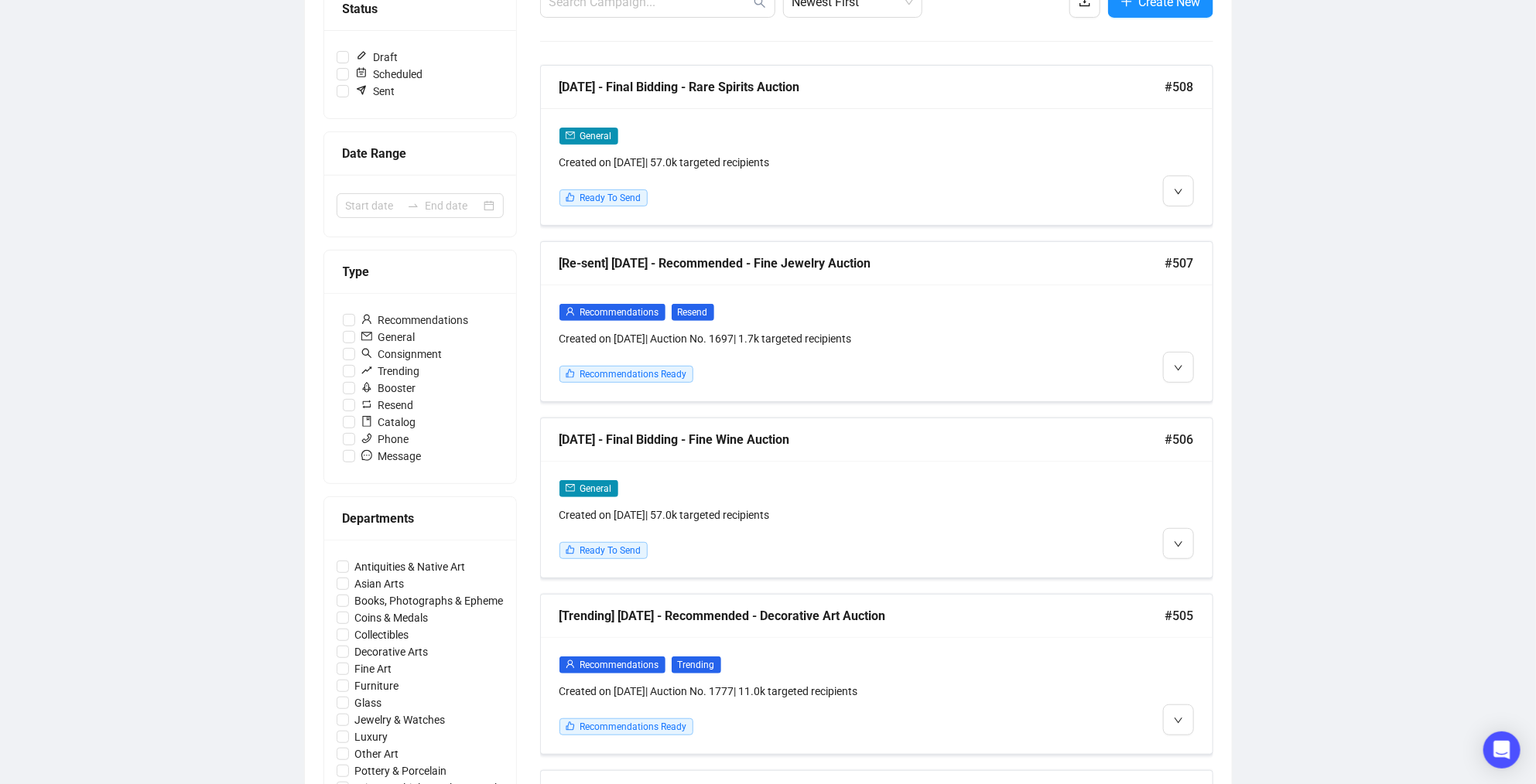
scroll to position [251, 0]
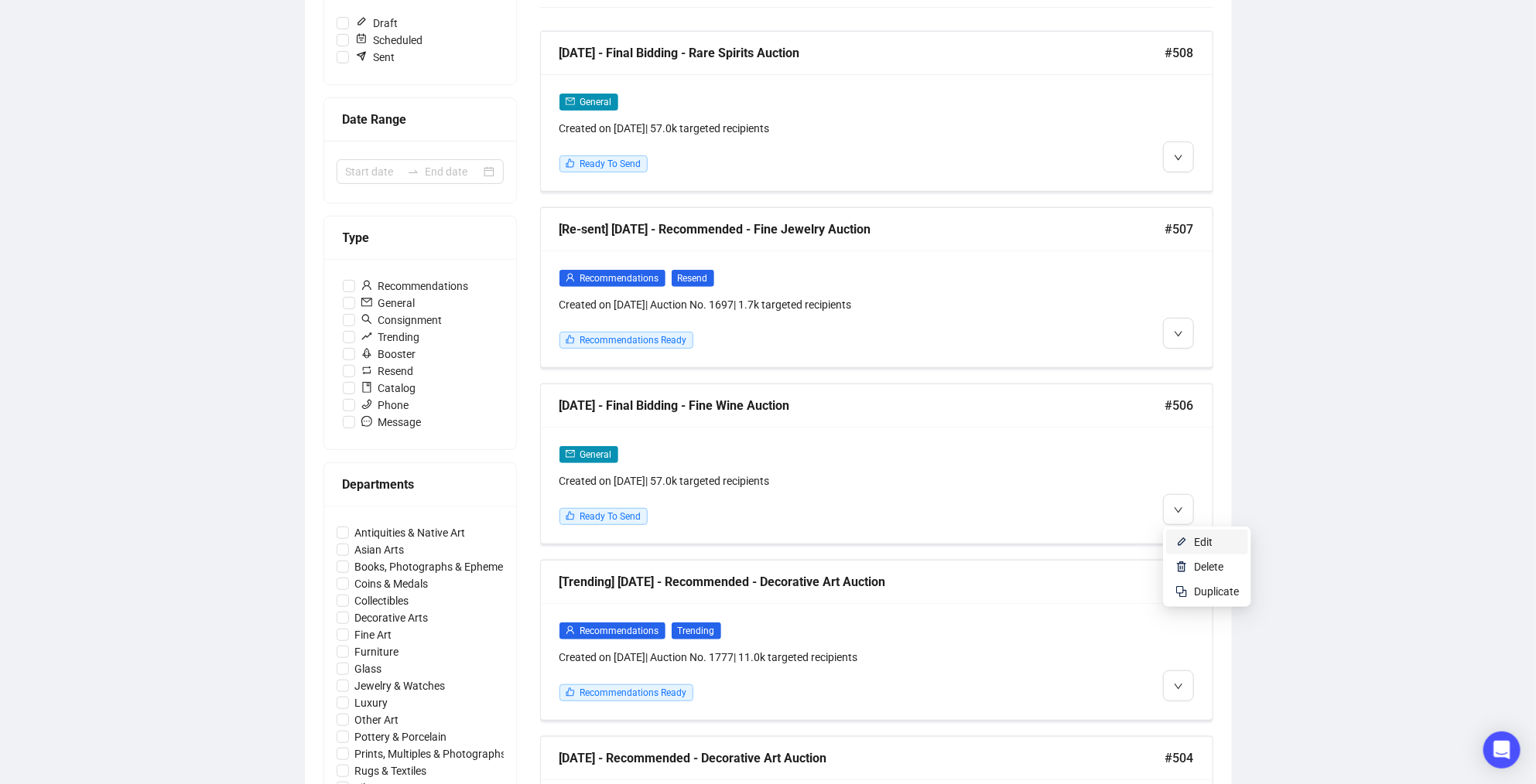
click at [1192, 543] on li "Edit" at bounding box center [1207, 542] width 82 height 25
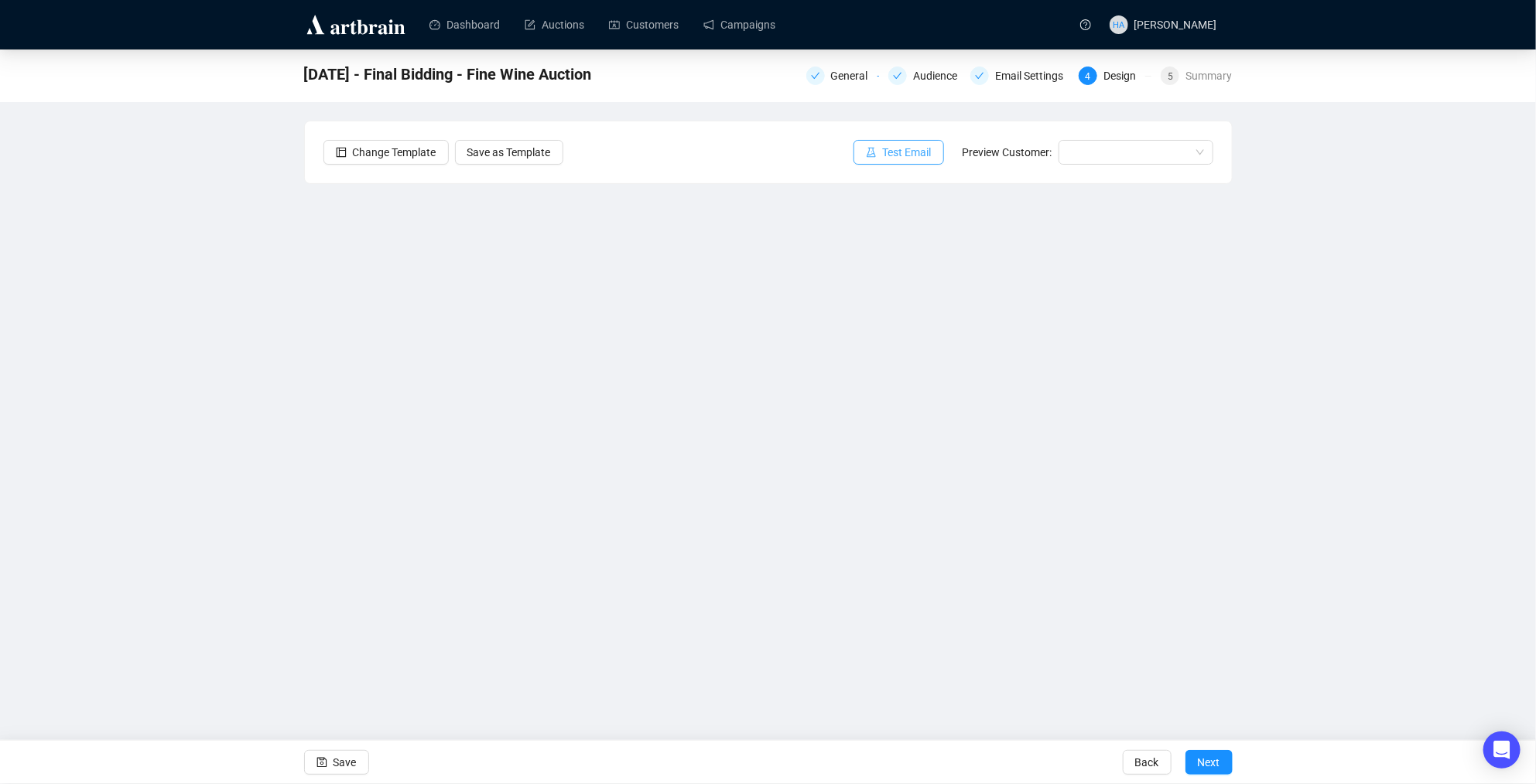
click at [902, 147] on span "Test Email" at bounding box center [907, 152] width 48 height 17
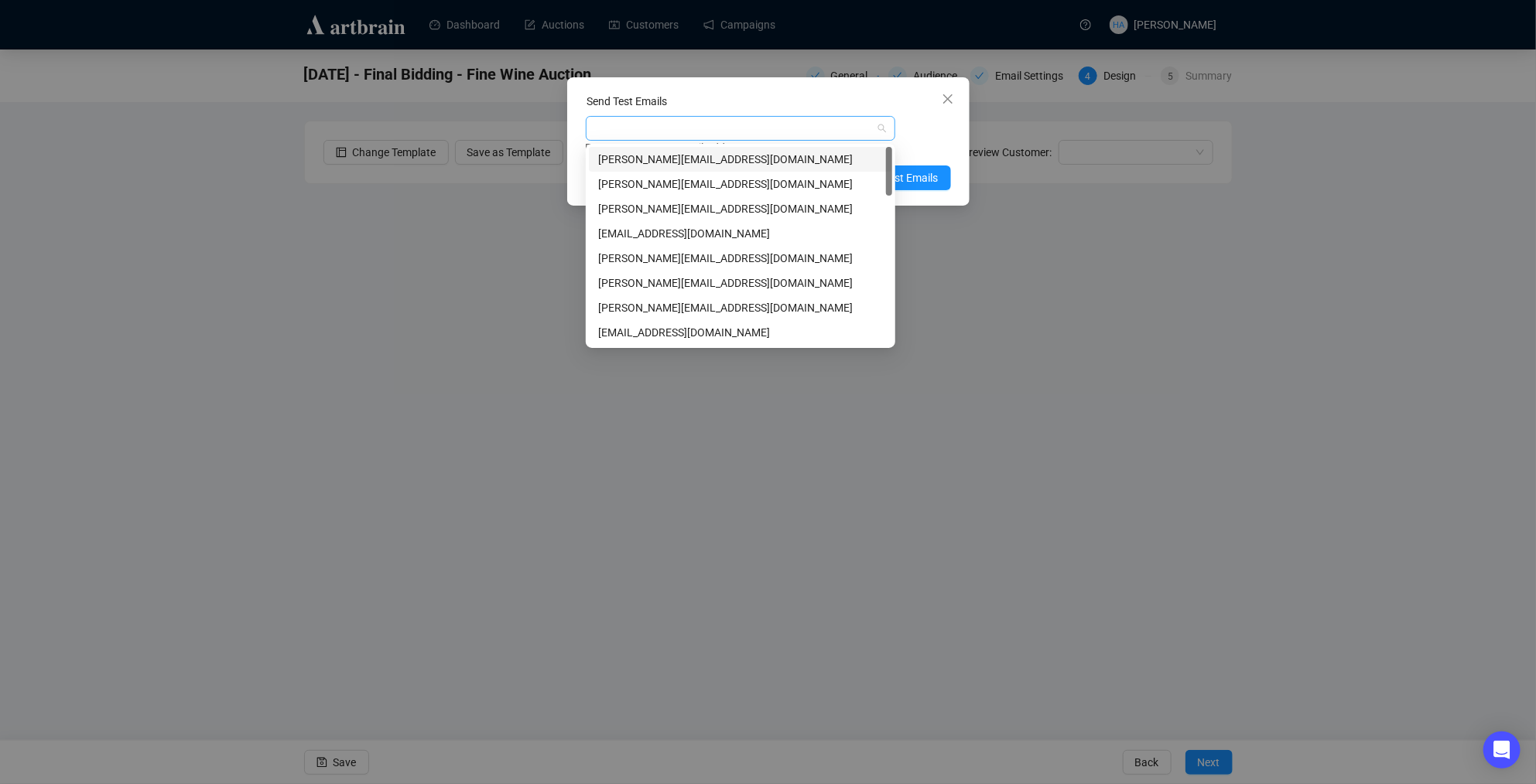
click at [762, 128] on div at bounding box center [732, 128] width 287 height 21
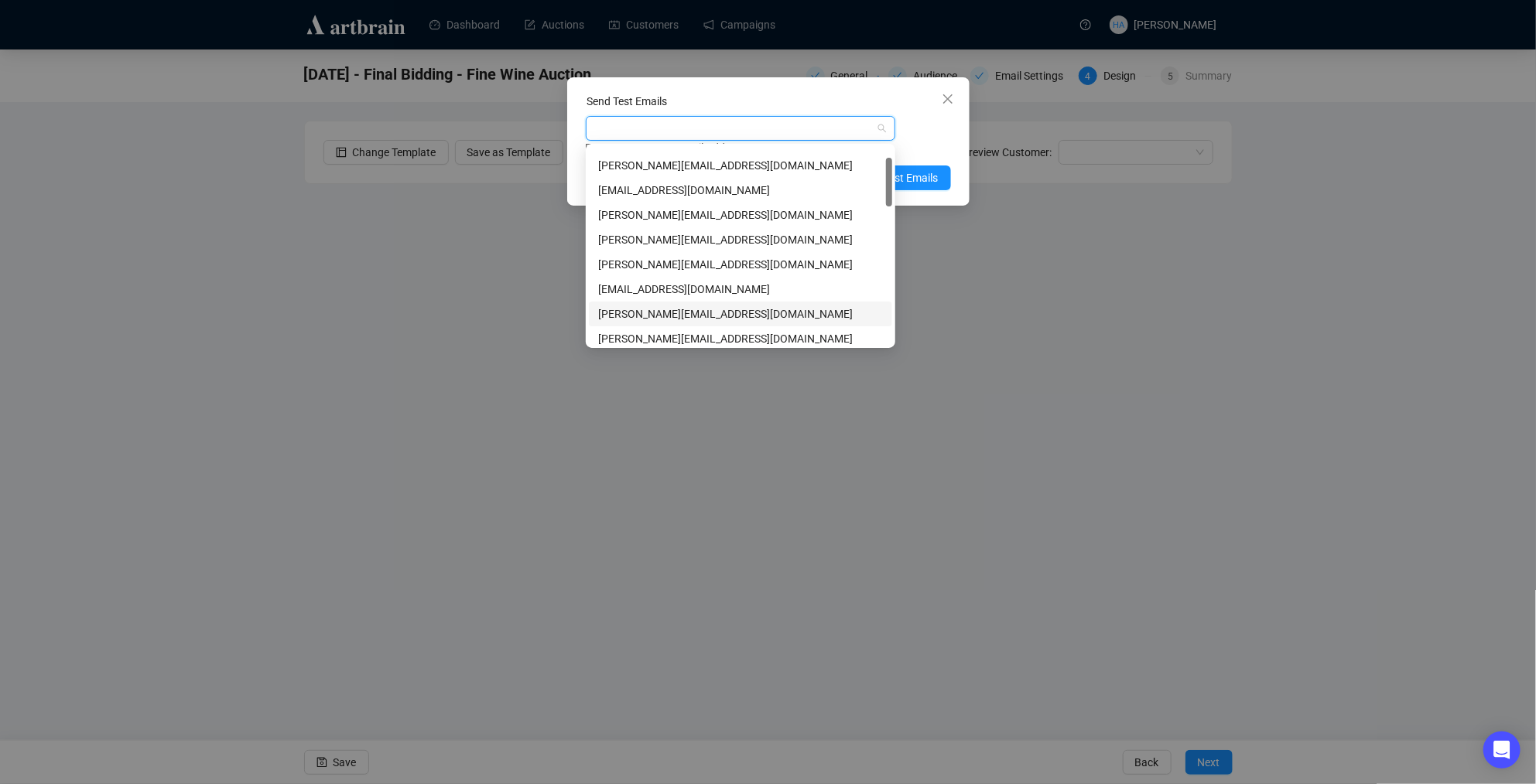
scroll to position [44, 0]
click at [637, 239] on div "[PERSON_NAME][EMAIL_ADDRESS][DOMAIN_NAME]" at bounding box center [741, 240] width 284 height 17
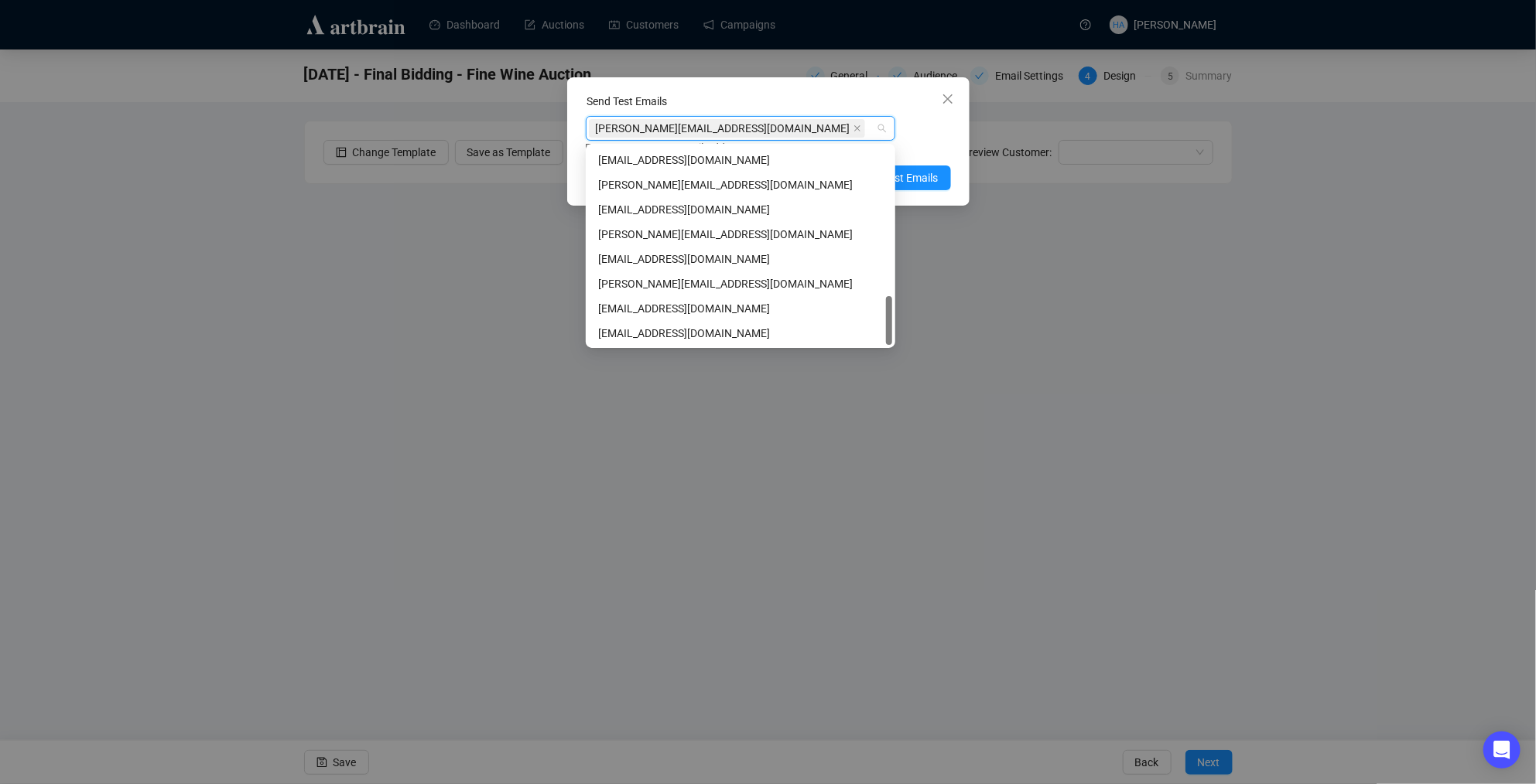
scroll to position [594, 0]
click at [671, 332] on div "[EMAIL_ADDRESS][DOMAIN_NAME]" at bounding box center [741, 333] width 284 height 17
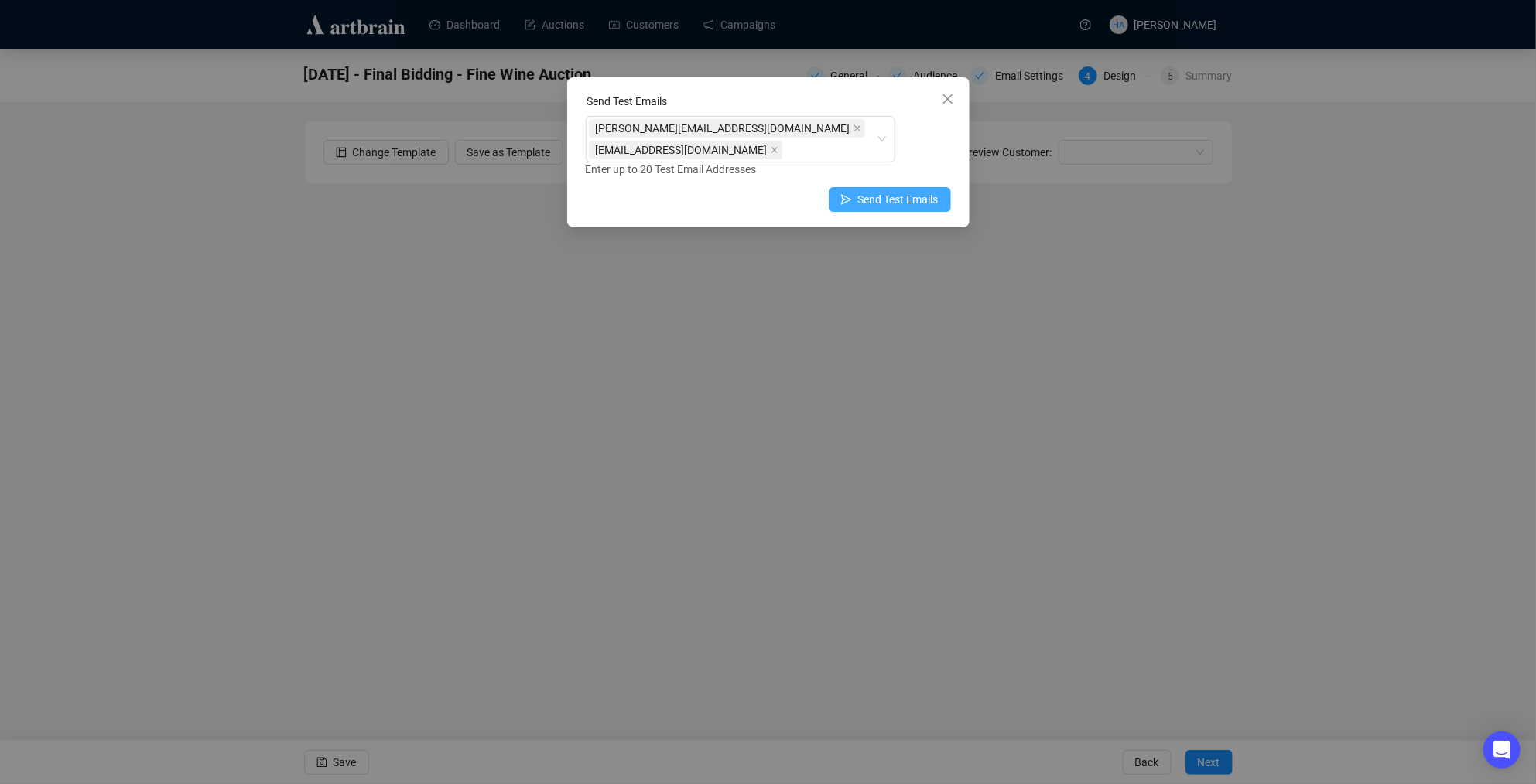
click at [924, 191] on span "Send Test Emails" at bounding box center [899, 200] width 81 height 17
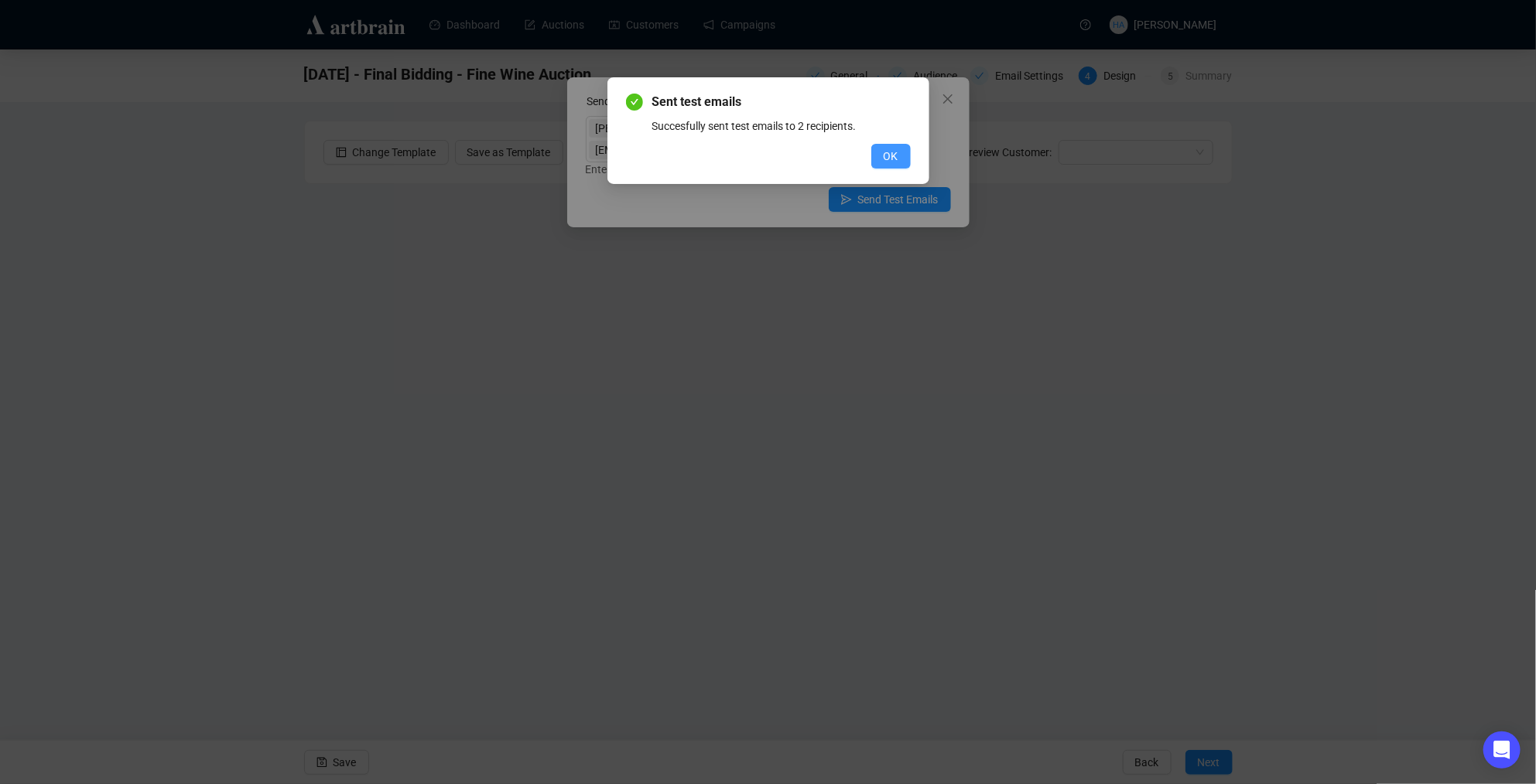
click at [886, 155] on span "OK" at bounding box center [891, 156] width 15 height 17
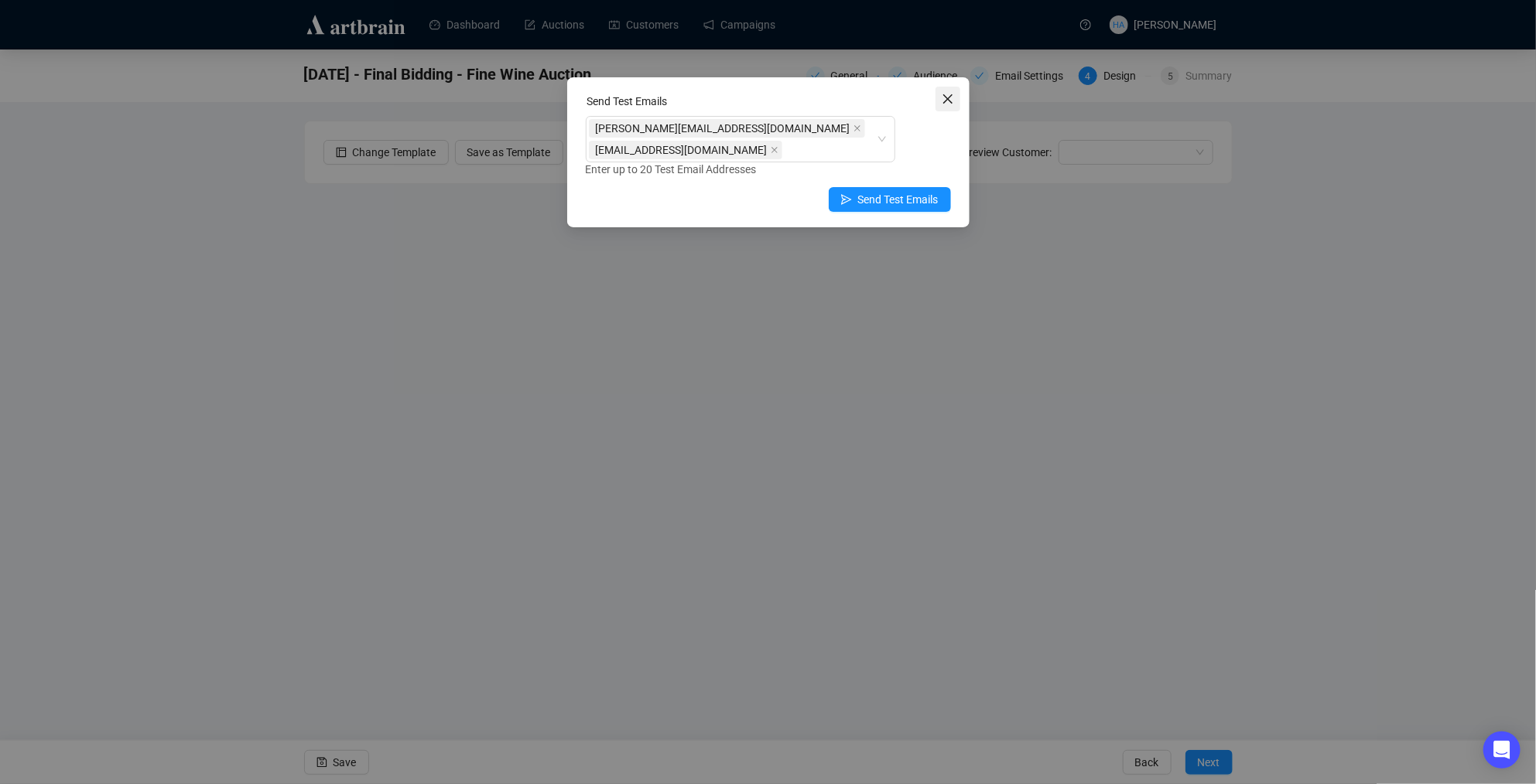
click at [948, 93] on icon "close" at bounding box center [947, 98] width 12 height 12
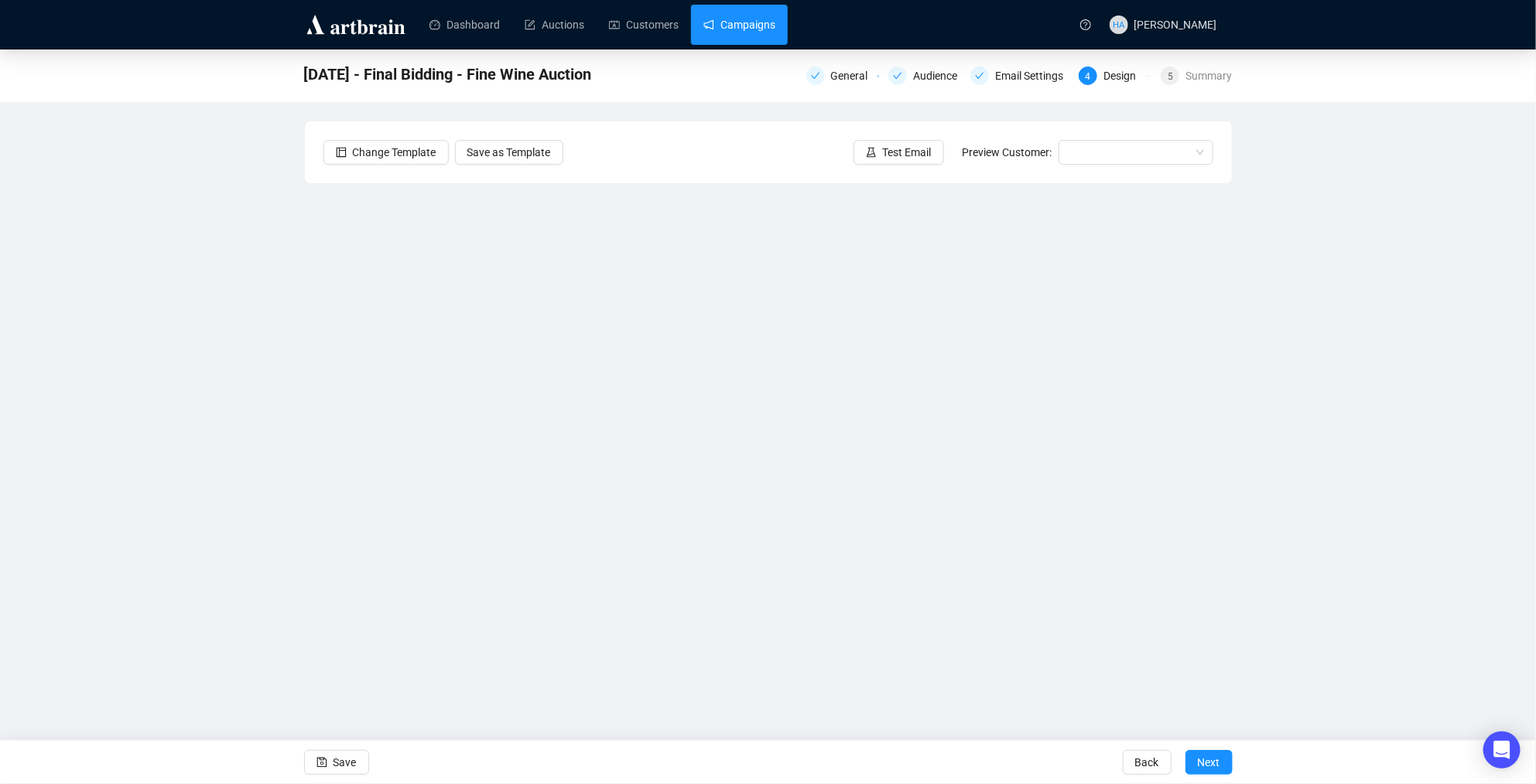
click at [743, 25] on link "Campaigns" at bounding box center [739, 24] width 72 height 40
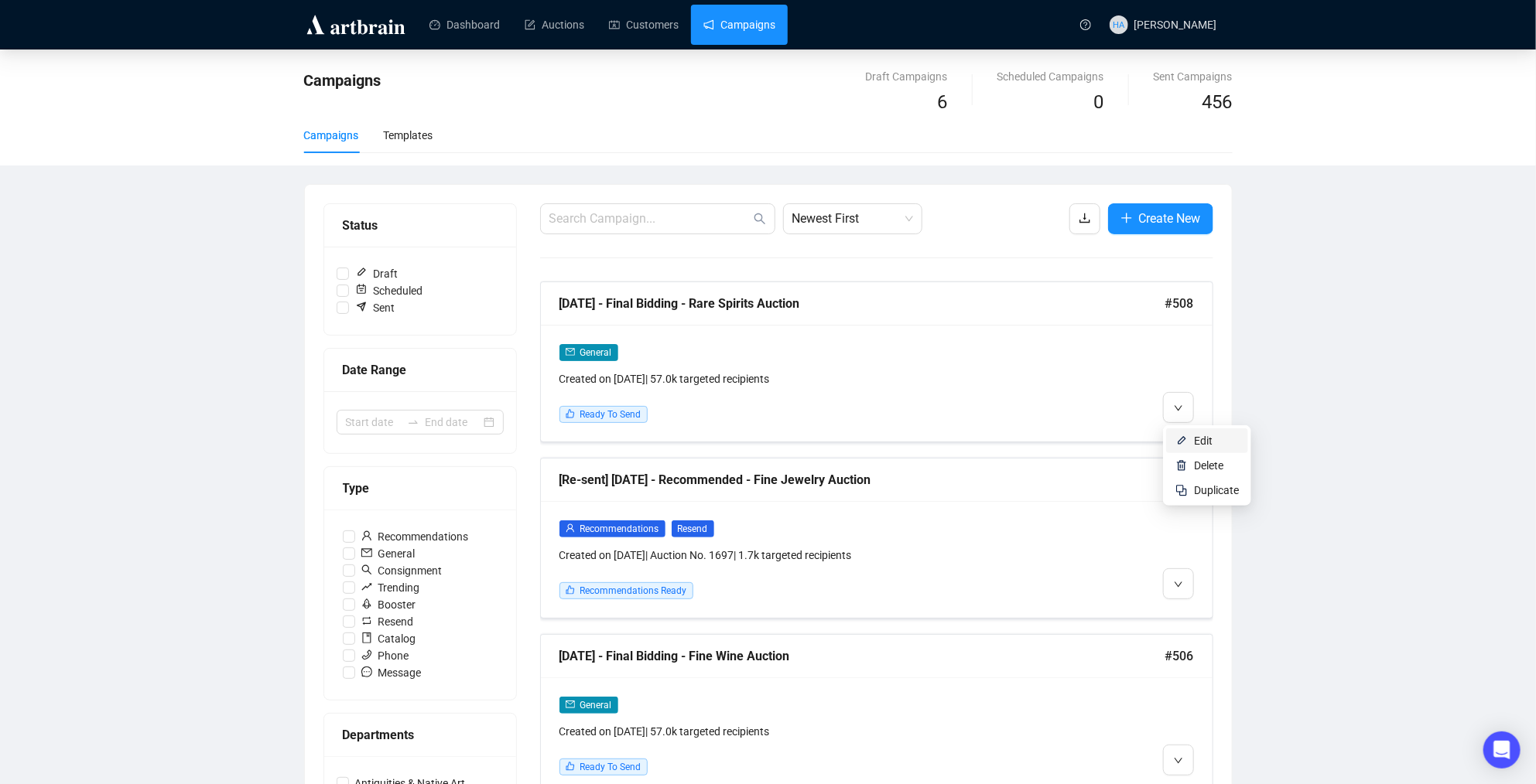
click at [1196, 435] on span "Edit" at bounding box center [1203, 440] width 19 height 12
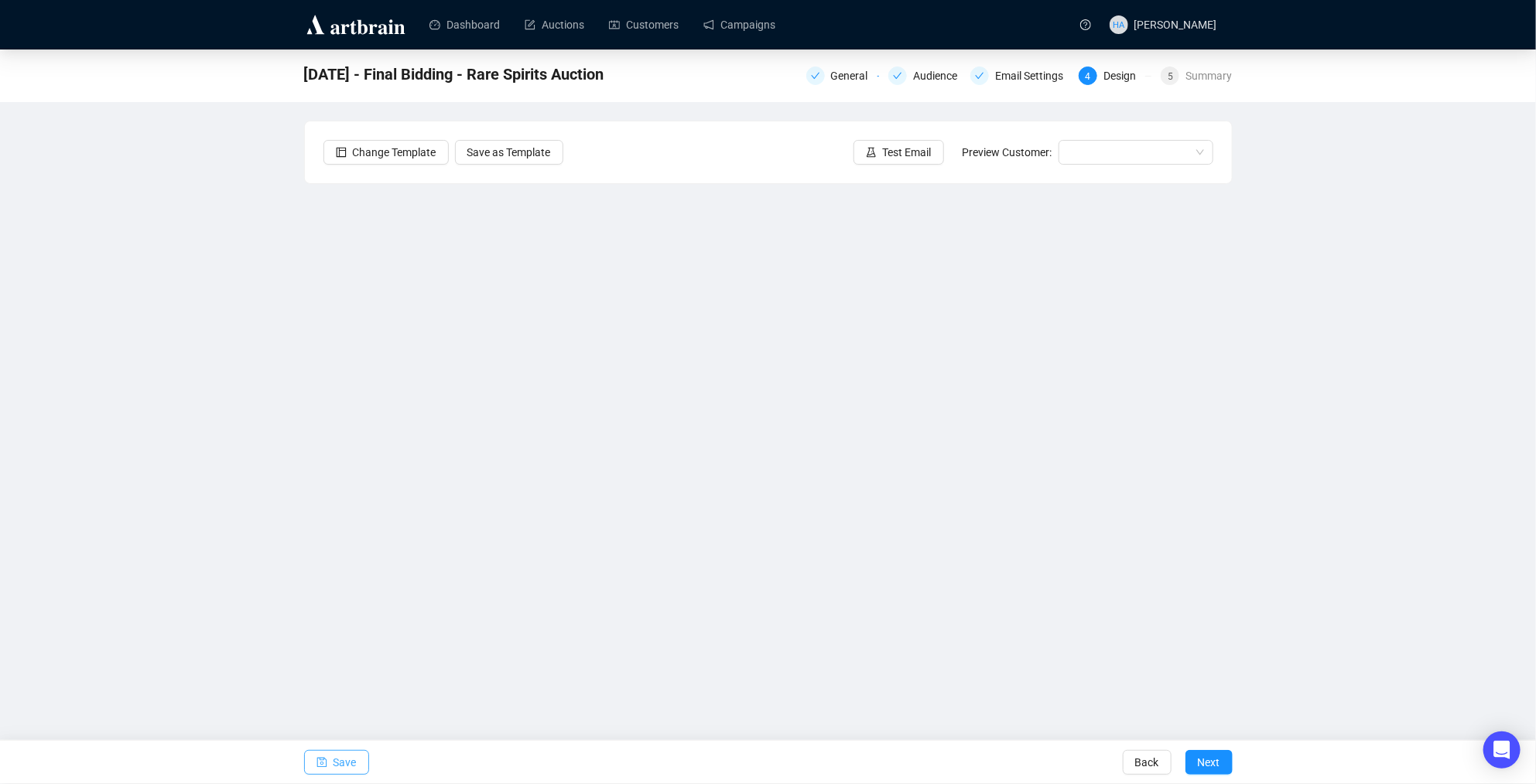
click at [348, 764] on span "Save" at bounding box center [345, 763] width 23 height 44
click at [356, 764] on span "Save" at bounding box center [345, 763] width 23 height 44
click at [747, 25] on link "Campaigns" at bounding box center [739, 24] width 72 height 40
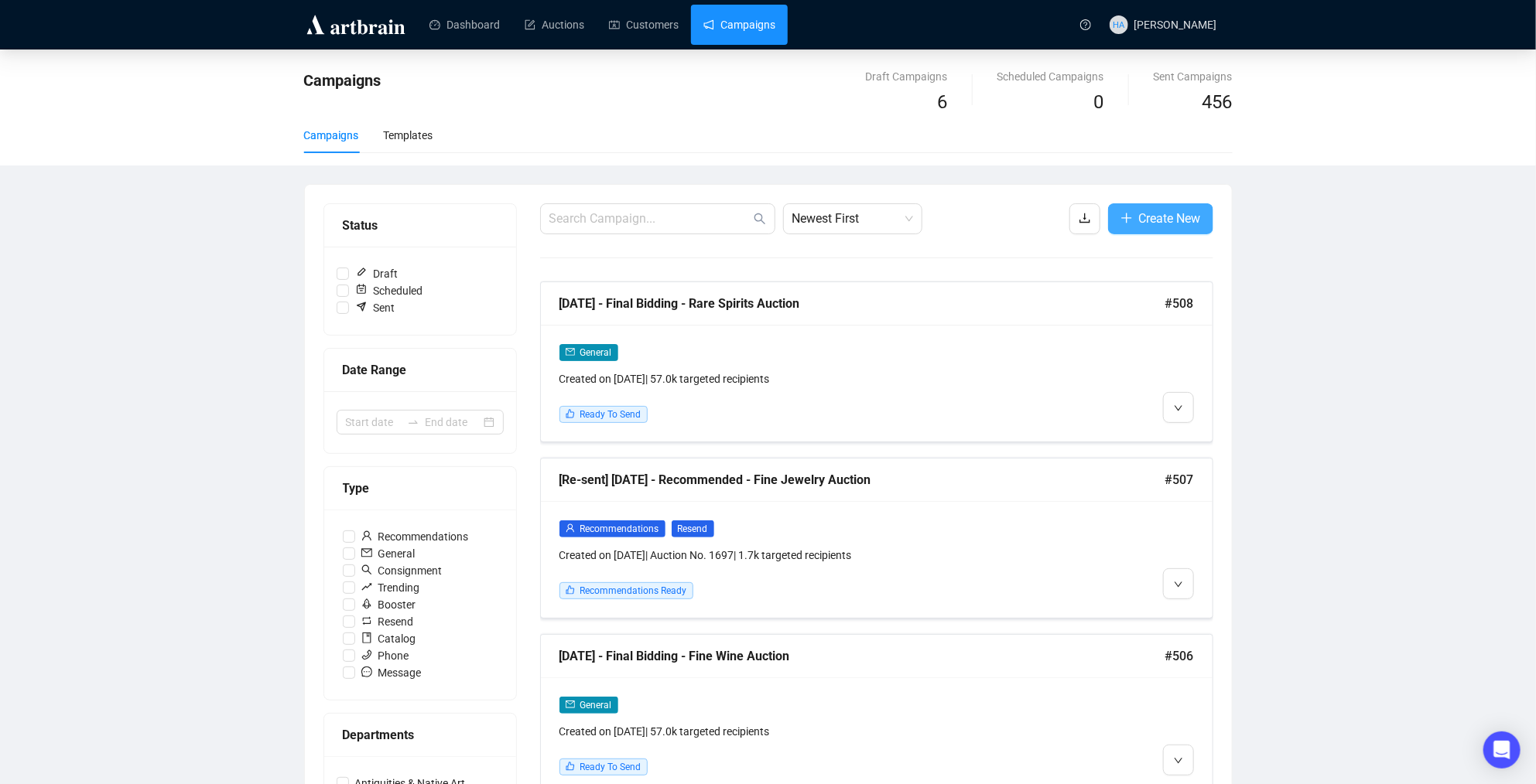
click at [1163, 216] on span "Create New" at bounding box center [1170, 218] width 62 height 20
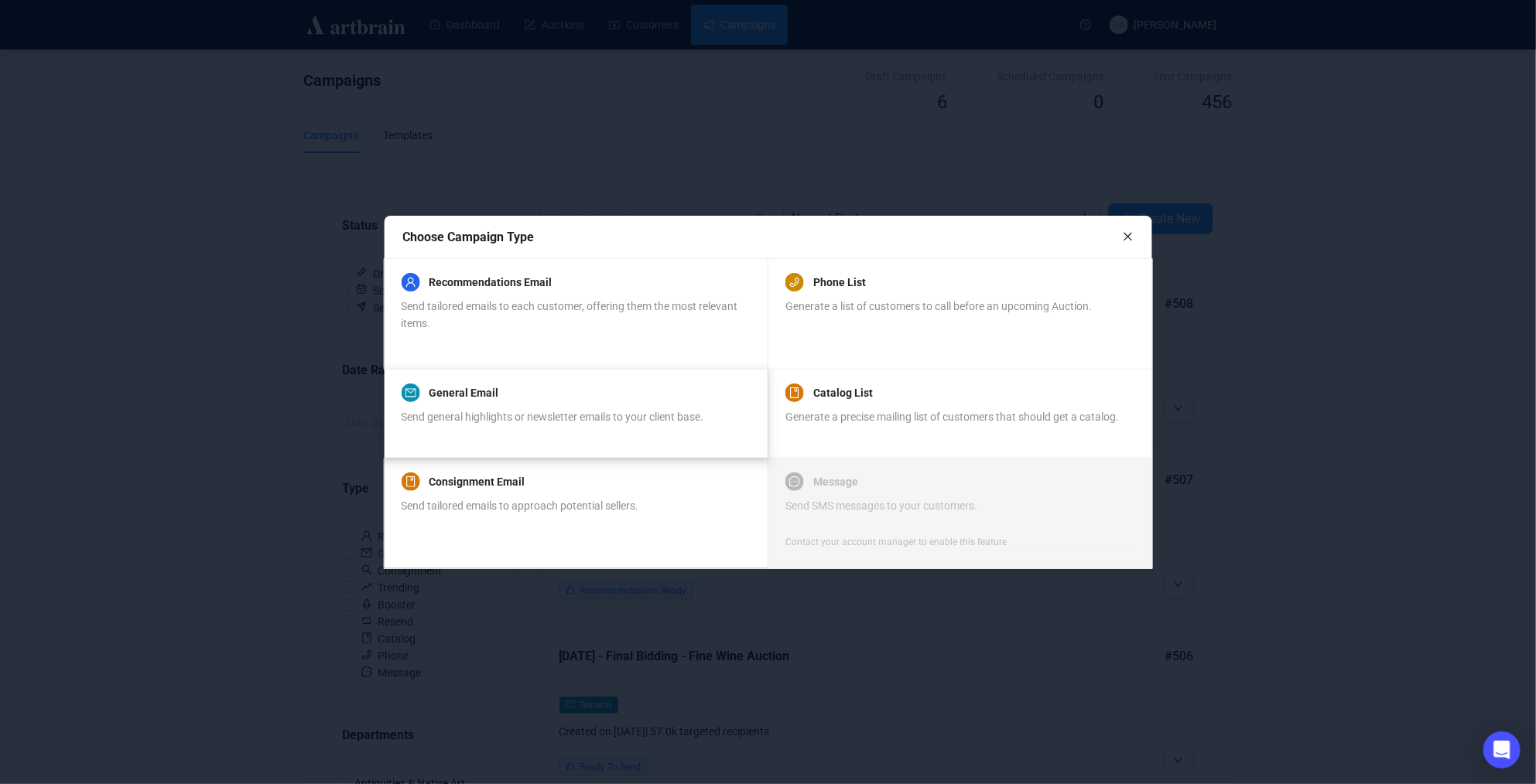
click at [621, 411] on span "Send general highlights or newsletter emails to your client base." at bounding box center [552, 416] width 303 height 12
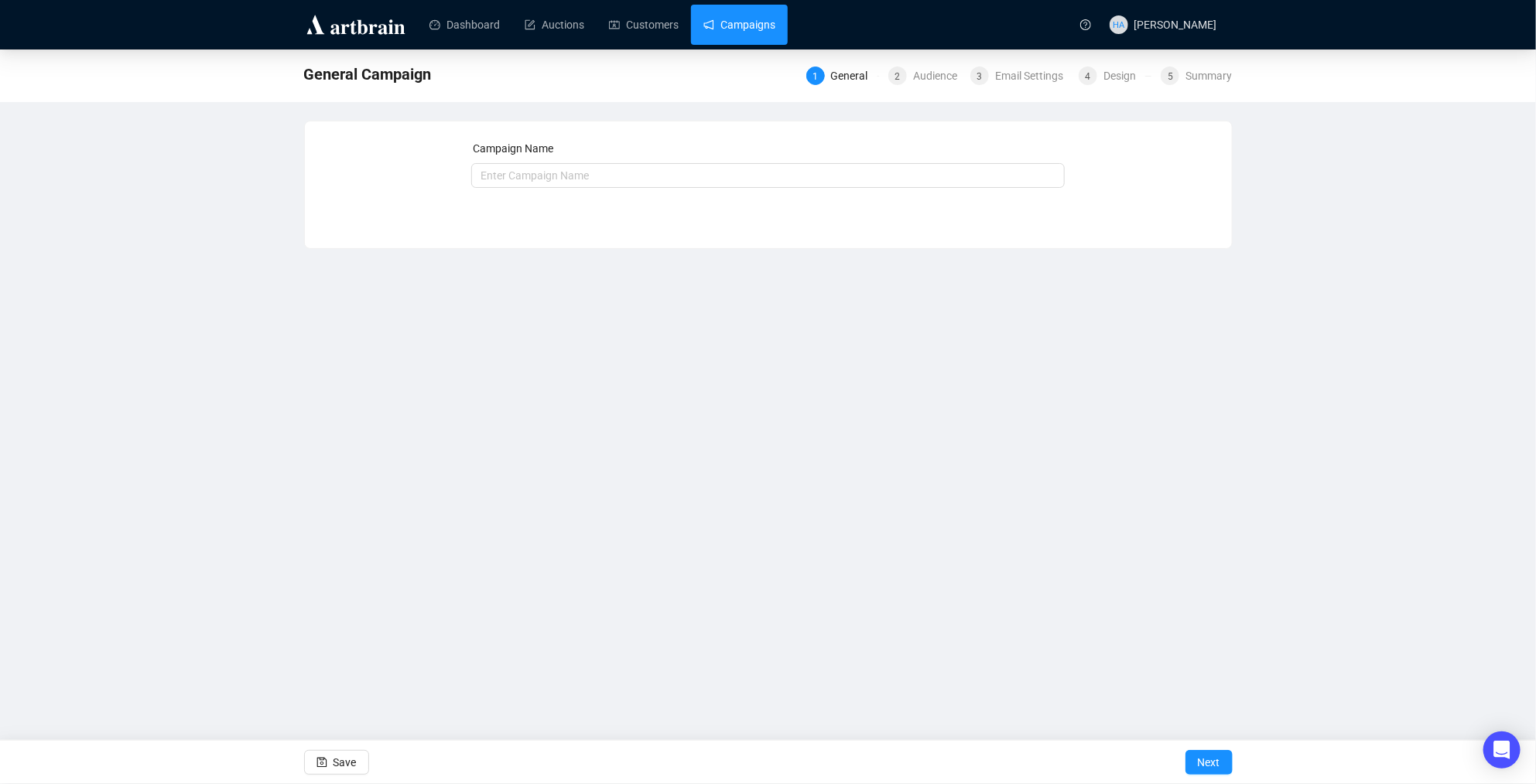
click at [756, 33] on link "Campaigns" at bounding box center [739, 24] width 72 height 40
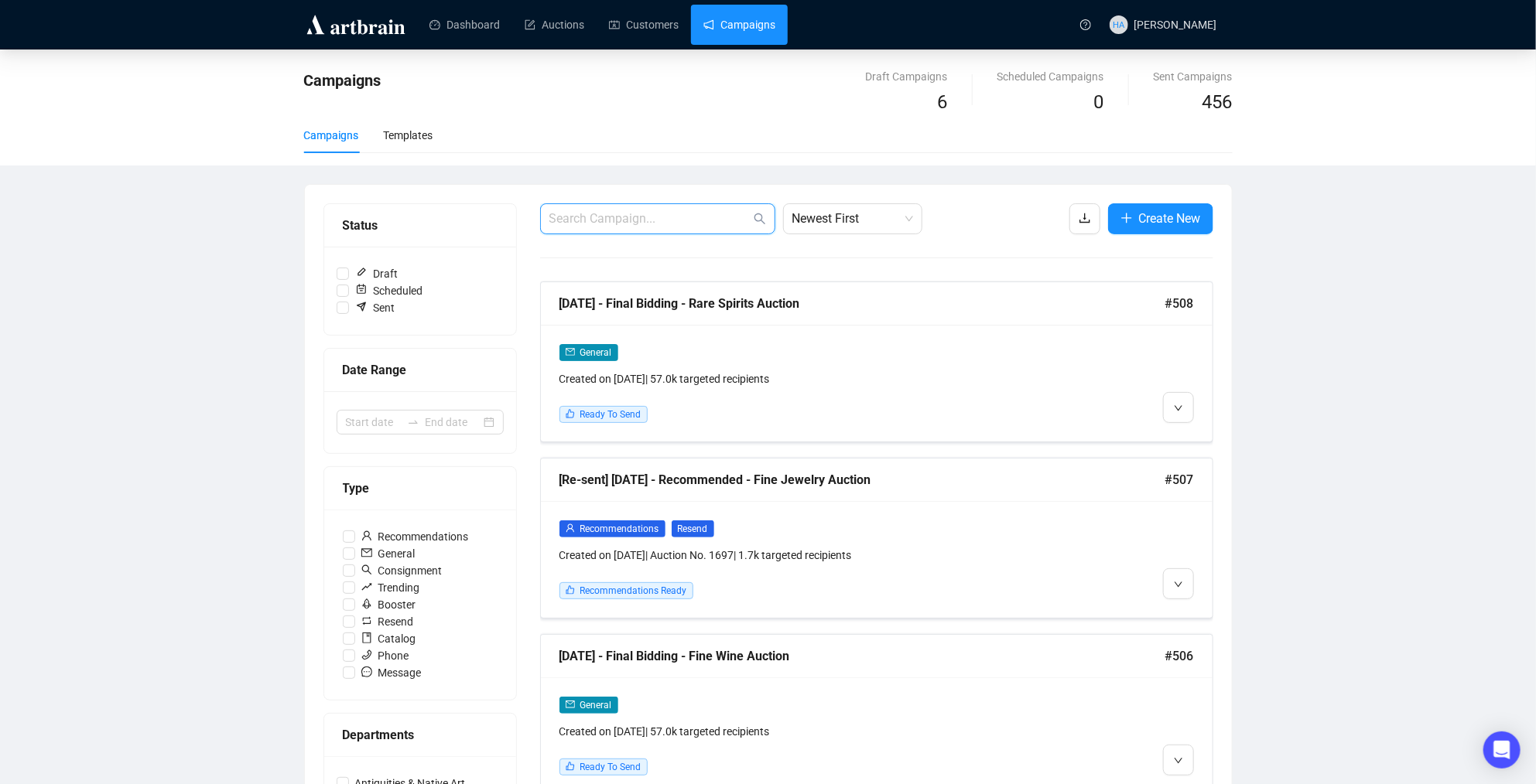
click at [661, 219] on input "text" at bounding box center [650, 219] width 202 height 19
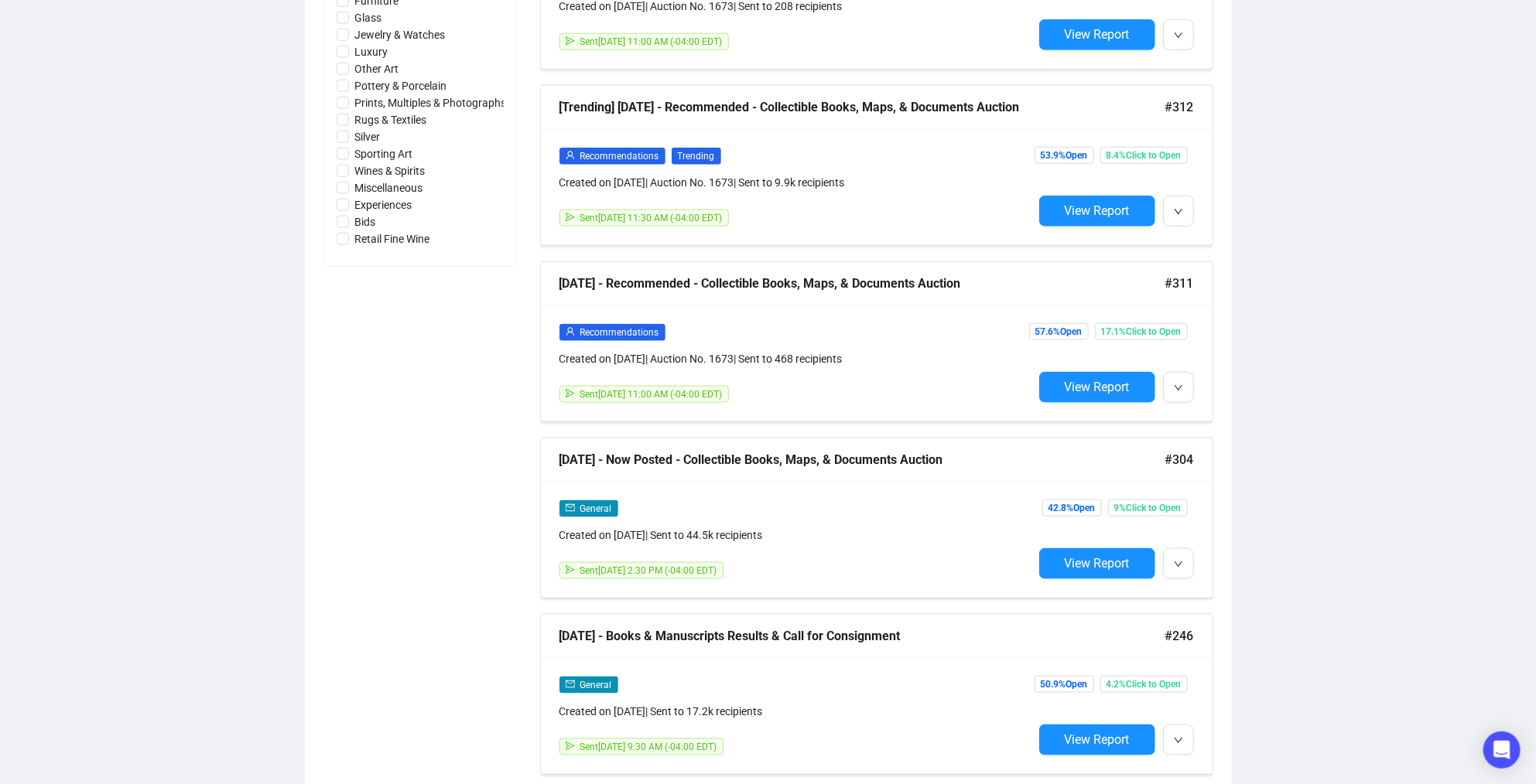
scroll to position [904, 0]
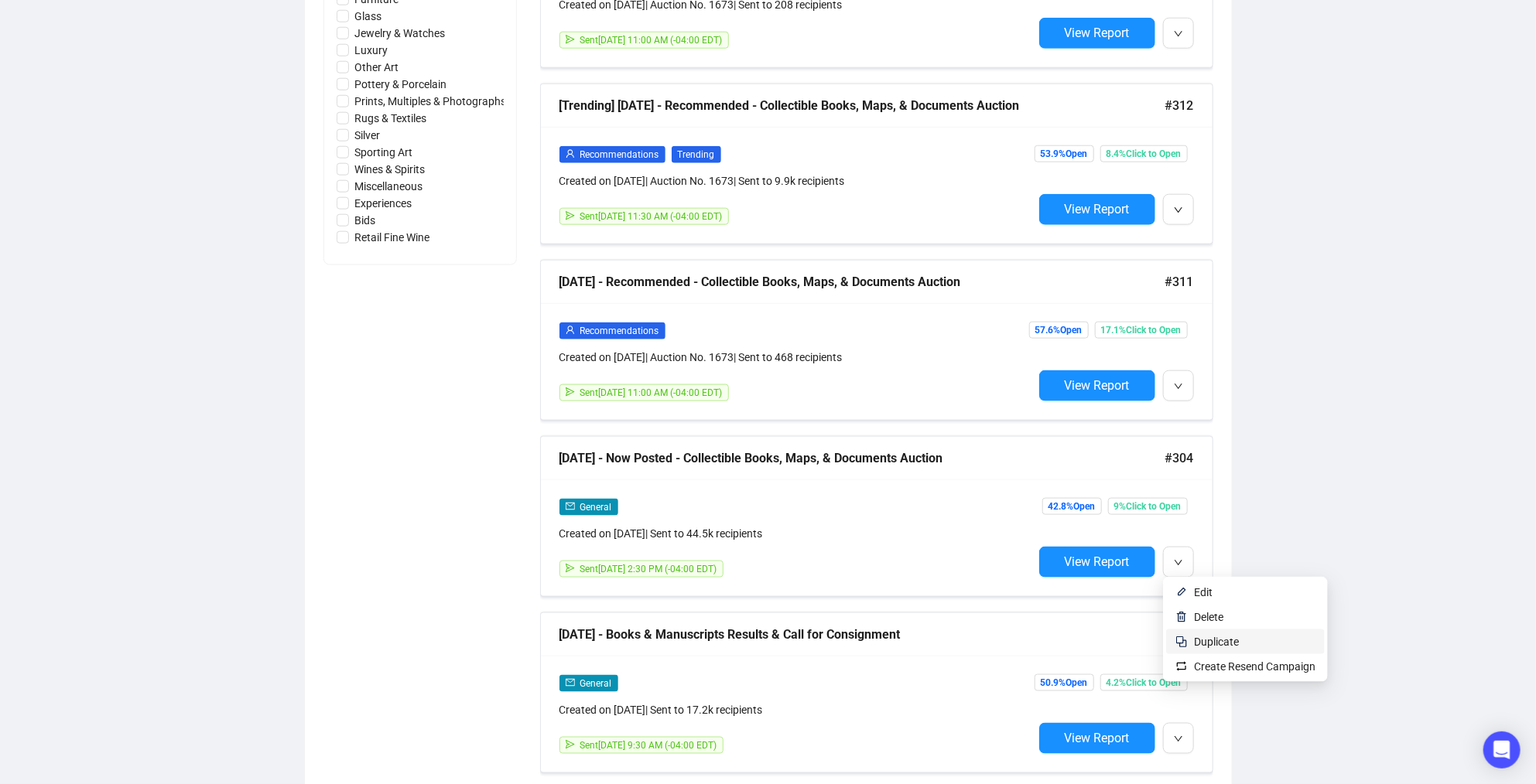
type input "Books"
click at [1210, 640] on span "Duplicate" at bounding box center [1216, 642] width 45 height 12
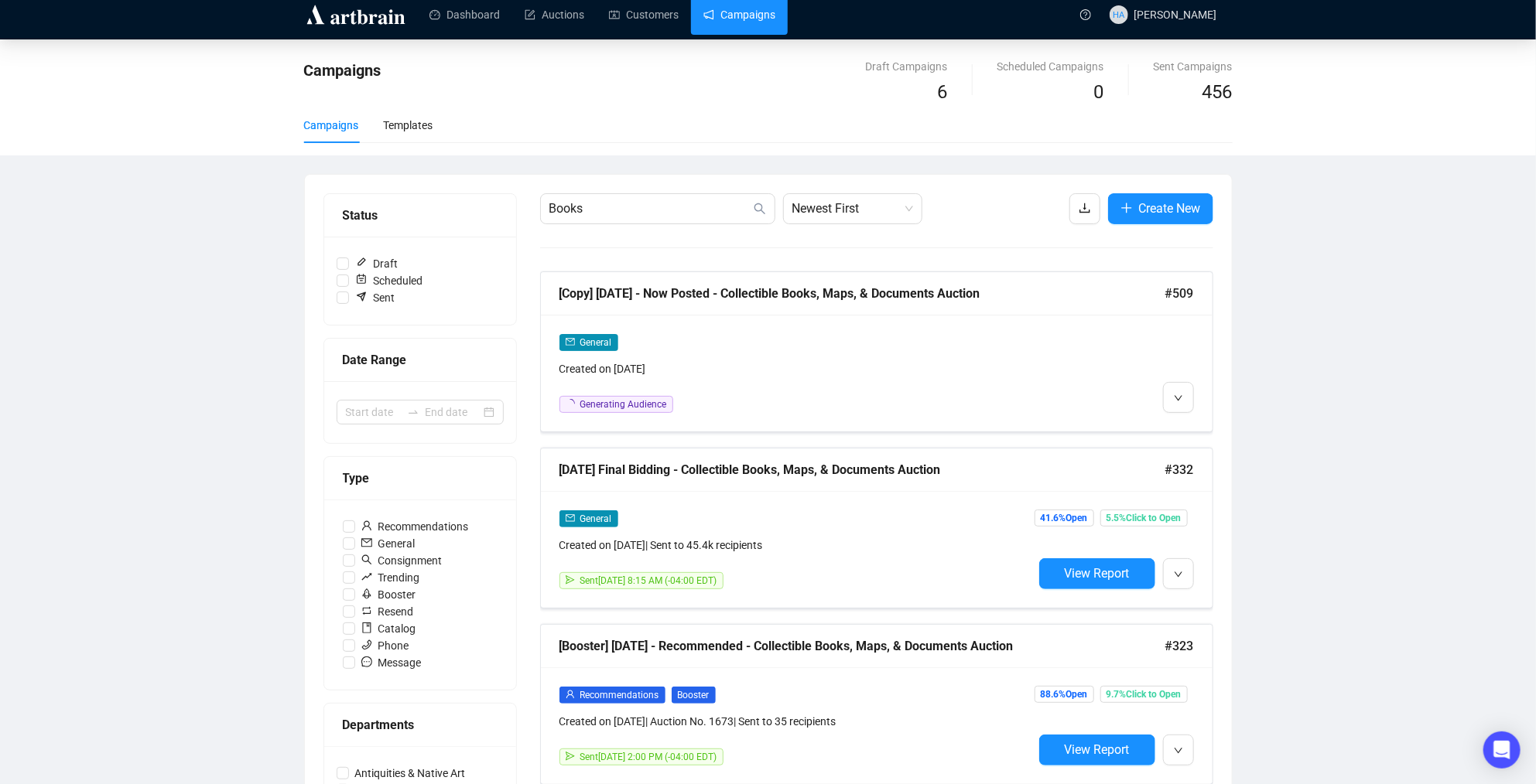
scroll to position [0, 0]
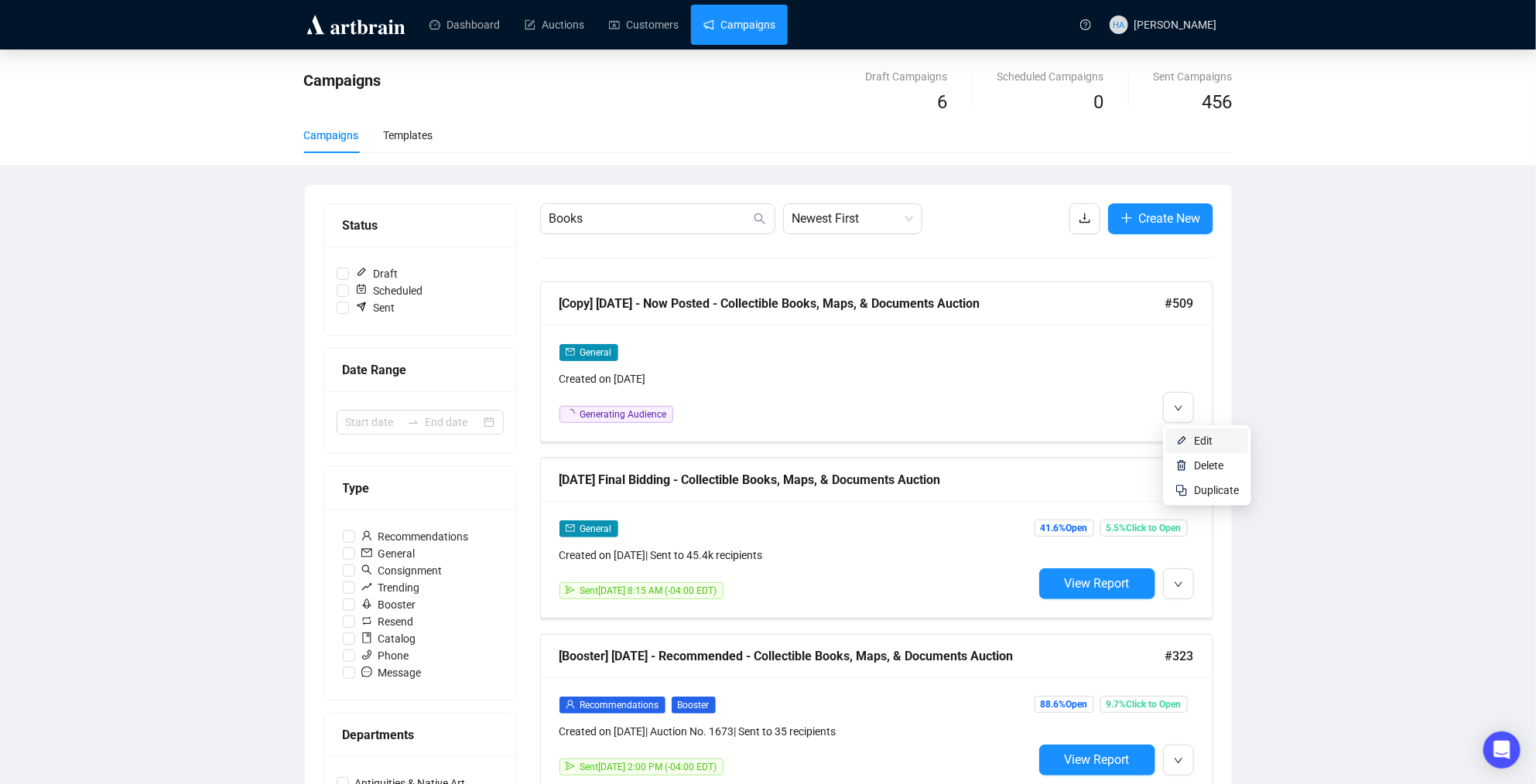
click at [1201, 442] on span "Edit" at bounding box center [1203, 440] width 19 height 12
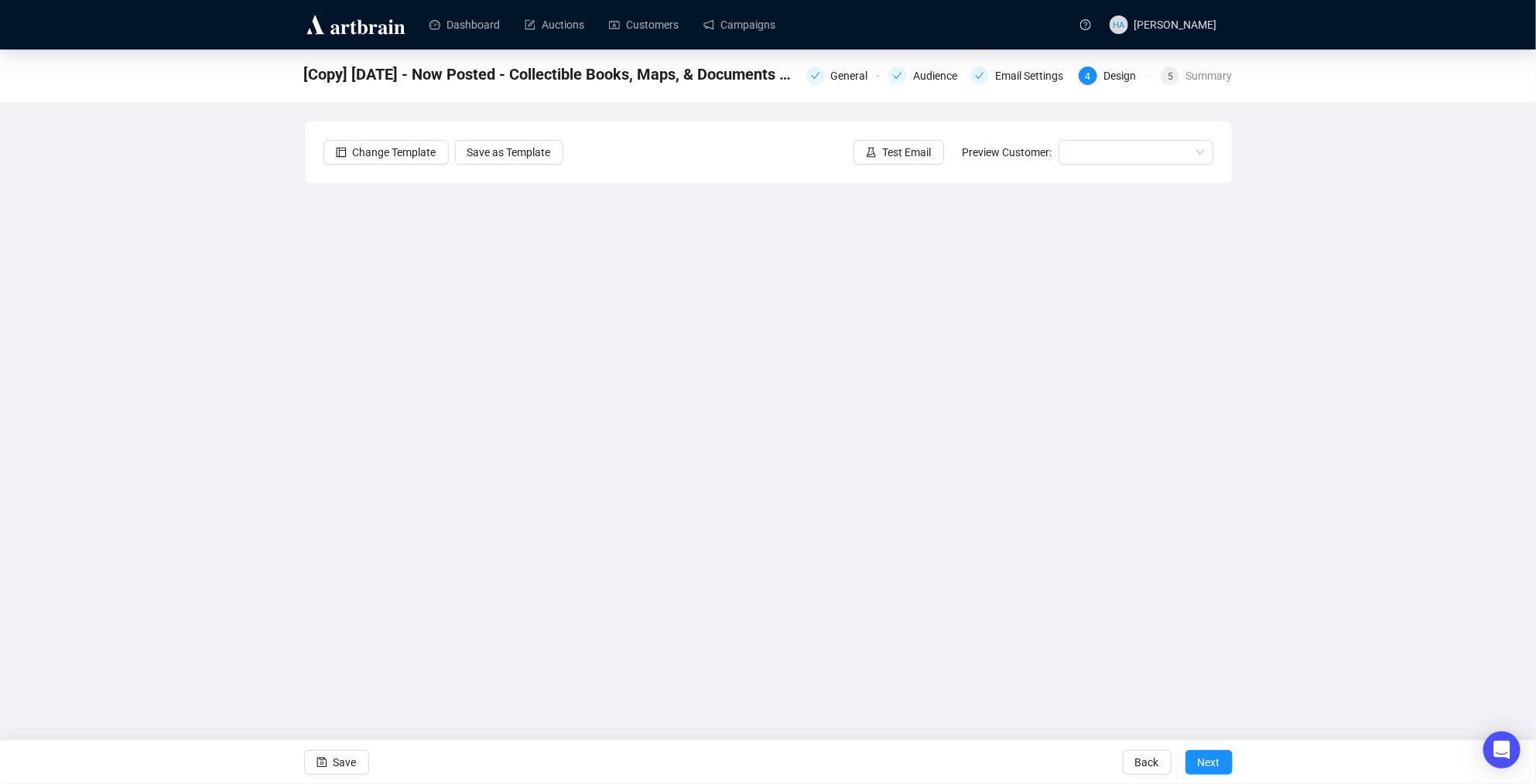
click at [349, 76] on span "[Copy] [DATE] - Now Posted - Collectible Books, Maps, & Documents Auction" at bounding box center [550, 74] width 492 height 25
drag, startPoint x: 381, startPoint y: 74, endPoint x: 298, endPoint y: 74, distance: 83.0
click at [298, 74] on div "[Copy] [DATE] - Now Posted - Collectible Books, Maps, & Documents Auction Gener…" at bounding box center [768, 75] width 1536 height 53
click at [835, 77] on div "General" at bounding box center [854, 76] width 46 height 19
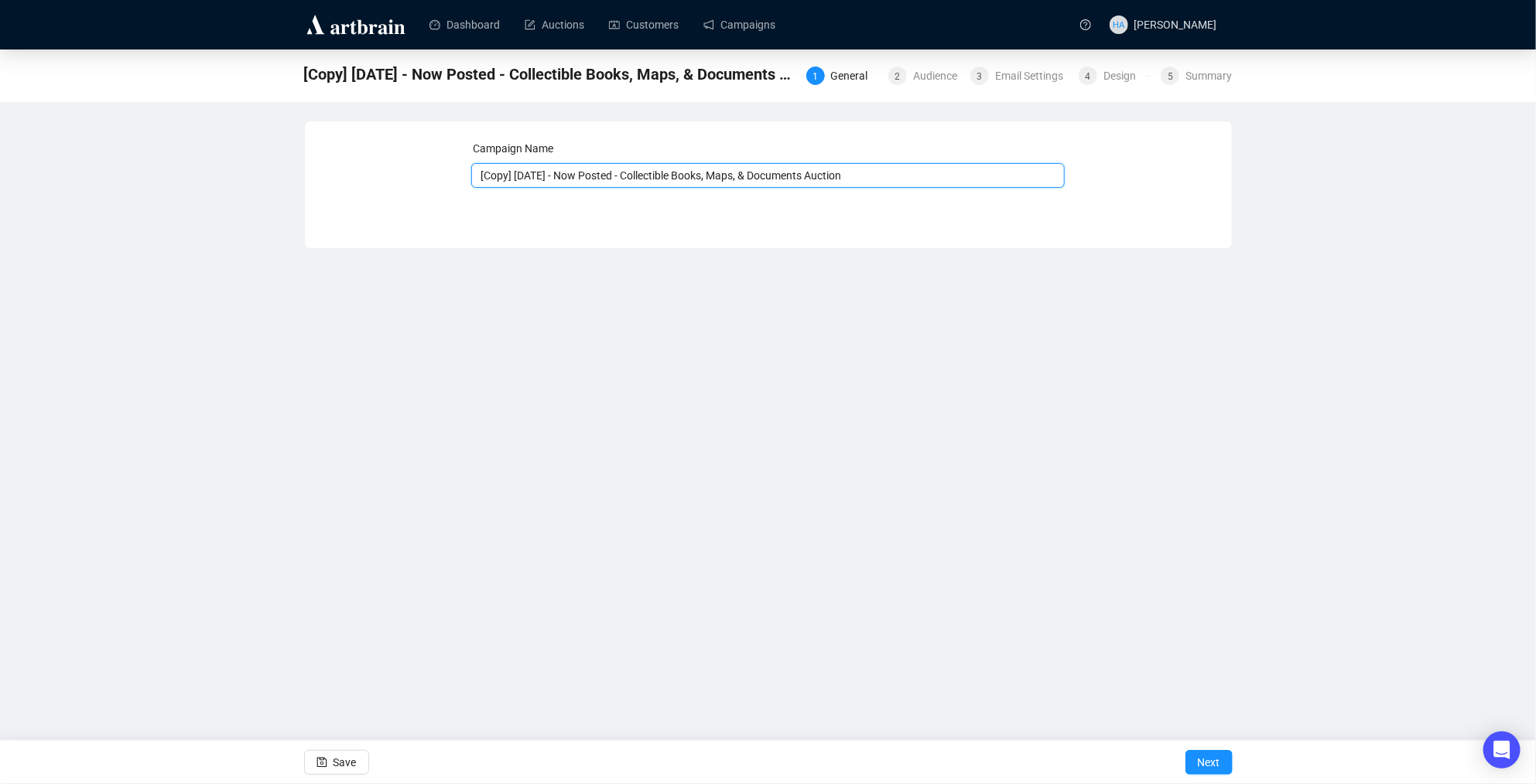
drag, startPoint x: 534, startPoint y: 176, endPoint x: 474, endPoint y: 179, distance: 60.1
click at [474, 179] on input "[Copy] [DATE] - Now Posted - Collectible Books, Maps, & Documents Auction" at bounding box center [768, 176] width 594 height 25
type input "[DATE] - Now Posted - Collectible Books, Maps, & Documents Auction"
click at [1200, 764] on span "Next" at bounding box center [1209, 763] width 22 height 44
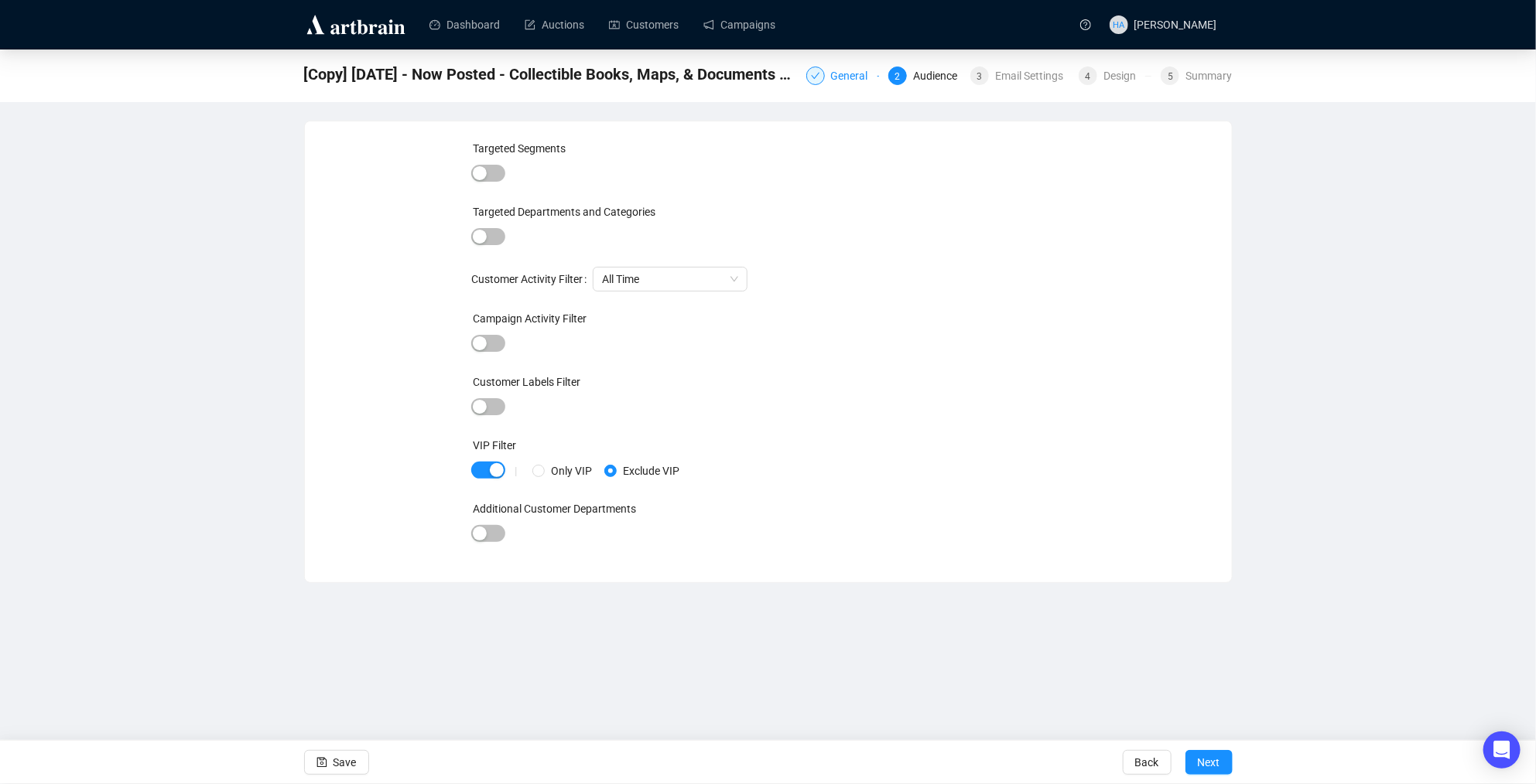
click at [843, 74] on div "General" at bounding box center [854, 76] width 46 height 19
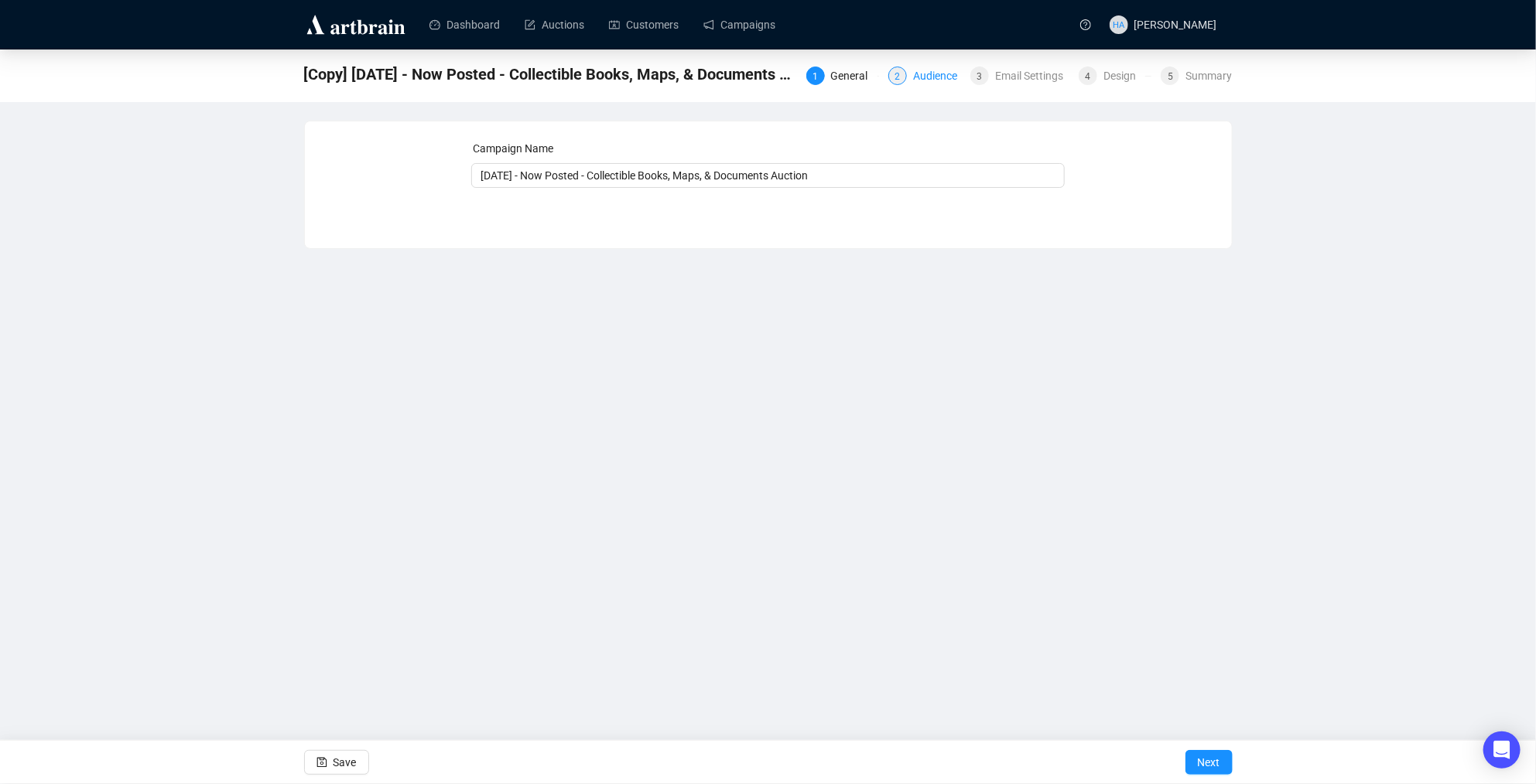
click at [937, 75] on div "Audience" at bounding box center [939, 76] width 53 height 19
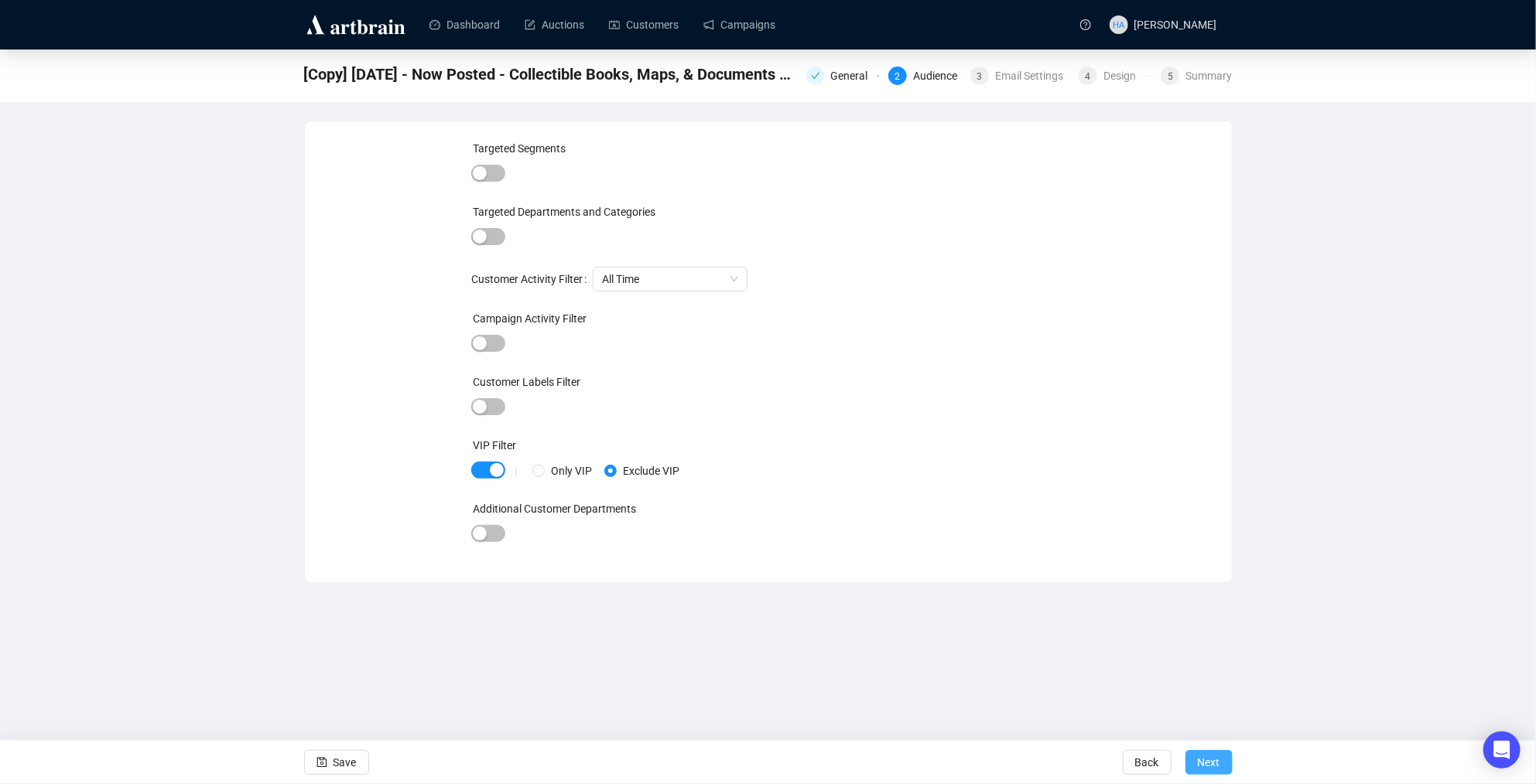
click at [1219, 763] on span "Next" at bounding box center [1209, 763] width 22 height 44
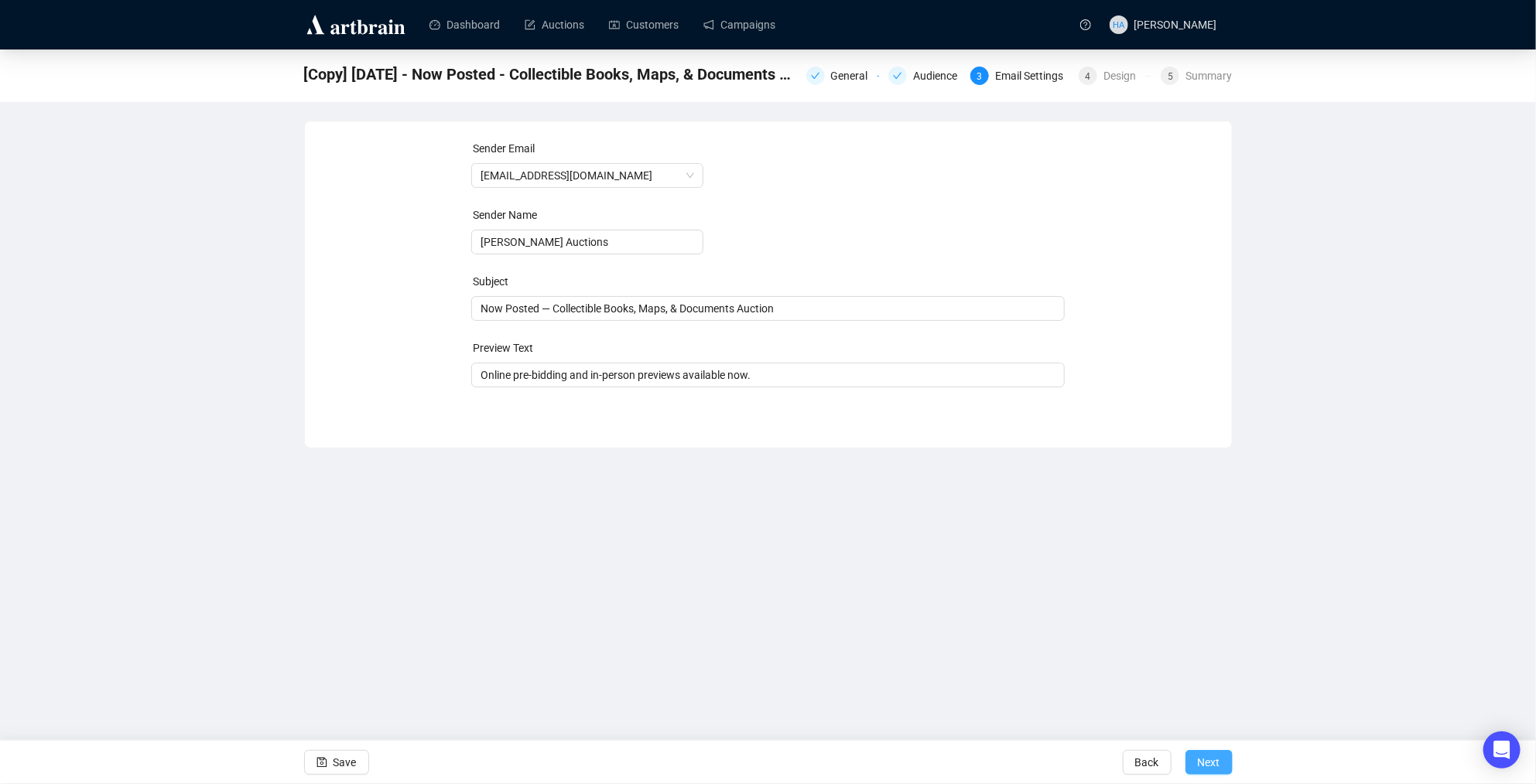
click at [1220, 762] on button "Next" at bounding box center [1209, 763] width 47 height 25
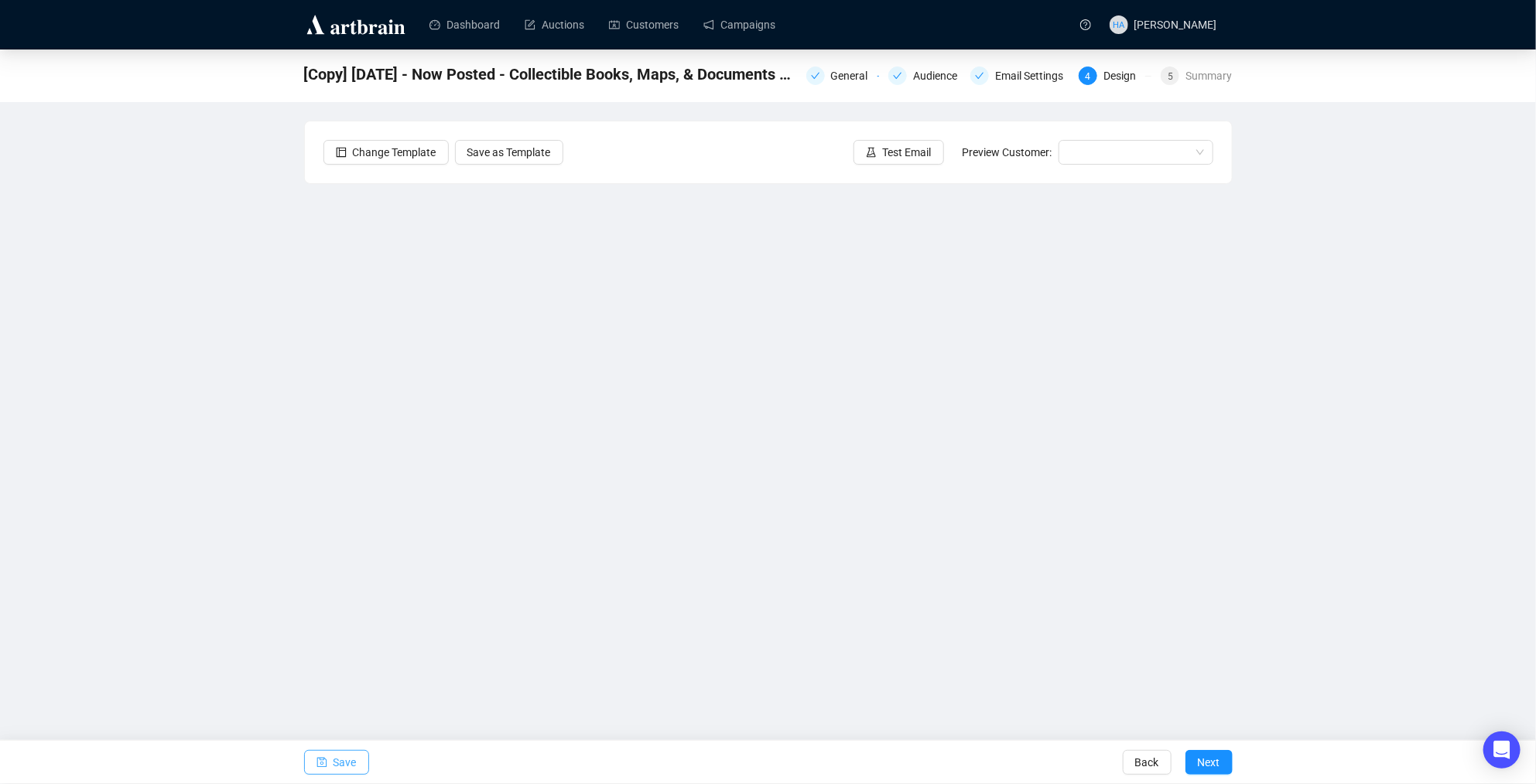
drag, startPoint x: 347, startPoint y: 768, endPoint x: 358, endPoint y: 759, distance: 14.2
click at [347, 768] on span "Save" at bounding box center [345, 763] width 23 height 44
